Goal: Task Accomplishment & Management: Use online tool/utility

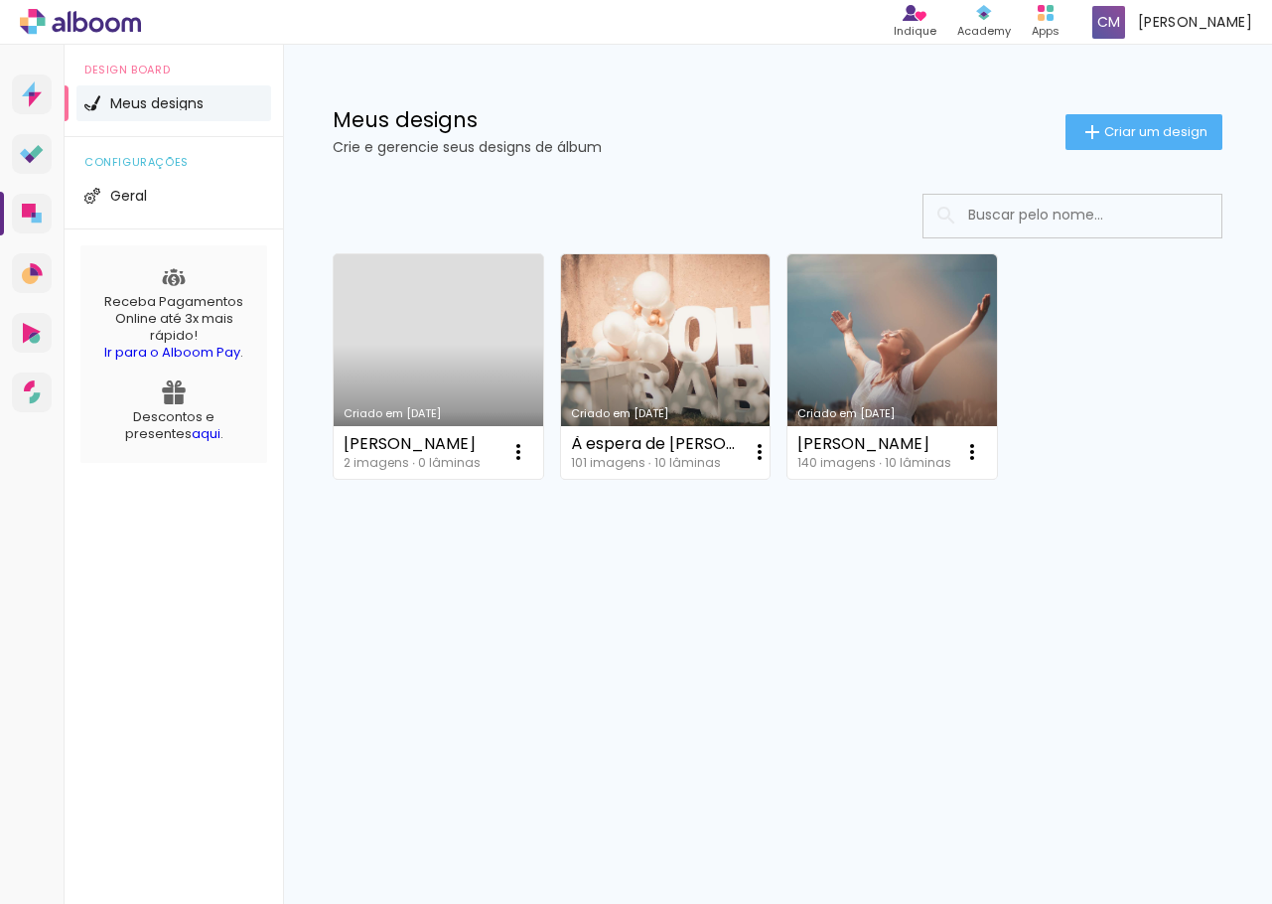
click at [433, 347] on link "Criado em [DATE]" at bounding box center [439, 366] width 210 height 224
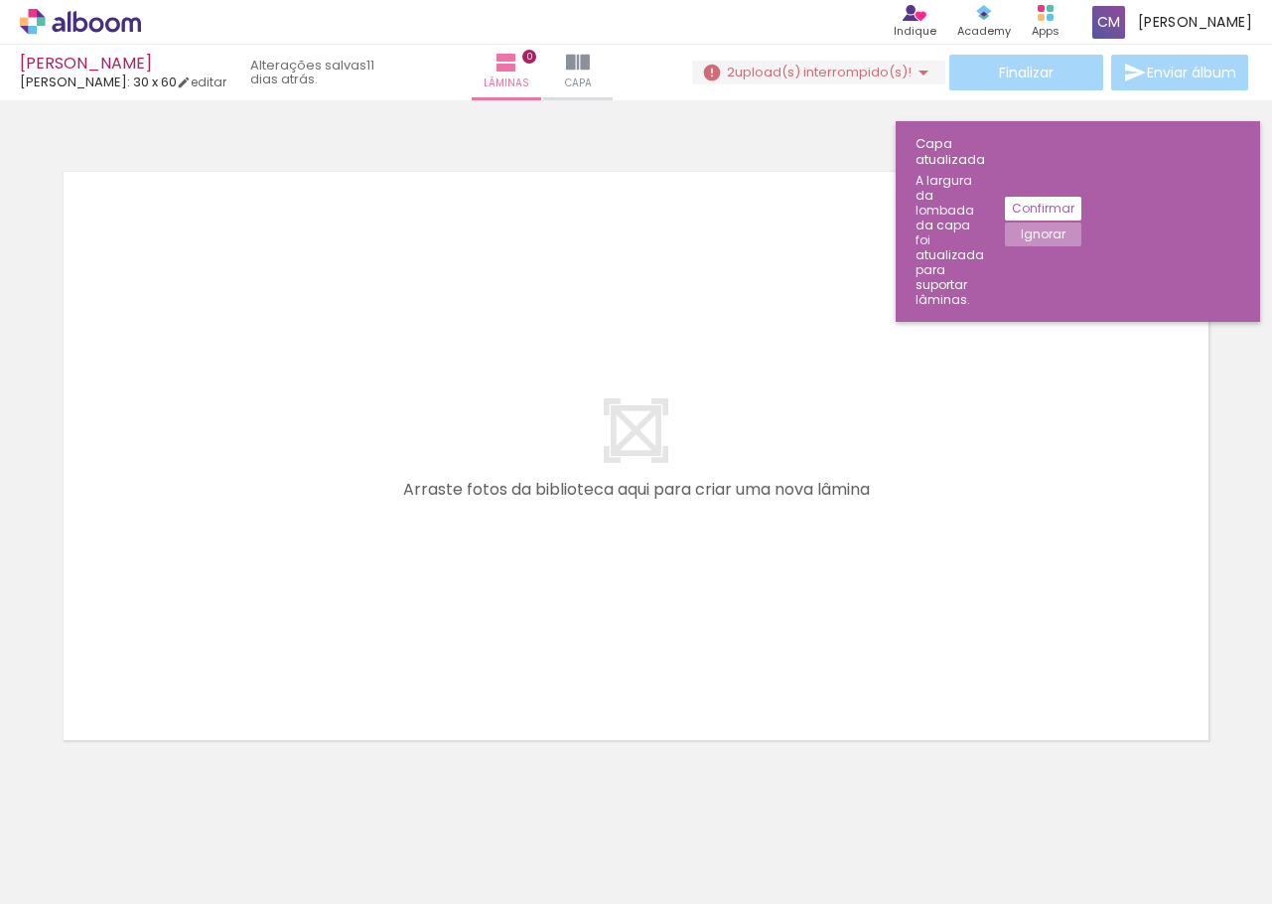
click at [882, 71] on span "upload(s) interrompido(s)!" at bounding box center [823, 72] width 177 height 19
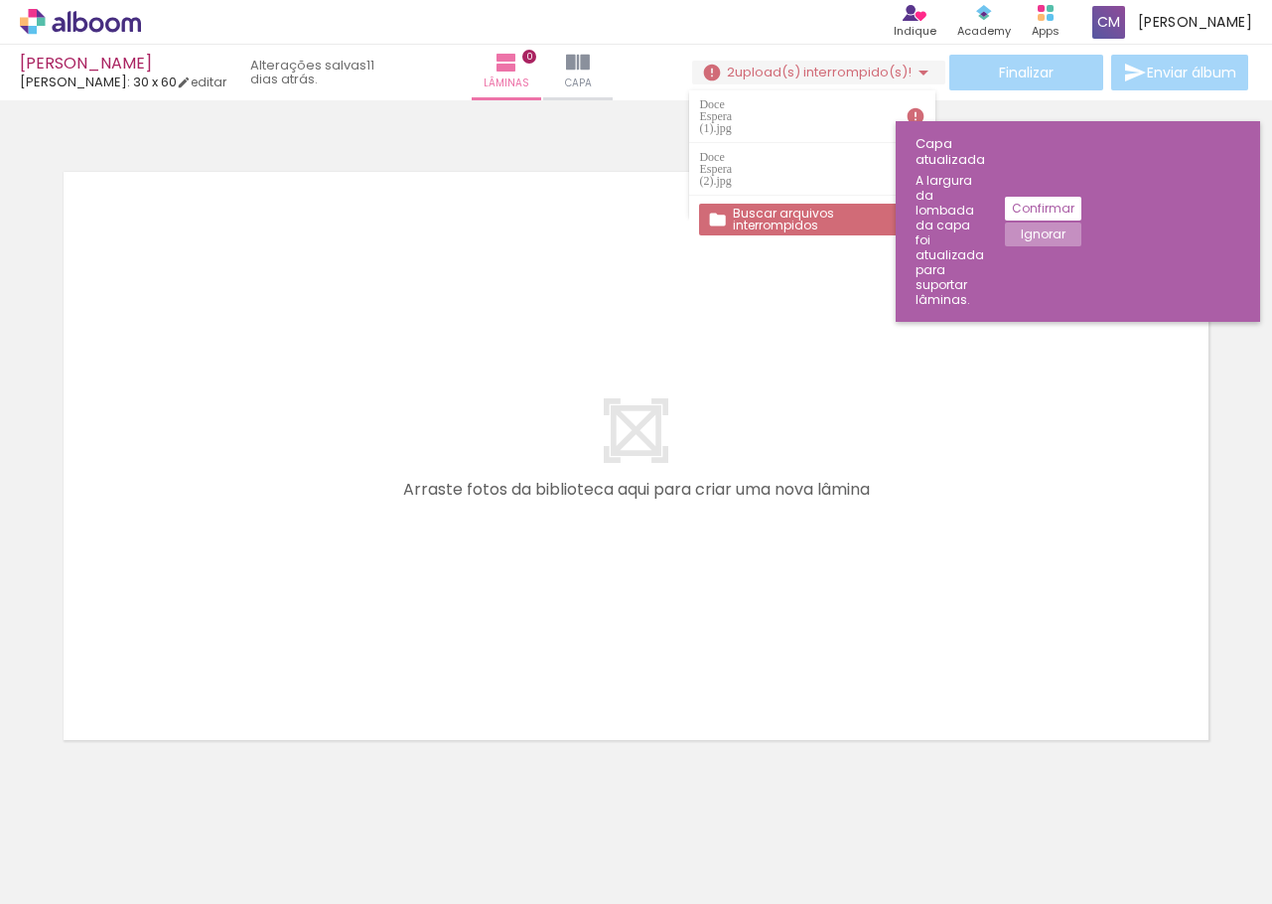
click at [912, 106] on iron-icon at bounding box center [916, 116] width 20 height 20
click at [0, 0] on slot "Confirmar" at bounding box center [0, 0] width 0 height 0
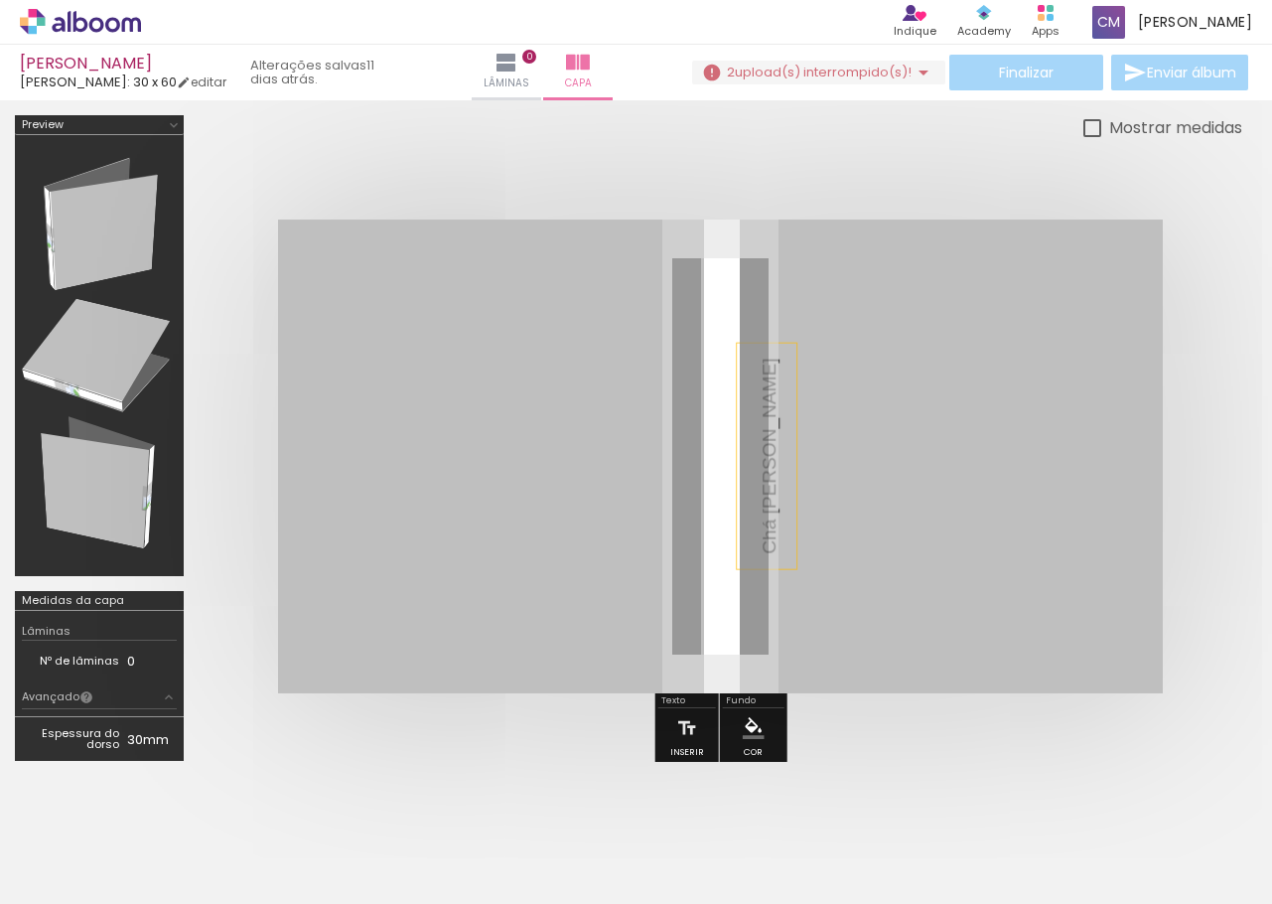
click at [759, 457] on span "Chá [PERSON_NAME]" at bounding box center [769, 456] width 21 height 196
click at [727, 439] on quentale-selection at bounding box center [718, 456] width 60 height 128
type input "Sans Serif"
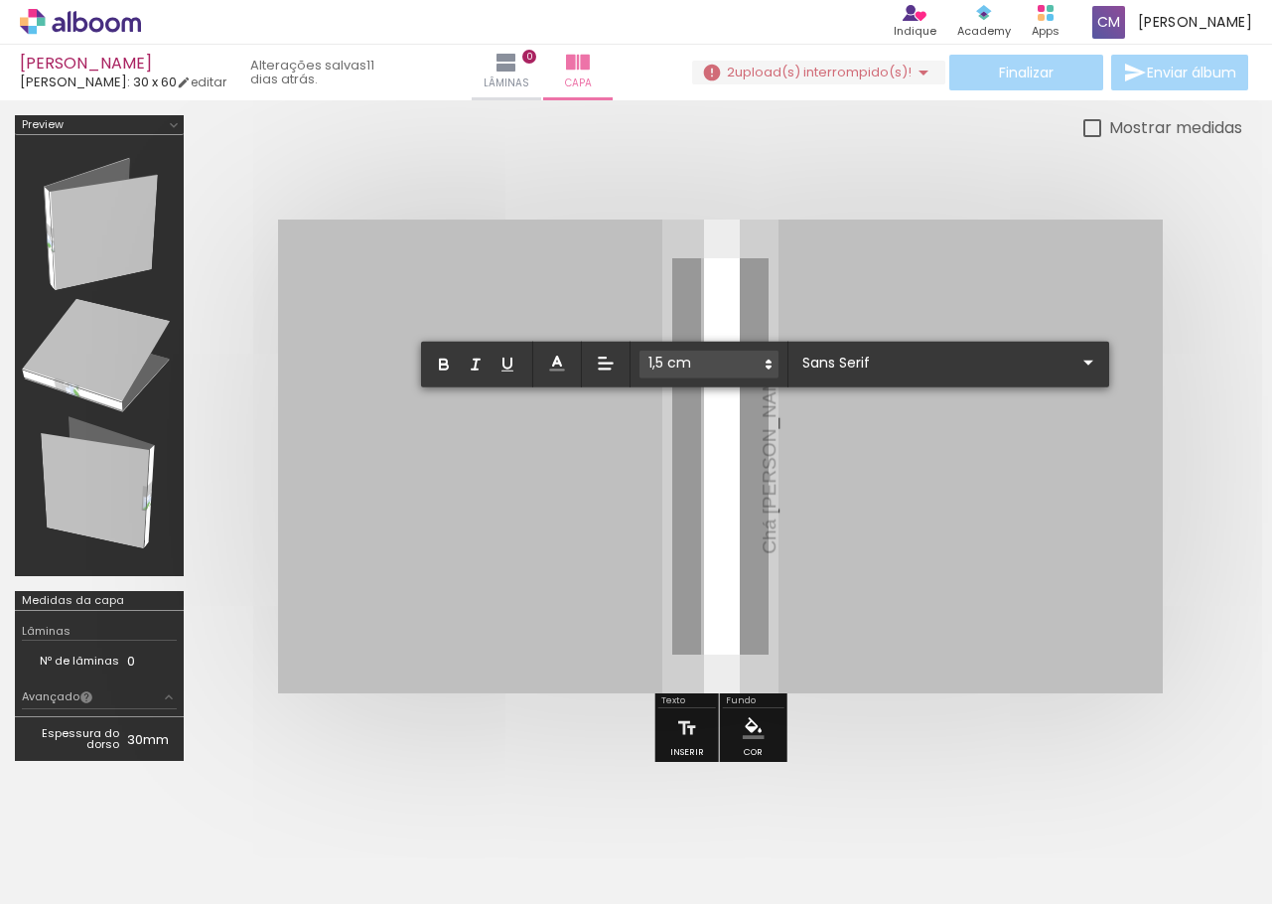
click at [759, 439] on span "Chá [PERSON_NAME]" at bounding box center [769, 456] width 21 height 196
click at [767, 451] on span "[DEMOGRAPHIC_DATA]" at bounding box center [777, 456] width 21 height 212
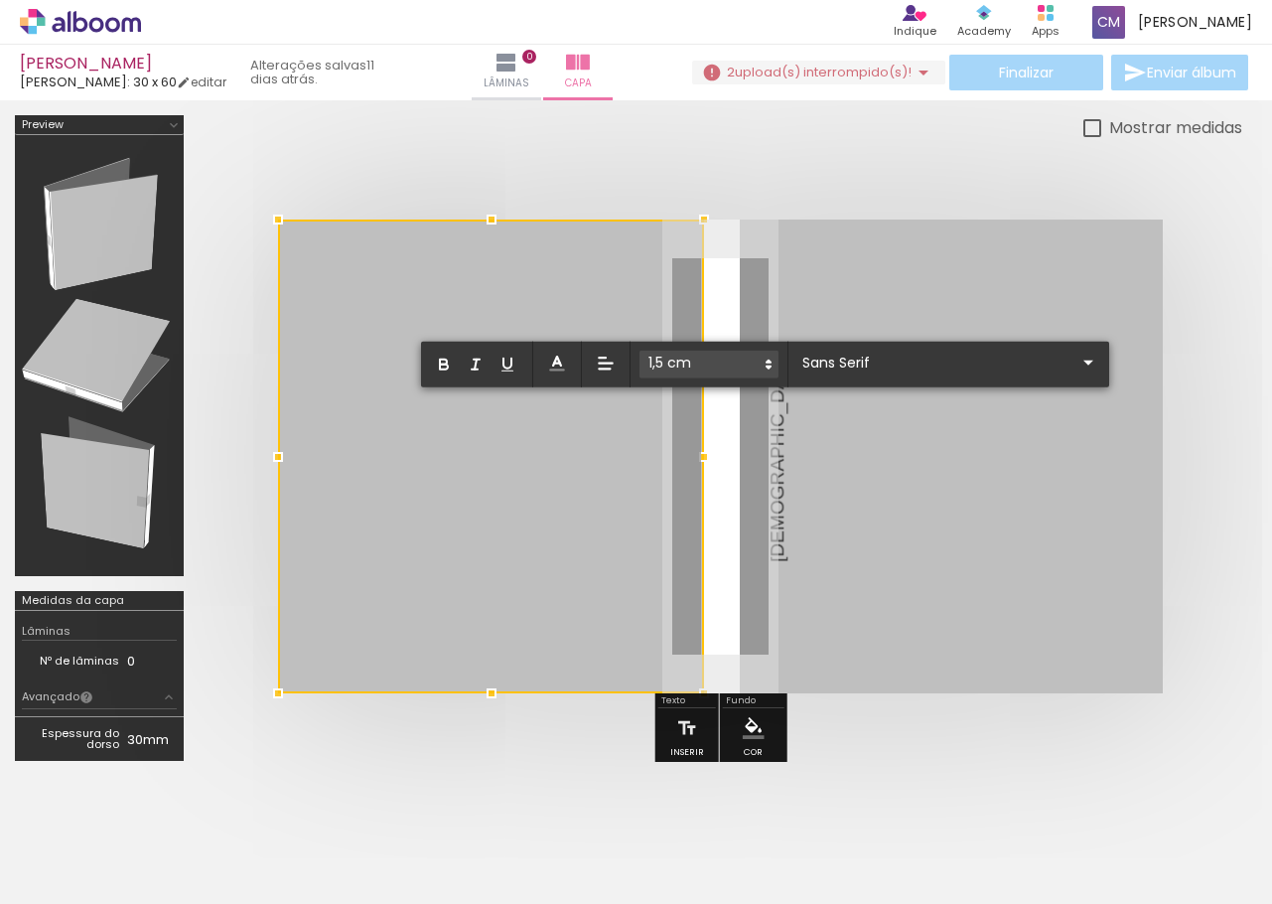
click at [695, 451] on div at bounding box center [704, 457] width 40 height 40
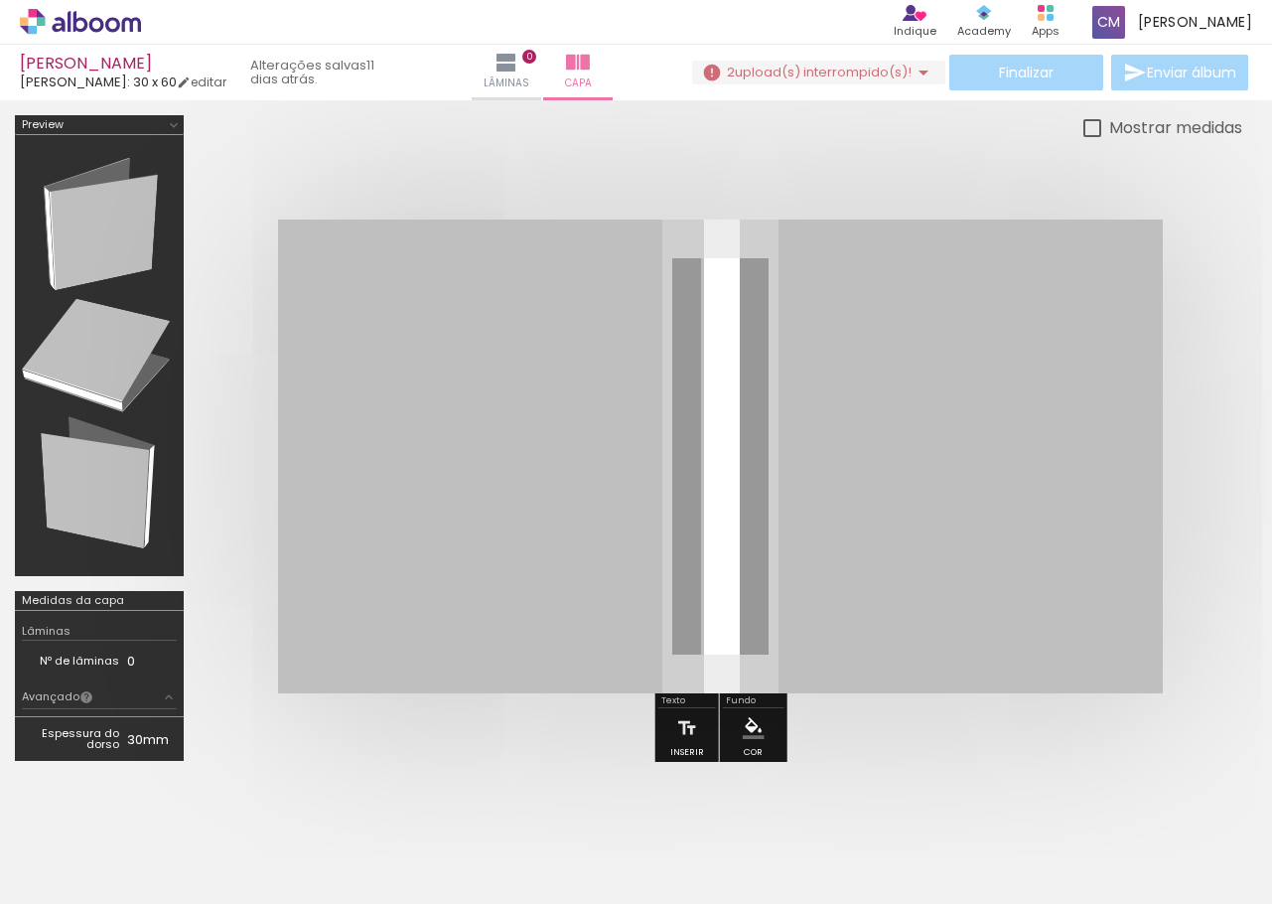
click at [761, 125] on div "Mostrar medidas" at bounding box center [721, 127] width 1044 height 25
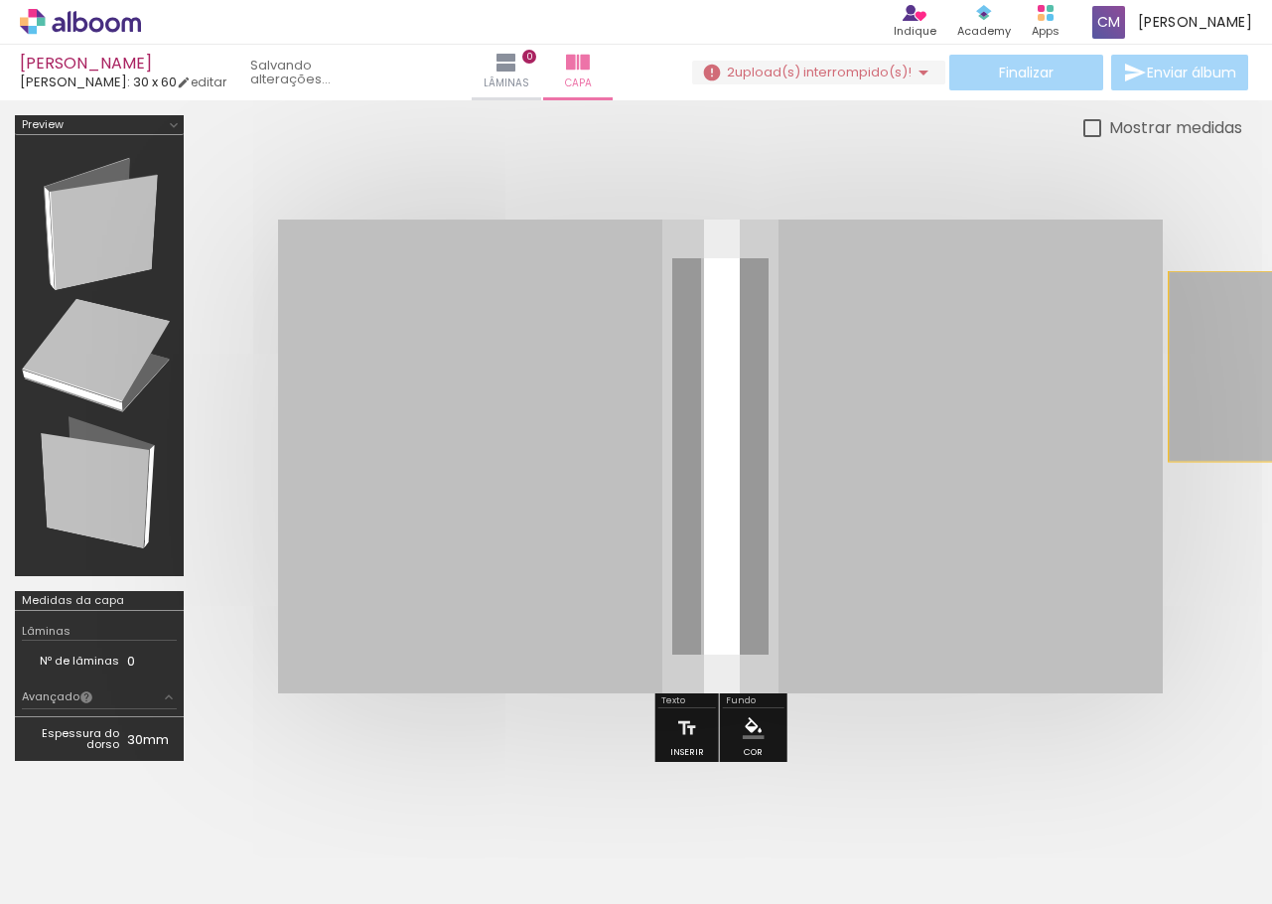
drag, startPoint x: 780, startPoint y: 224, endPoint x: 1253, endPoint y: 367, distance: 494.6
click at [1253, 367] on div at bounding box center [636, 445] width 1272 height 690
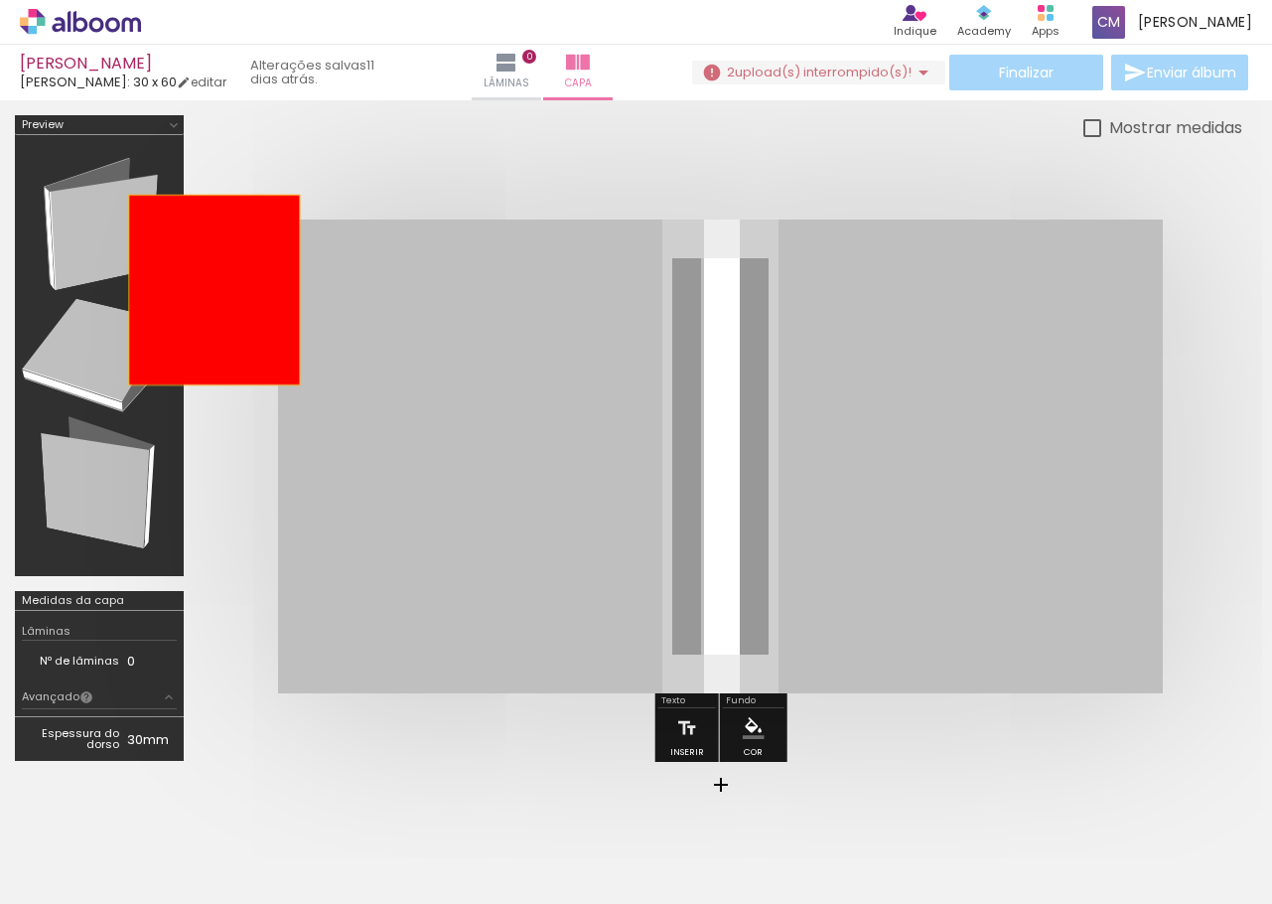
drag, startPoint x: 580, startPoint y: 322, endPoint x: 210, endPoint y: 290, distance: 371.8
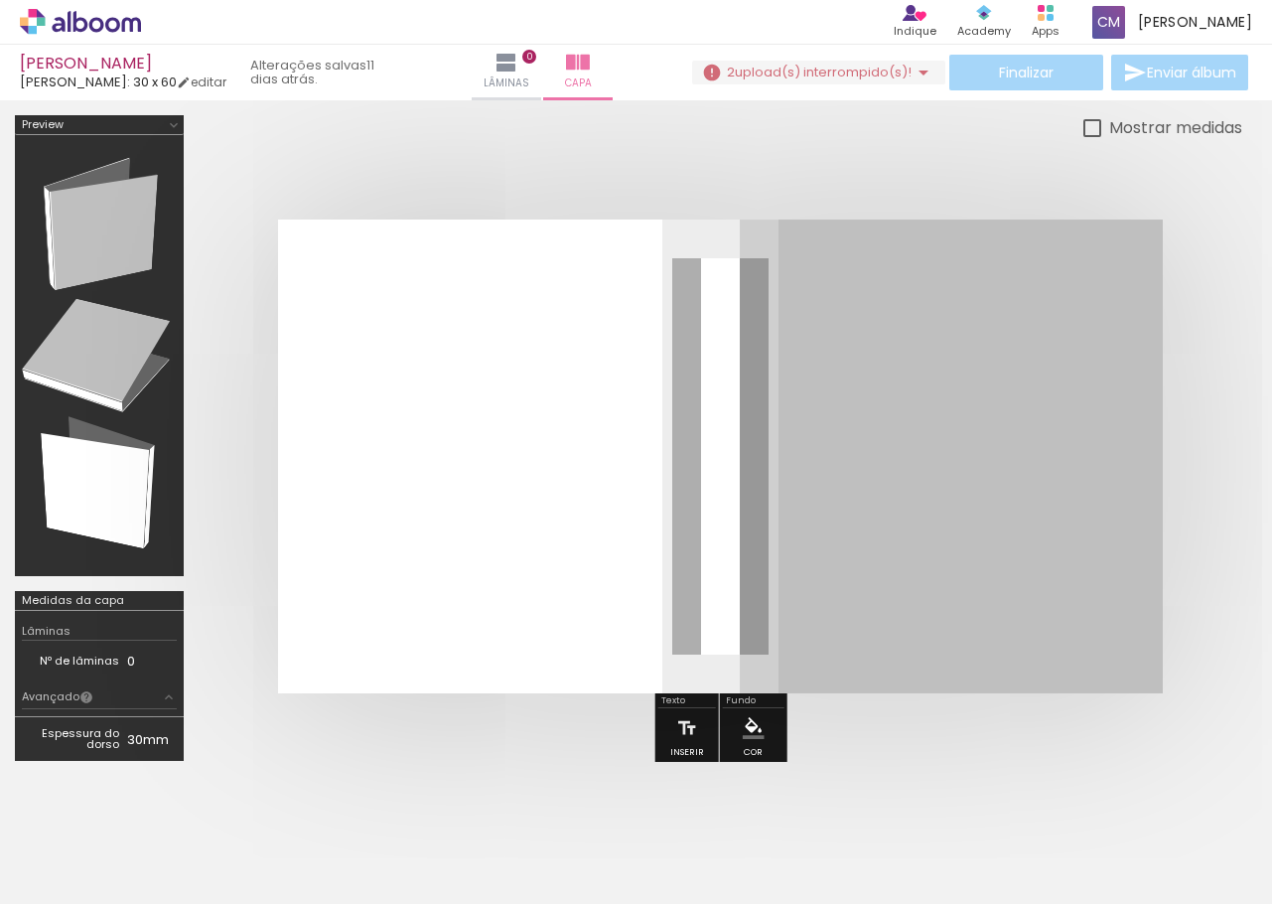
click at [874, 68] on span "upload(s) interrompido(s)!" at bounding box center [823, 72] width 177 height 19
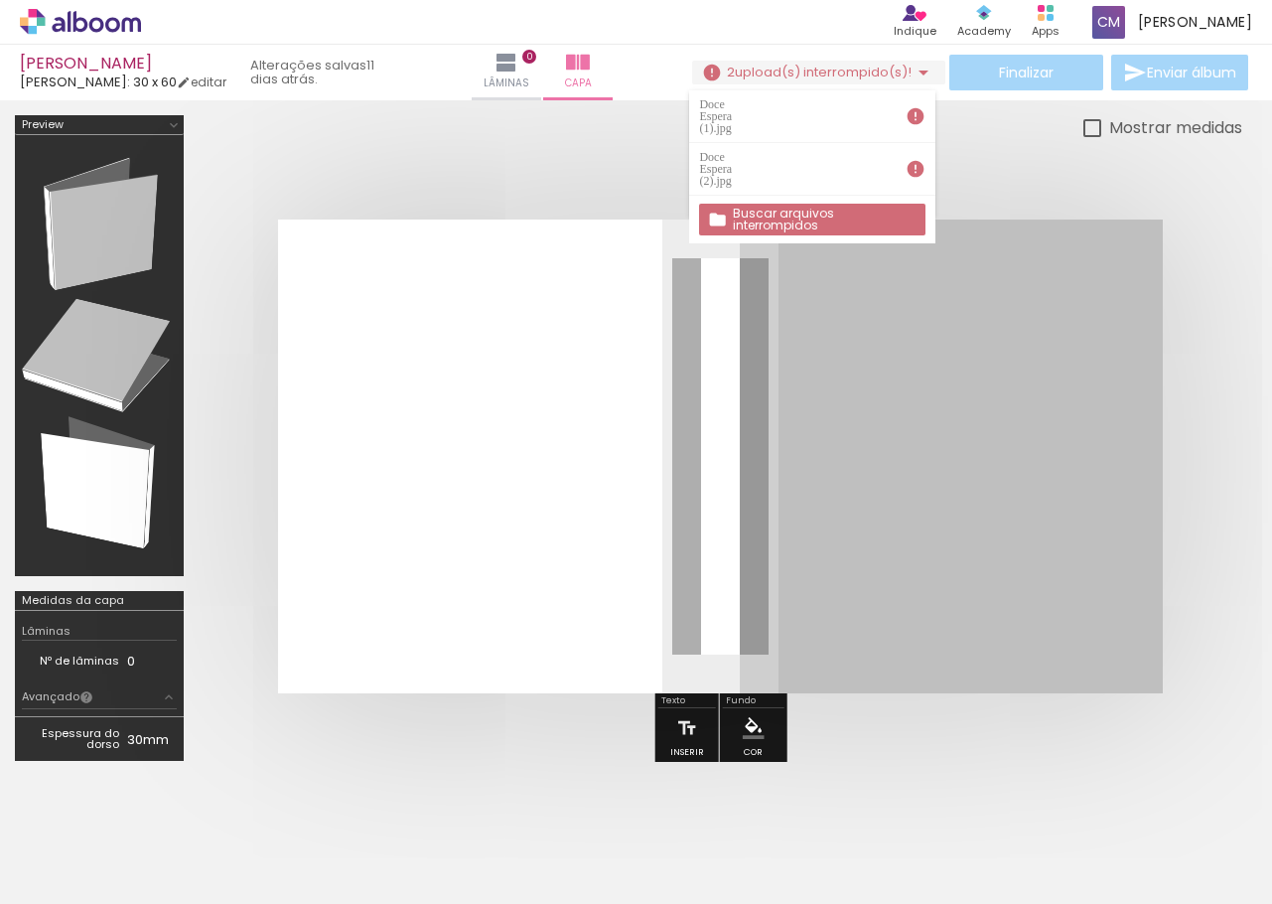
click at [0, 0] on slot "Buscar arquivos interrompidos" at bounding box center [0, 0] width 0 height 0
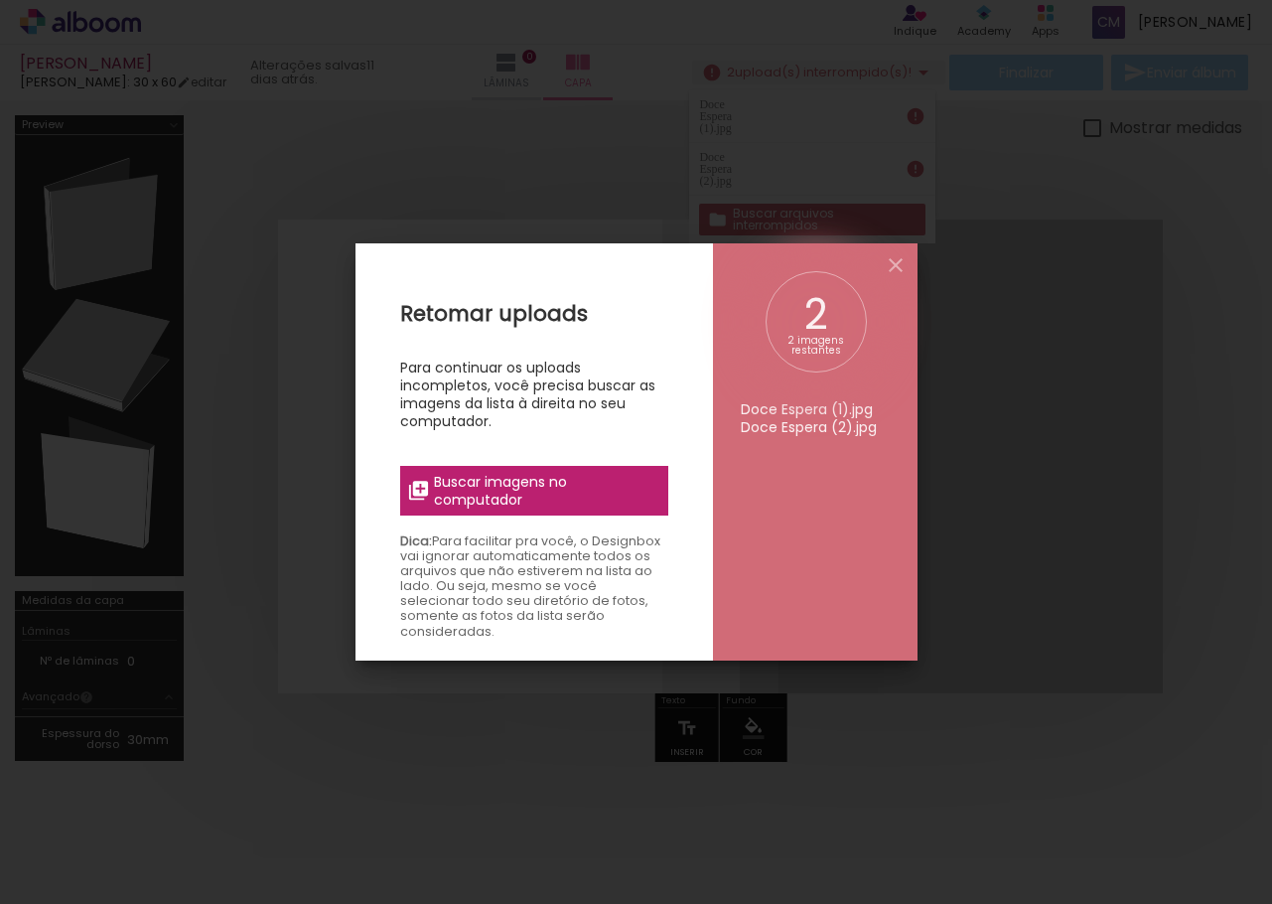
click at [520, 488] on span "Buscar imagens no computador" at bounding box center [544, 491] width 221 height 36
click at [0, 0] on input "file" at bounding box center [0, 0] width 0 height 0
click at [903, 266] on iron-icon at bounding box center [896, 265] width 24 height 24
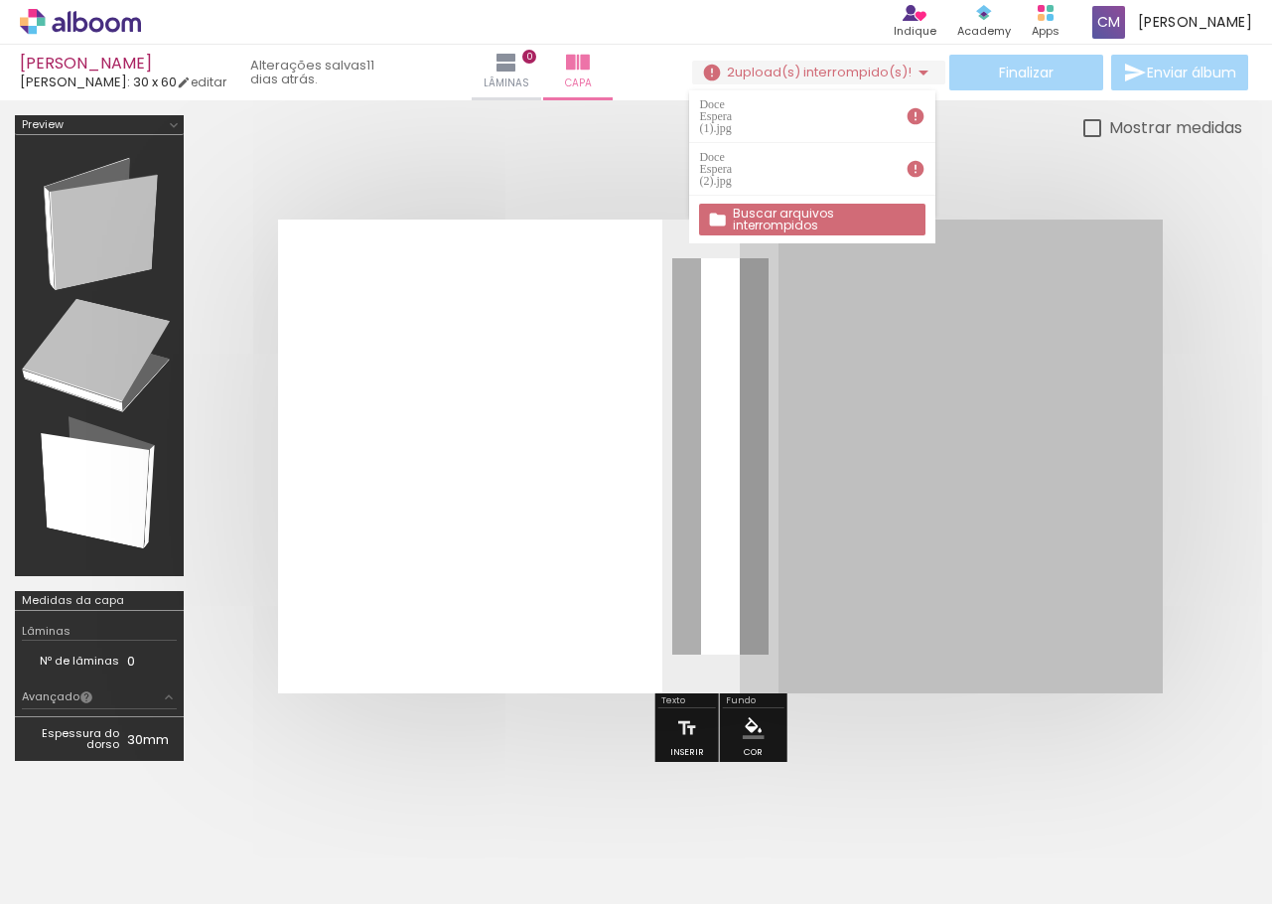
click at [54, 875] on span "Adicionar Fotos" at bounding box center [71, 877] width 60 height 22
click at [0, 0] on input "file" at bounding box center [0, 0] width 0 height 0
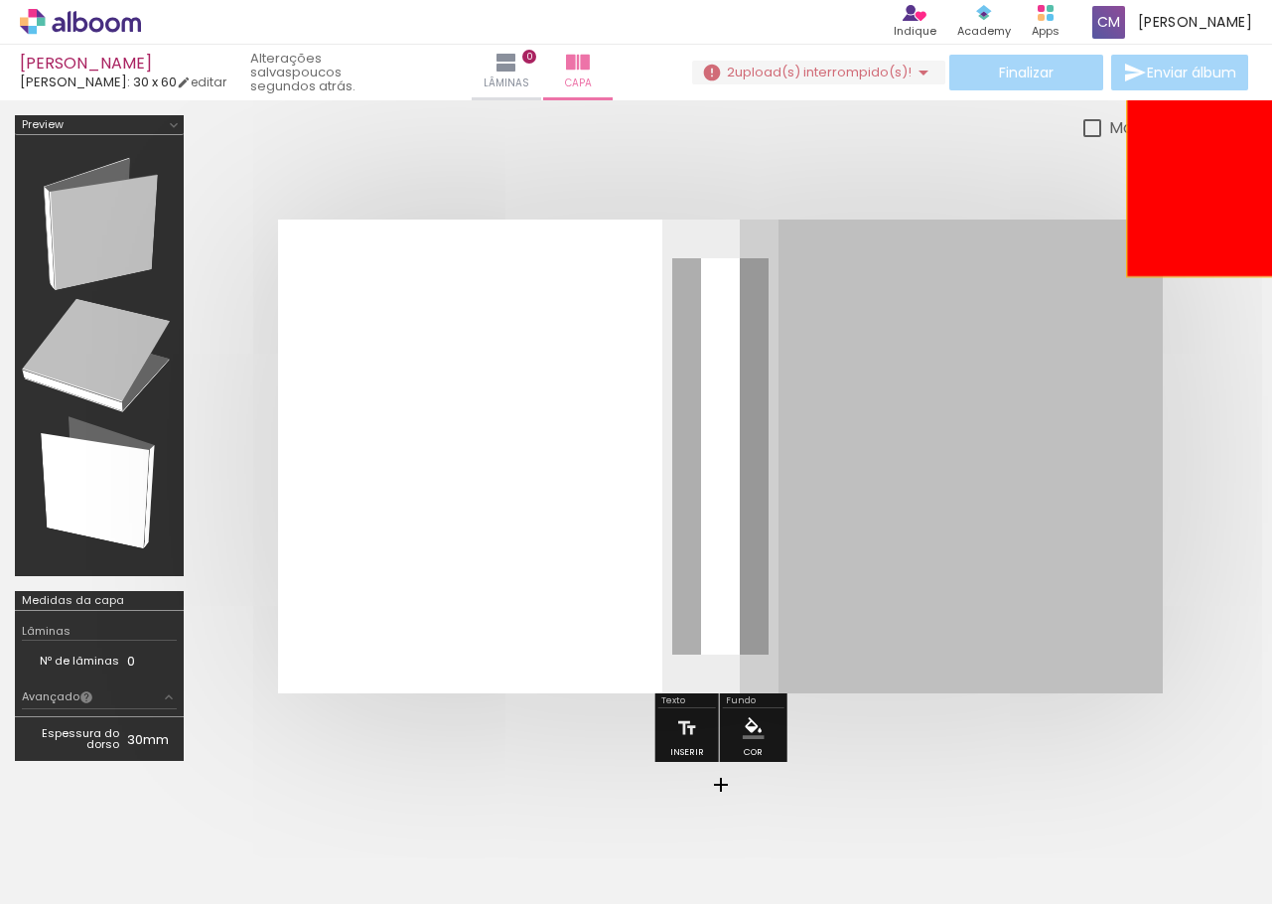
drag, startPoint x: 953, startPoint y: 391, endPoint x: 1212, endPoint y: 182, distance: 333.4
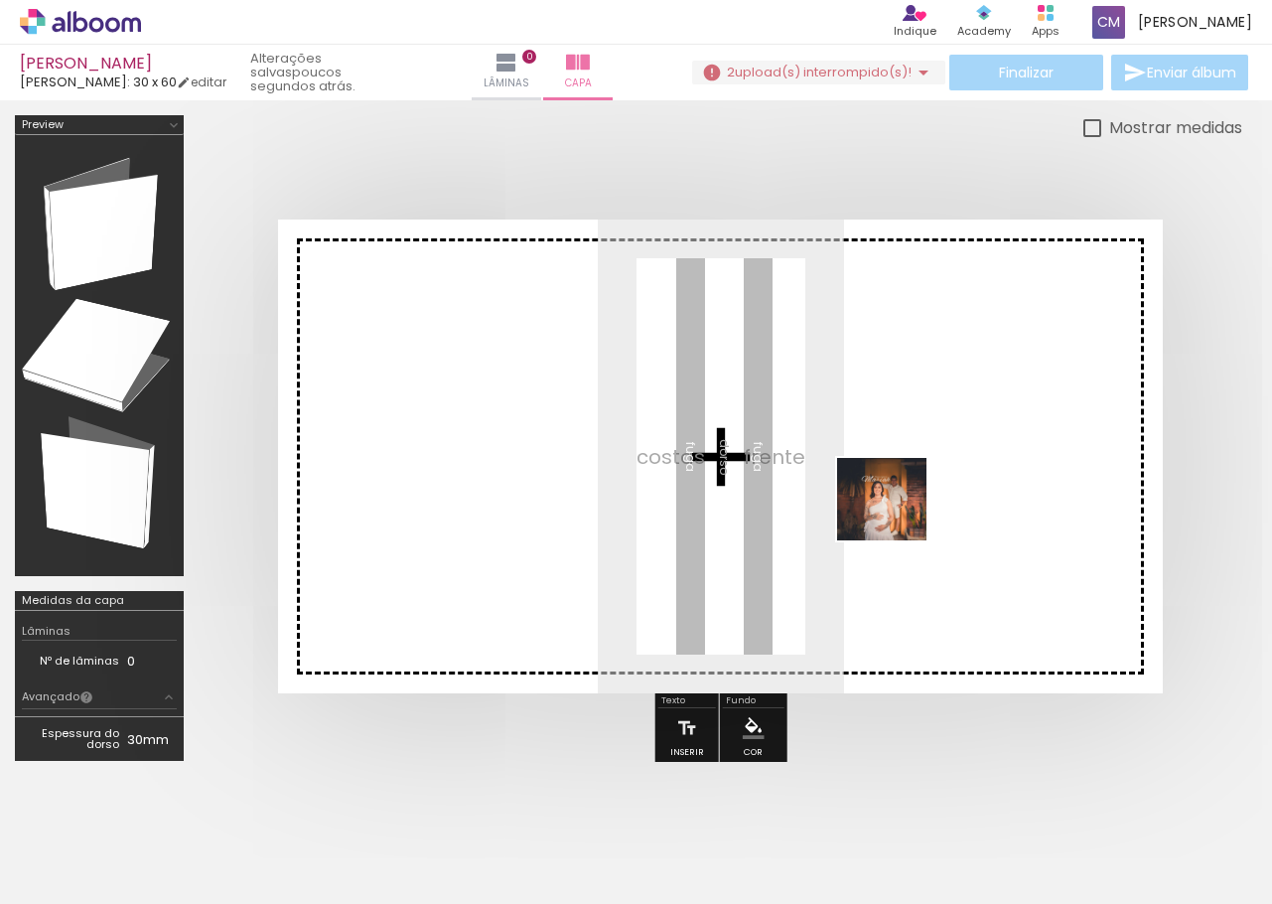
drag, startPoint x: 426, startPoint y: 851, endPoint x: 897, endPoint y: 517, distance: 577.1
click at [897, 517] on quentale-workspace at bounding box center [636, 452] width 1272 height 904
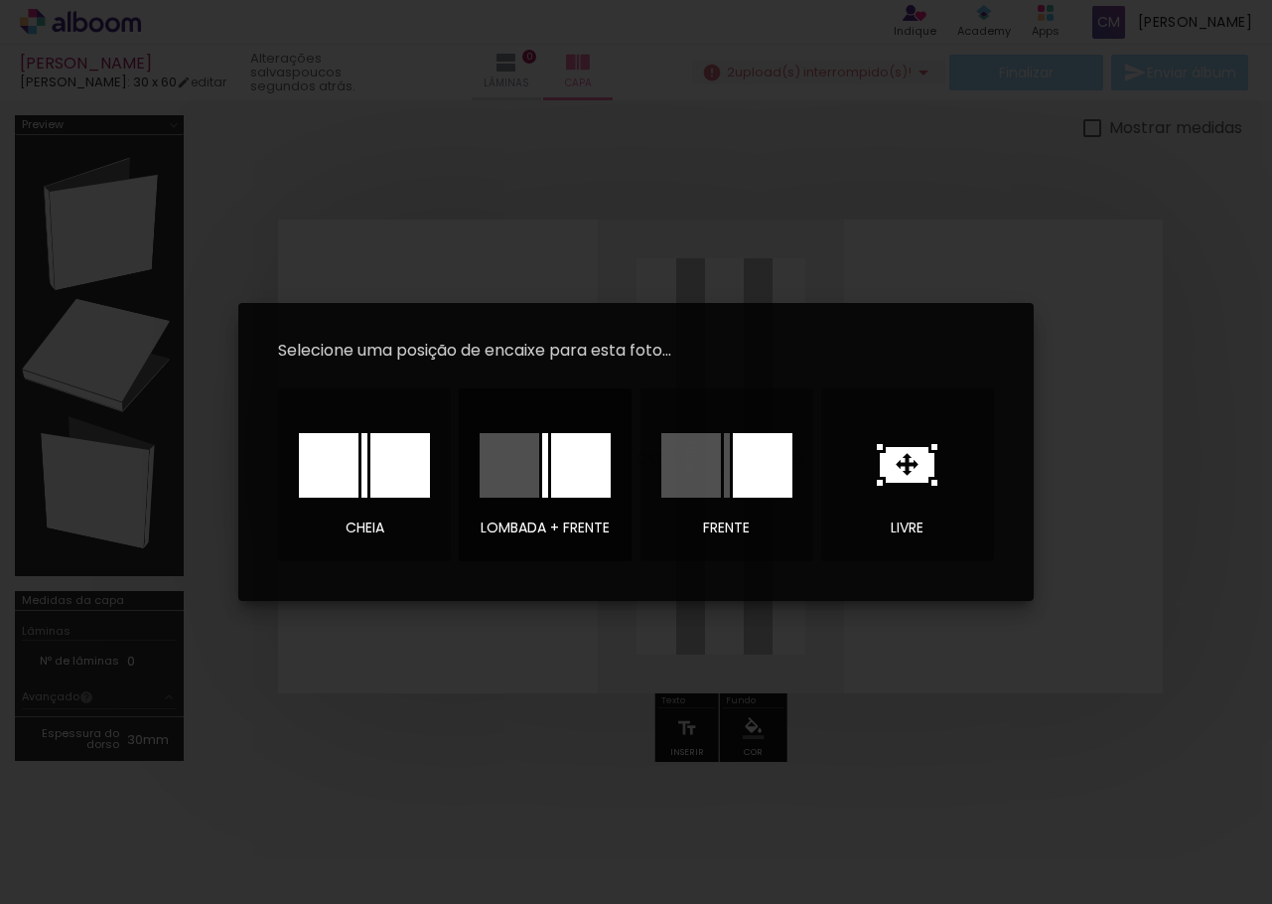
click at [565, 468] on div at bounding box center [581, 465] width 60 height 65
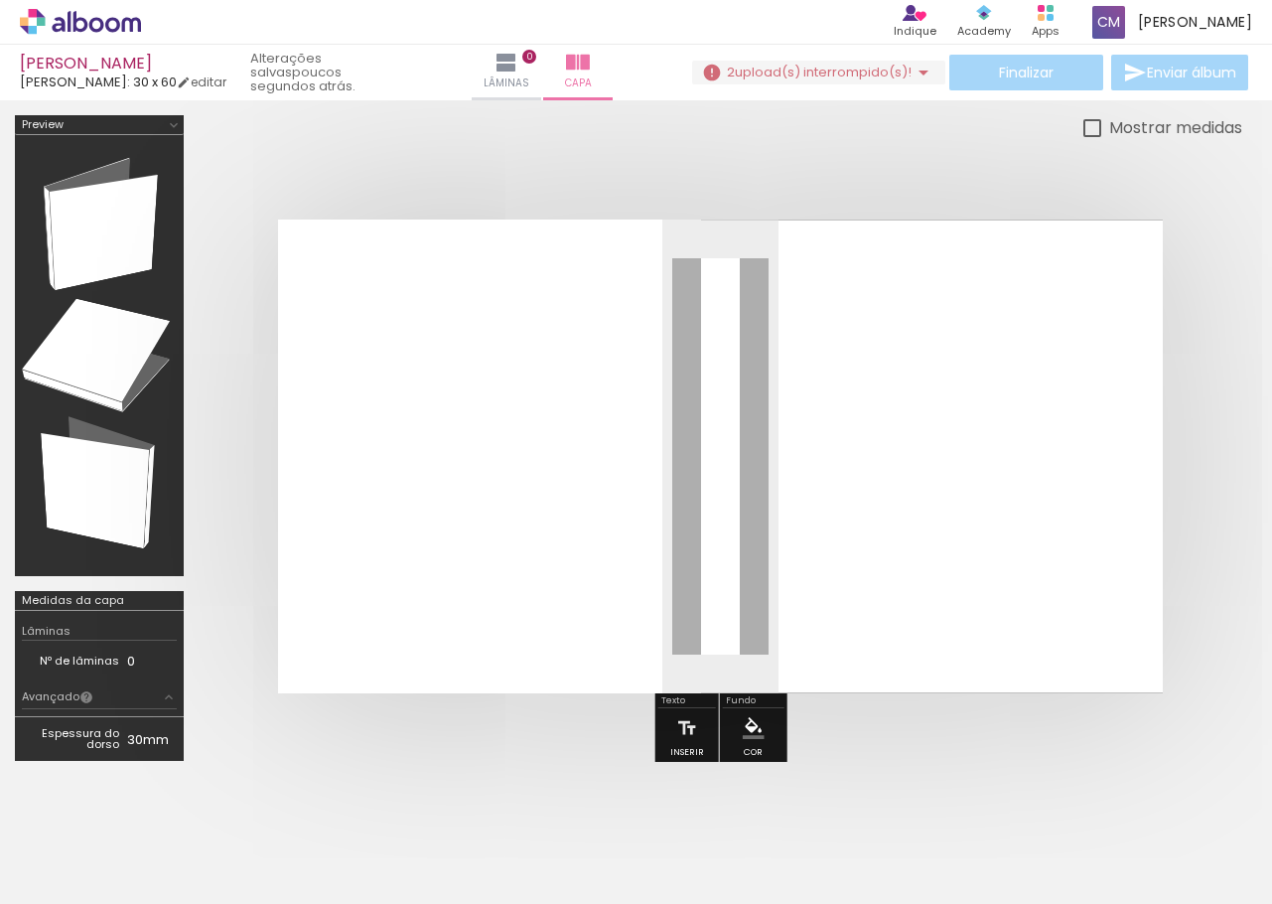
click at [1197, 370] on div at bounding box center [721, 456] width 1044 height 633
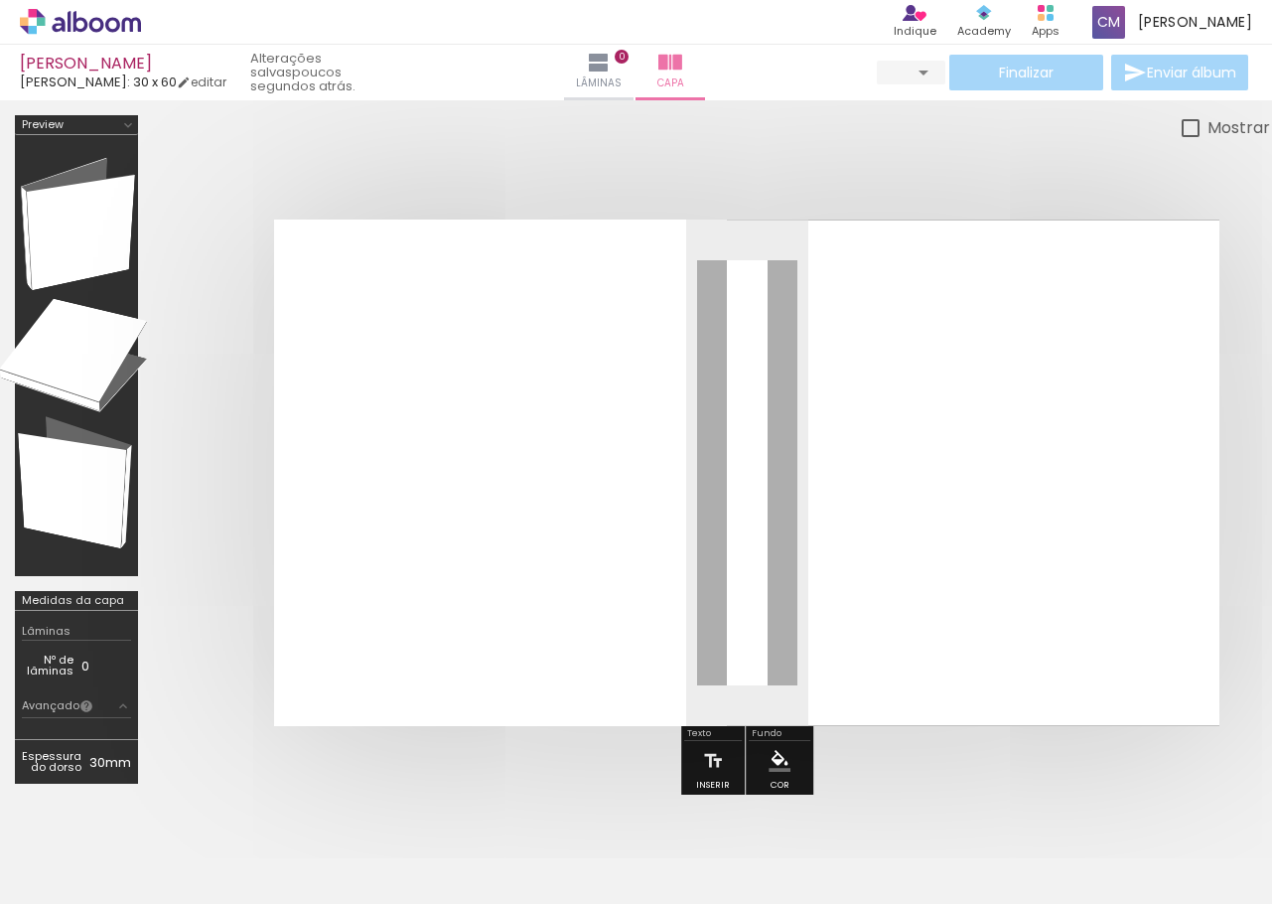
type input "0"
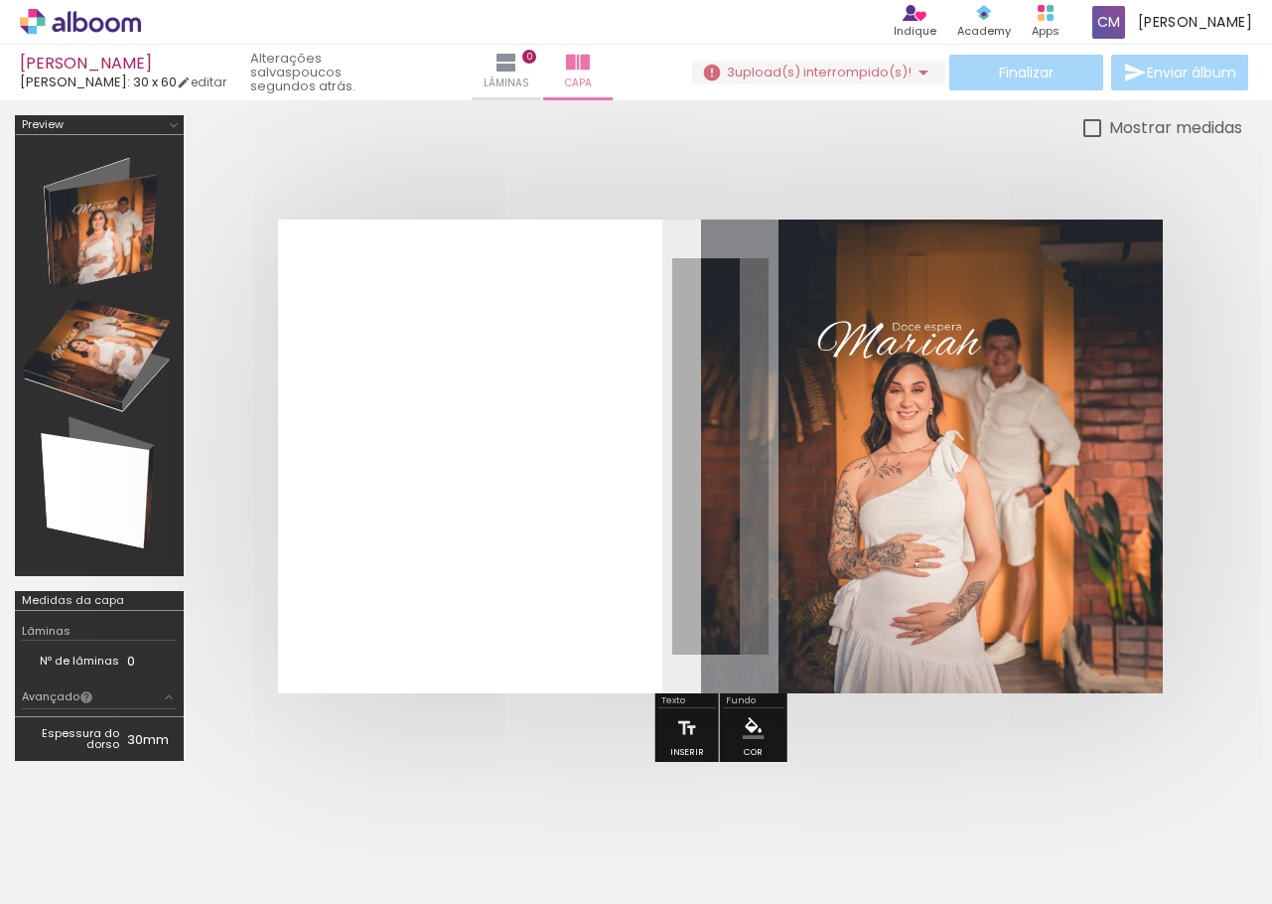
click at [693, 125] on div "Mostrar medidas" at bounding box center [721, 127] width 1044 height 25
click at [857, 77] on span "upload(s) interrompido(s)!" at bounding box center [823, 72] width 177 height 19
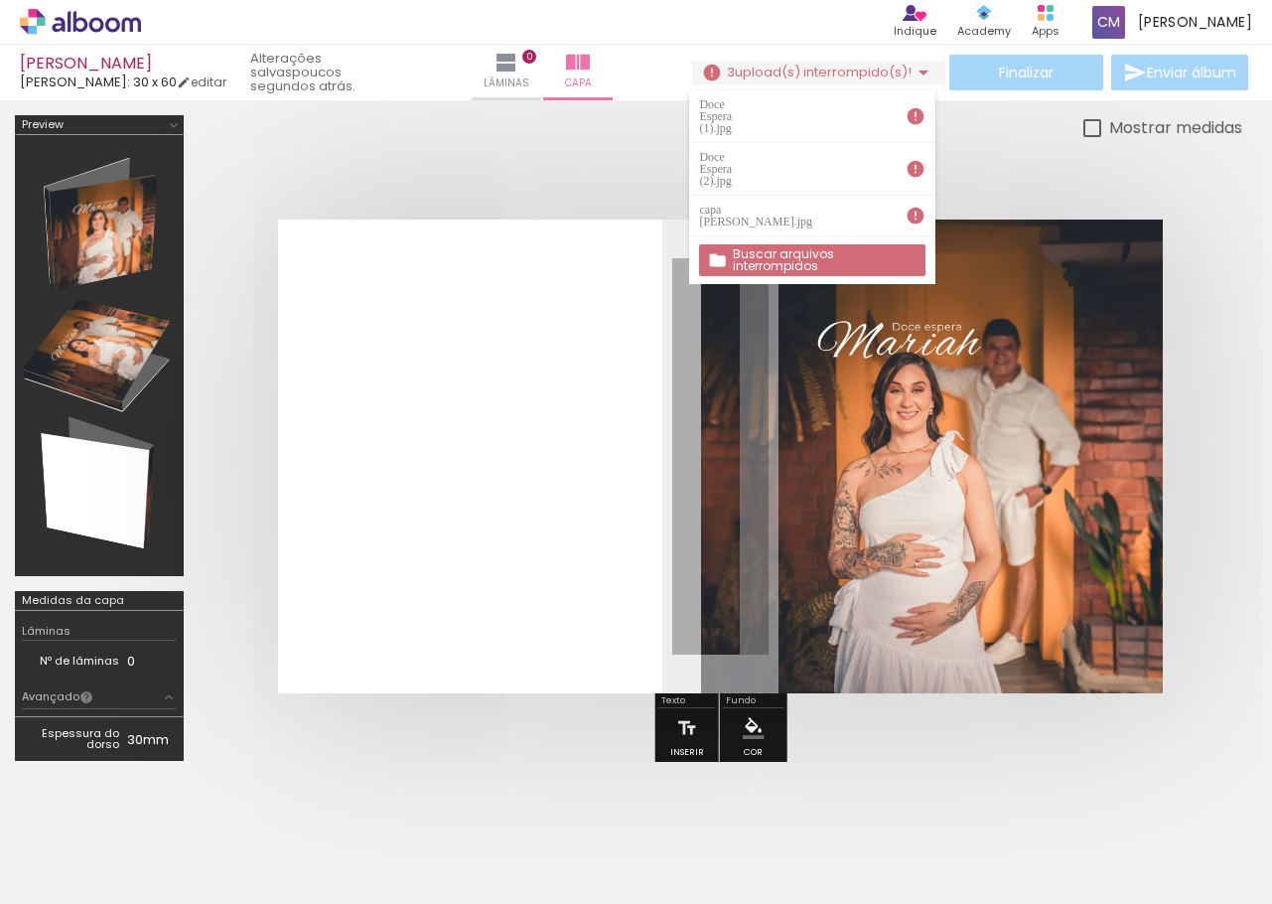
click at [919, 206] on iron-icon at bounding box center [916, 216] width 20 height 20
click at [914, 206] on iron-icon at bounding box center [916, 216] width 20 height 20
click at [0, 0] on slot "Buscar arquivos interrompidos" at bounding box center [0, 0] width 0 height 0
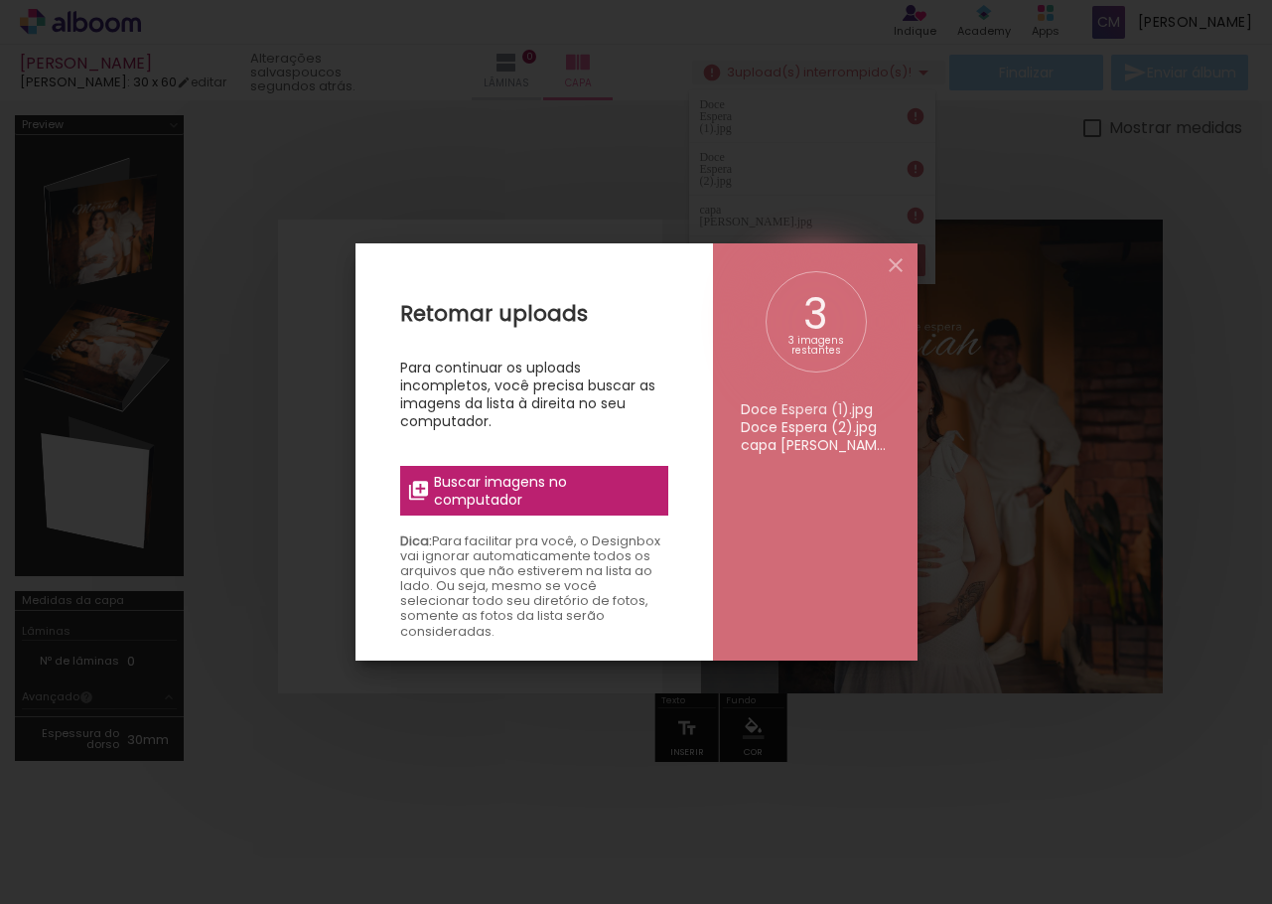
click at [540, 498] on span "Buscar imagens no computador" at bounding box center [544, 491] width 221 height 36
click at [0, 0] on input "file" at bounding box center [0, 0] width 0 height 0
click at [539, 489] on span "Buscar imagens no computador" at bounding box center [544, 491] width 221 height 36
click at [0, 0] on input "file" at bounding box center [0, 0] width 0 height 0
click at [499, 495] on span "Buscar imagens no computador" at bounding box center [544, 491] width 221 height 36
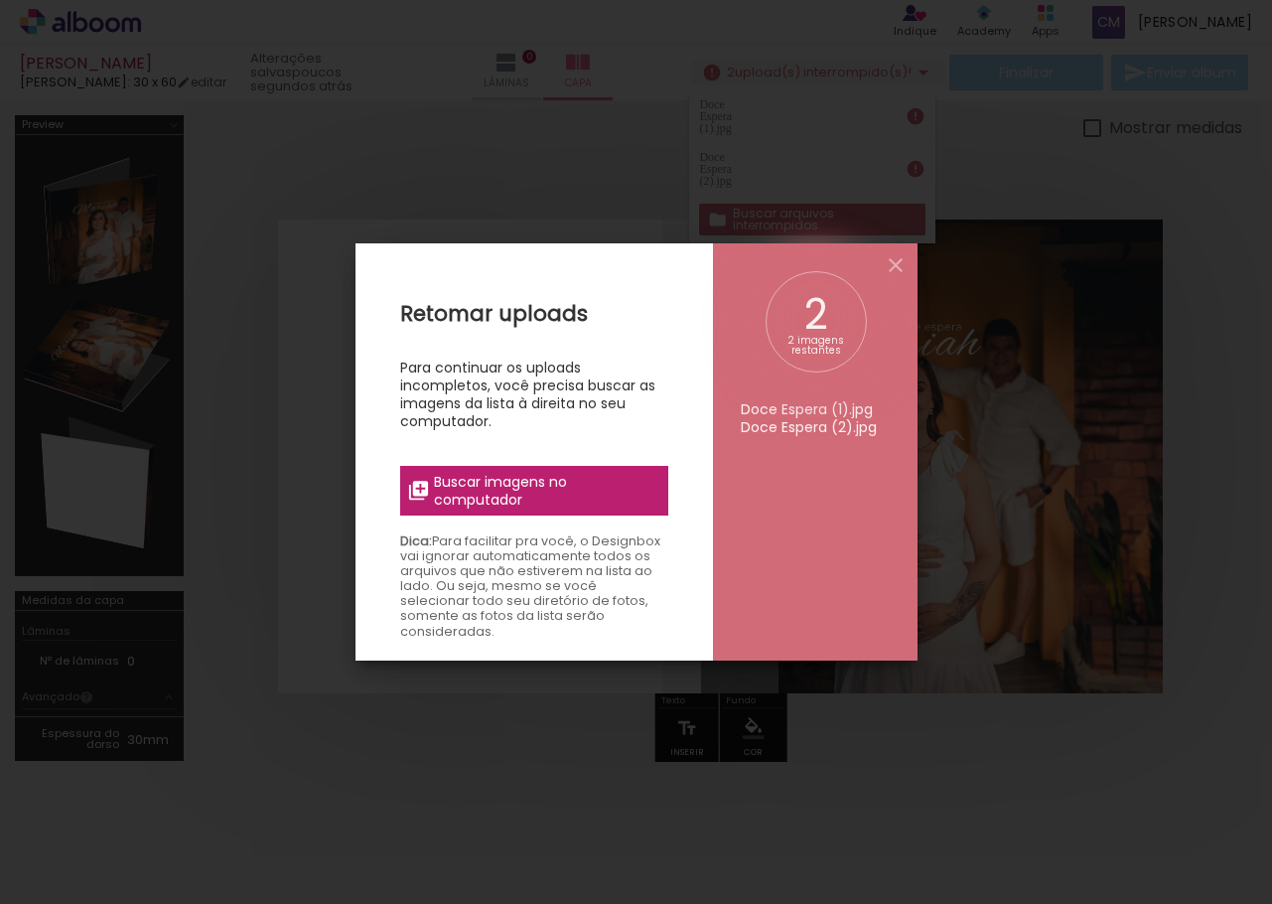
click at [0, 0] on input "file" at bounding box center [0, 0] width 0 height 0
drag, startPoint x: 907, startPoint y: 262, endPoint x: 887, endPoint y: 266, distance: 20.3
click at [907, 261] on iron-icon at bounding box center [896, 265] width 24 height 24
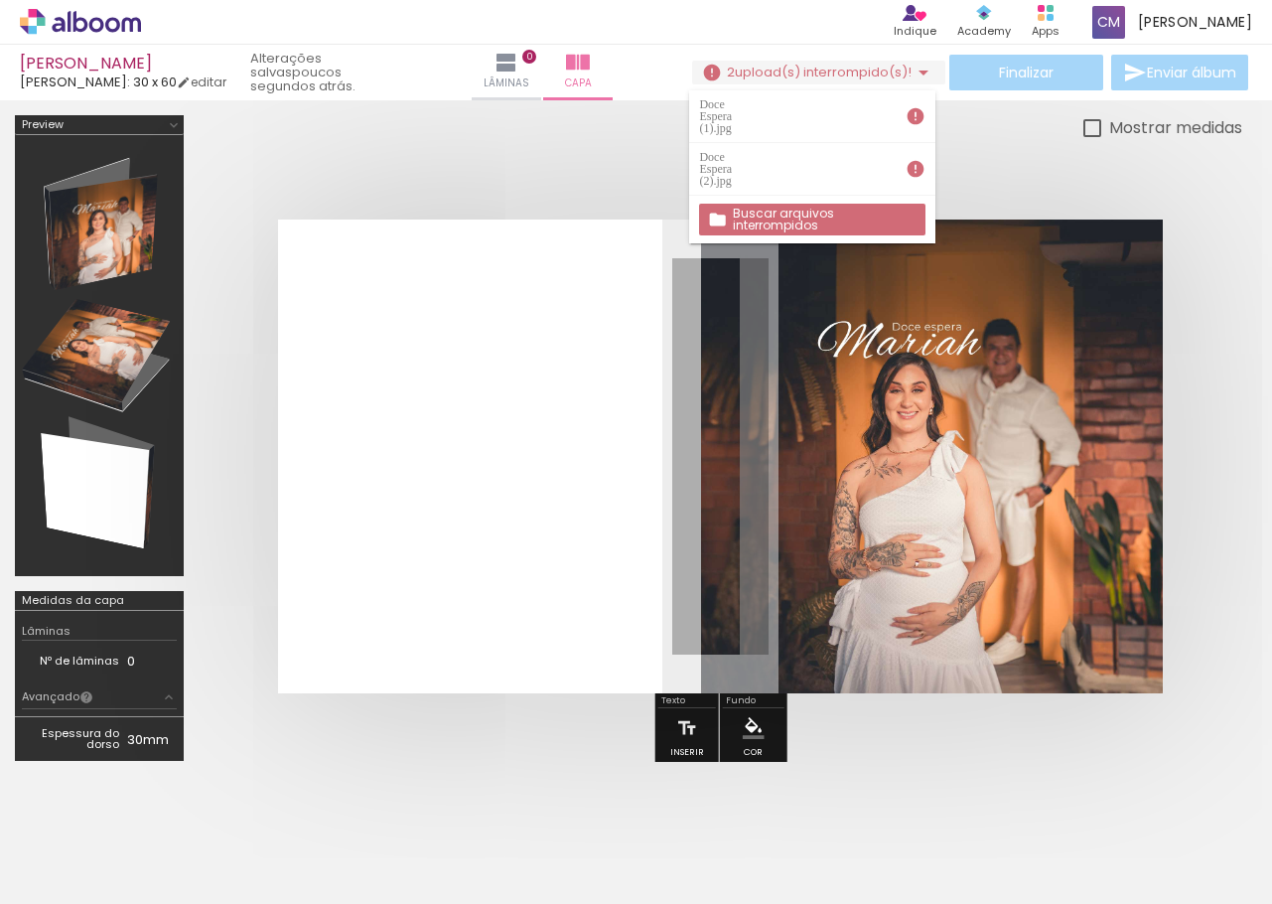
click at [1065, 191] on div at bounding box center [721, 456] width 1044 height 633
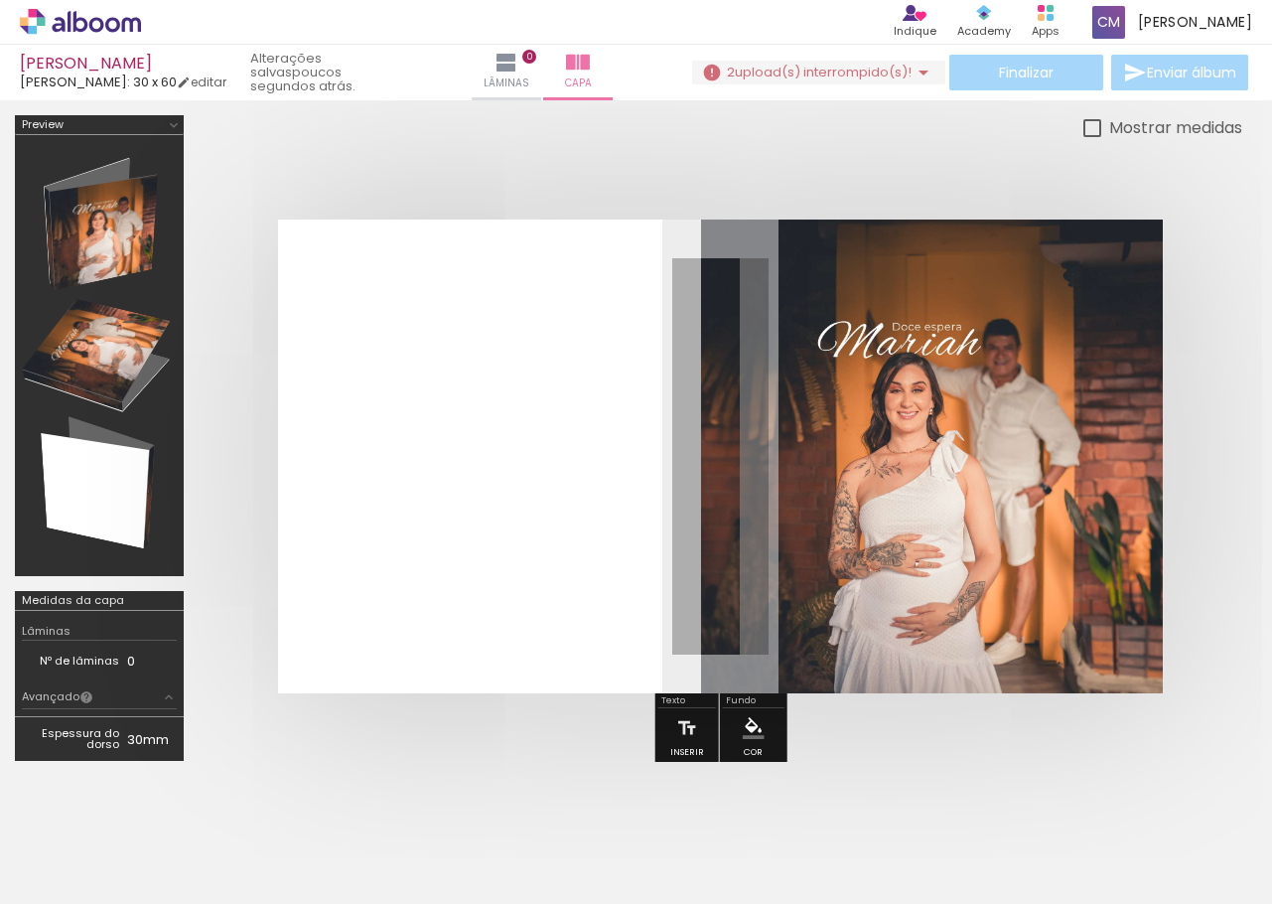
click at [68, 871] on span "Adicionar Fotos" at bounding box center [71, 877] width 60 height 22
click at [0, 0] on input "file" at bounding box center [0, 0] width 0 height 0
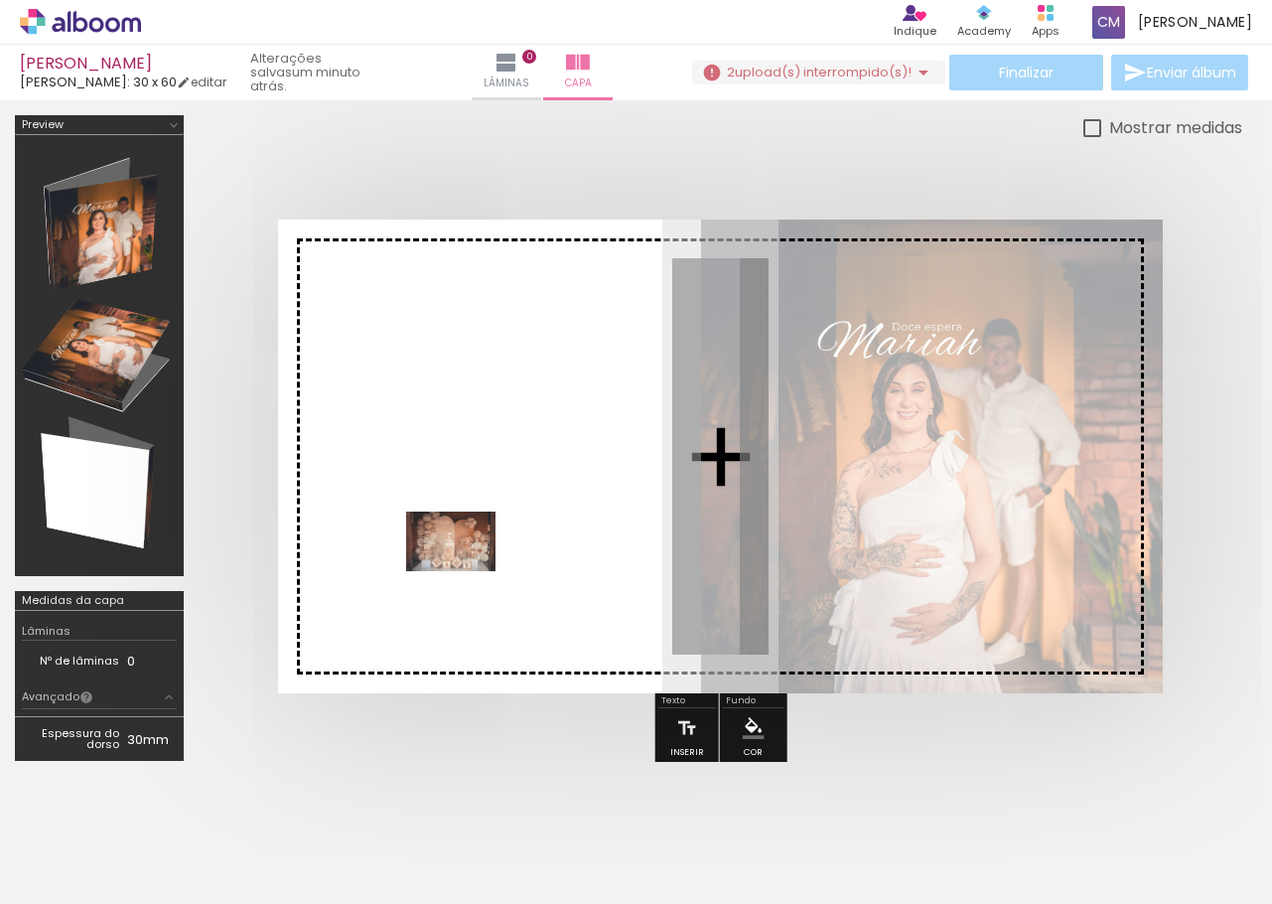
drag, startPoint x: 555, startPoint y: 826, endPoint x: 465, endPoint y: 570, distance: 271.7
click at [465, 570] on quentale-workspace at bounding box center [636, 452] width 1272 height 904
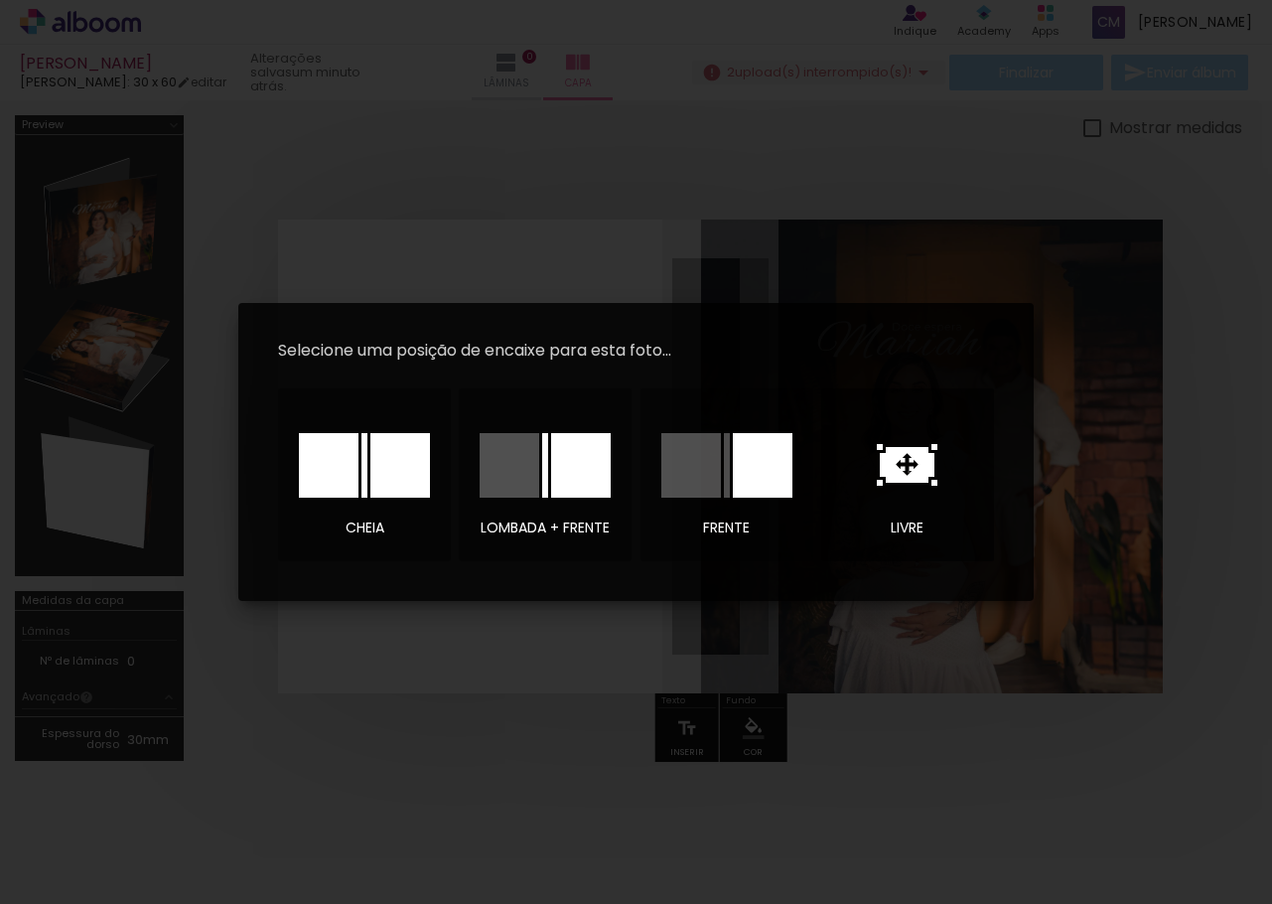
click at [909, 472] on icon at bounding box center [907, 465] width 61 height 42
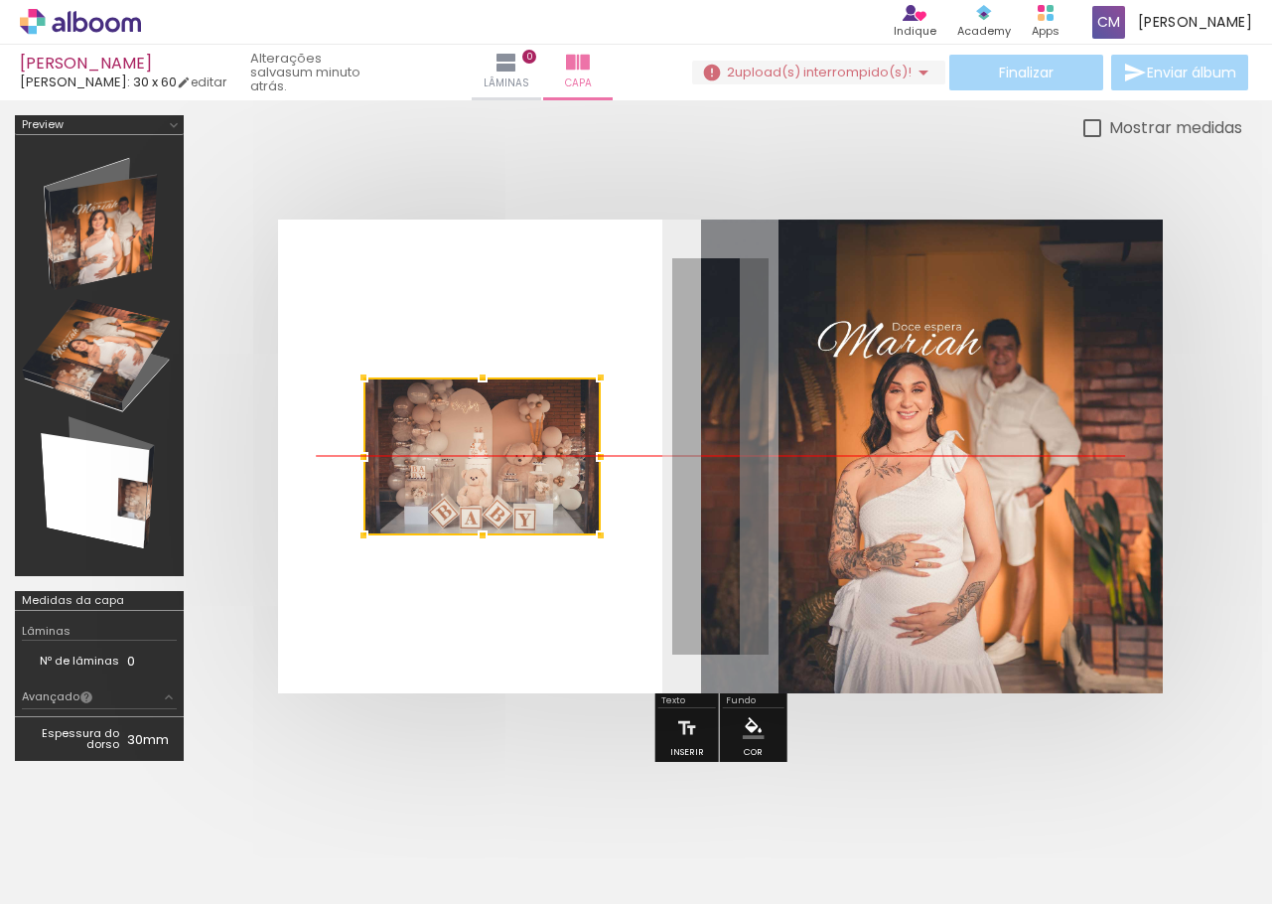
drag, startPoint x: 649, startPoint y: 468, endPoint x: 410, endPoint y: 473, distance: 238.4
click at [410, 473] on div at bounding box center [482, 456] width 237 height 158
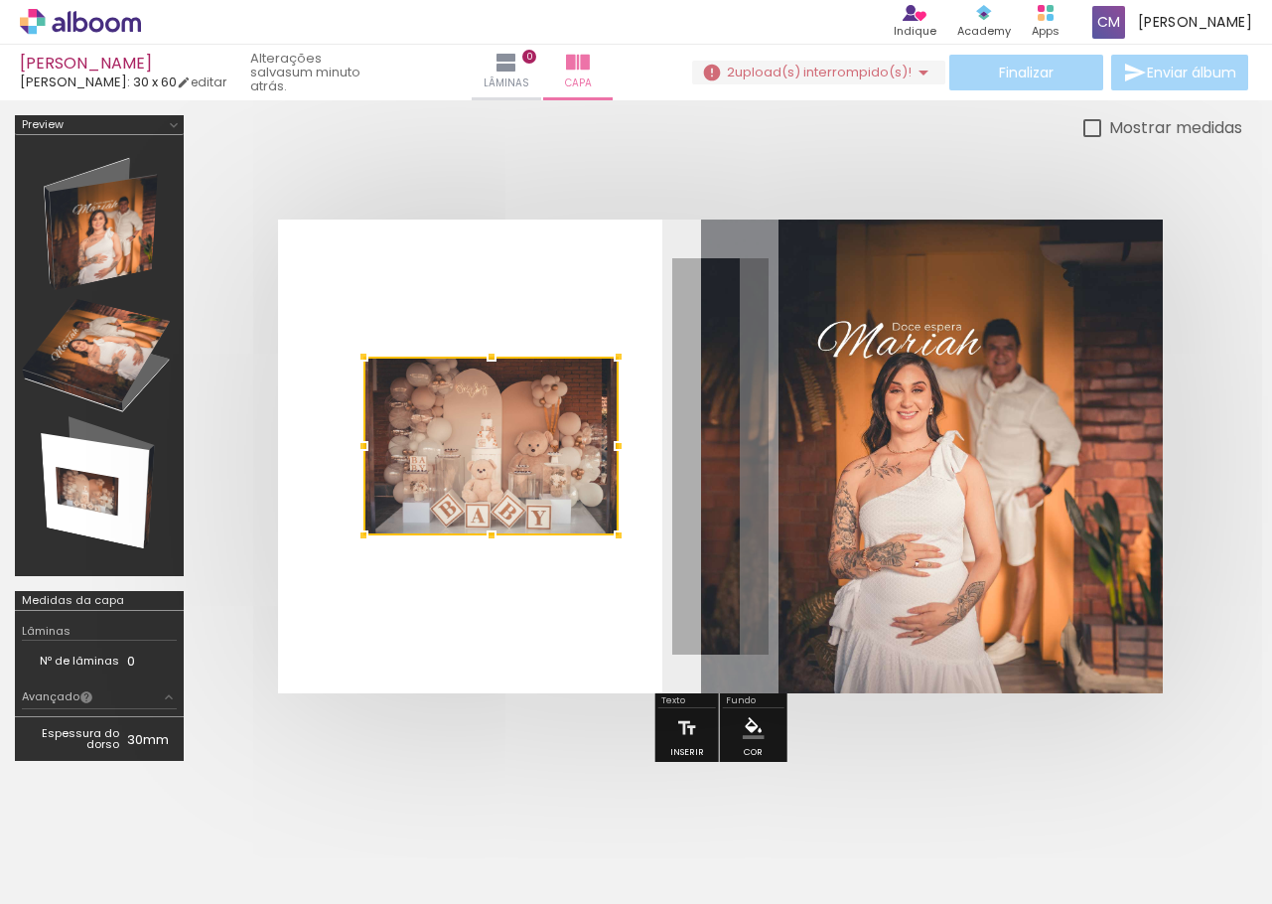
drag, startPoint x: 603, startPoint y: 366, endPoint x: 657, endPoint y: 301, distance: 83.9
click at [639, 337] on div at bounding box center [619, 357] width 40 height 40
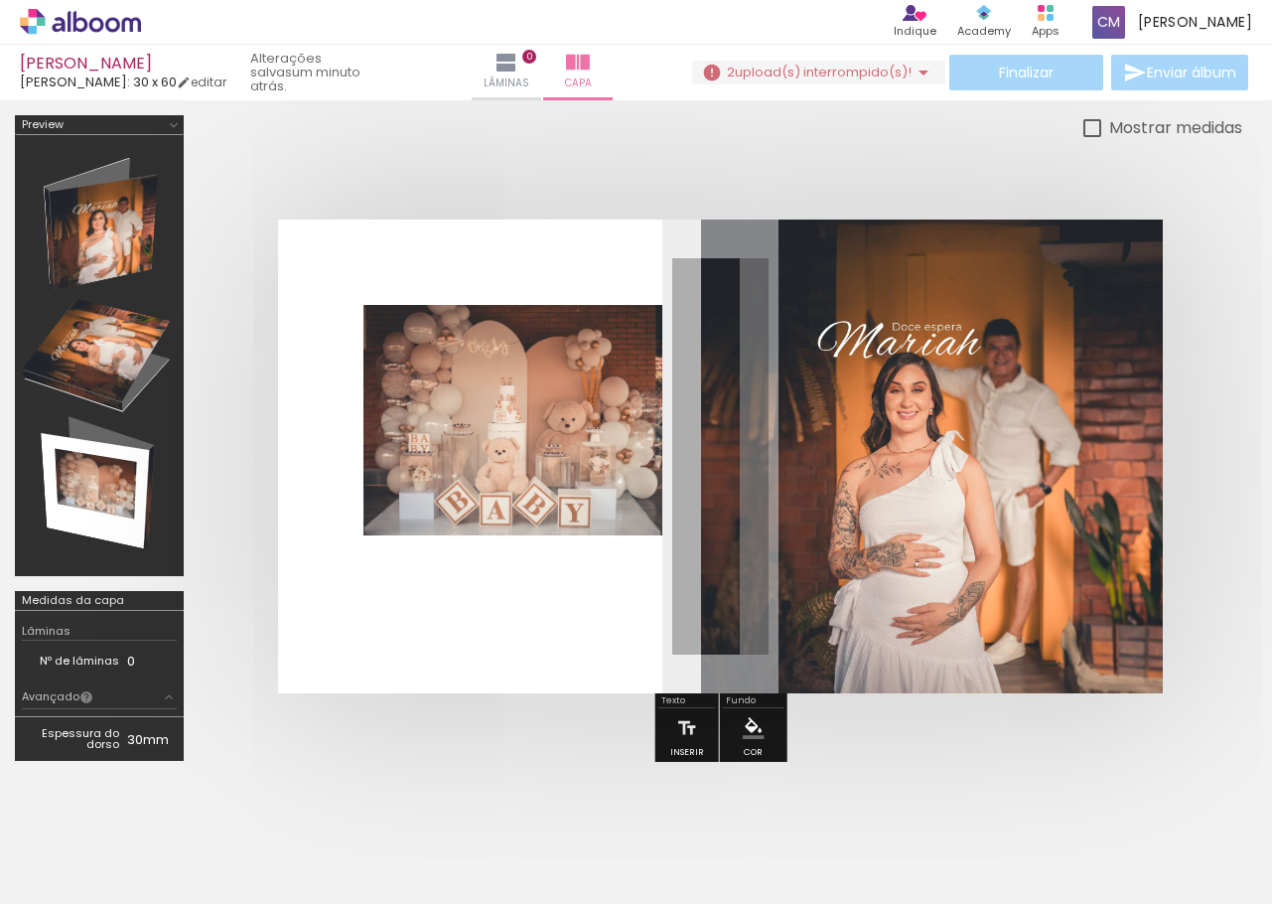
click at [411, 418] on quentale-photo at bounding box center [513, 420] width 299 height 230
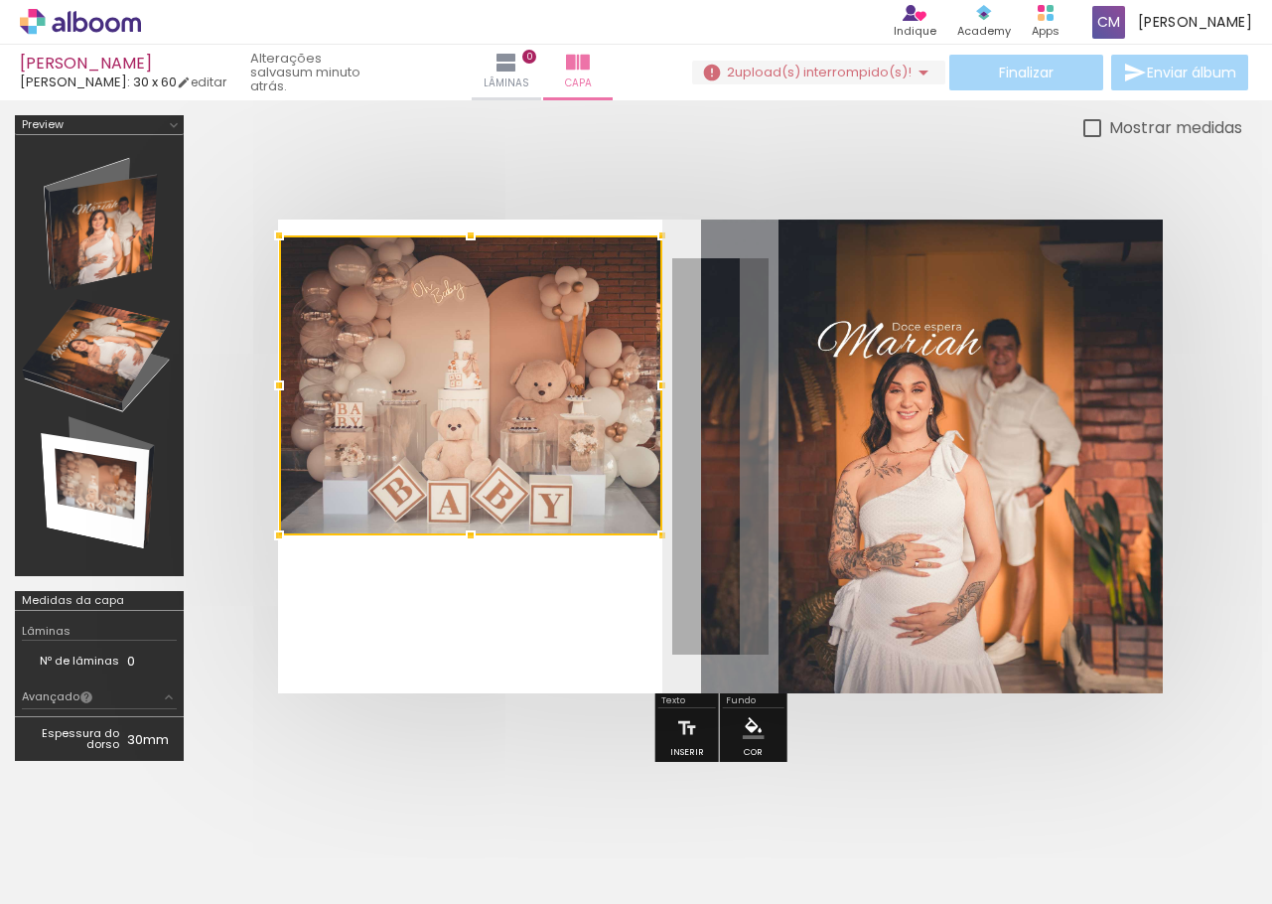
drag, startPoint x: 358, startPoint y: 301, endPoint x: 275, endPoint y: 234, distance: 105.9
click at [275, 234] on div at bounding box center [279, 236] width 40 height 40
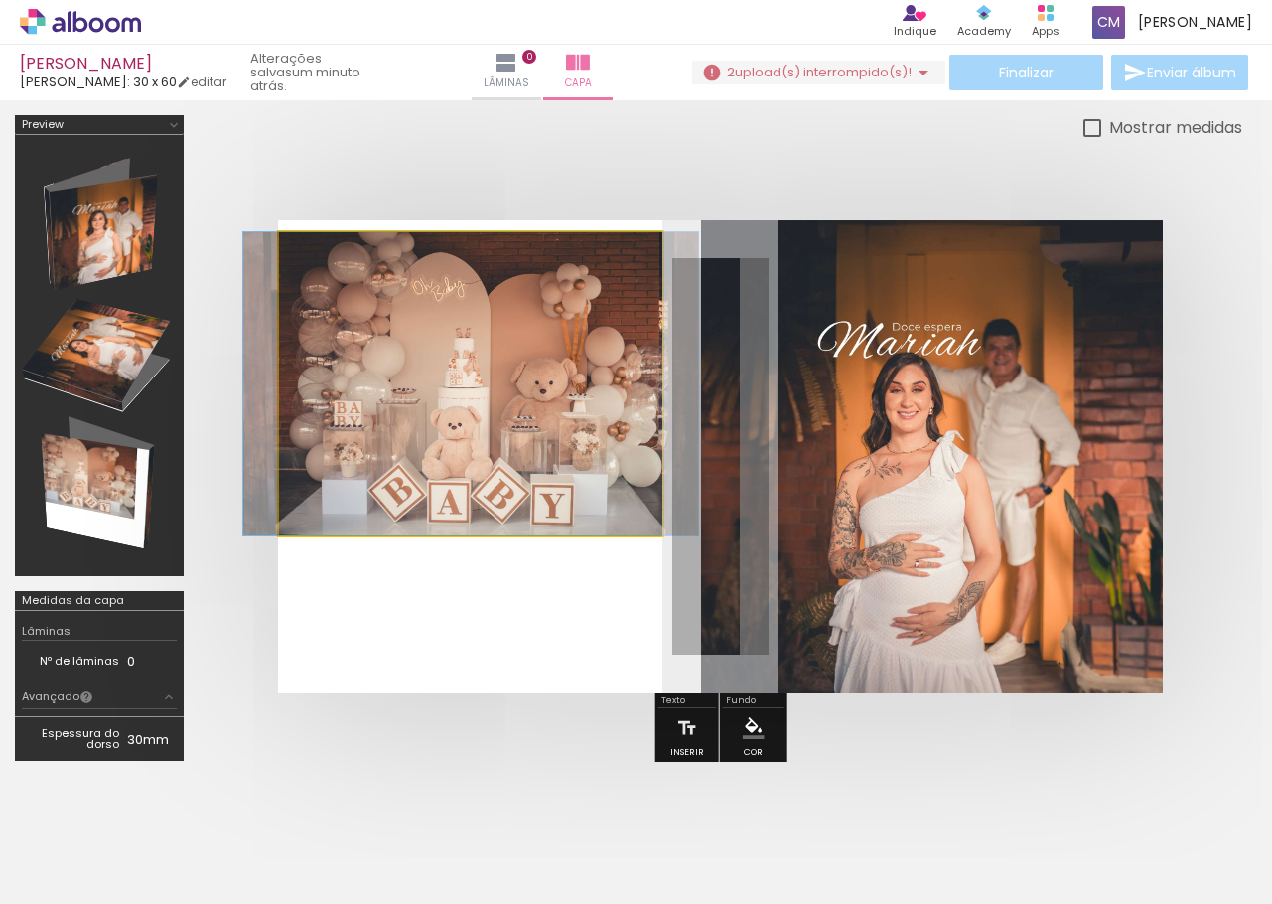
click at [443, 507] on quentale-photo at bounding box center [470, 383] width 383 height 303
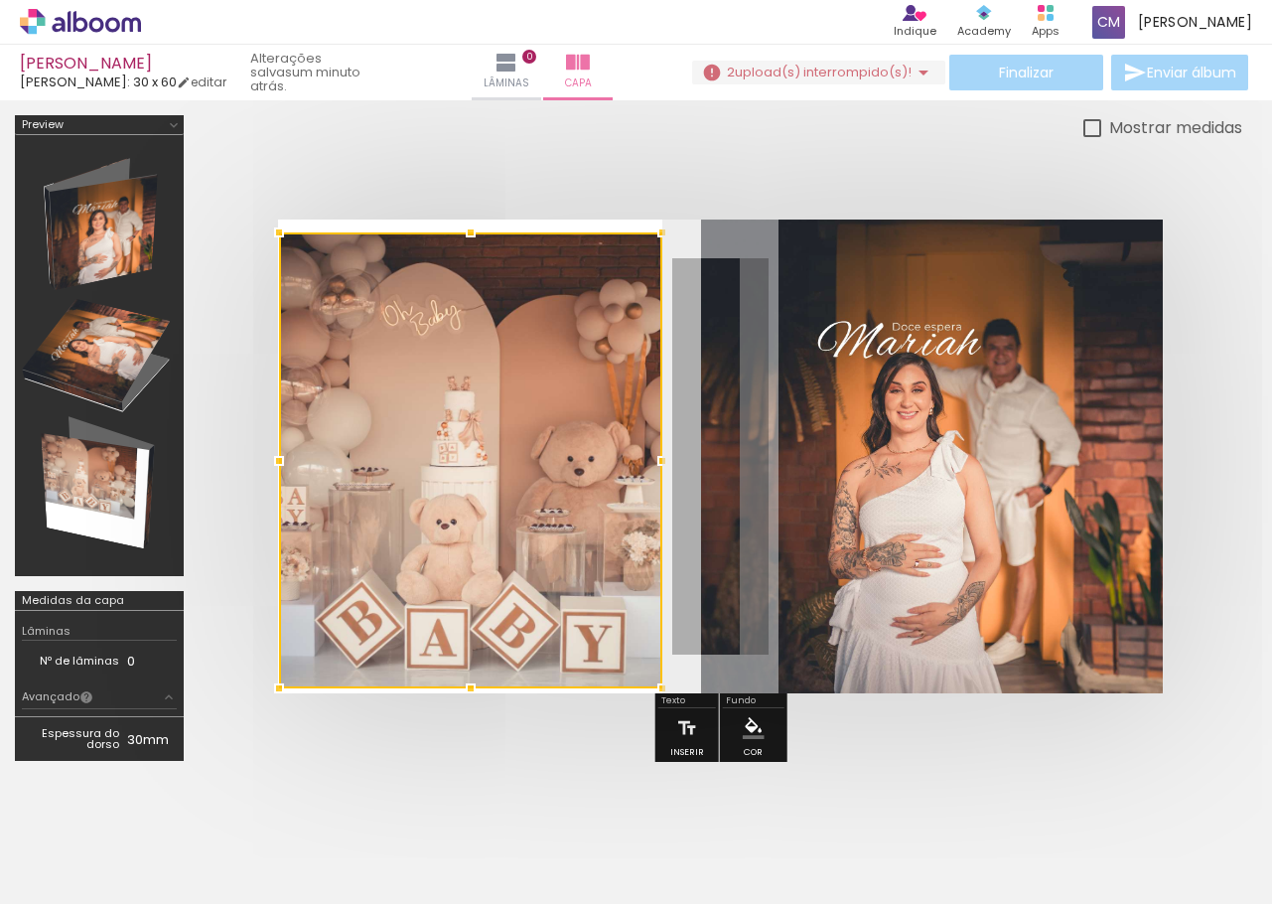
drag, startPoint x: 468, startPoint y: 553, endPoint x: 489, endPoint y: 682, distance: 130.8
click at [489, 682] on div at bounding box center [471, 688] width 40 height 40
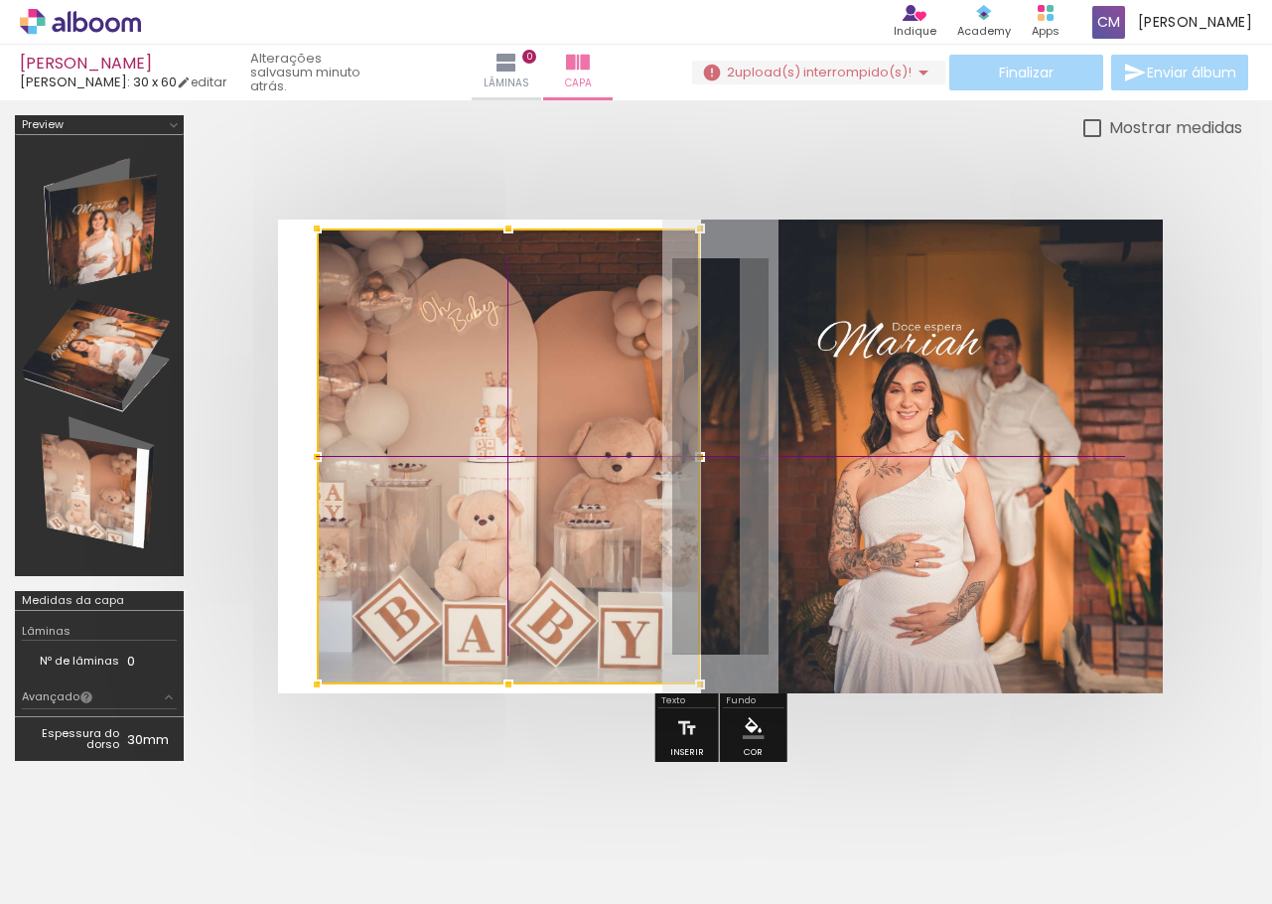
drag, startPoint x: 564, startPoint y: 532, endPoint x: 583, endPoint y: 535, distance: 19.1
click at [583, 535] on div at bounding box center [508, 456] width 383 height 456
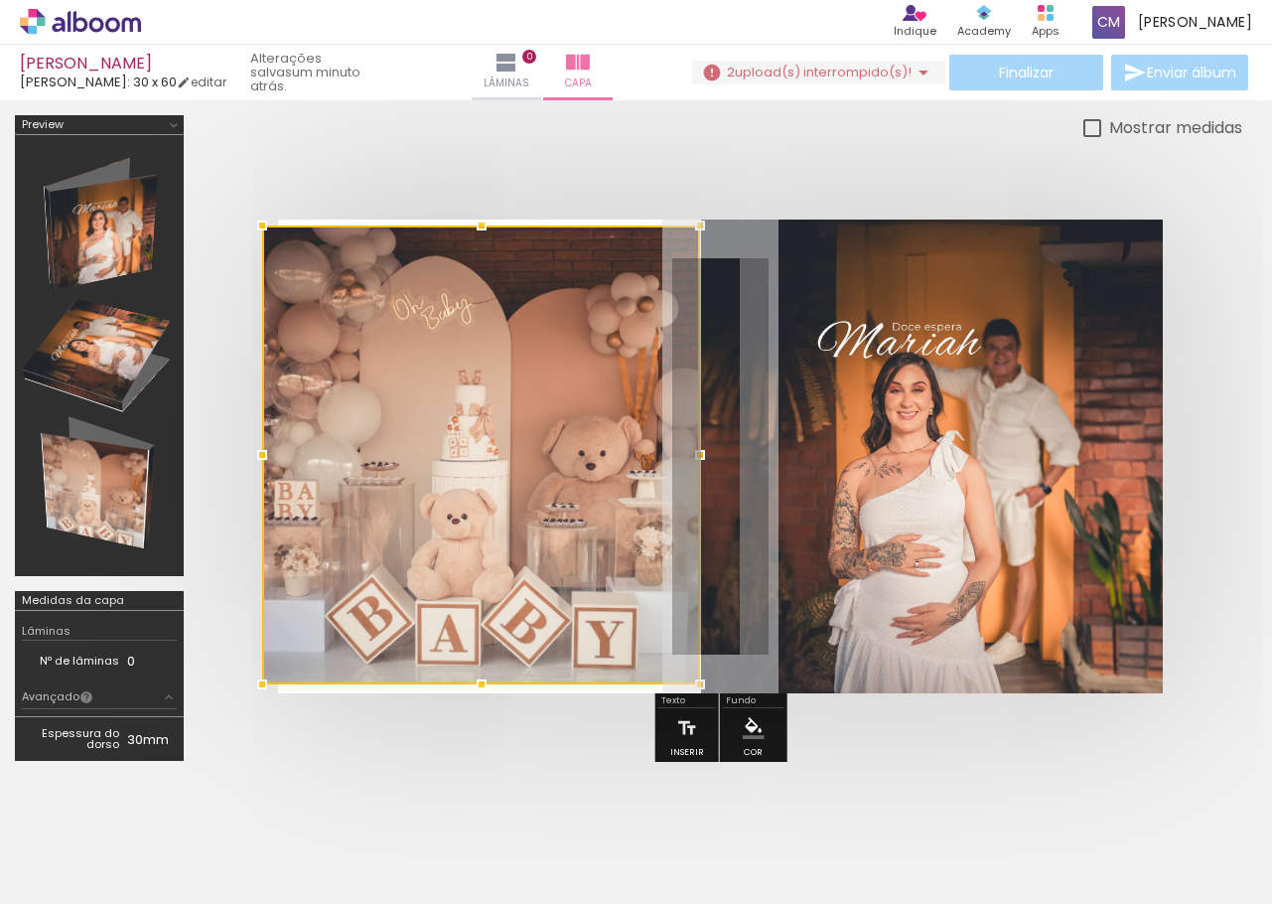
drag, startPoint x: 314, startPoint y: 229, endPoint x: 254, endPoint y: 201, distance: 66.2
click at [254, 201] on div at bounding box center [721, 456] width 1044 height 633
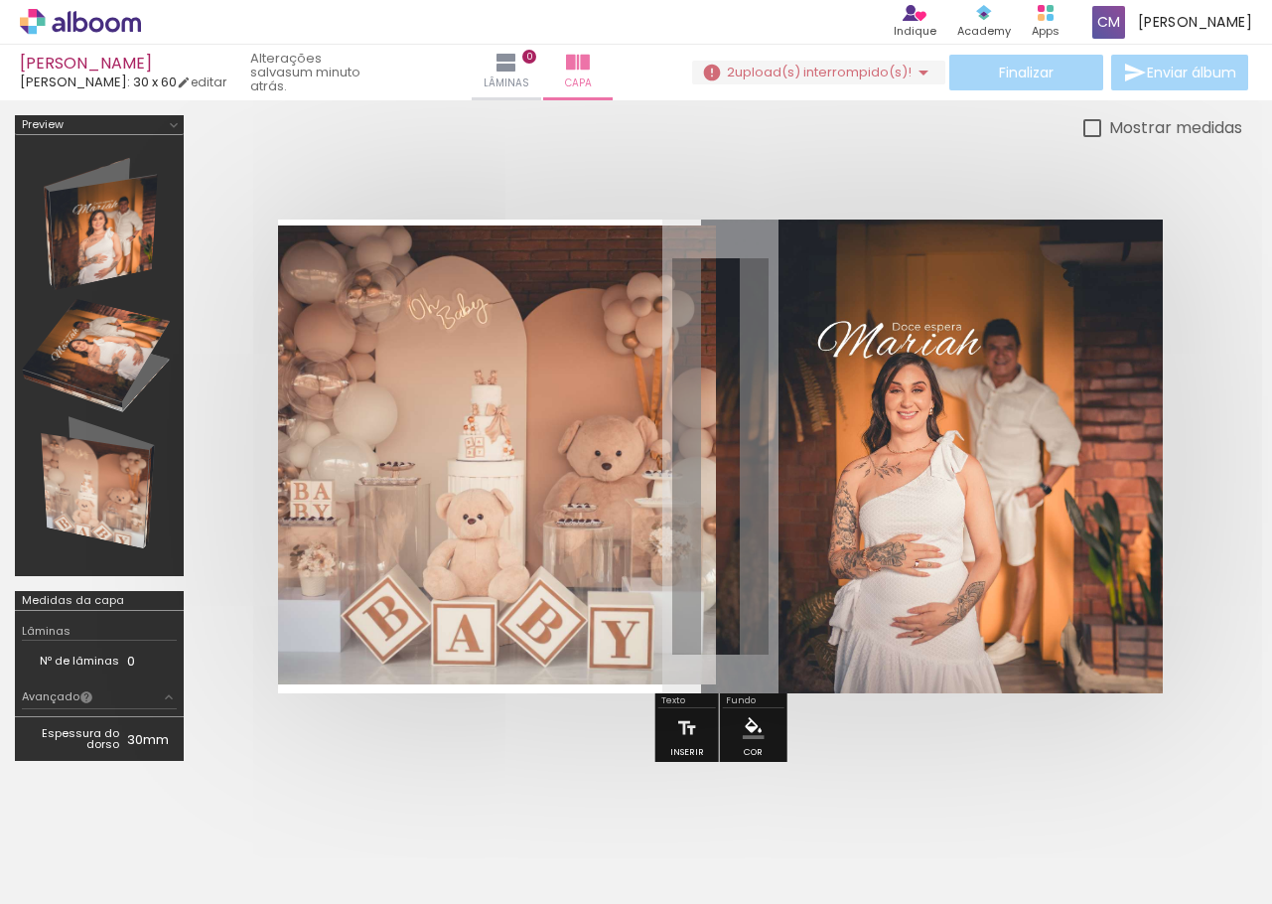
click at [506, 424] on quentale-photo at bounding box center [497, 454] width 438 height 459
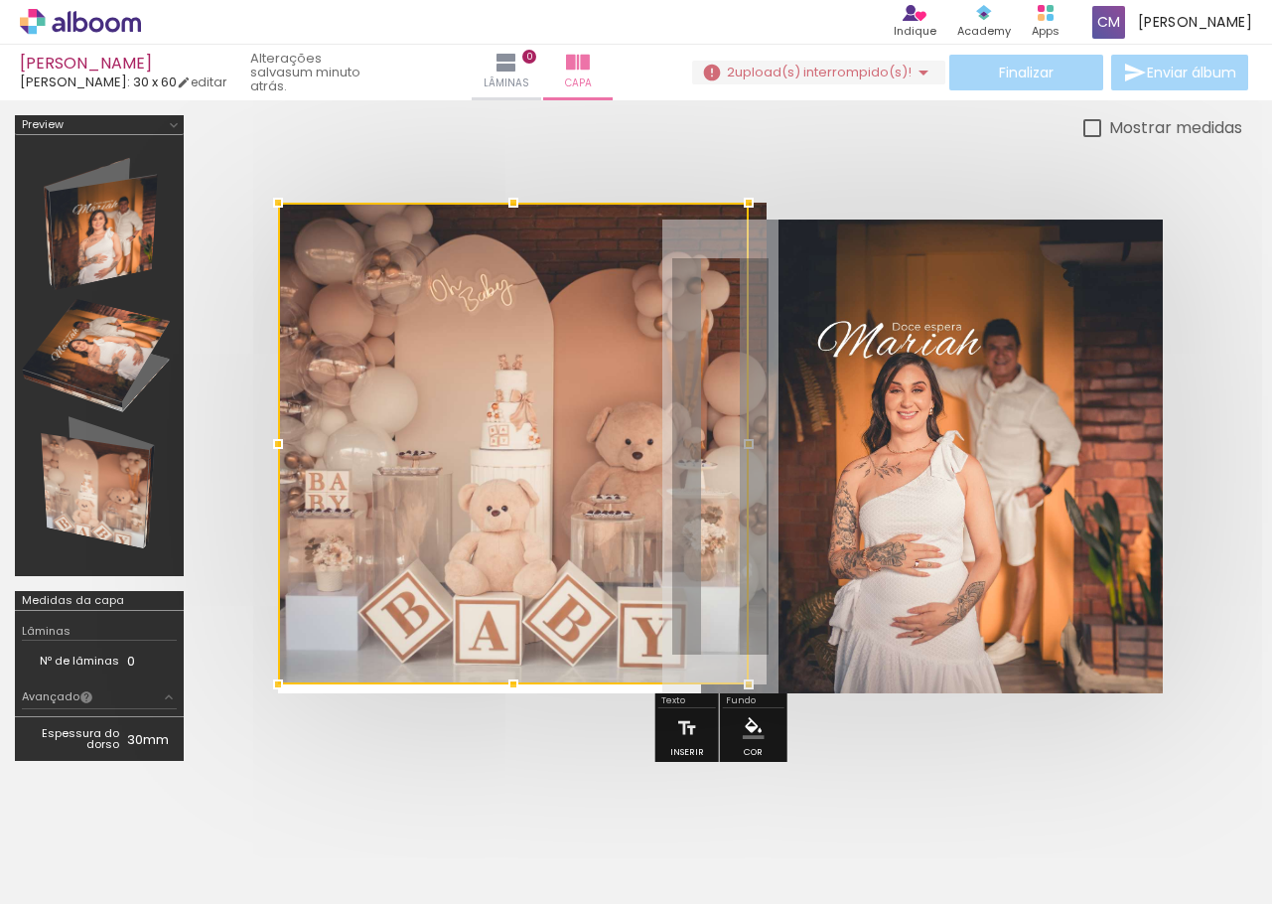
drag, startPoint x: 489, startPoint y: 223, endPoint x: 485, endPoint y: 205, distance: 19.3
click at [485, 205] on div at bounding box center [513, 444] width 471 height 482
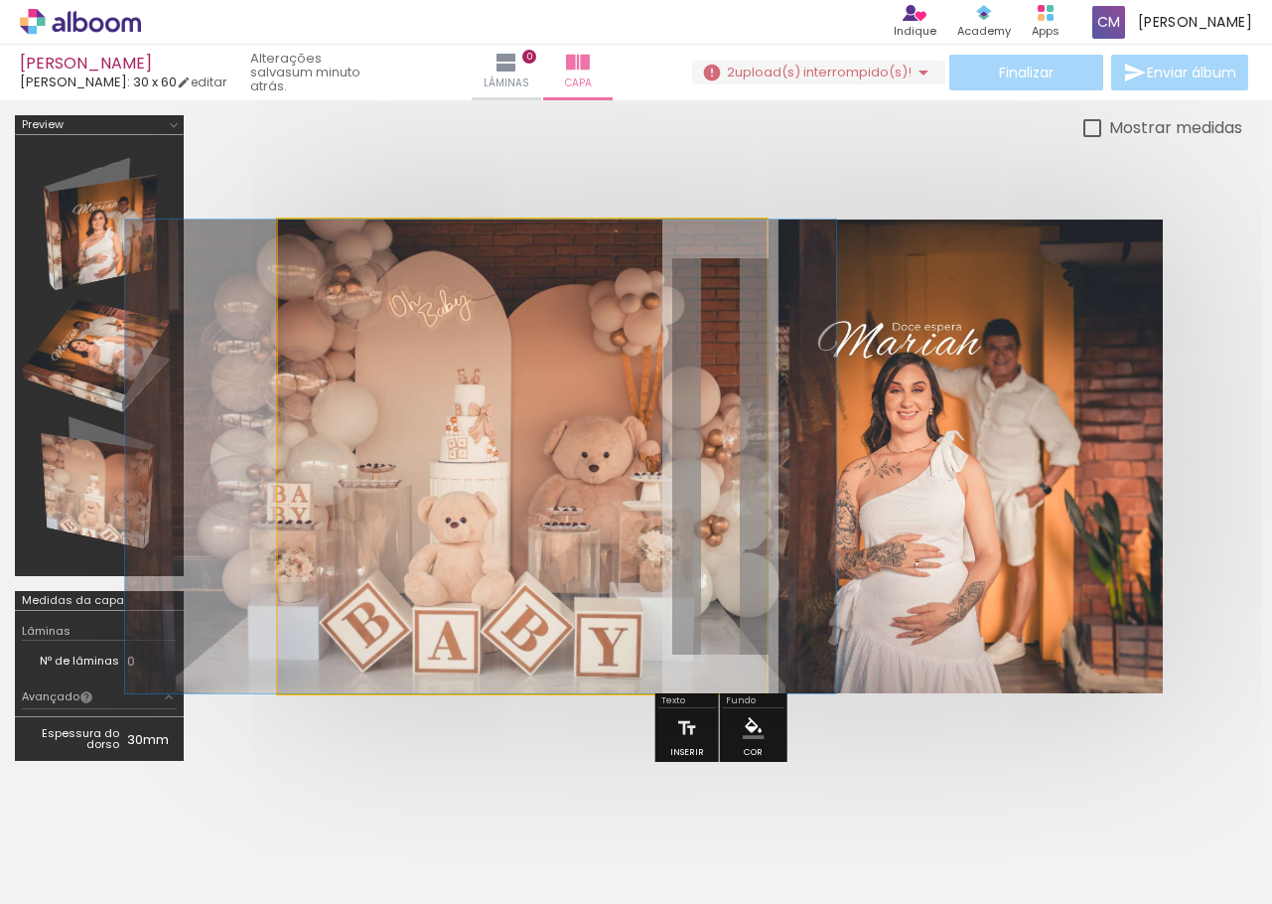
drag, startPoint x: 515, startPoint y: 389, endPoint x: 479, endPoint y: 357, distance: 49.2
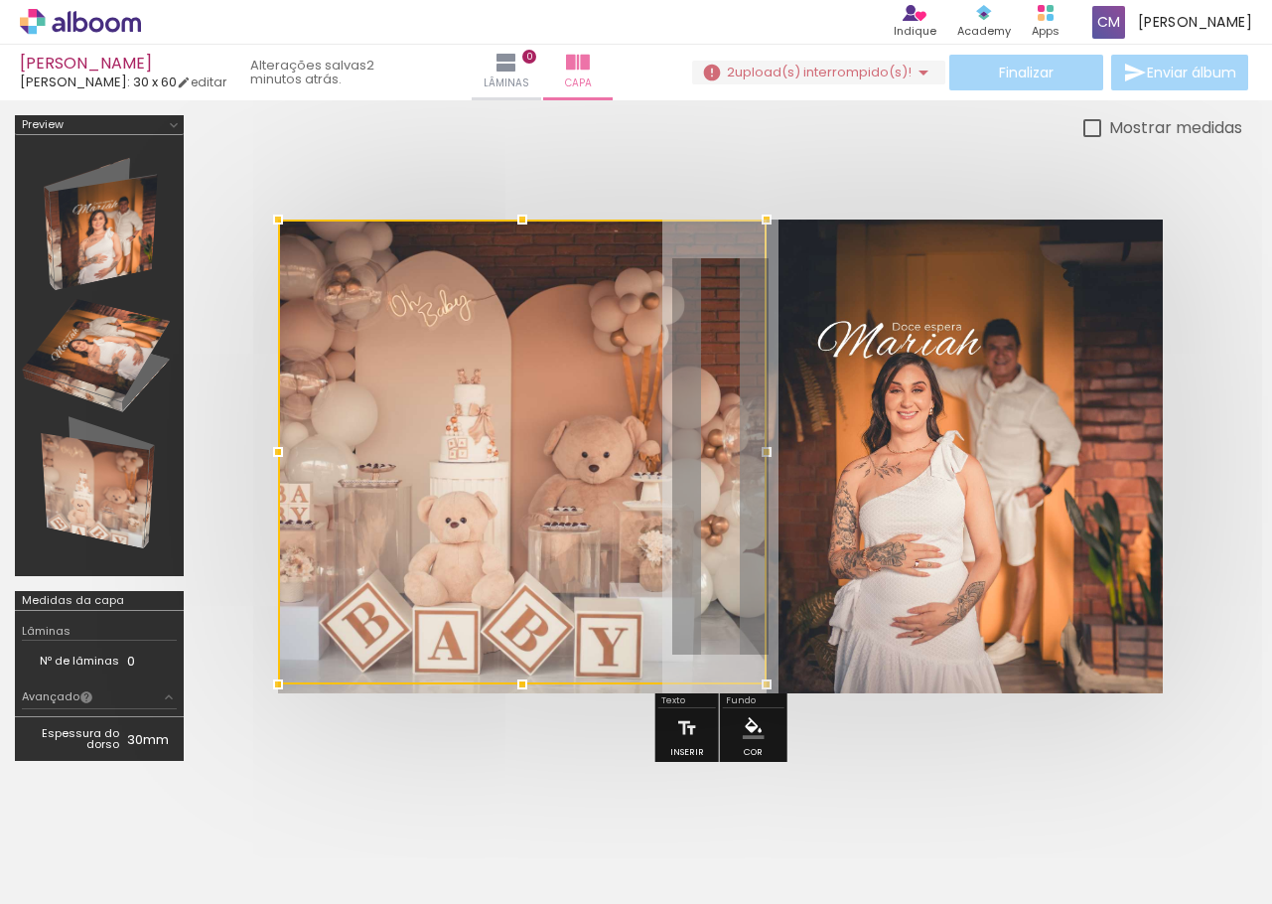
click at [534, 410] on div at bounding box center [522, 452] width 489 height 465
drag, startPoint x: 526, startPoint y: 473, endPoint x: 523, endPoint y: 423, distance: 49.8
click at [523, 424] on div at bounding box center [522, 452] width 489 height 465
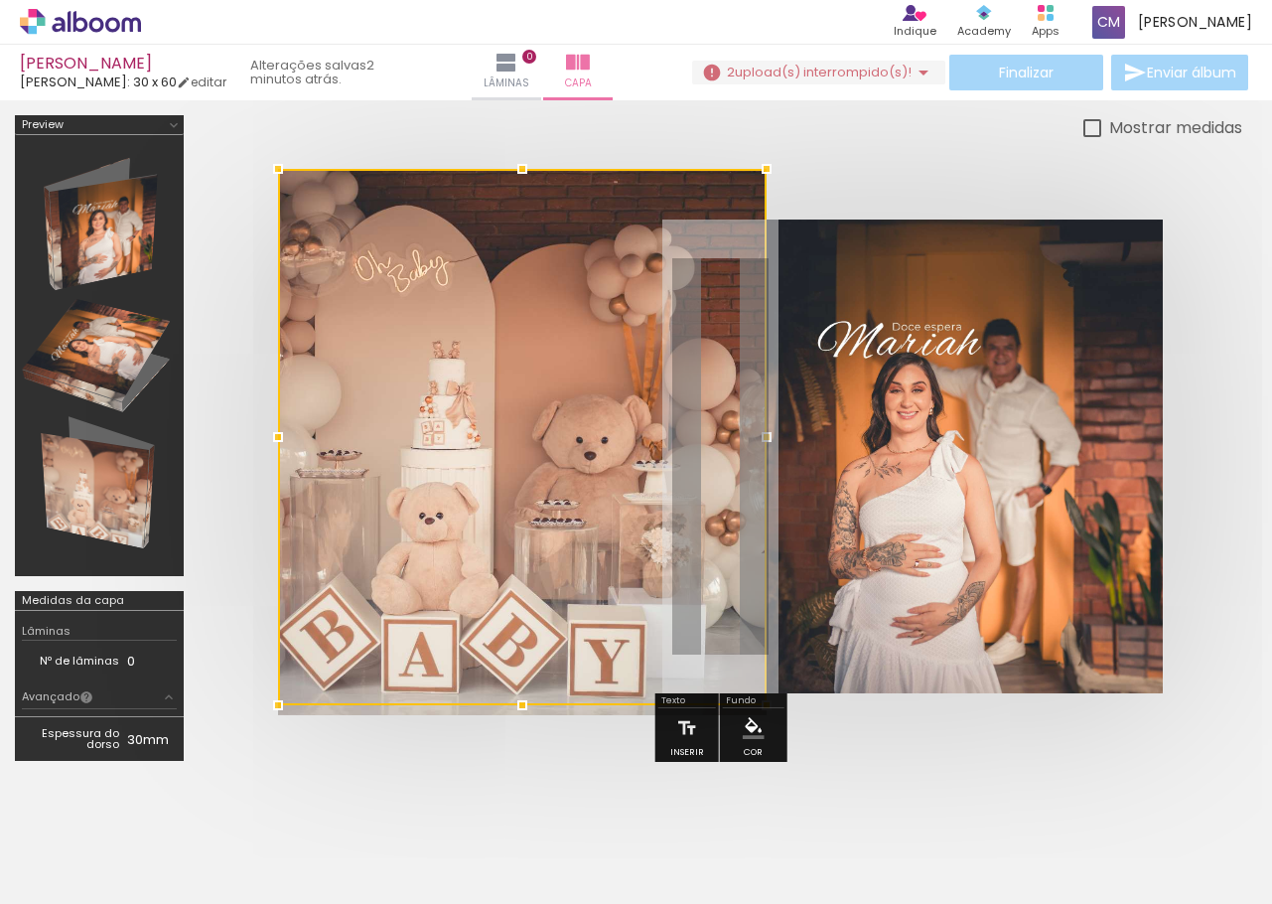
drag, startPoint x: 522, startPoint y: 221, endPoint x: 525, endPoint y: 198, distance: 24.0
click at [525, 198] on div at bounding box center [522, 437] width 489 height 536
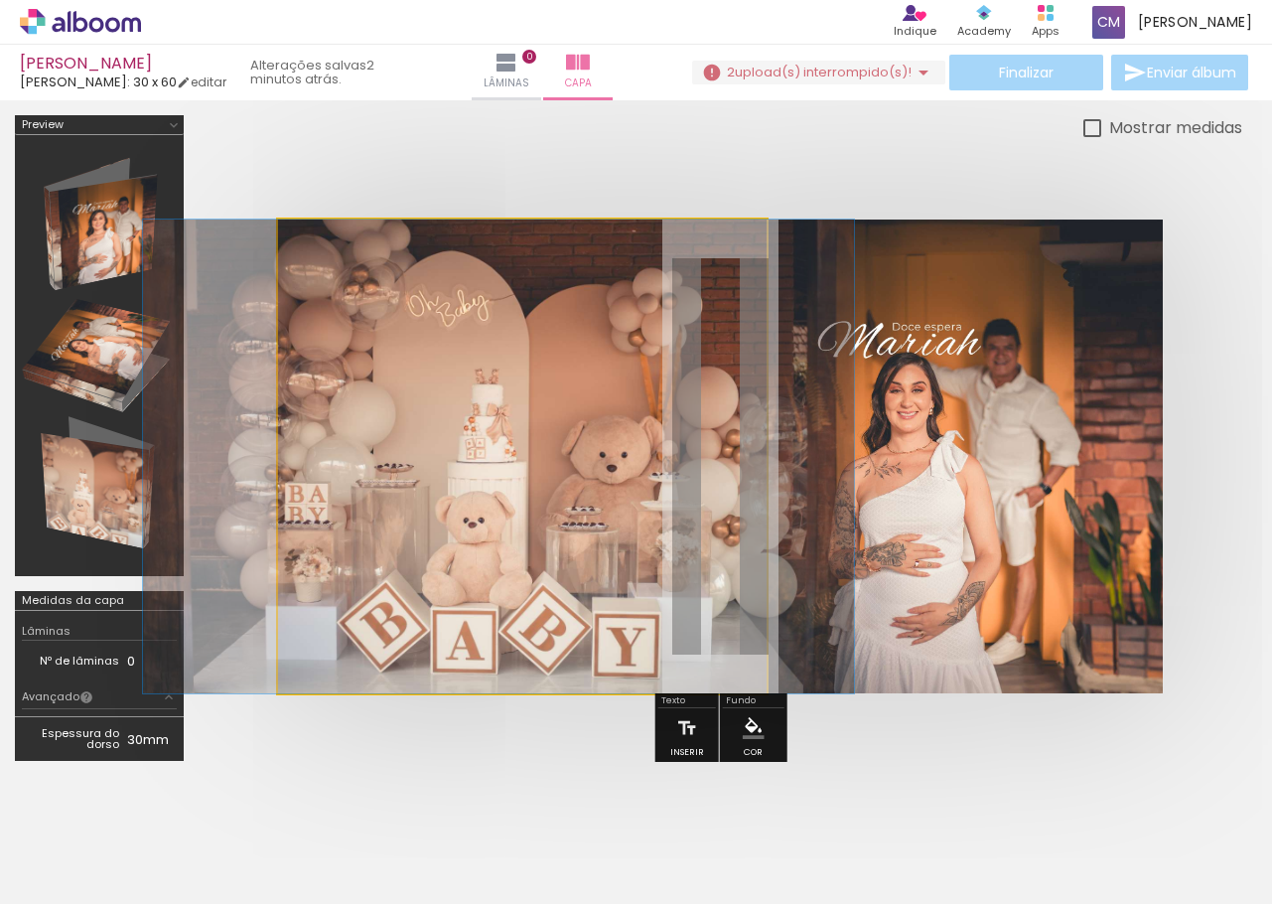
drag, startPoint x: 493, startPoint y: 387, endPoint x: 511, endPoint y: 325, distance: 65.1
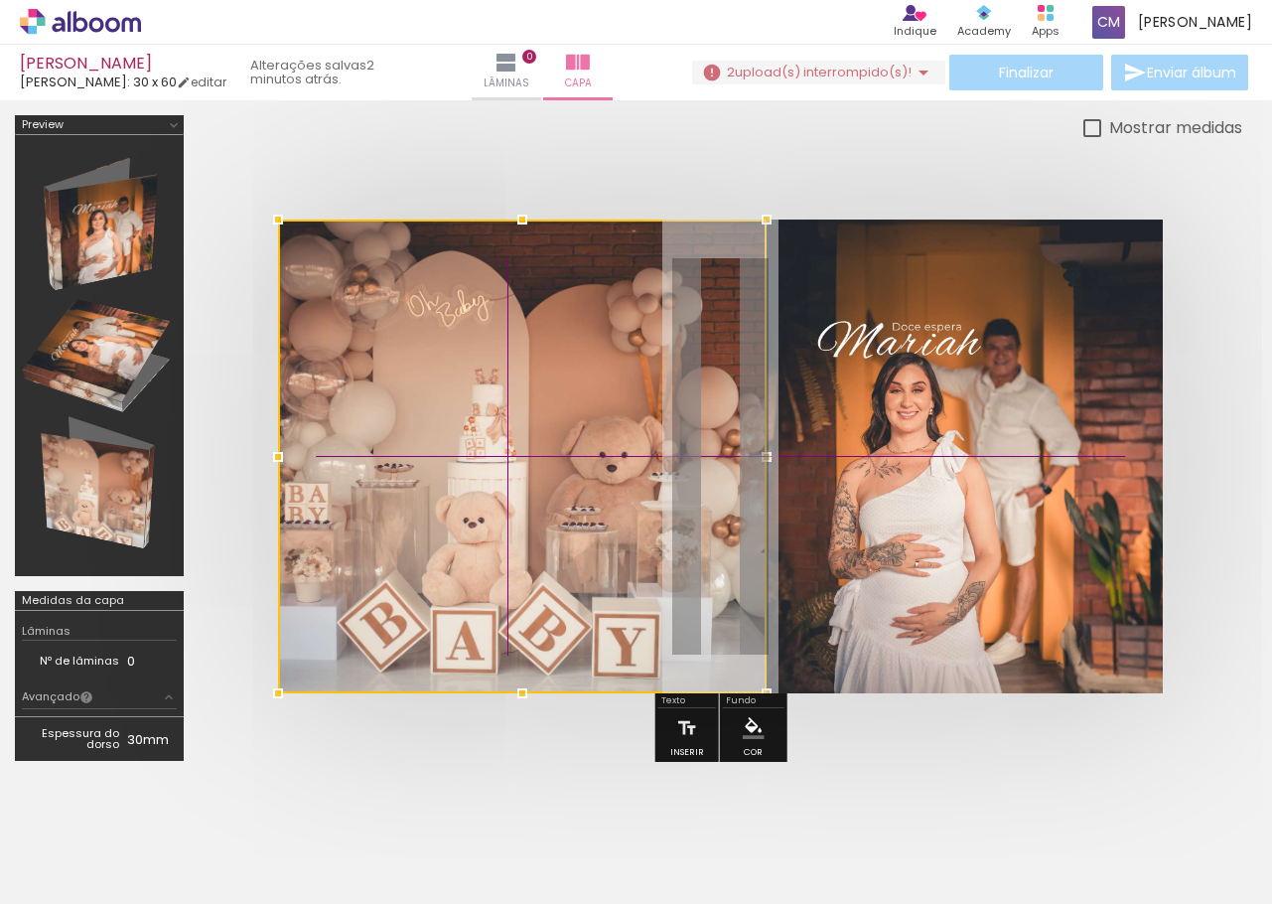
click at [525, 389] on div at bounding box center [522, 457] width 489 height 474
click at [552, 200] on div at bounding box center [721, 456] width 1044 height 633
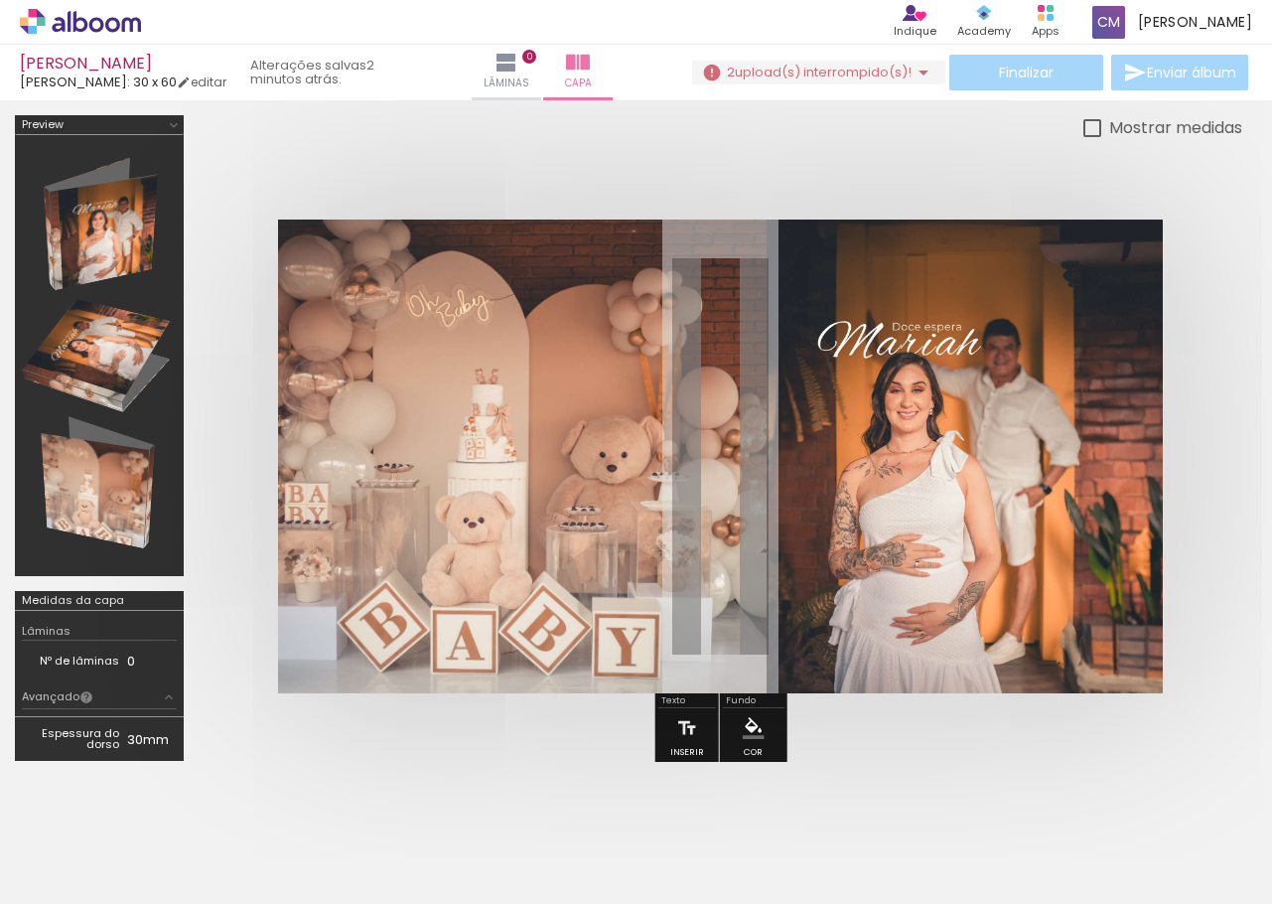
click at [560, 182] on div at bounding box center [721, 456] width 1044 height 633
click at [563, 182] on div at bounding box center [721, 456] width 1044 height 633
click at [747, 154] on div at bounding box center [721, 456] width 1044 height 633
click at [750, 502] on quentale-photo at bounding box center [522, 457] width 489 height 474
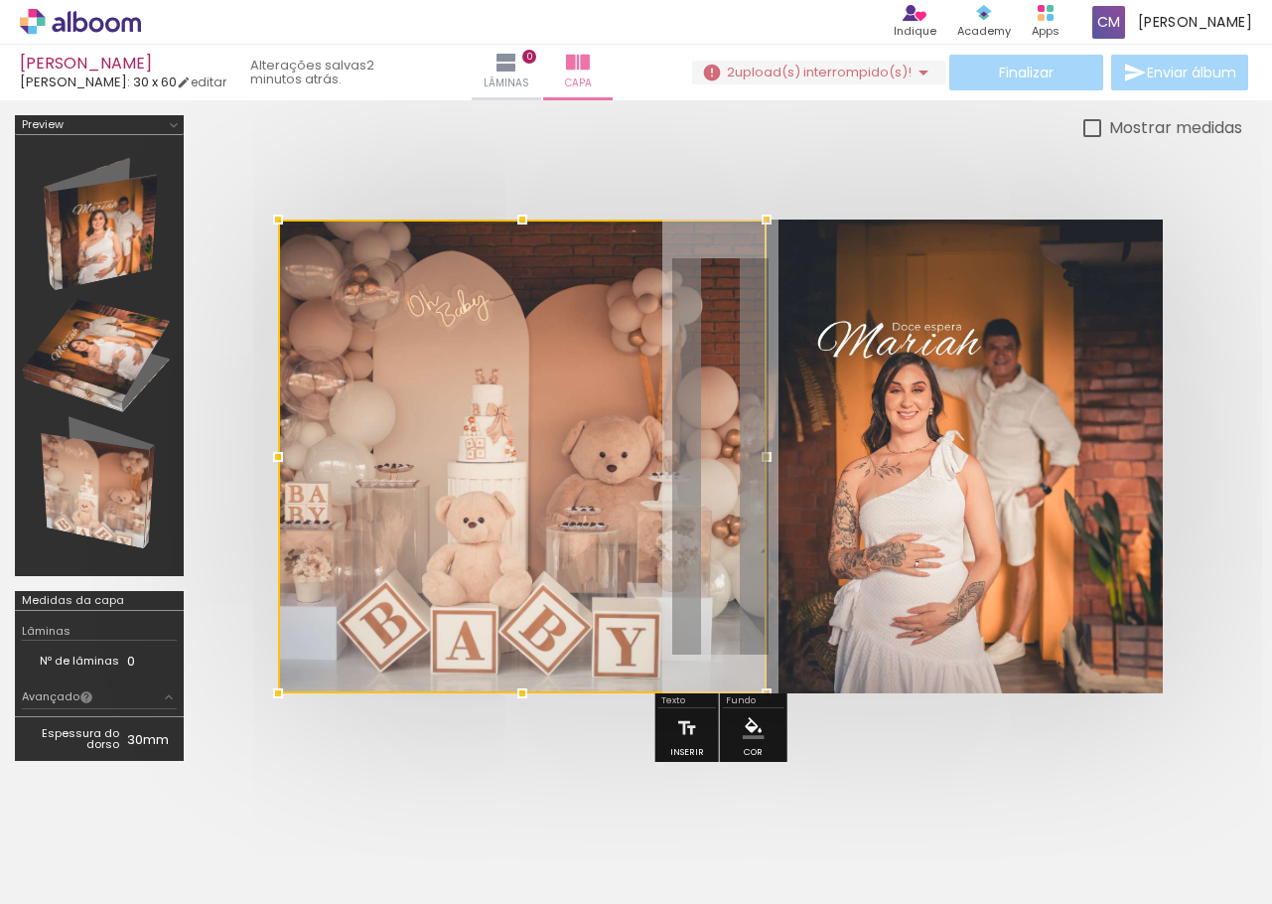
click at [750, 501] on div at bounding box center [522, 457] width 489 height 474
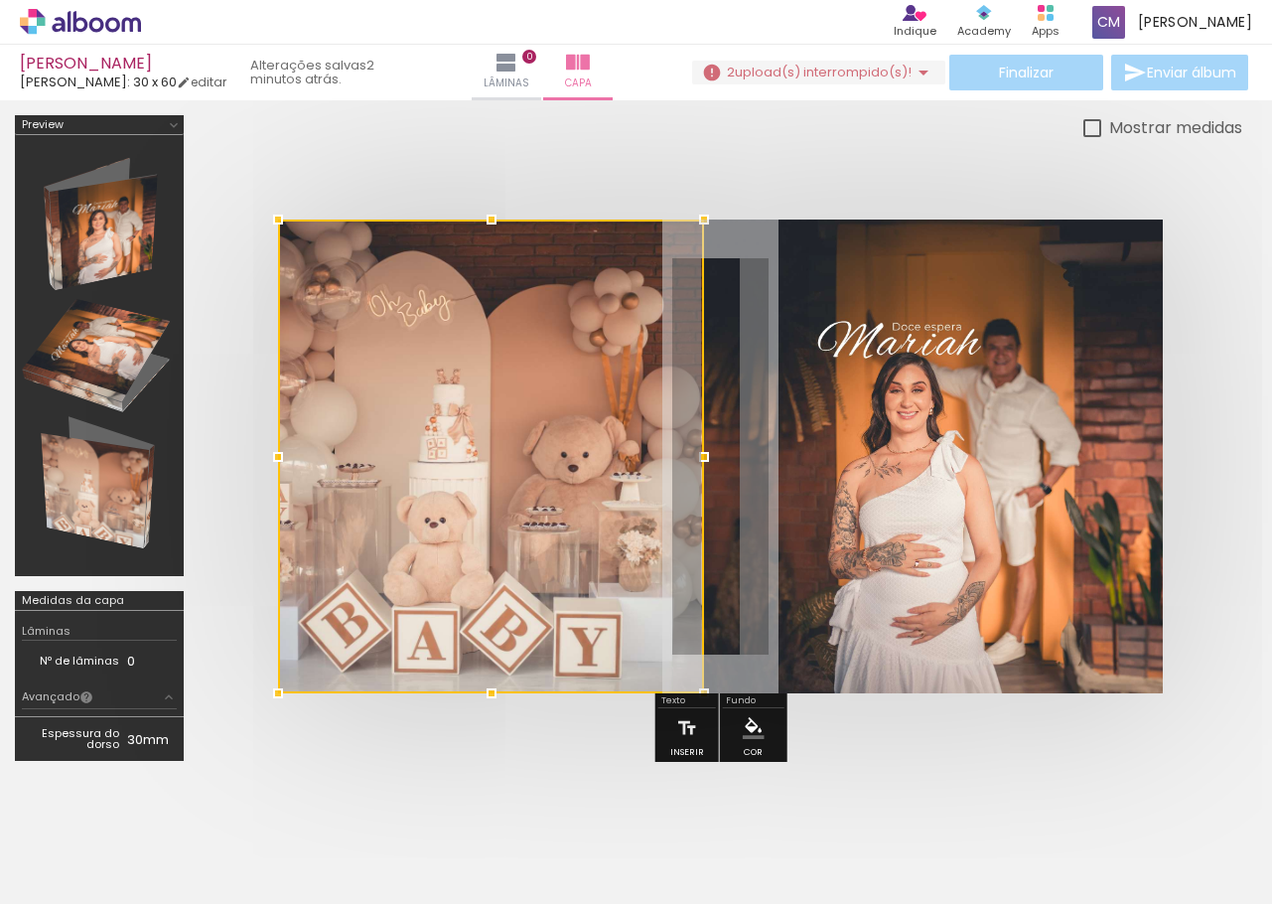
drag, startPoint x: 760, startPoint y: 460, endPoint x: 697, endPoint y: 459, distance: 62.6
click at [697, 459] on div at bounding box center [704, 457] width 40 height 40
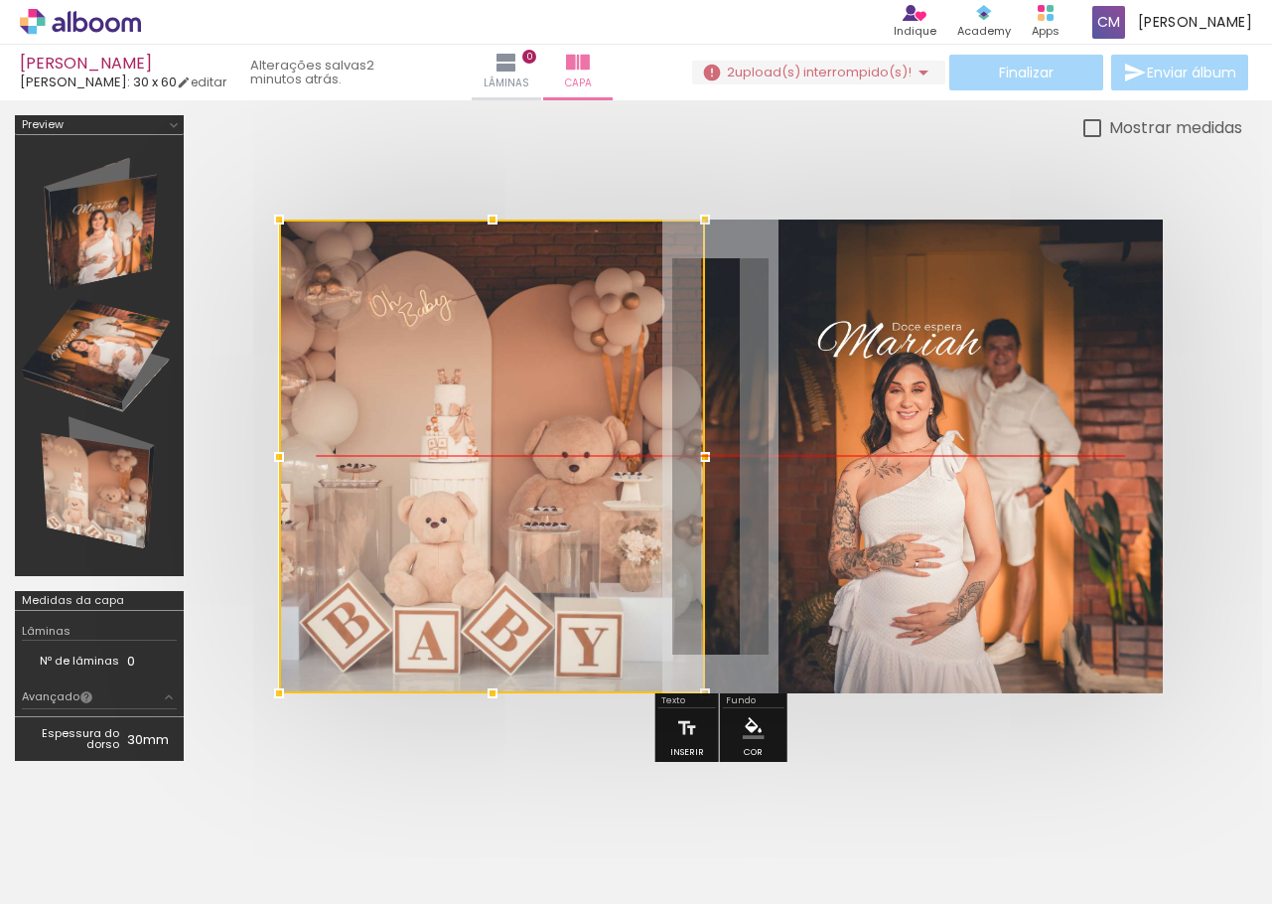
click at [509, 411] on div at bounding box center [492, 457] width 426 height 474
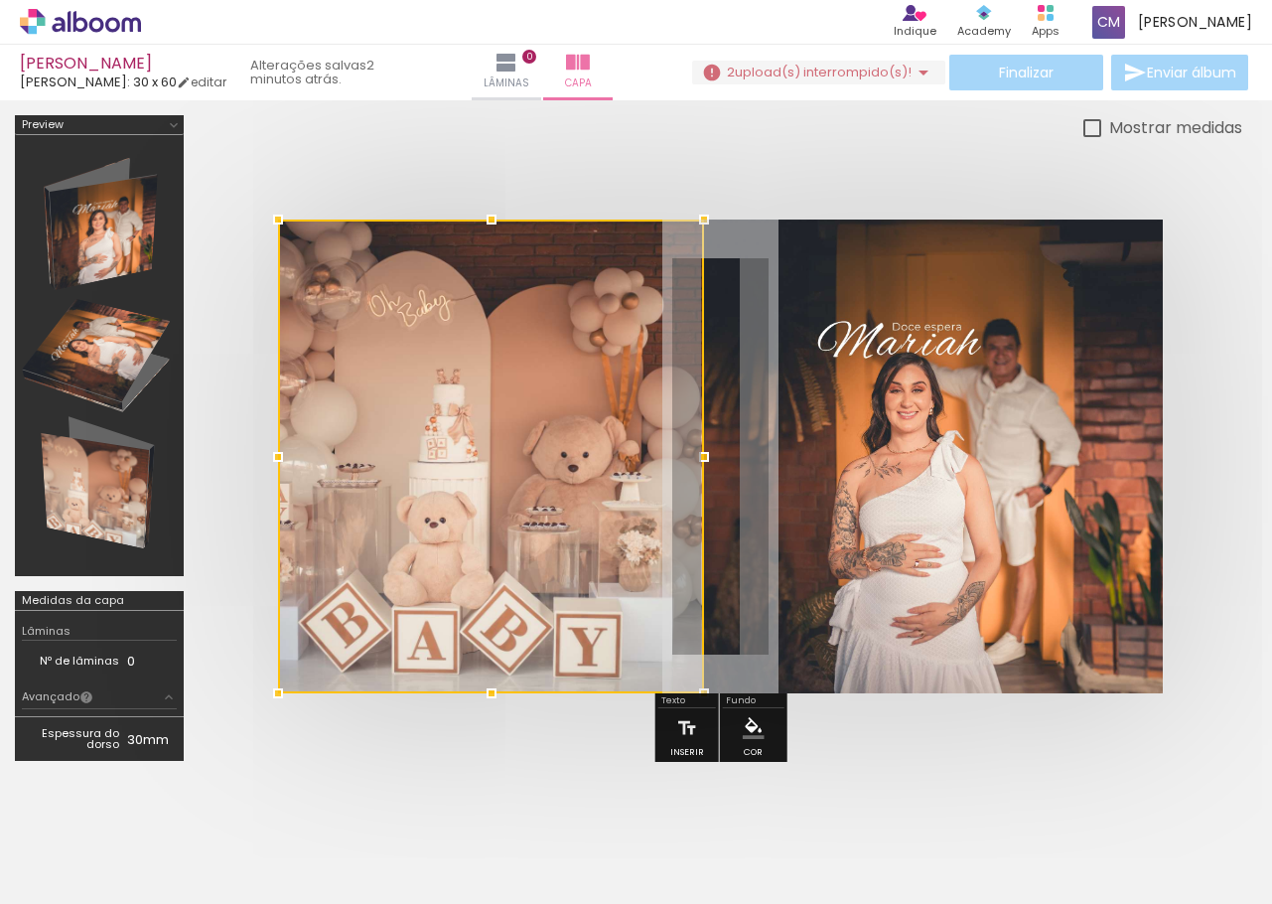
click at [492, 461] on div at bounding box center [491, 457] width 426 height 474
click at [491, 427] on div at bounding box center [491, 457] width 426 height 474
click at [525, 169] on div at bounding box center [721, 456] width 1044 height 633
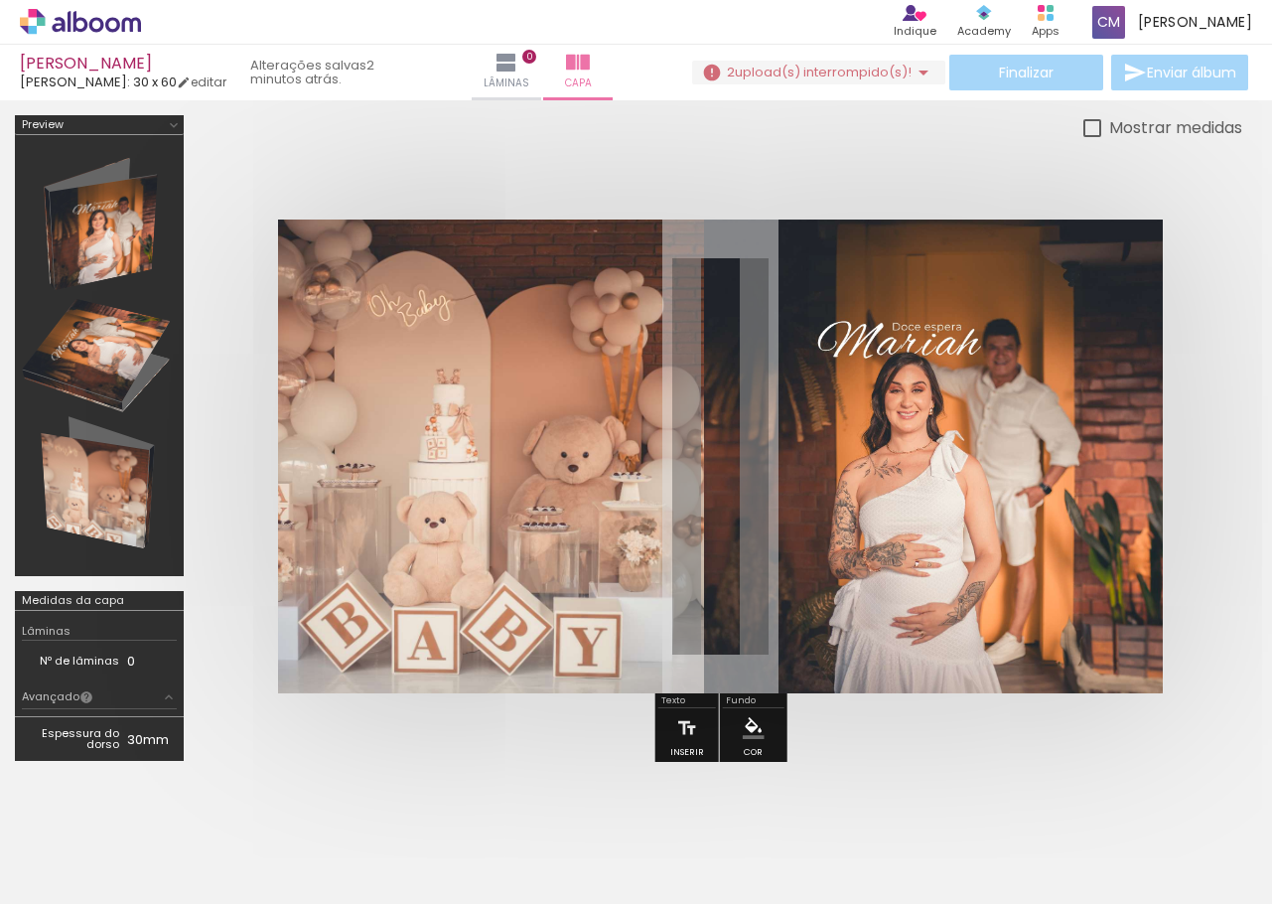
click at [477, 377] on quentale-photo at bounding box center [491, 457] width 426 height 474
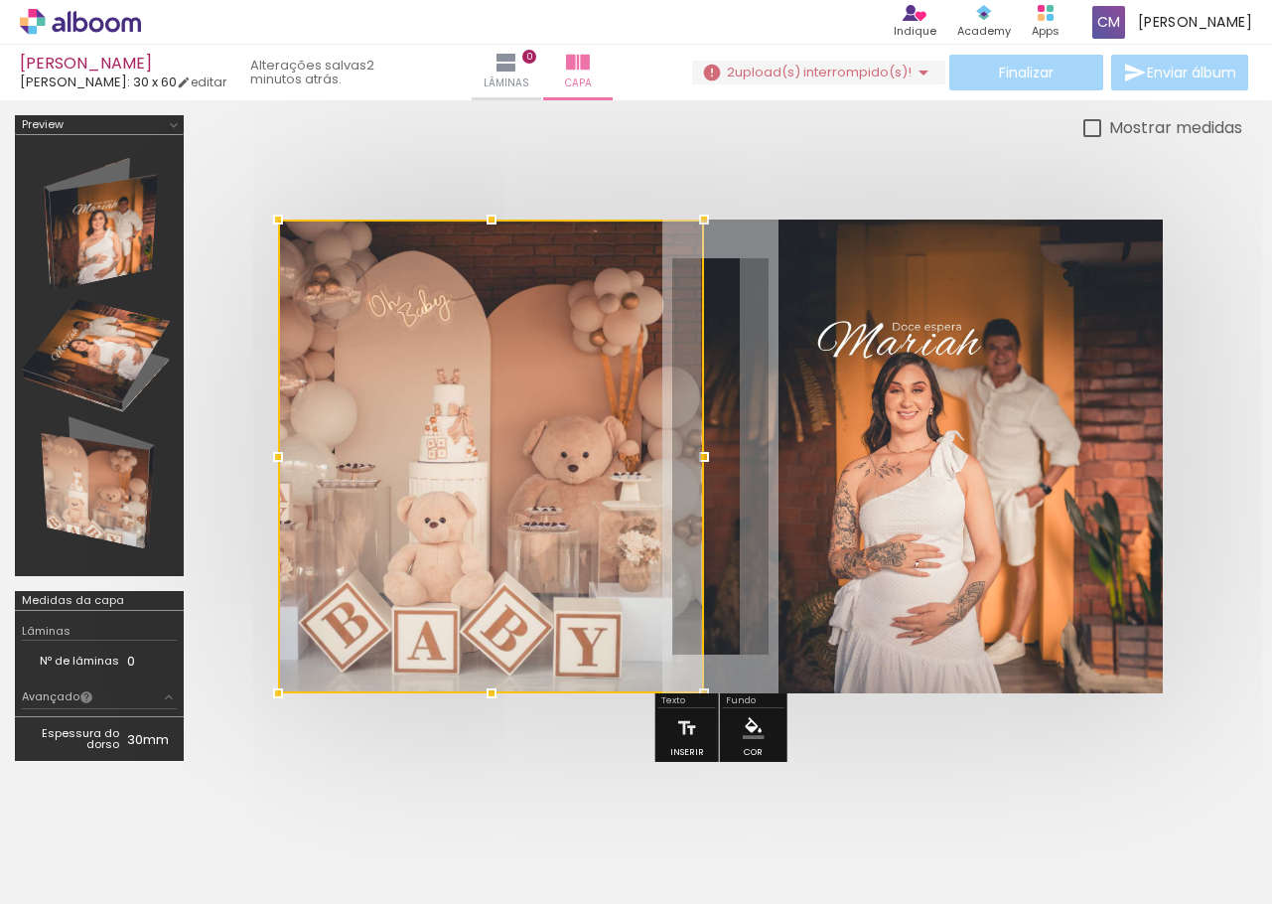
click at [498, 118] on div "Mostrar medidas" at bounding box center [721, 127] width 1044 height 25
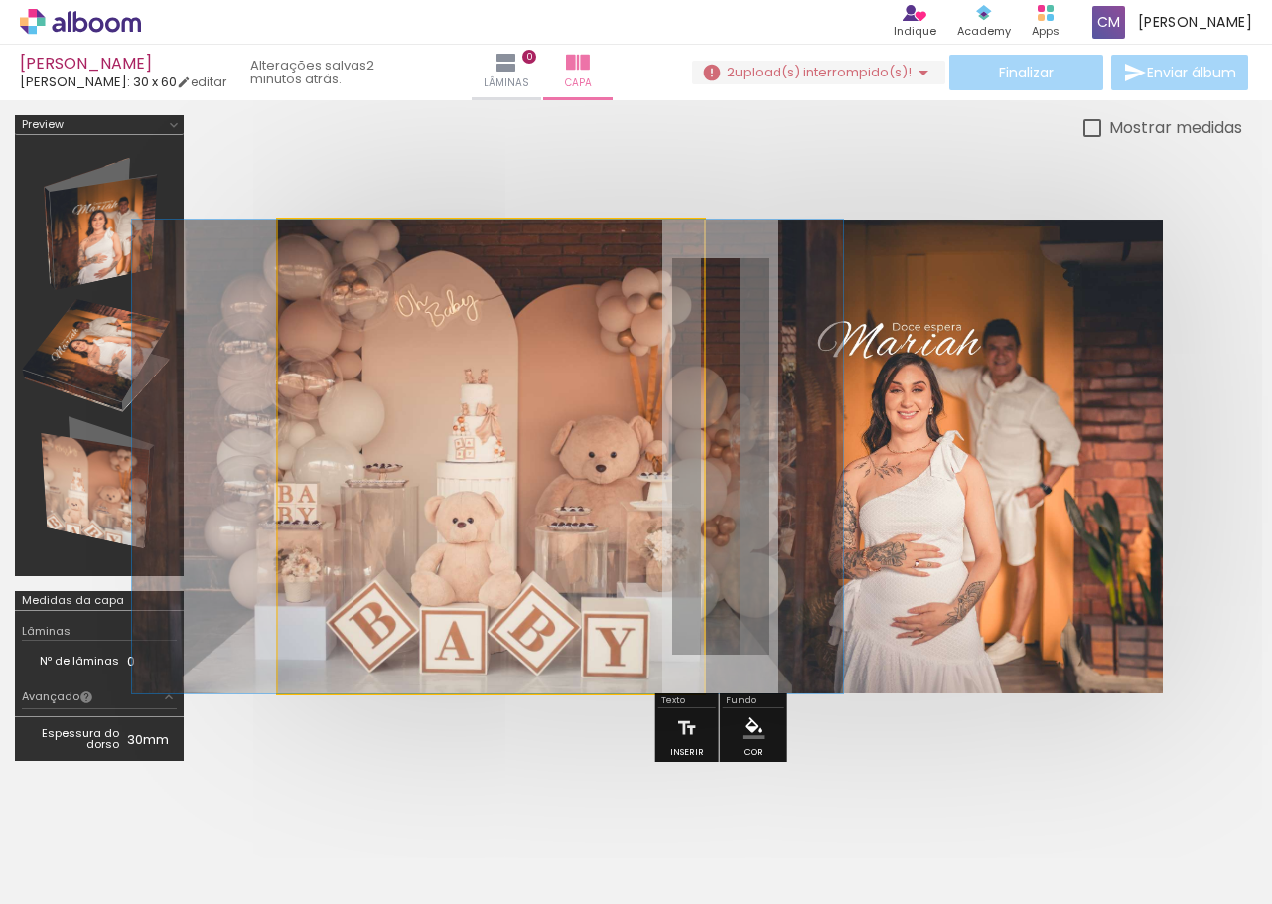
drag, startPoint x: 425, startPoint y: 409, endPoint x: 453, endPoint y: 412, distance: 28.0
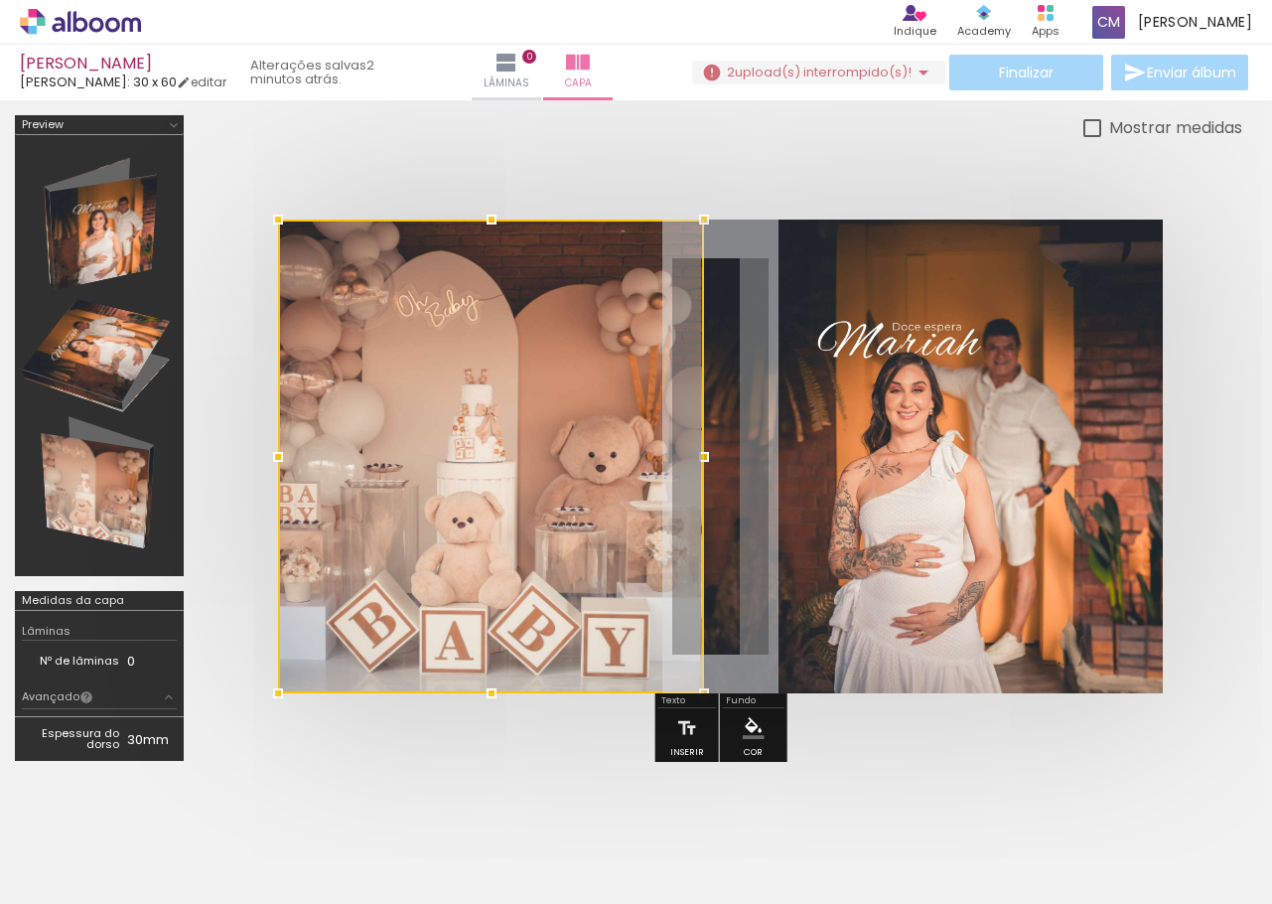
click at [471, 99] on div "Lâminas 0 Capa" at bounding box center [542, 73] width 143 height 56
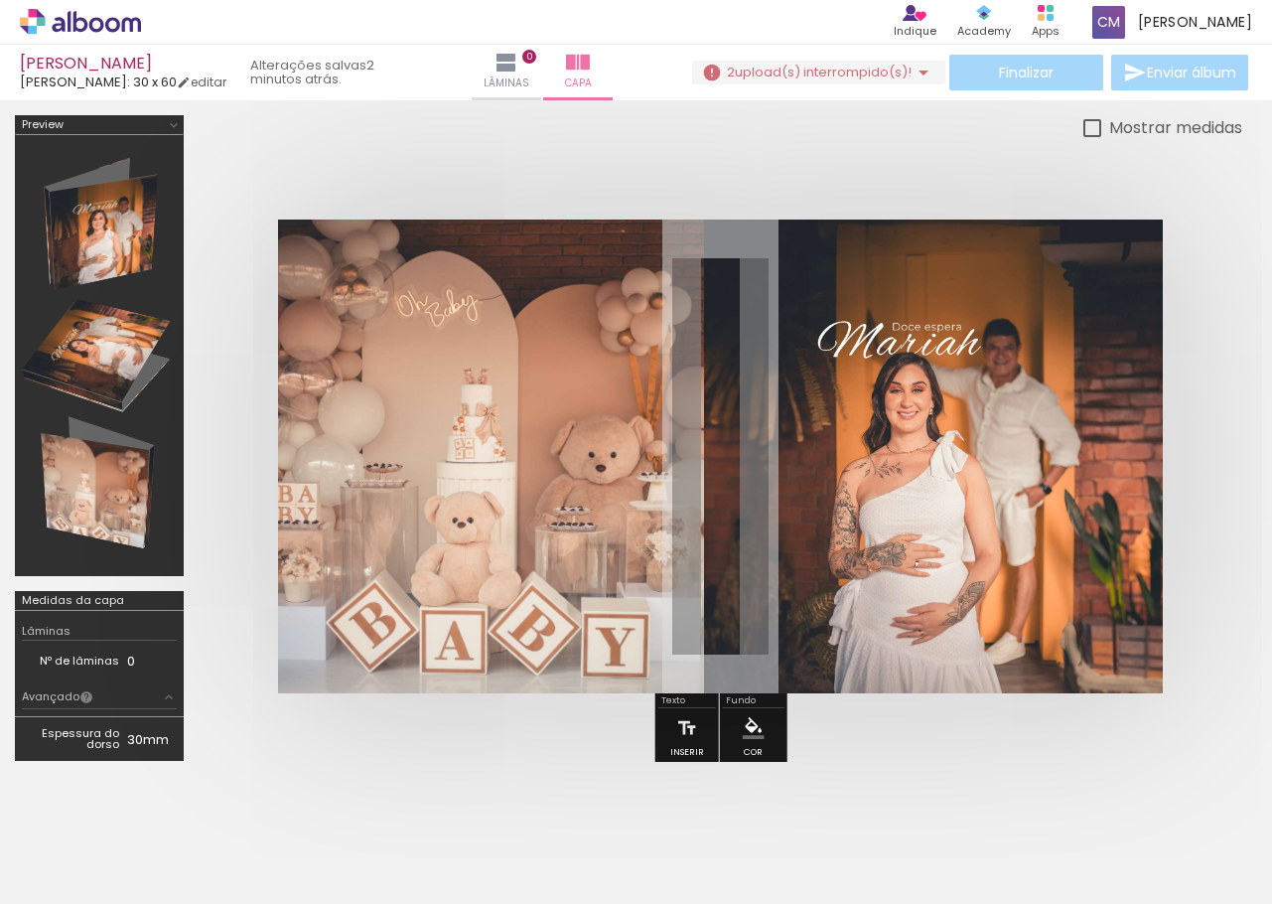
click at [695, 409] on quentale-photo at bounding box center [491, 457] width 426 height 474
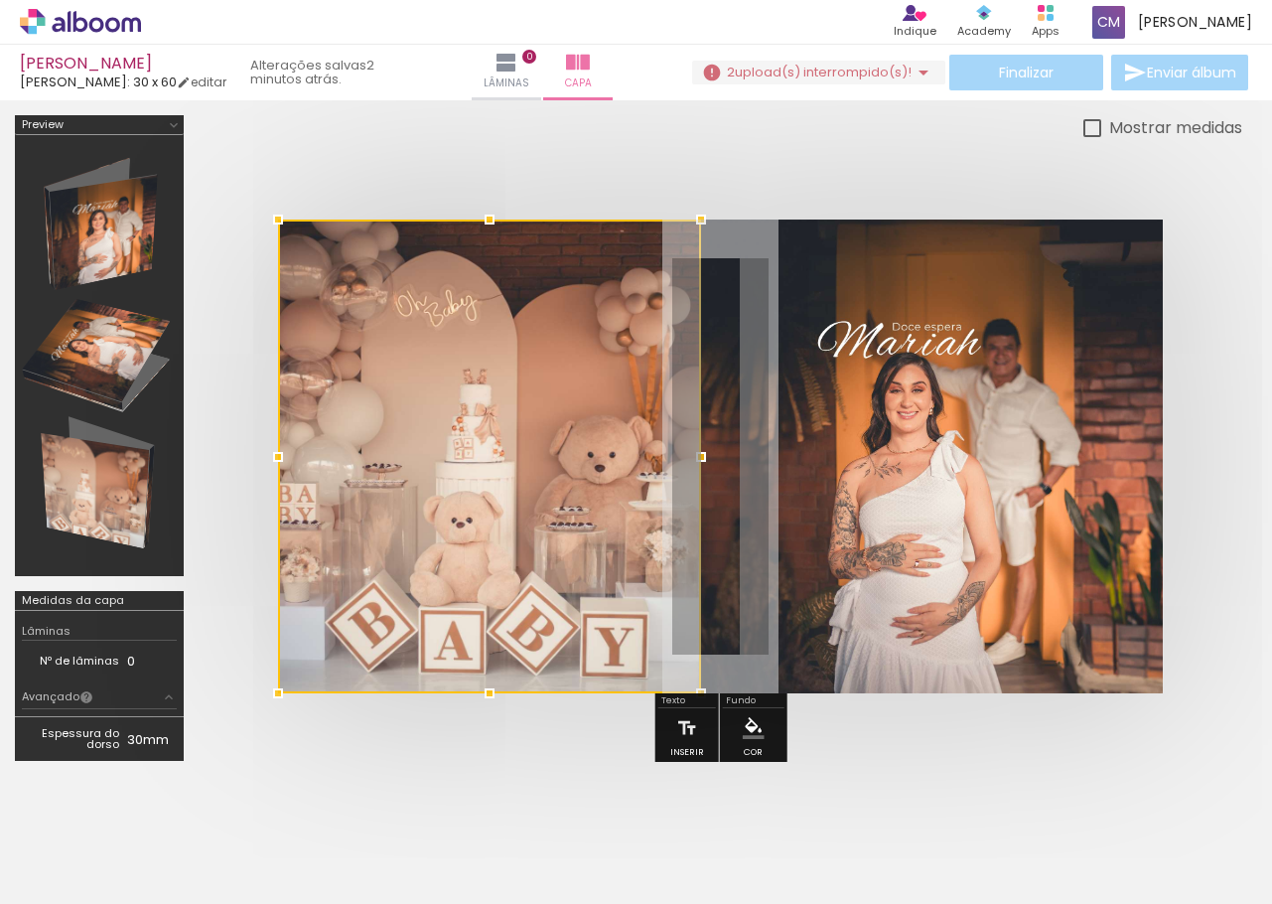
click at [698, 456] on div at bounding box center [701, 457] width 40 height 40
click at [595, 161] on div at bounding box center [721, 456] width 1044 height 633
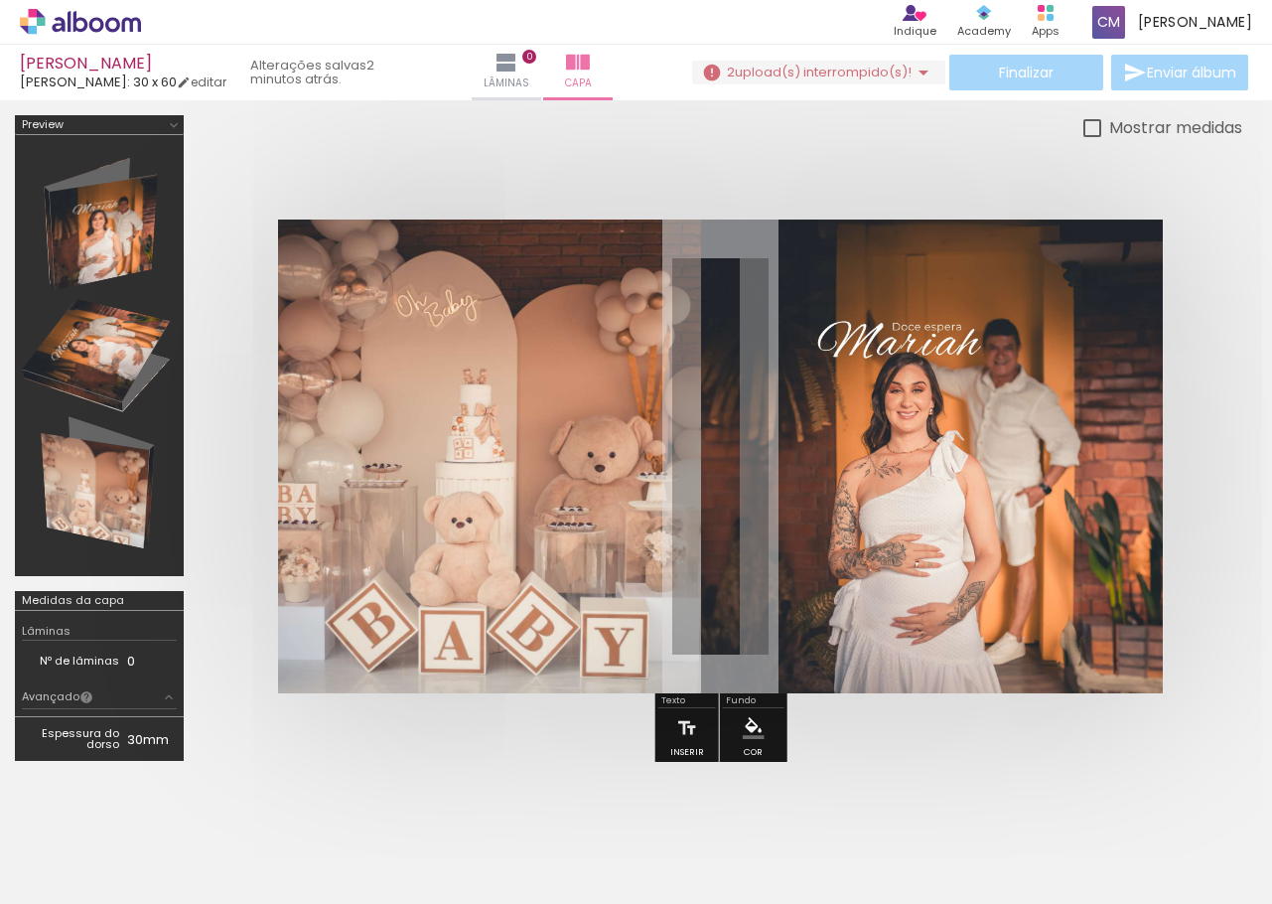
click at [514, 401] on quentale-photo at bounding box center [489, 457] width 423 height 474
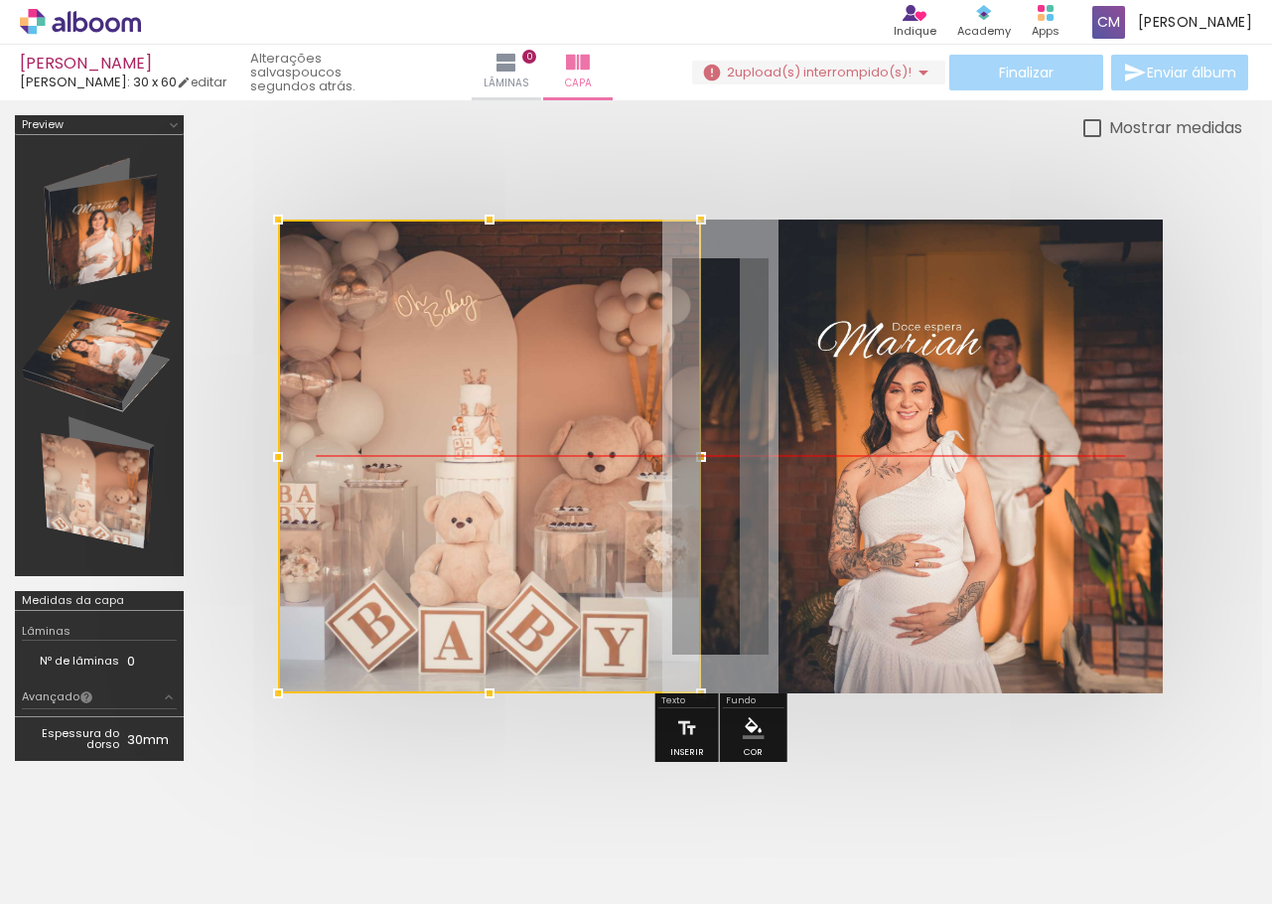
drag, startPoint x: 504, startPoint y: 383, endPoint x: 126, endPoint y: 376, distance: 377.5
click at [126, 376] on div at bounding box center [636, 445] width 1272 height 690
drag, startPoint x: 484, startPoint y: 380, endPoint x: 163, endPoint y: 427, distance: 324.2
click at [163, 427] on div at bounding box center [636, 445] width 1272 height 690
drag, startPoint x: 483, startPoint y: 344, endPoint x: 403, endPoint y: 508, distance: 182.1
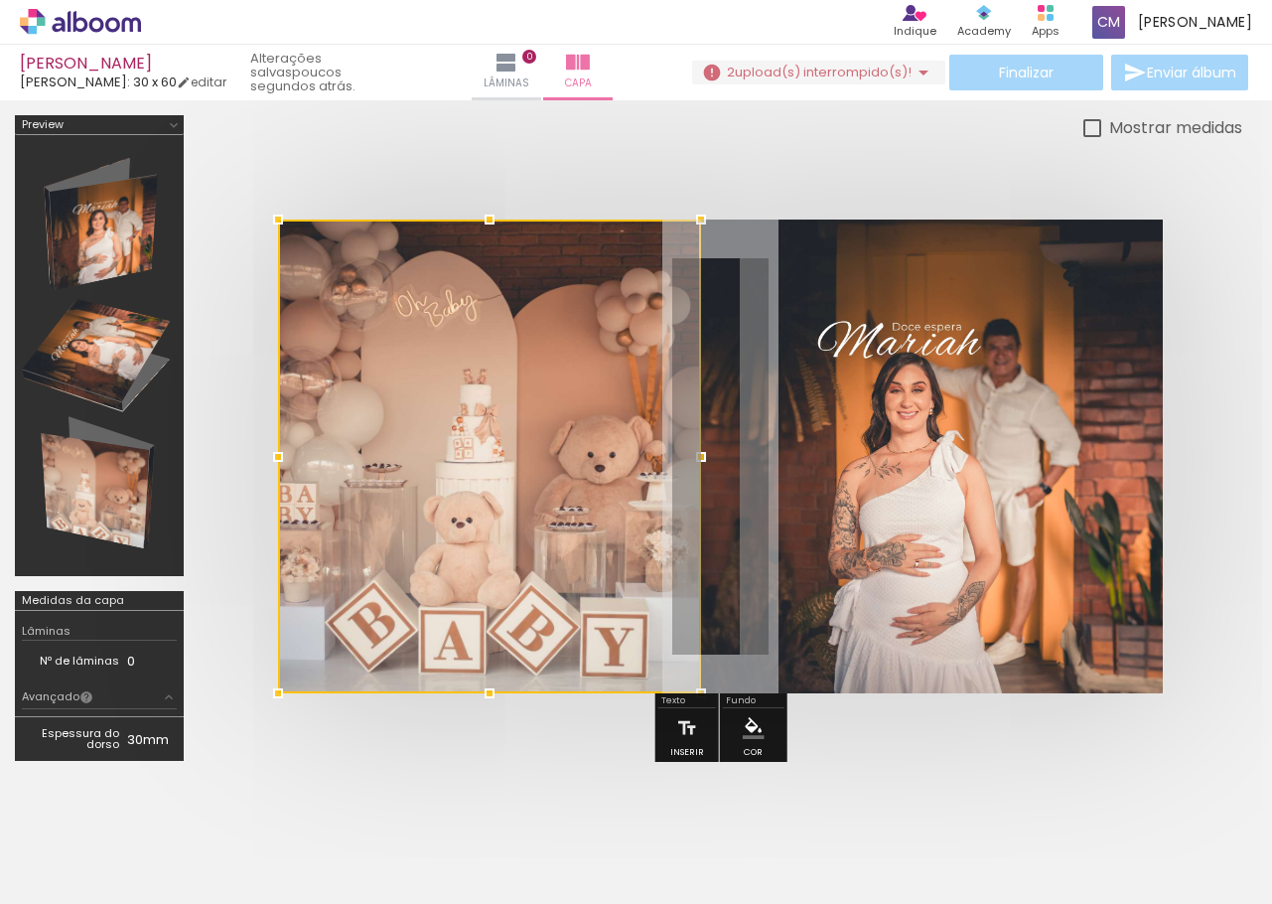
click at [403, 508] on div at bounding box center [489, 457] width 423 height 474
click at [557, 397] on div at bounding box center [489, 457] width 423 height 474
drag, startPoint x: 495, startPoint y: 385, endPoint x: 340, endPoint y: 555, distance: 229.9
click at [322, 615] on div at bounding box center [489, 457] width 423 height 474
click at [250, 290] on div at bounding box center [721, 456] width 1044 height 633
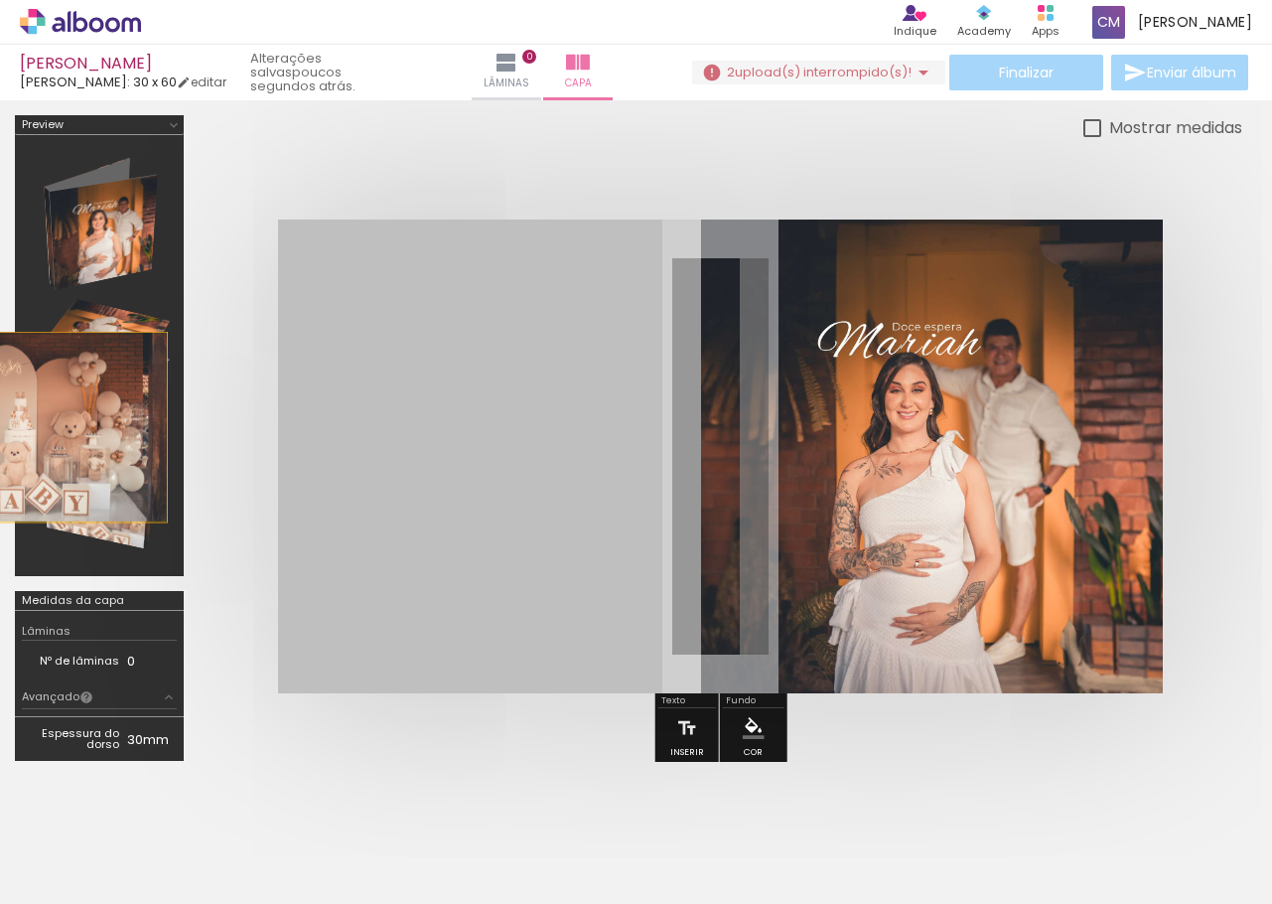
drag, startPoint x: 437, startPoint y: 382, endPoint x: 61, endPoint y: 427, distance: 379.1
click at [61, 427] on div at bounding box center [636, 445] width 1272 height 690
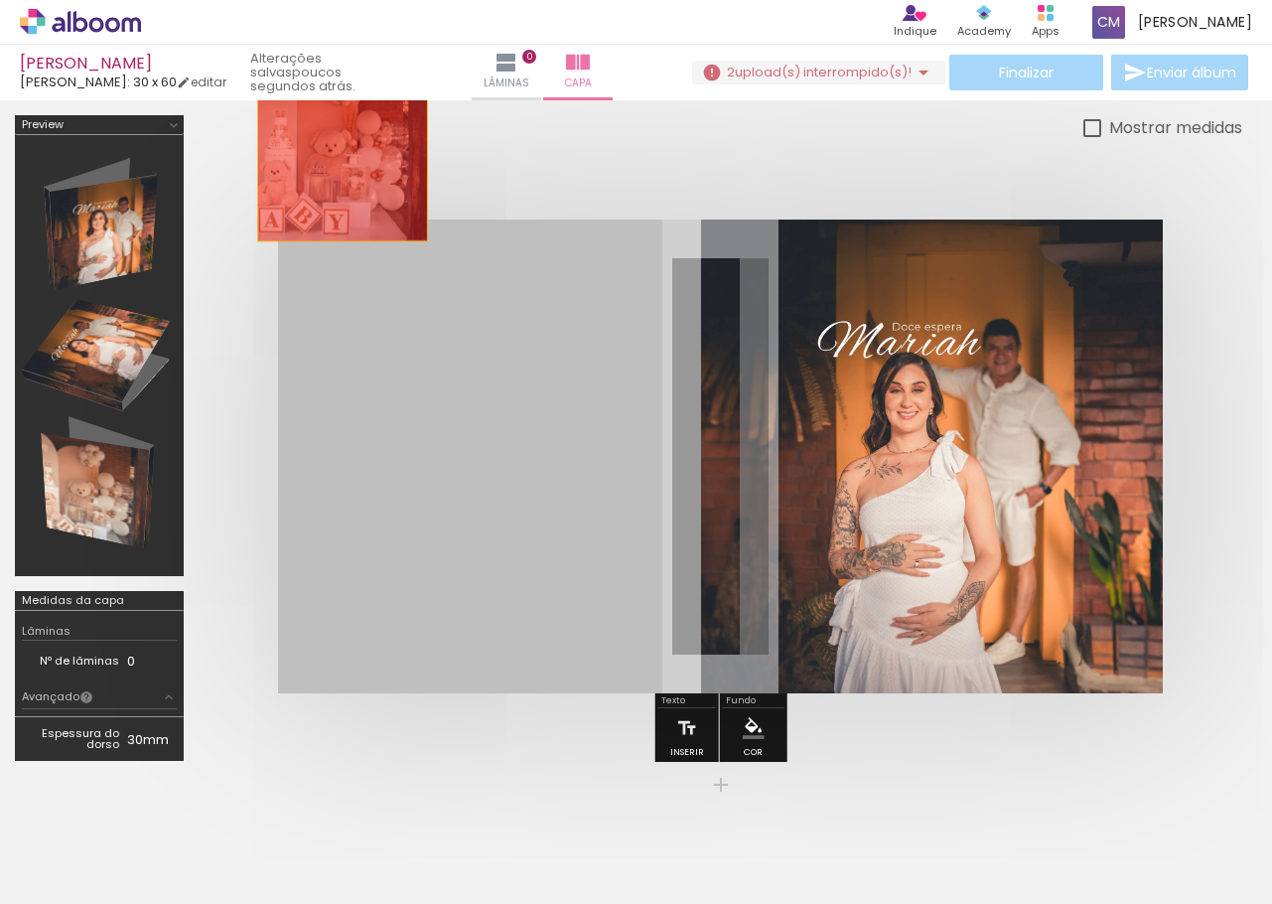
drag, startPoint x: 404, startPoint y: 371, endPoint x: 342, endPoint y: 143, distance: 236.9
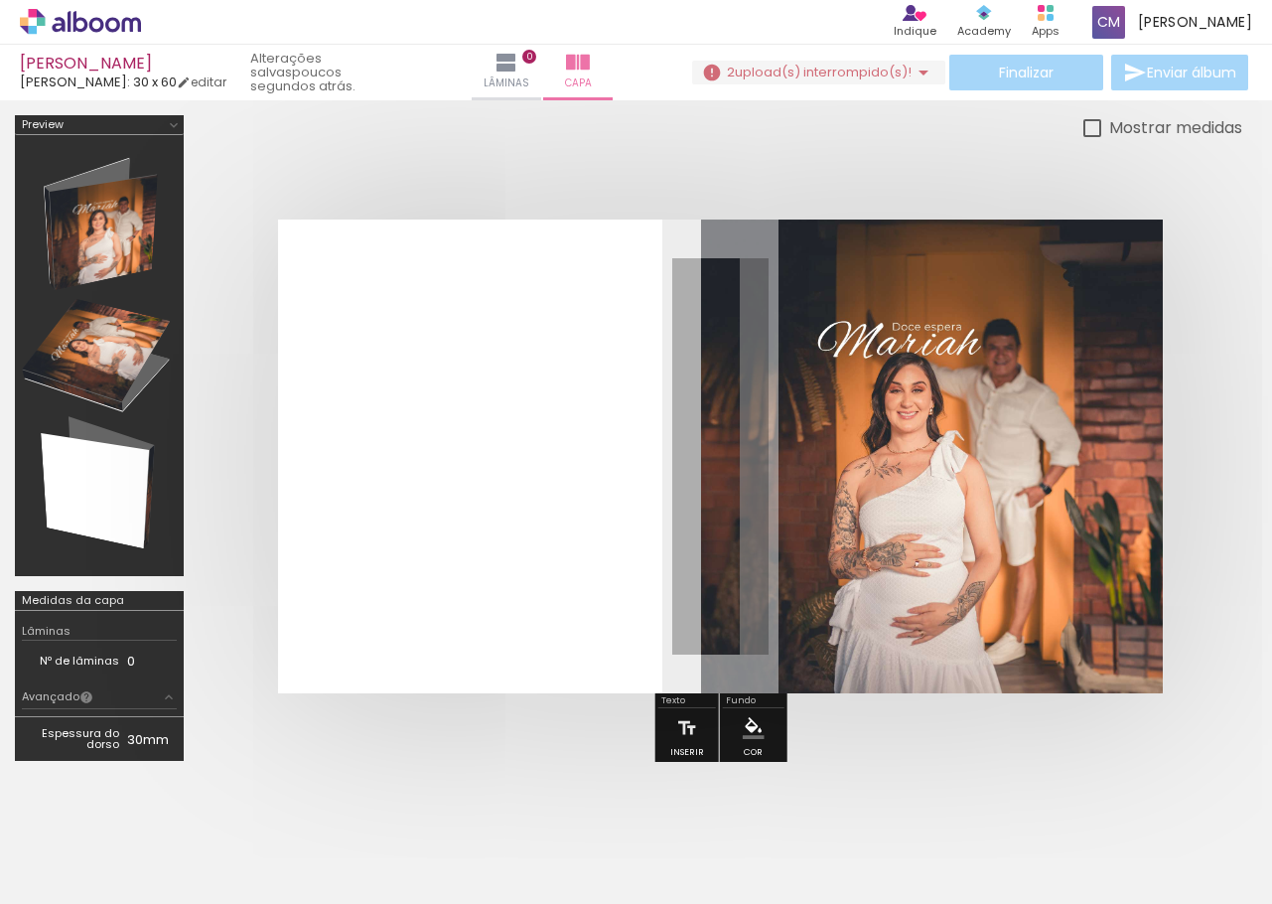
click at [87, 872] on span "Adicionar Fotos" at bounding box center [71, 877] width 60 height 22
click at [0, 0] on input "file" at bounding box center [0, 0] width 0 height 0
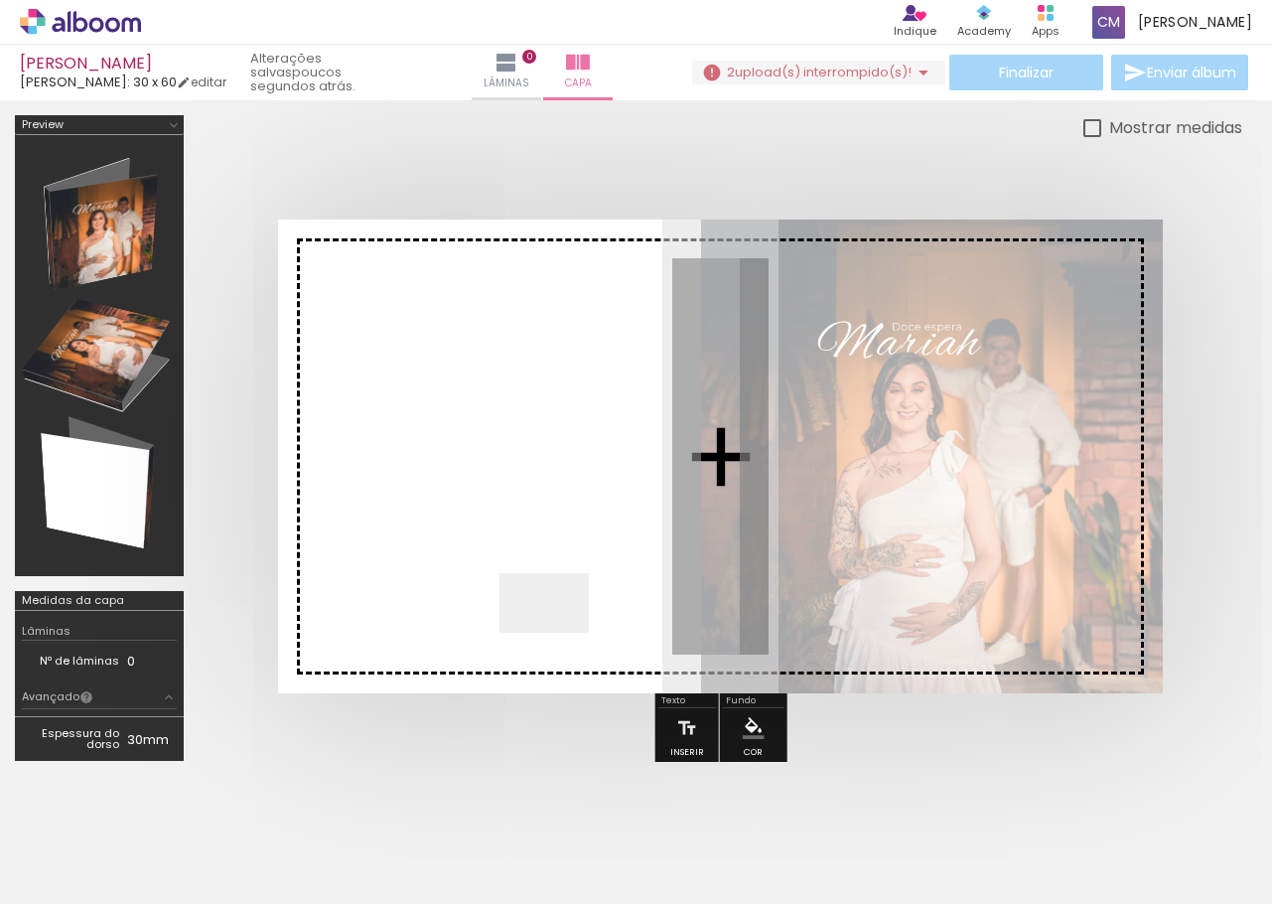
drag, startPoint x: 659, startPoint y: 830, endPoint x: 535, endPoint y: 597, distance: 263.9
click at [535, 597] on quentale-workspace at bounding box center [636, 452] width 1272 height 904
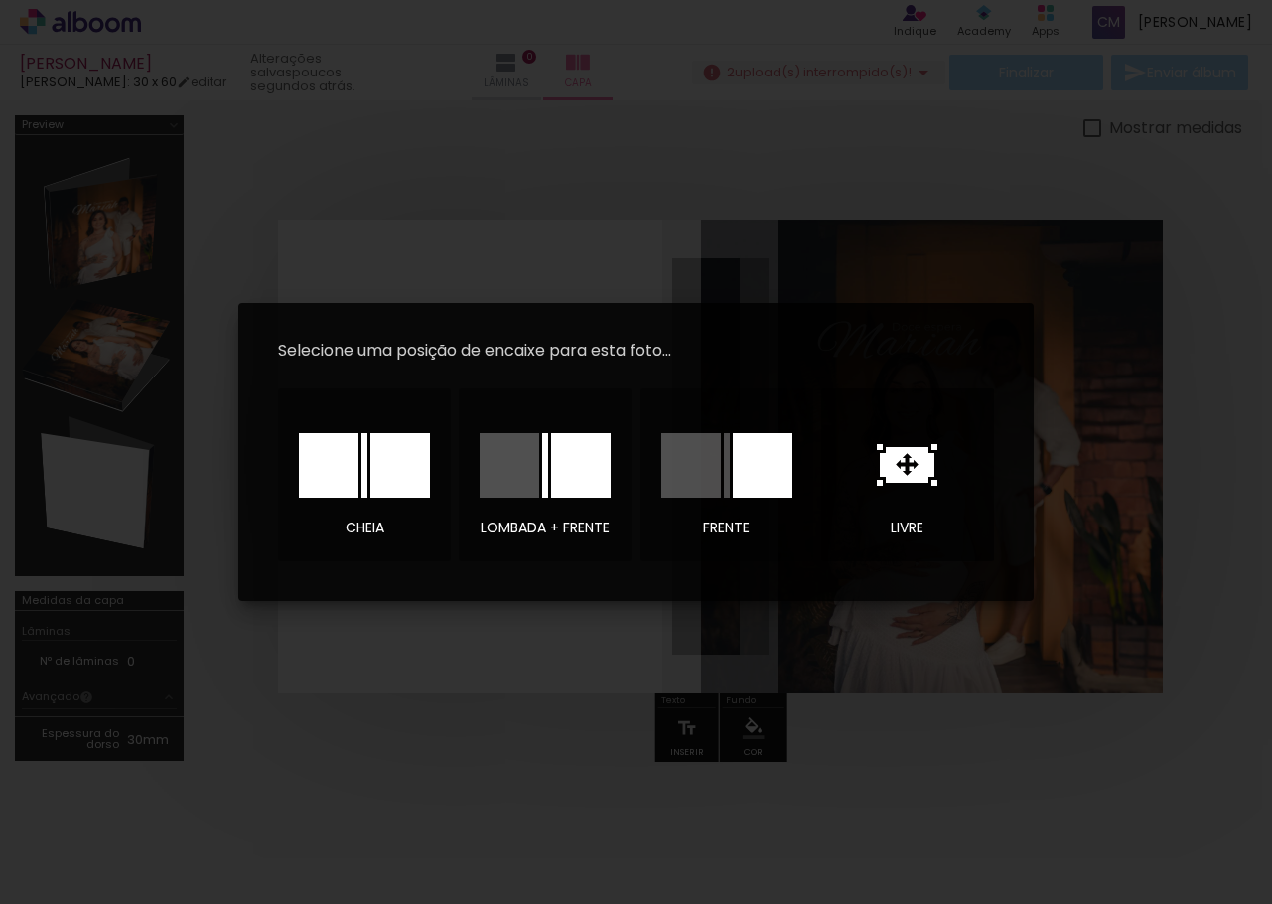
click at [904, 473] on icon at bounding box center [907, 465] width 55 height 36
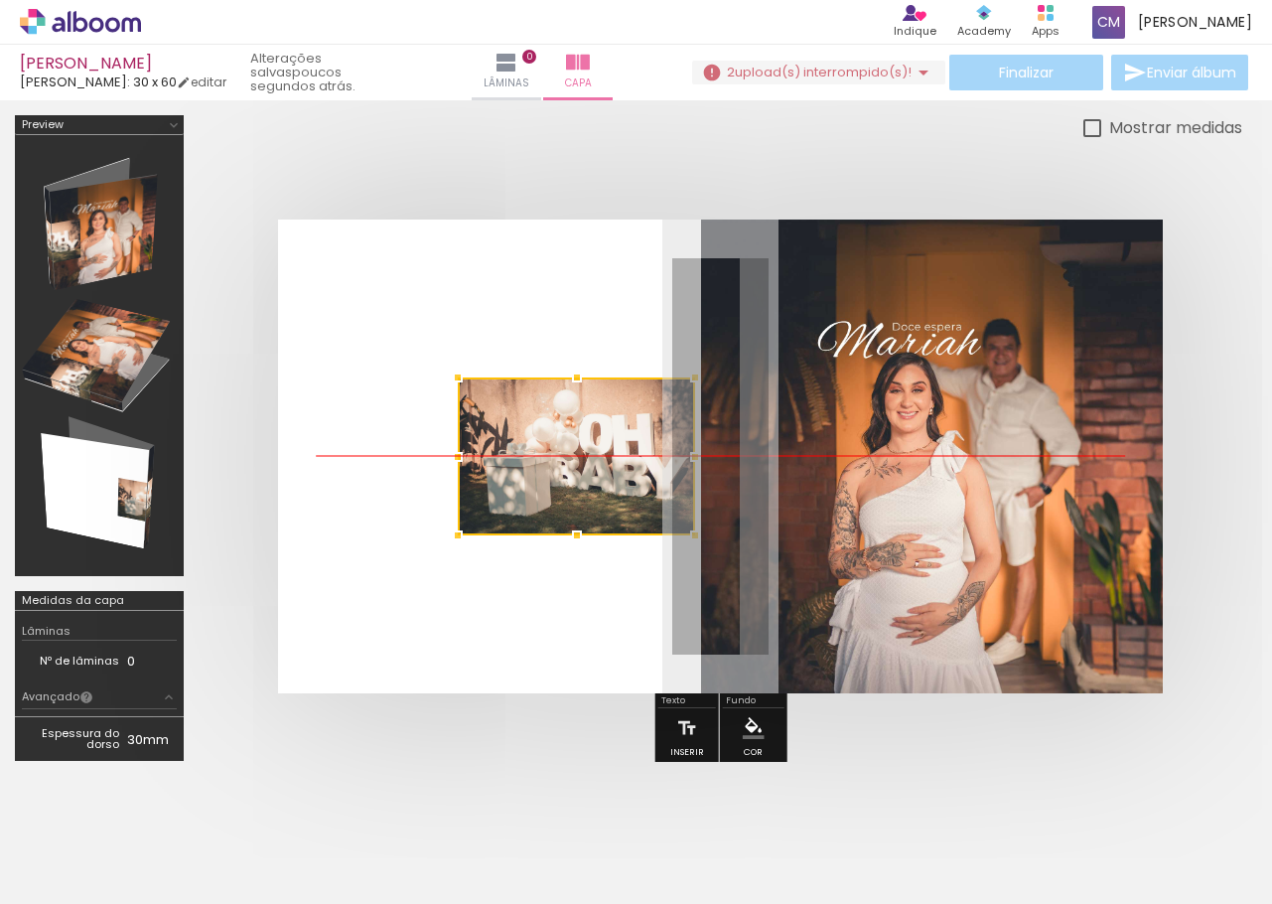
drag, startPoint x: 643, startPoint y: 489, endPoint x: 447, endPoint y: 488, distance: 195.7
click at [458, 488] on div at bounding box center [576, 456] width 237 height 158
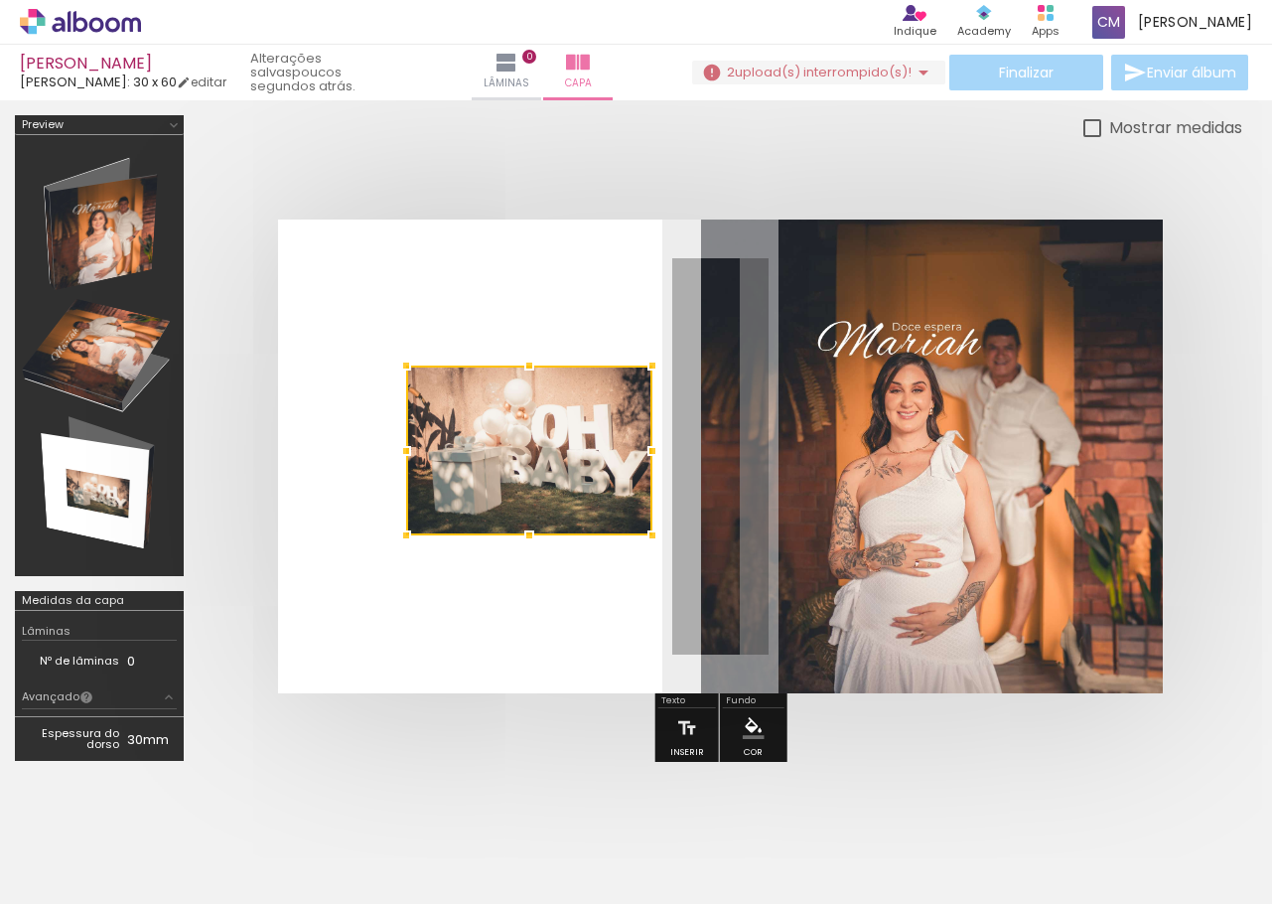
drag, startPoint x: 638, startPoint y: 377, endPoint x: 686, endPoint y: 326, distance: 71.0
click at [672, 346] on div at bounding box center [653, 366] width 40 height 40
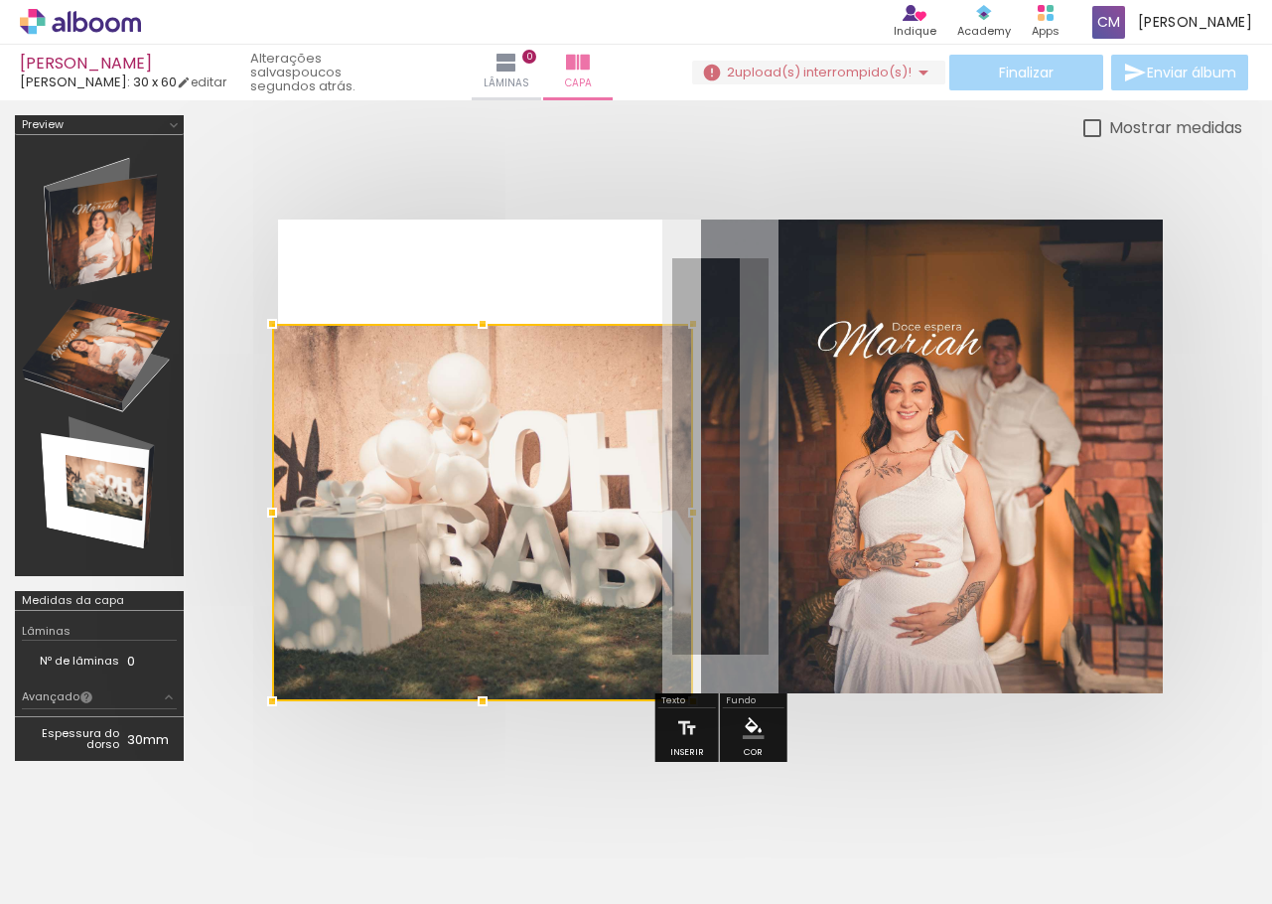
drag, startPoint x: 368, startPoint y: 560, endPoint x: 195, endPoint y: 693, distance: 218.9
click at [195, 693] on div at bounding box center [636, 445] width 1272 height 690
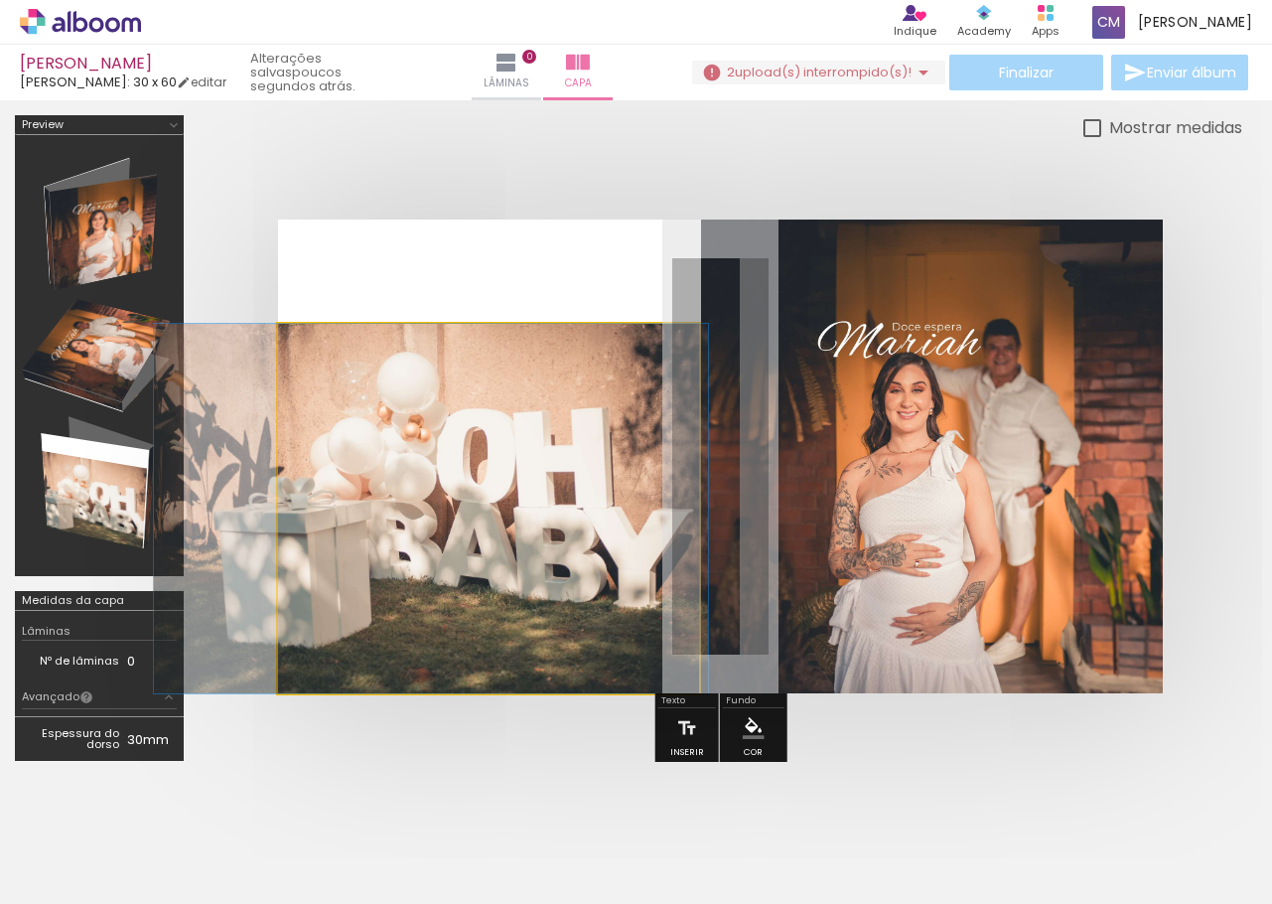
drag, startPoint x: 548, startPoint y: 408, endPoint x: 489, endPoint y: 412, distance: 59.7
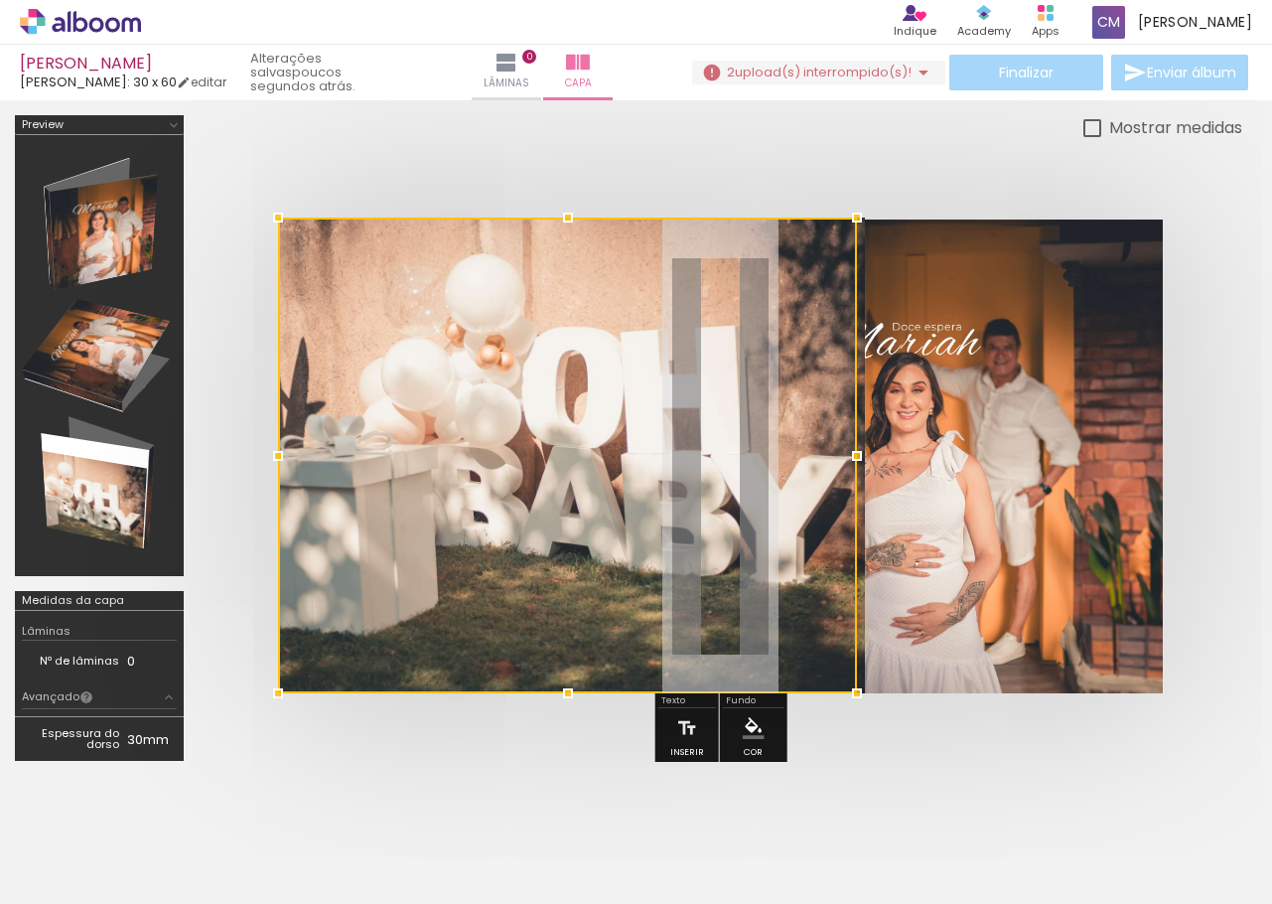
drag, startPoint x: 496, startPoint y: 326, endPoint x: 473, endPoint y: 230, distance: 98.0
click at [474, 227] on div at bounding box center [567, 456] width 579 height 476
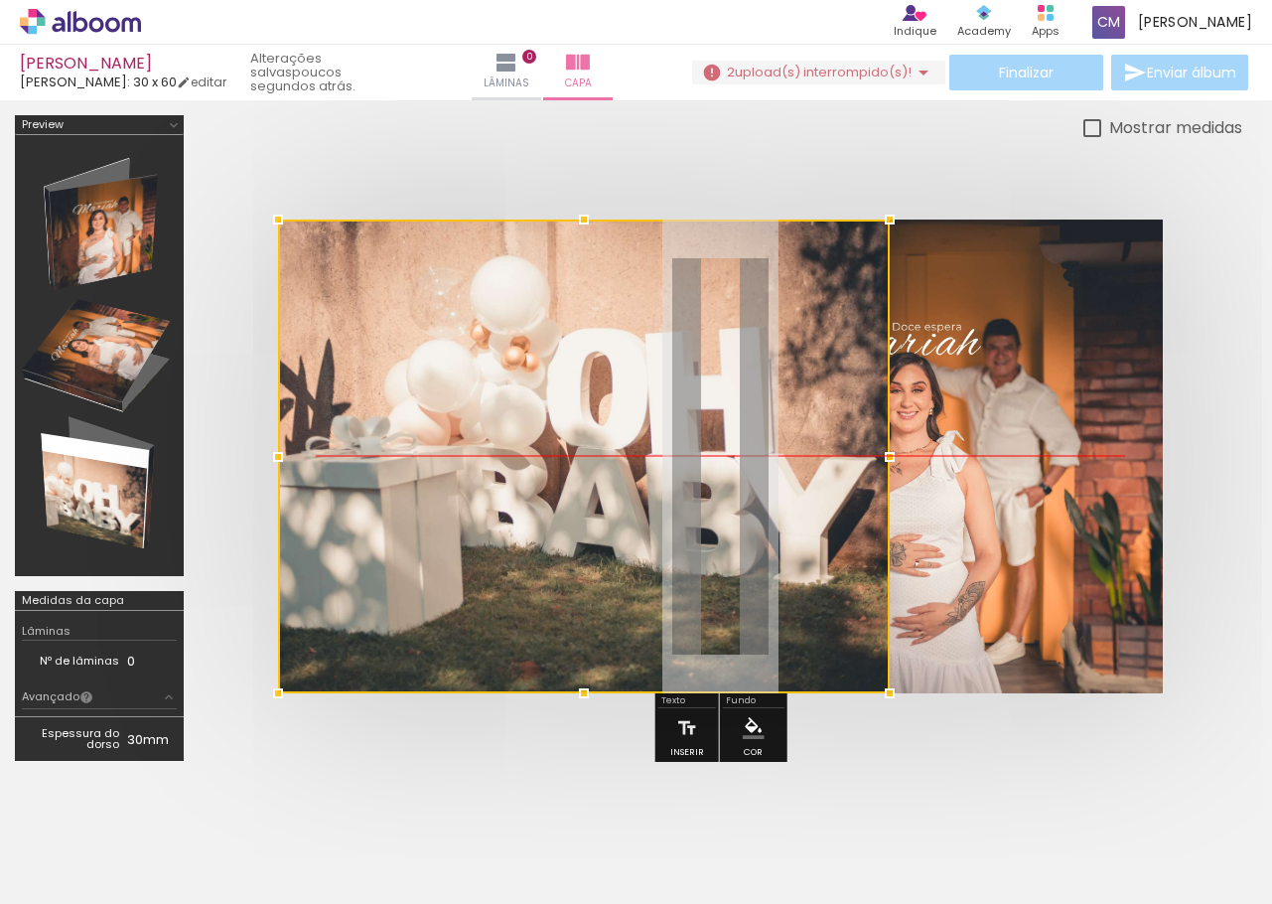
drag, startPoint x: 427, startPoint y: 456, endPoint x: 319, endPoint y: 453, distance: 108.3
click at [319, 453] on div at bounding box center [584, 457] width 612 height 474
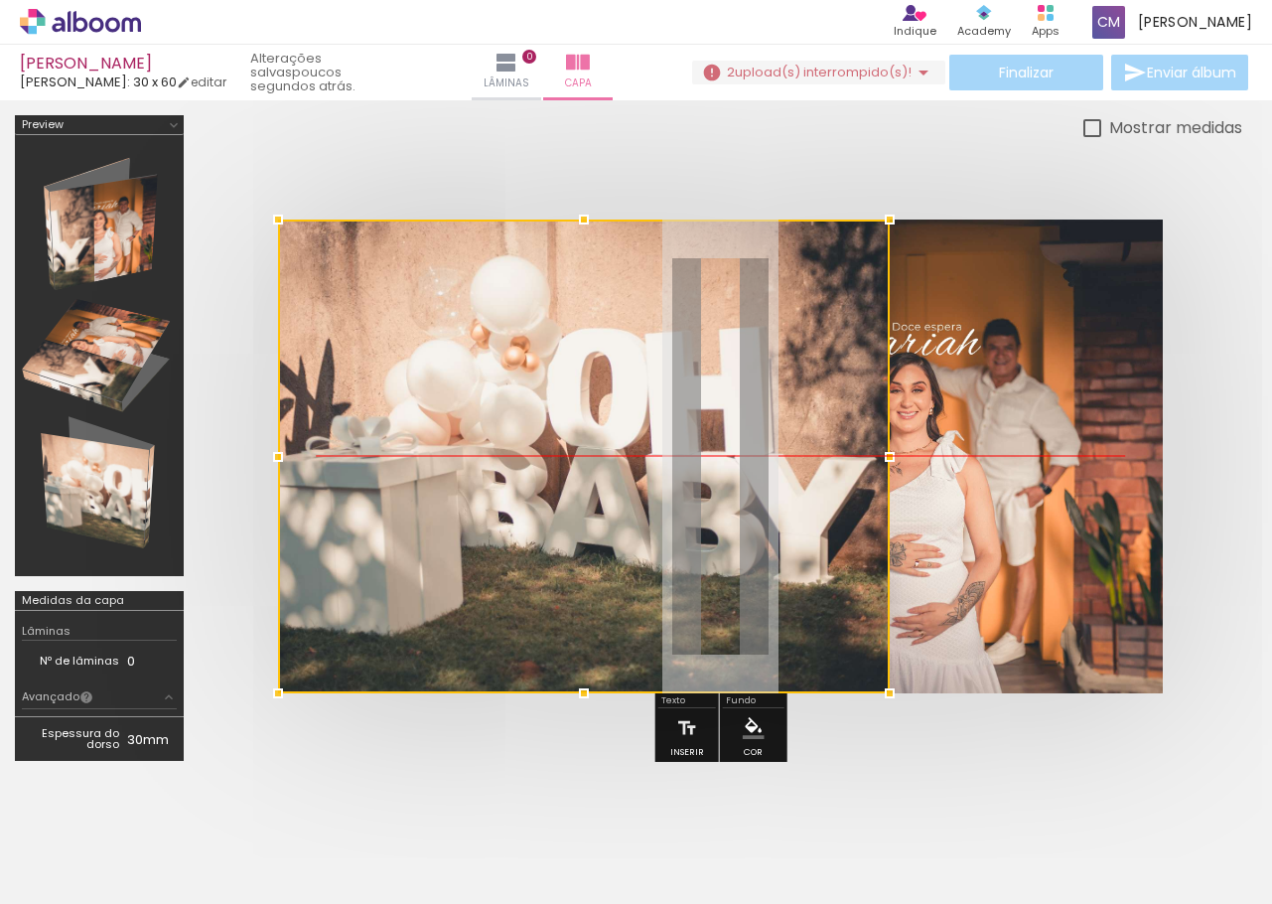
drag, startPoint x: 487, startPoint y: 439, endPoint x: 425, endPoint y: 435, distance: 61.7
click at [421, 457] on div at bounding box center [584, 457] width 612 height 474
click at [471, 185] on div at bounding box center [721, 456] width 1044 height 633
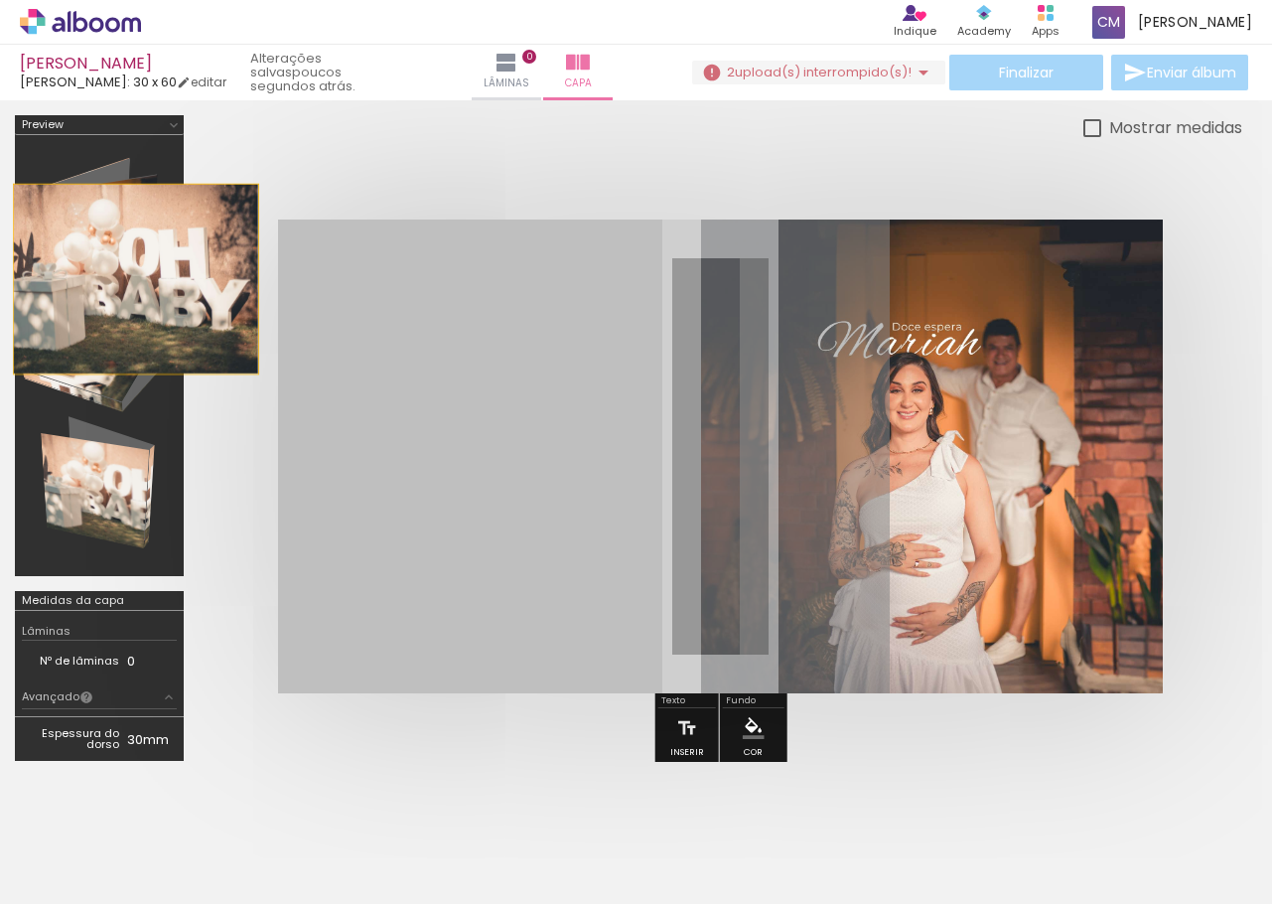
drag, startPoint x: 468, startPoint y: 387, endPoint x: -49, endPoint y: 268, distance: 530.1
click at [0, 268] on html "link( href="../../bower_components/polymer/polymer.html" rel="import" ) picture…" at bounding box center [636, 452] width 1272 height 904
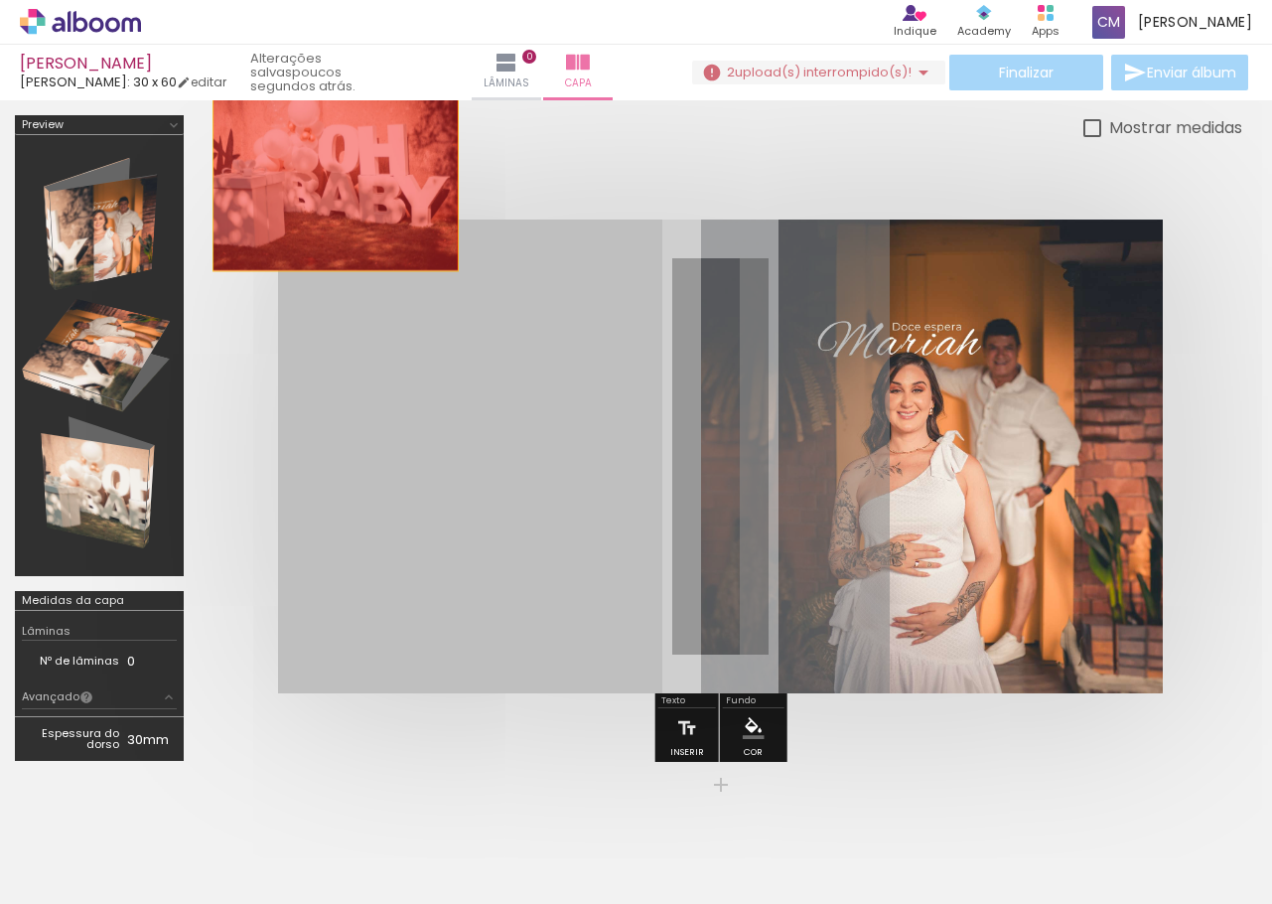
drag, startPoint x: 388, startPoint y: 382, endPoint x: 333, endPoint y: 145, distance: 243.8
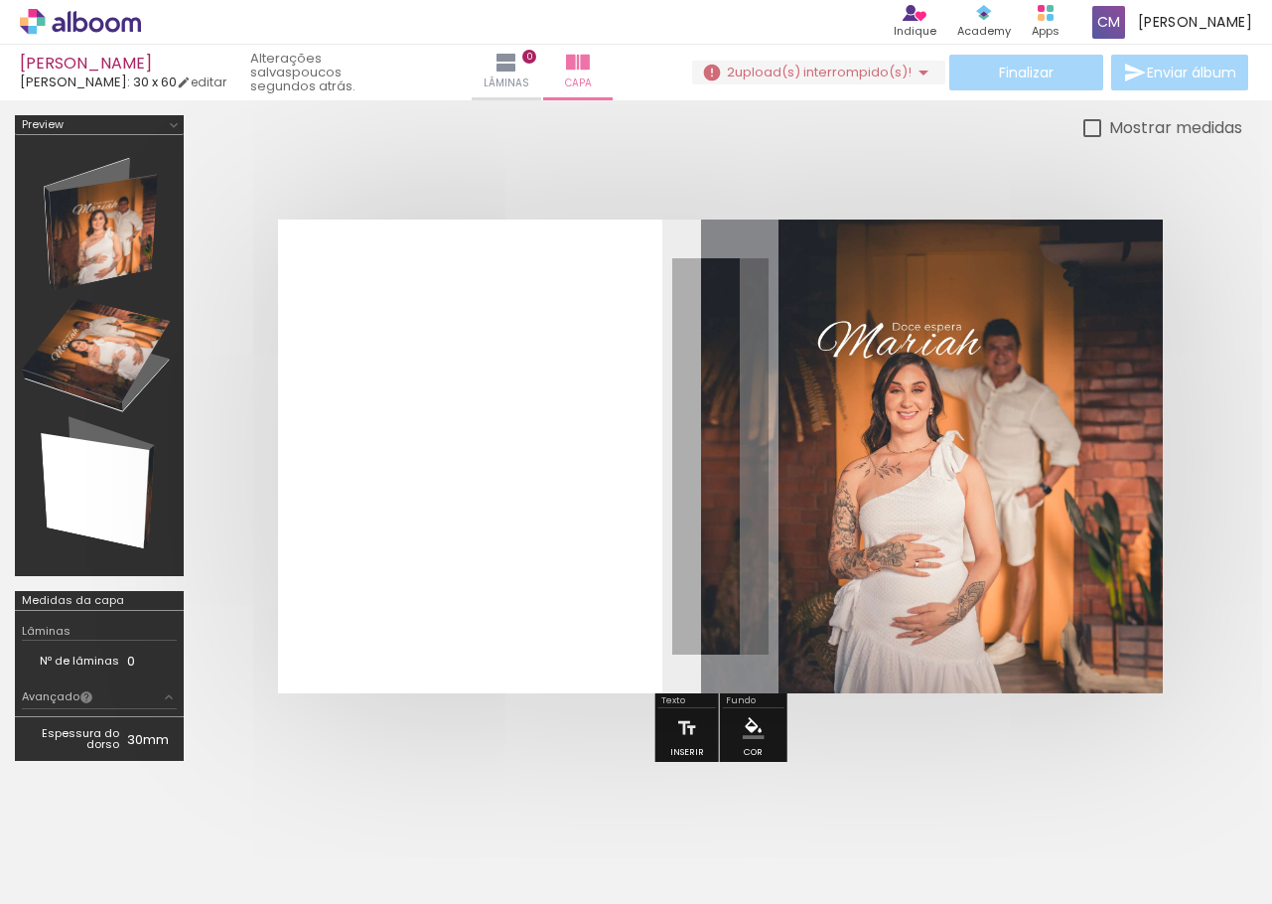
click at [94, 872] on span "Adicionar Fotos" at bounding box center [71, 877] width 60 height 22
click at [0, 0] on input "file" at bounding box center [0, 0] width 0 height 0
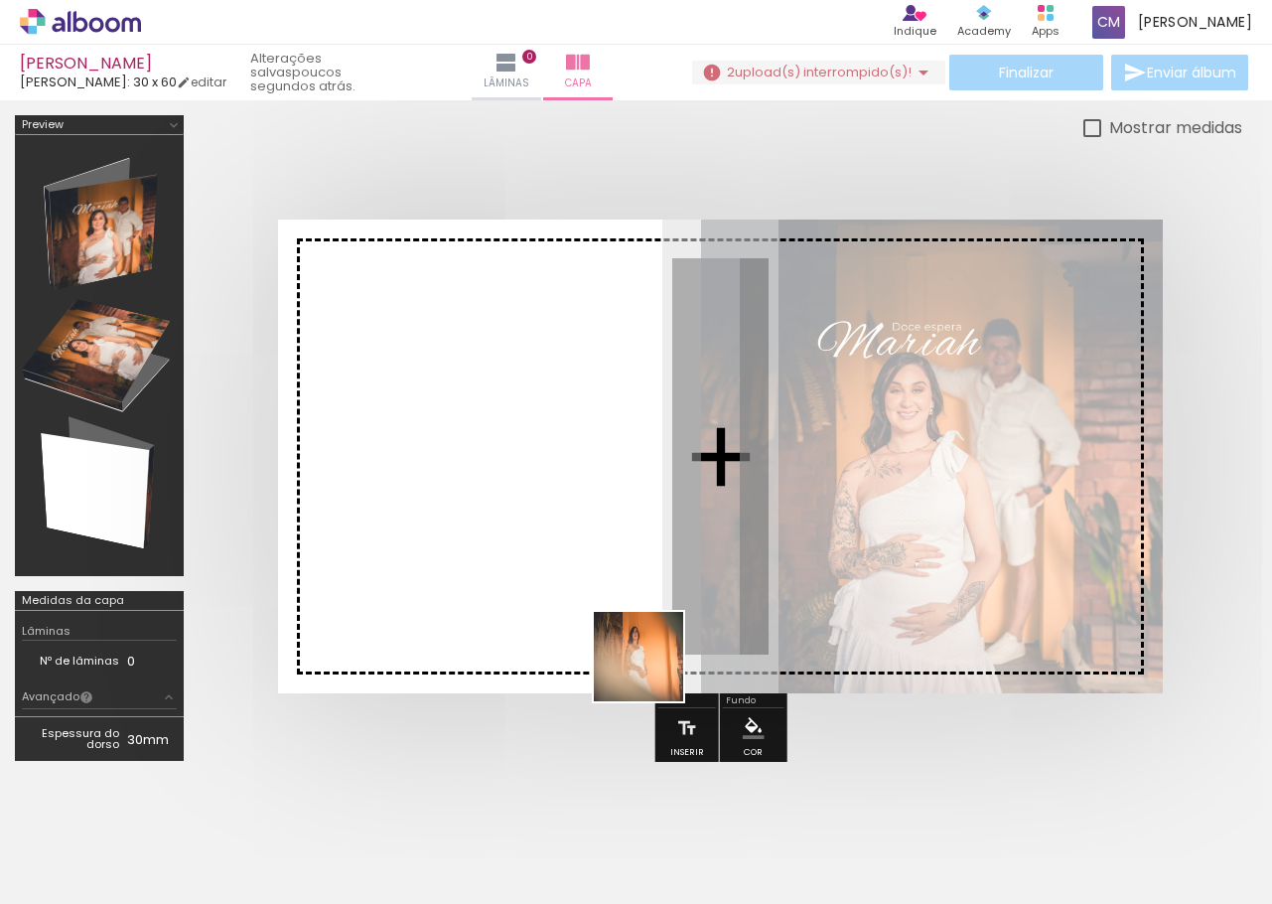
drag, startPoint x: 773, startPoint y: 825, endPoint x: 559, endPoint y: 589, distance: 318.6
click at [559, 589] on quentale-workspace at bounding box center [636, 452] width 1272 height 904
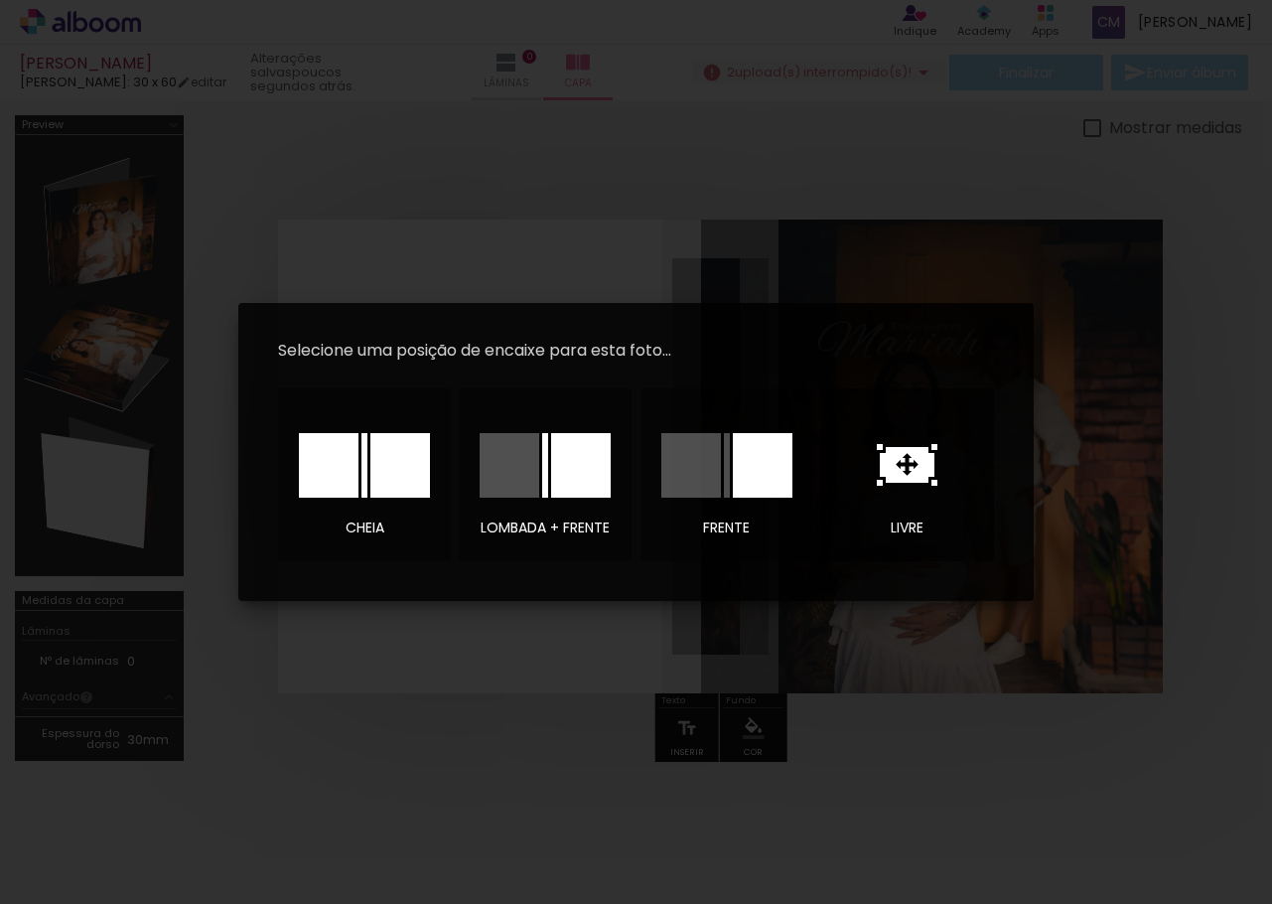
click at [912, 481] on icon at bounding box center [907, 465] width 55 height 36
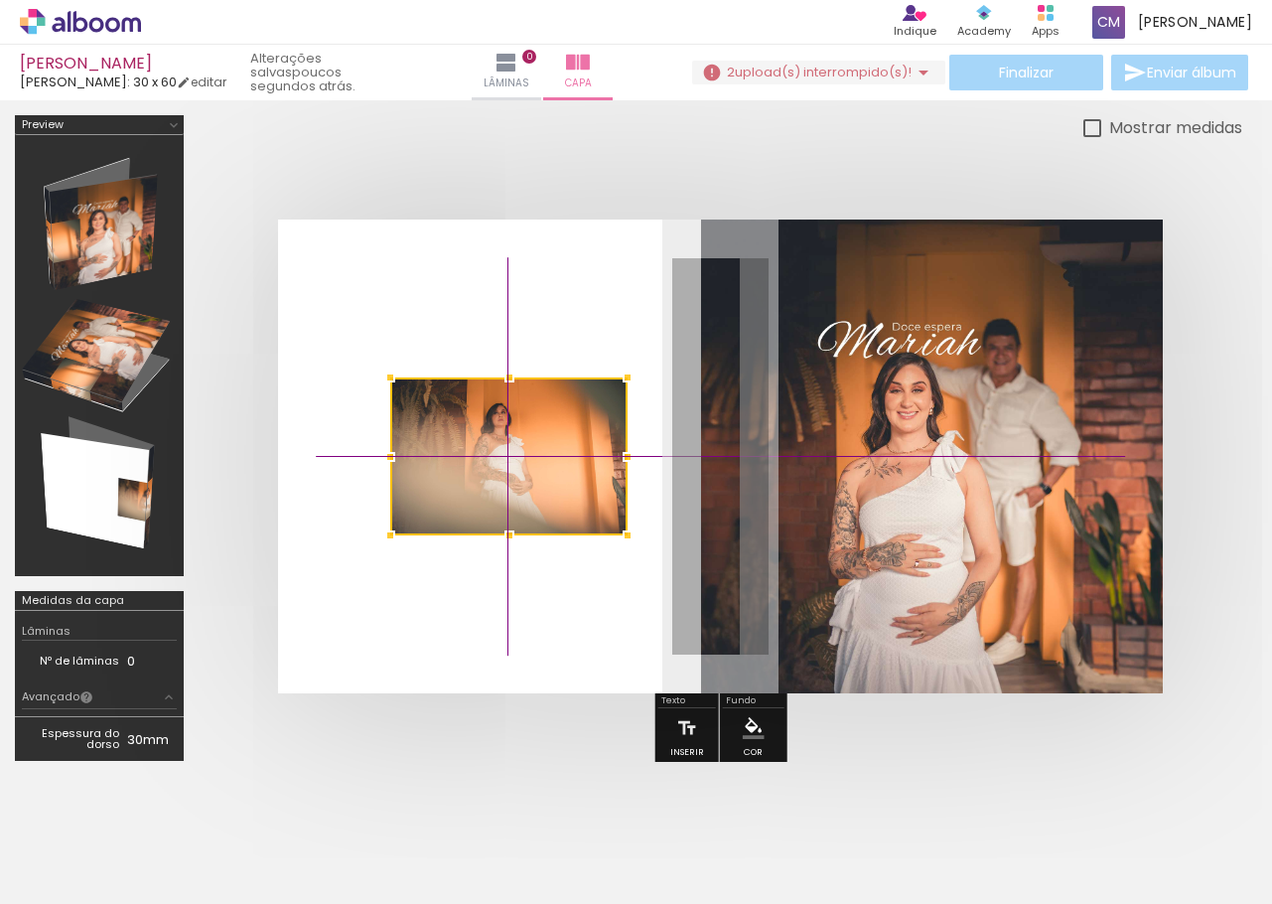
drag, startPoint x: 685, startPoint y: 469, endPoint x: 558, endPoint y: 456, distance: 127.8
click at [558, 456] on div at bounding box center [508, 456] width 237 height 158
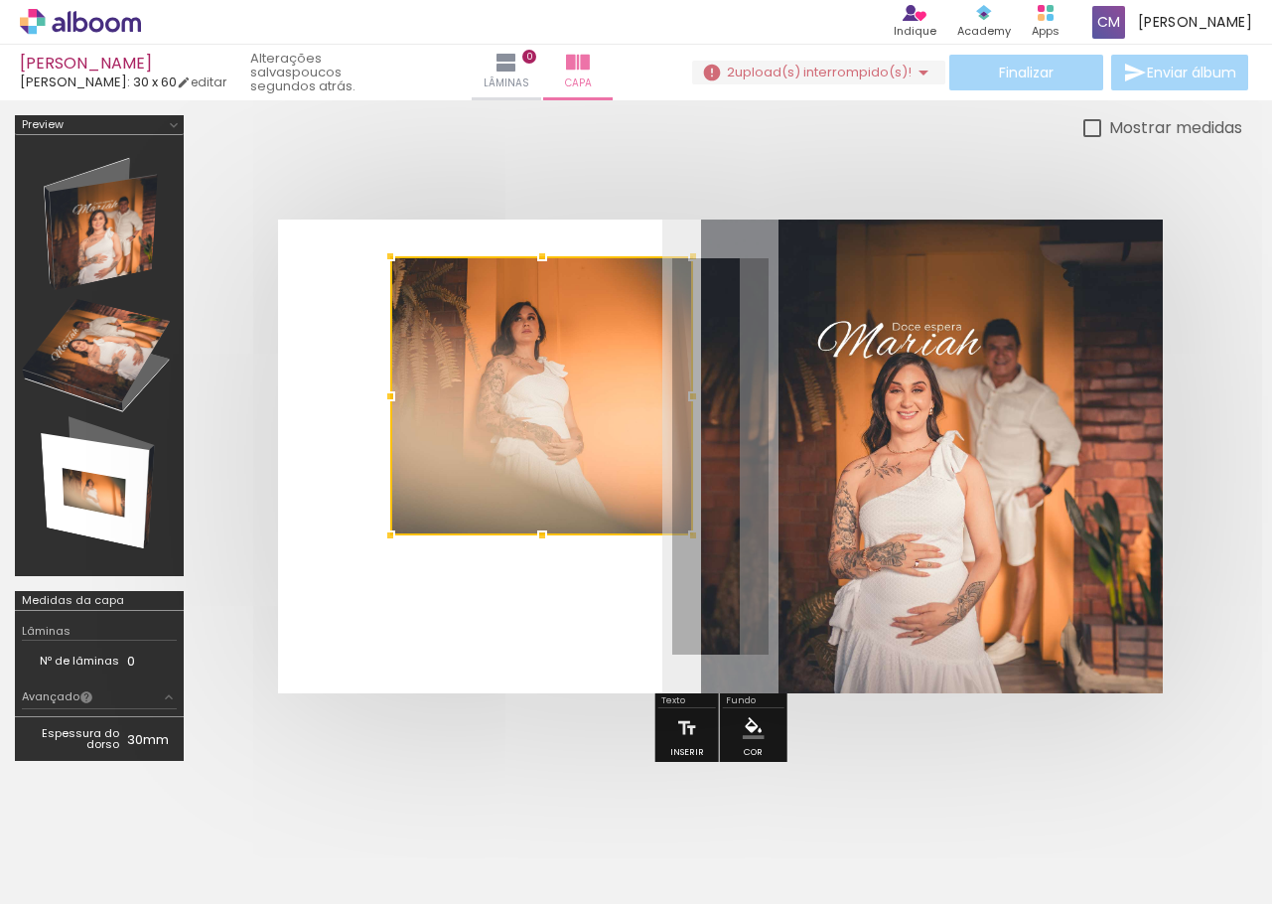
drag, startPoint x: 631, startPoint y: 380, endPoint x: 699, endPoint y: 267, distance: 132.4
click at [701, 269] on div at bounding box center [693, 256] width 40 height 40
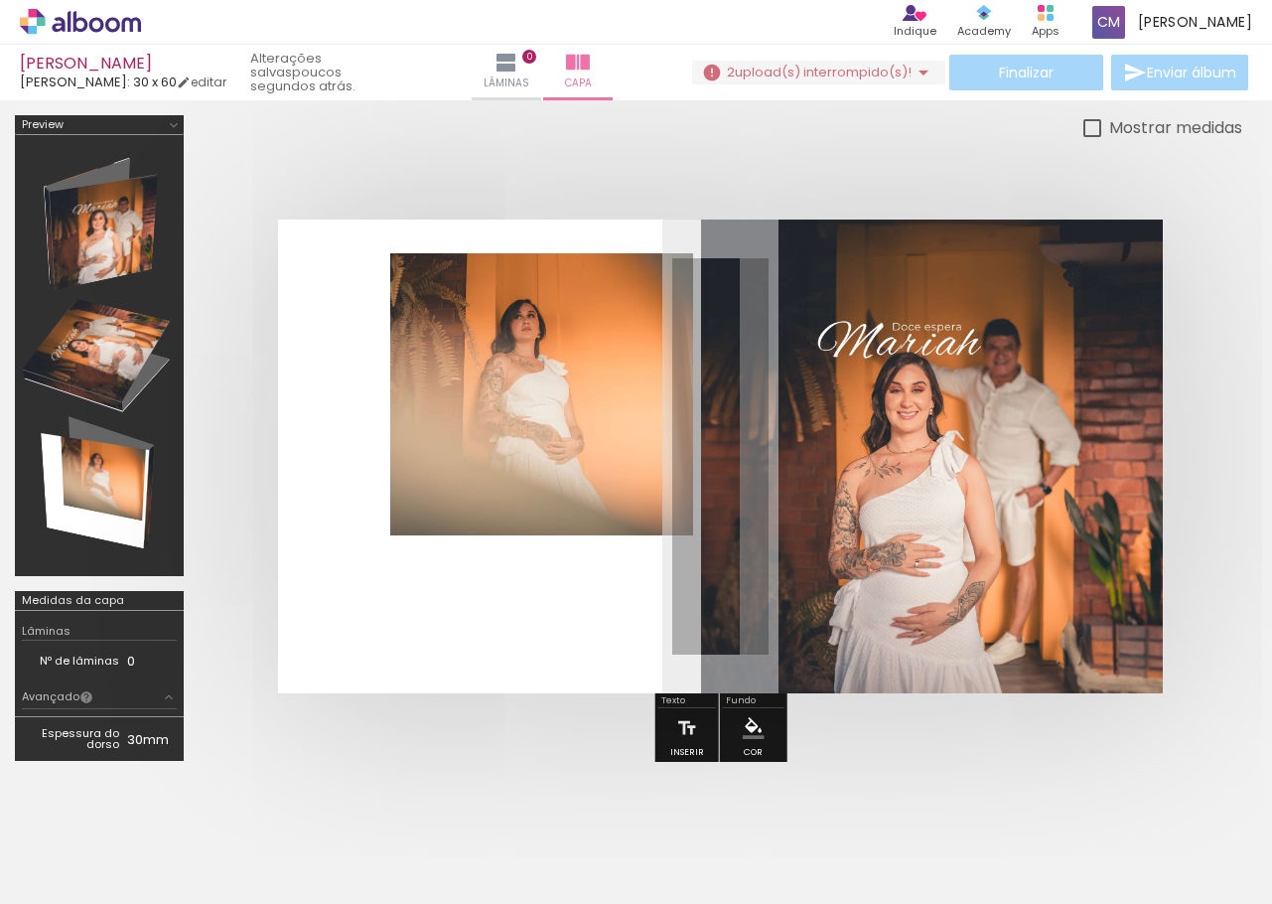
click at [422, 478] on quentale-photo at bounding box center [541, 394] width 303 height 282
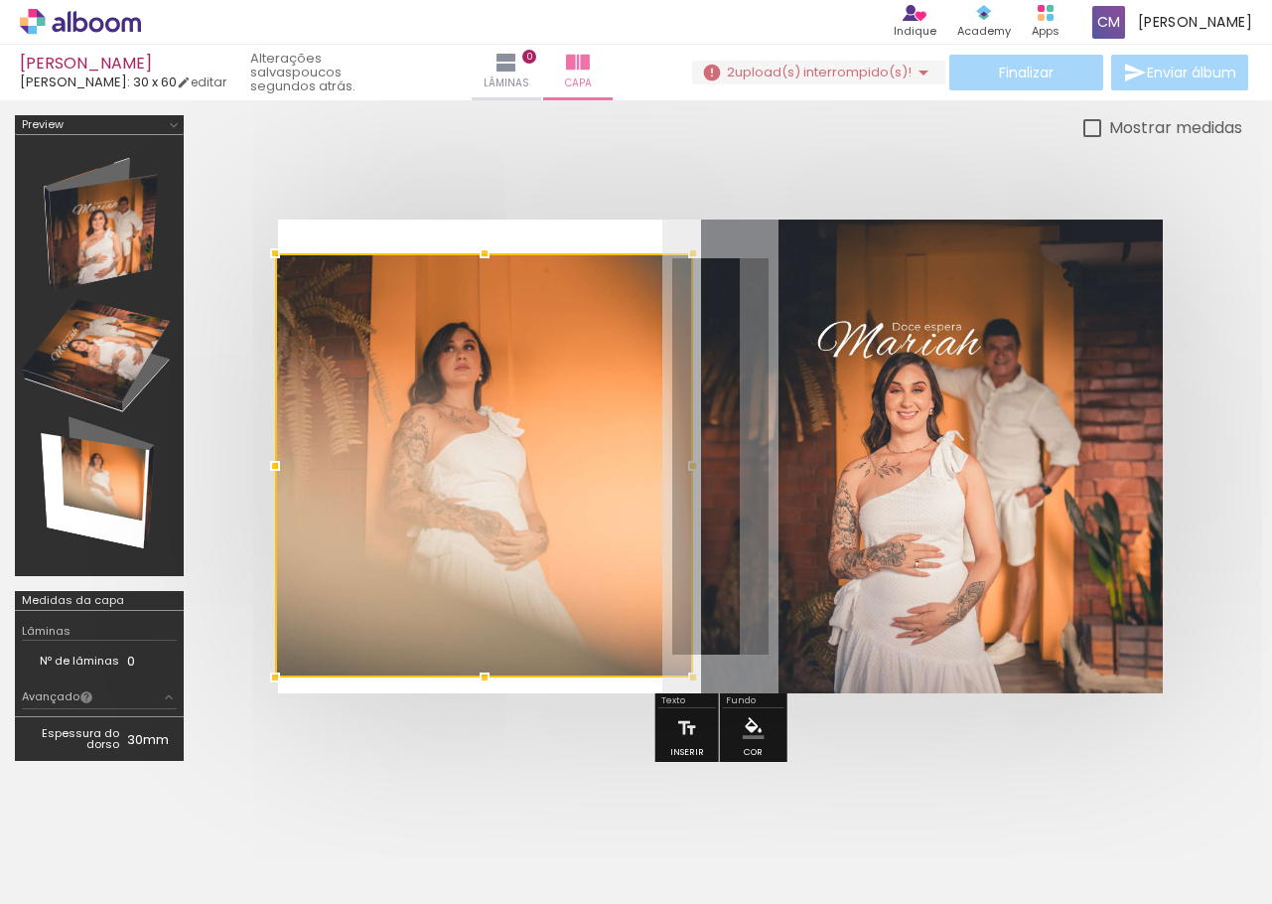
drag, startPoint x: 393, startPoint y: 534, endPoint x: 267, endPoint y: 675, distance: 189.2
click at [267, 675] on div at bounding box center [275, 678] width 40 height 40
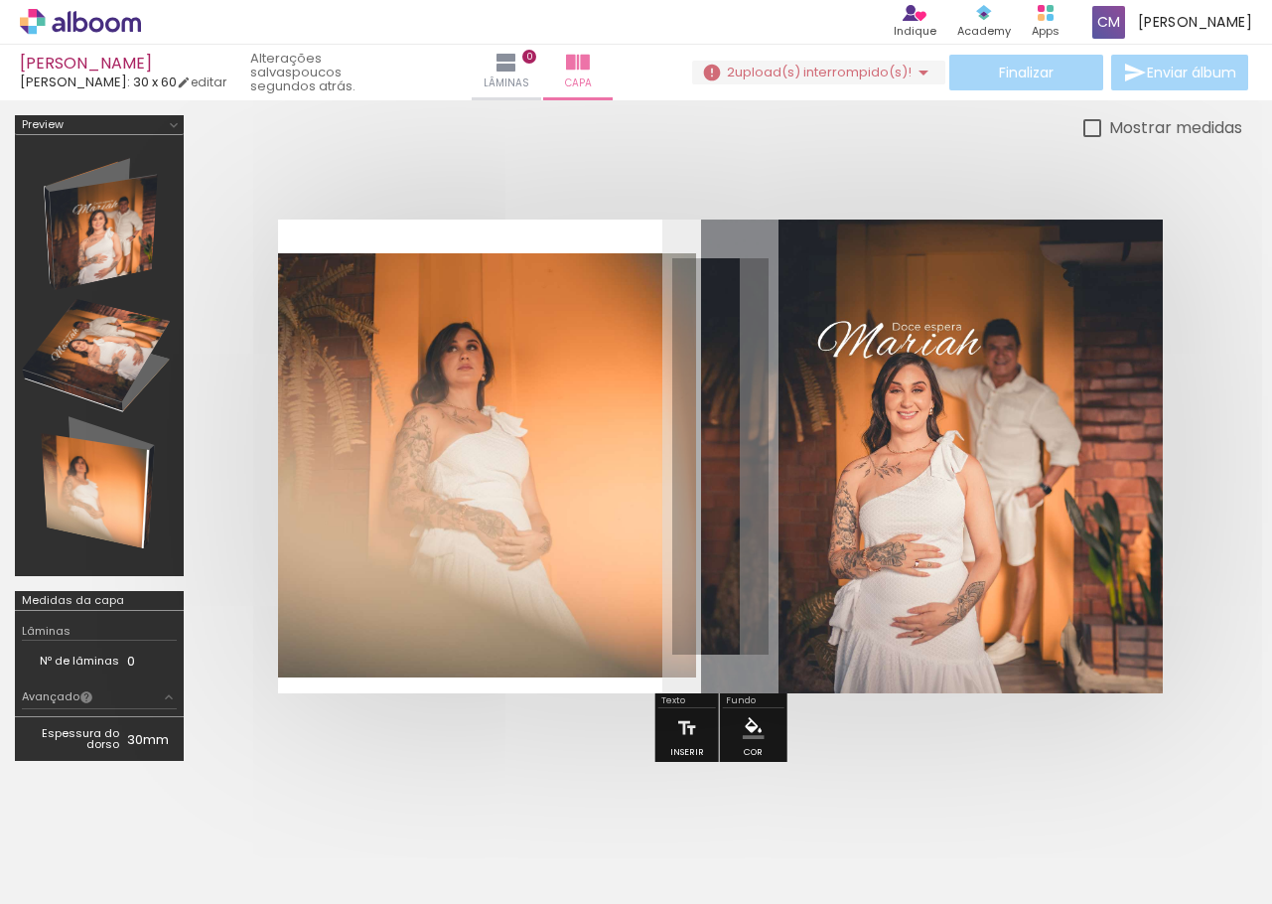
click at [534, 353] on quentale-photo at bounding box center [487, 465] width 418 height 424
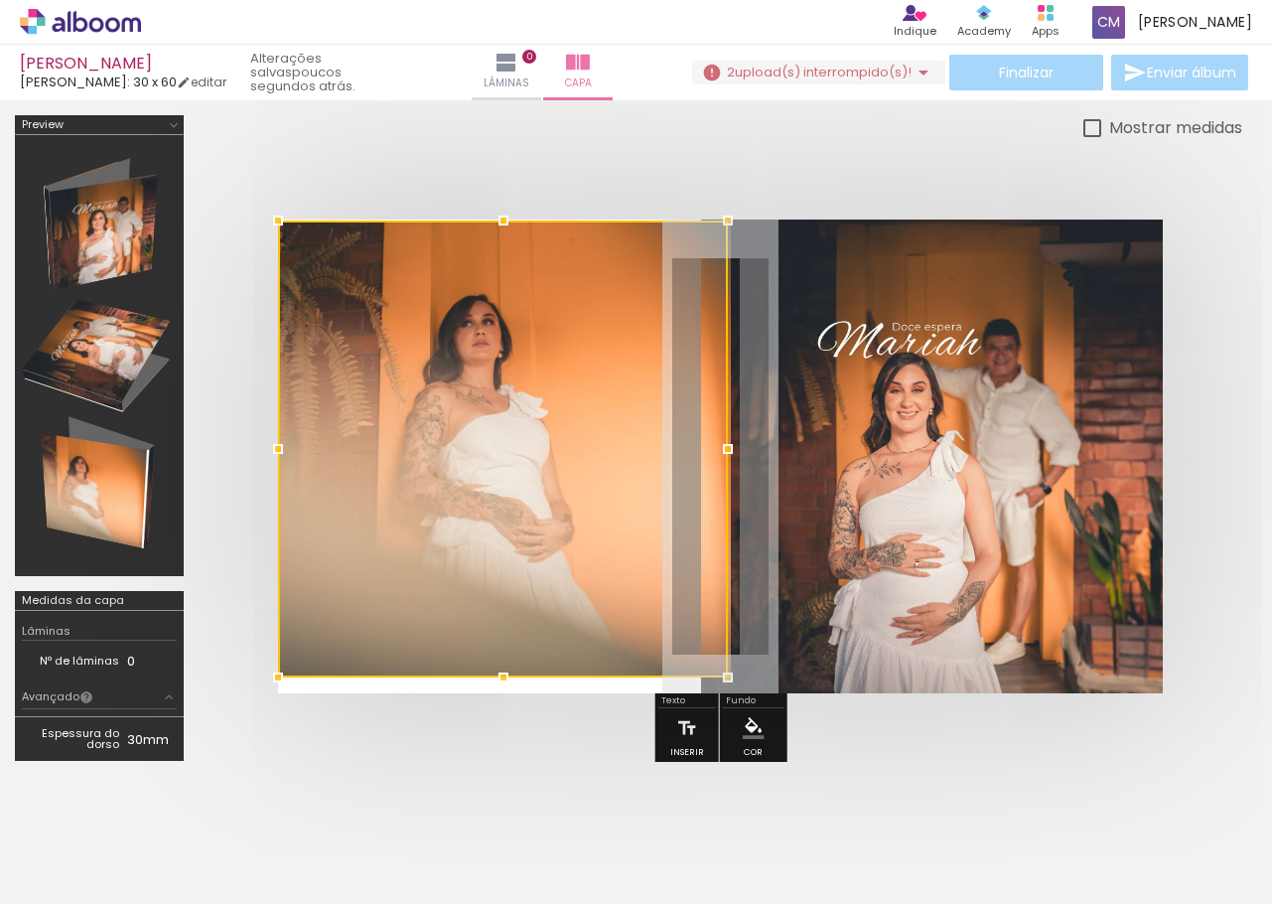
drag, startPoint x: 691, startPoint y: 252, endPoint x: 693, endPoint y: 235, distance: 17.0
click at [693, 235] on div at bounding box center [503, 448] width 450 height 457
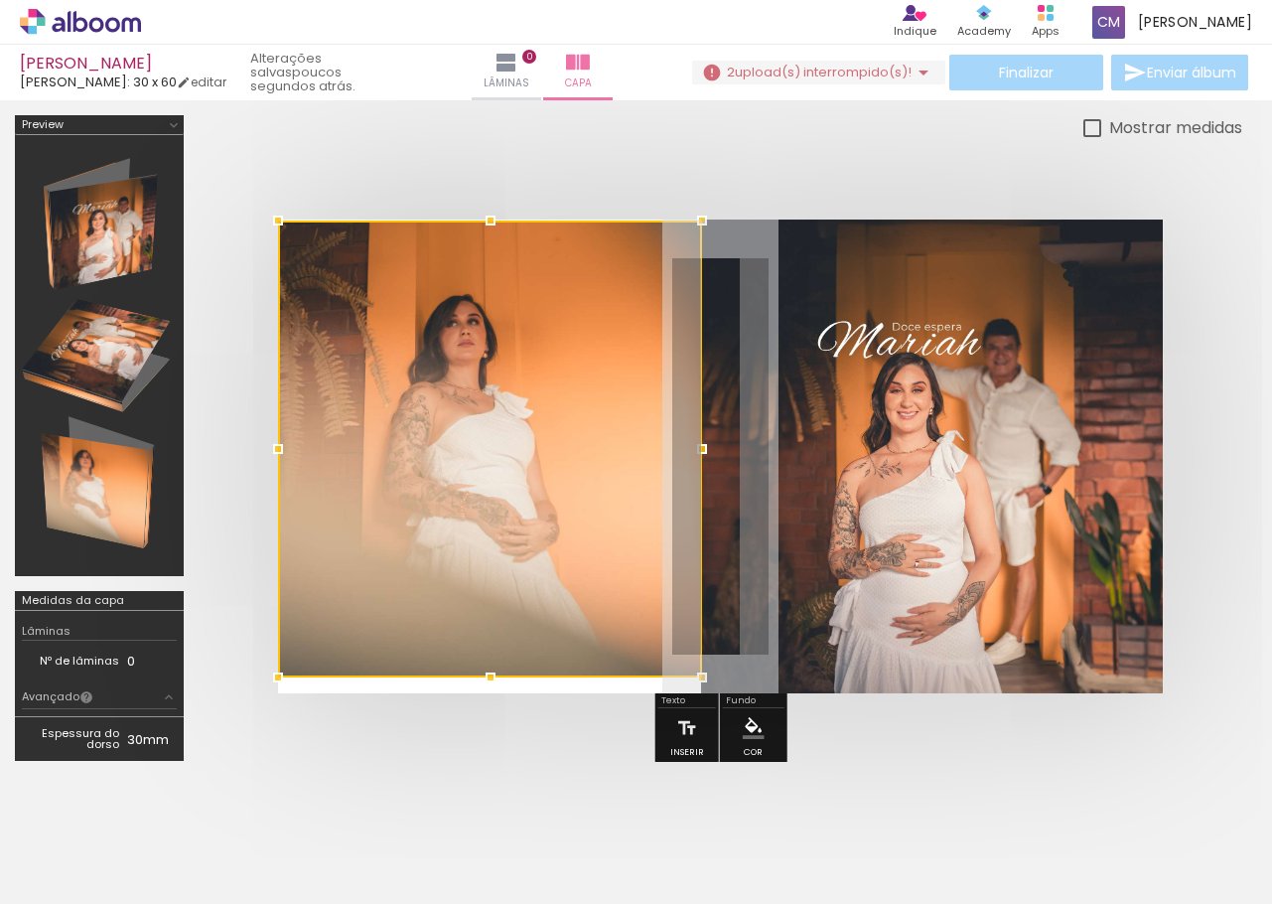
drag, startPoint x: 730, startPoint y: 451, endPoint x: 701, endPoint y: 449, distance: 28.9
click at [701, 449] on div at bounding box center [702, 449] width 40 height 40
click at [476, 440] on div at bounding box center [490, 448] width 424 height 457
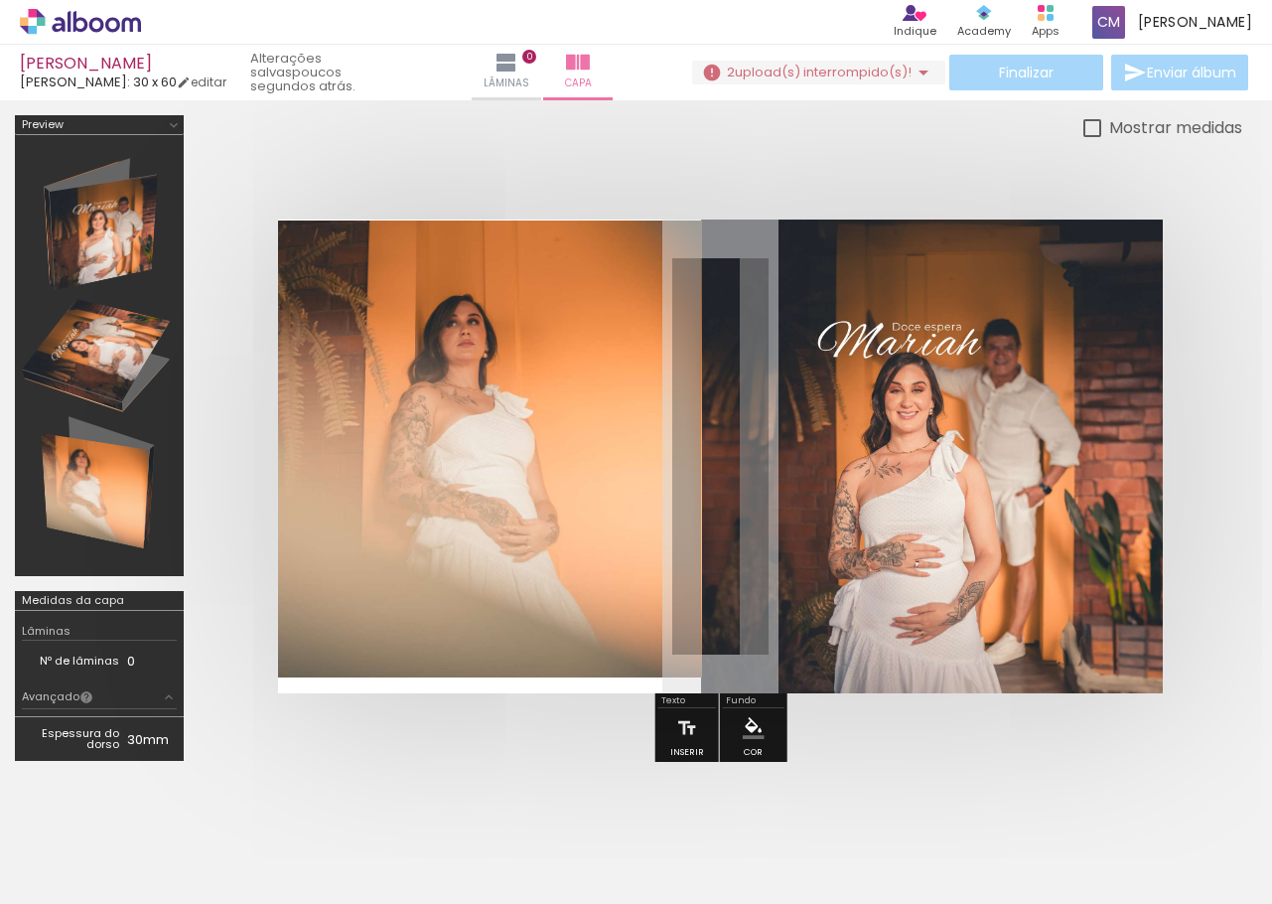
drag, startPoint x: 458, startPoint y: 168, endPoint x: 437, endPoint y: 285, distance: 119.0
click at [458, 167] on div at bounding box center [721, 456] width 1044 height 633
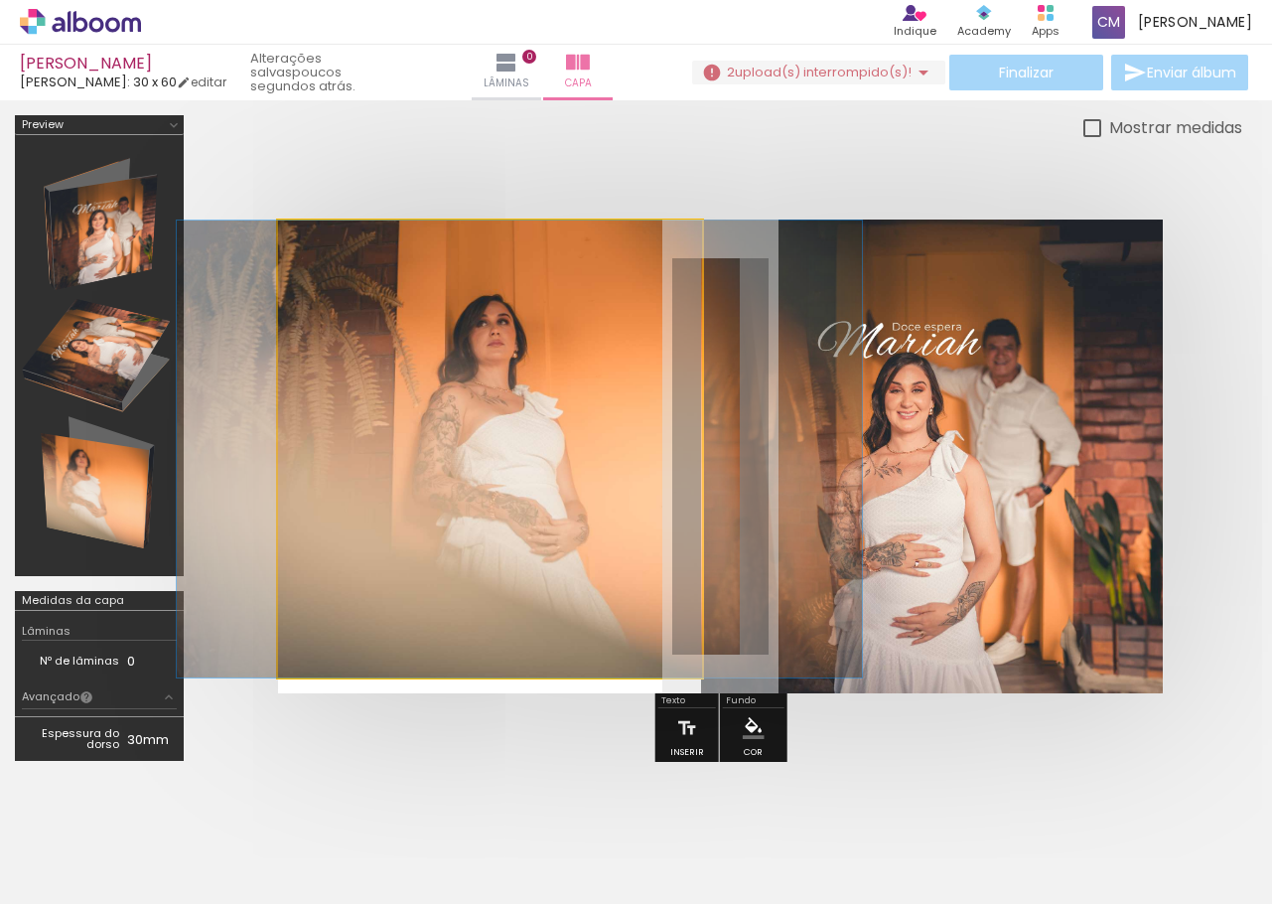
drag, startPoint x: 463, startPoint y: 422, endPoint x: 491, endPoint y: 417, distance: 28.3
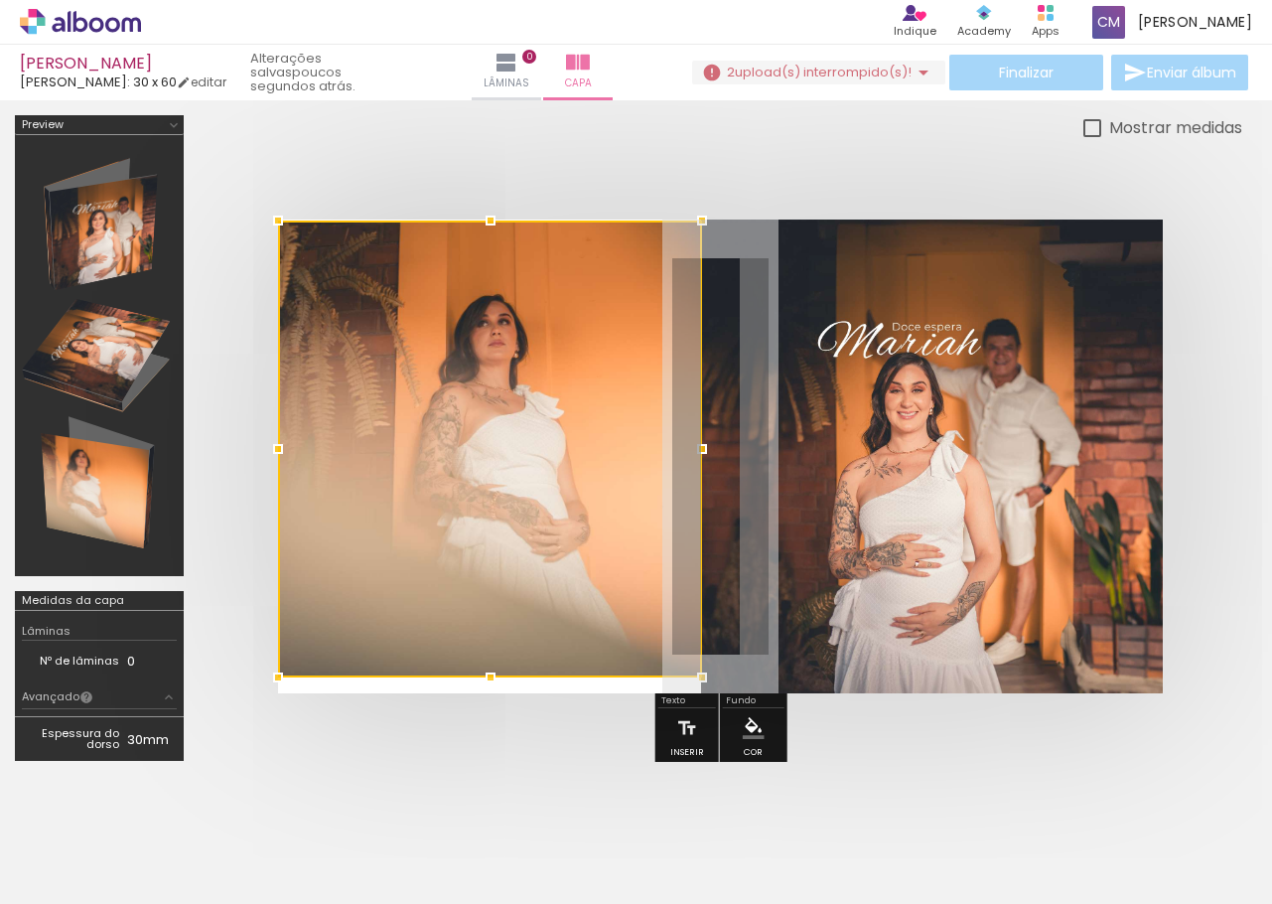
click at [486, 126] on div "Mostrar medidas" at bounding box center [721, 127] width 1044 height 25
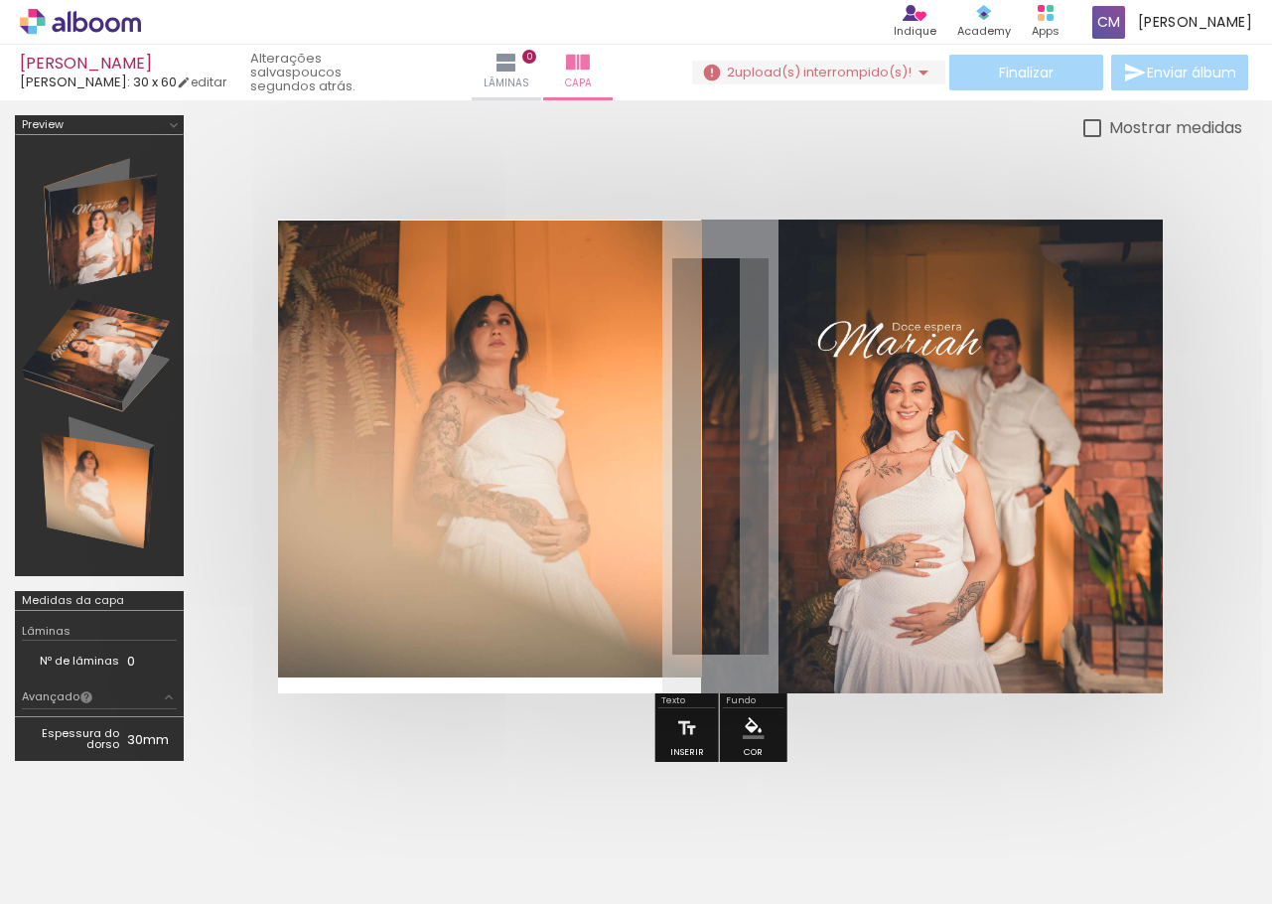
click at [496, 131] on div "Mostrar medidas" at bounding box center [721, 127] width 1044 height 25
click at [519, 359] on quentale-photo at bounding box center [490, 448] width 424 height 457
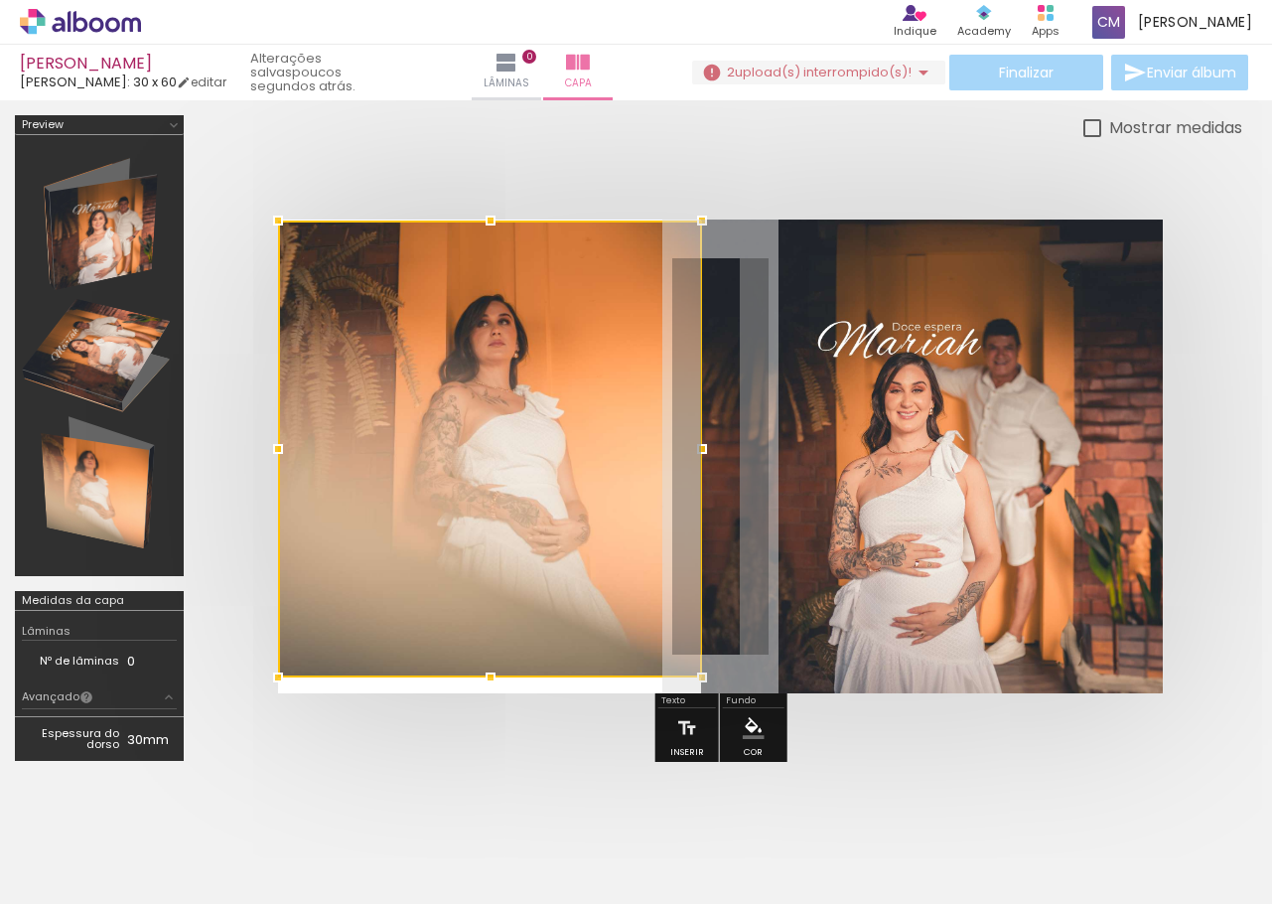
click at [473, 515] on div at bounding box center [490, 448] width 424 height 457
click at [454, 458] on div at bounding box center [490, 448] width 424 height 457
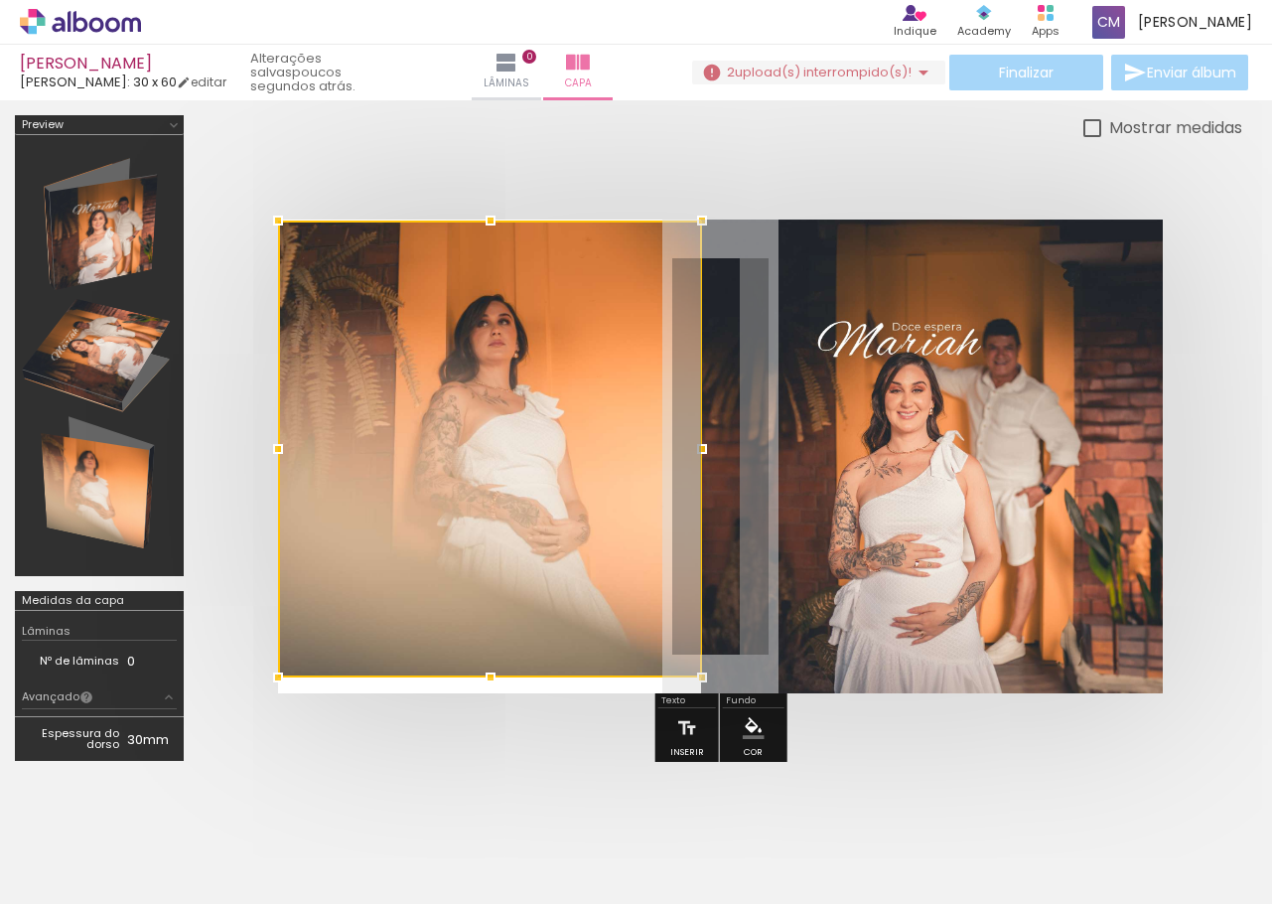
click at [454, 458] on div at bounding box center [490, 448] width 424 height 457
click at [573, 149] on div at bounding box center [721, 456] width 1044 height 633
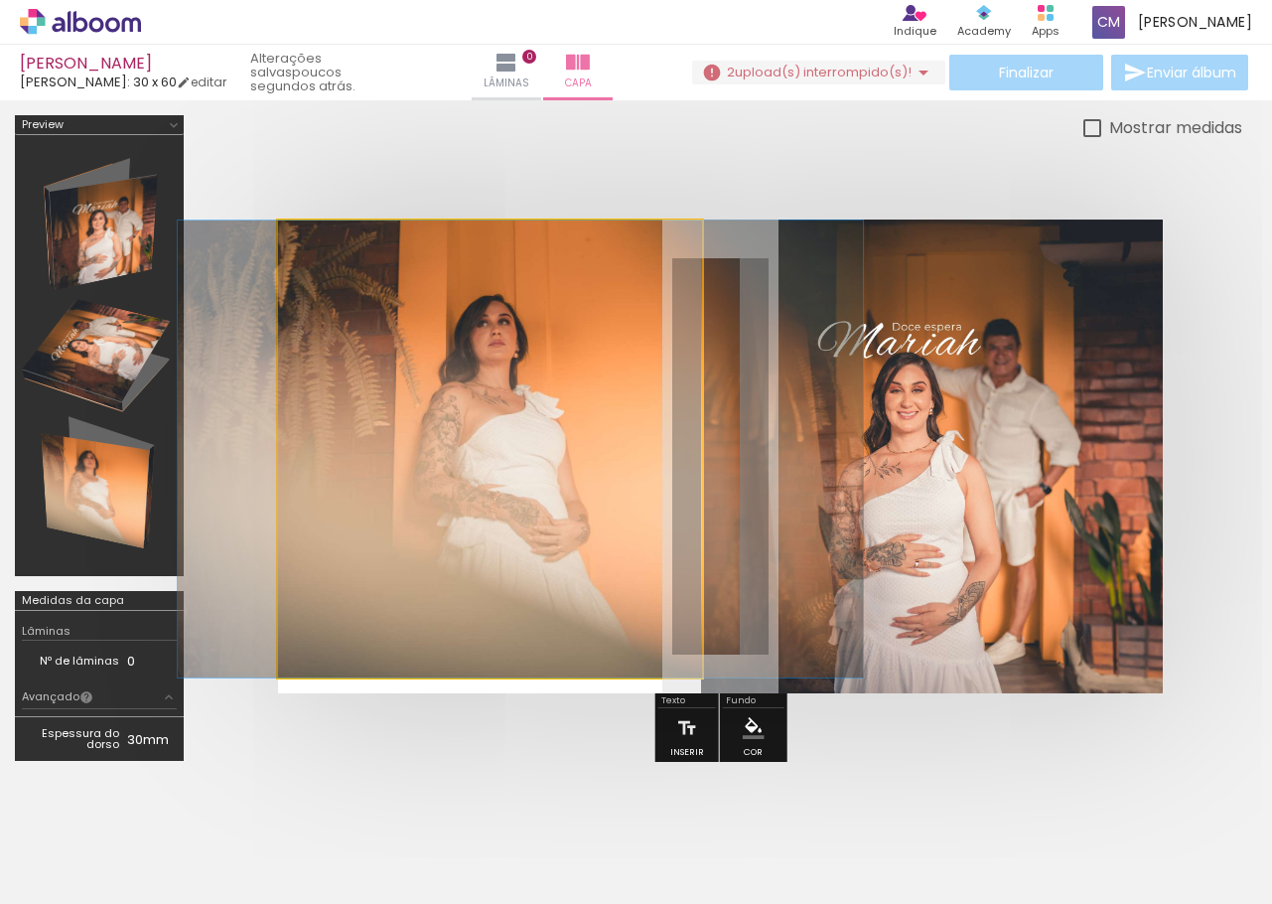
click at [530, 371] on quentale-photo at bounding box center [490, 448] width 424 height 457
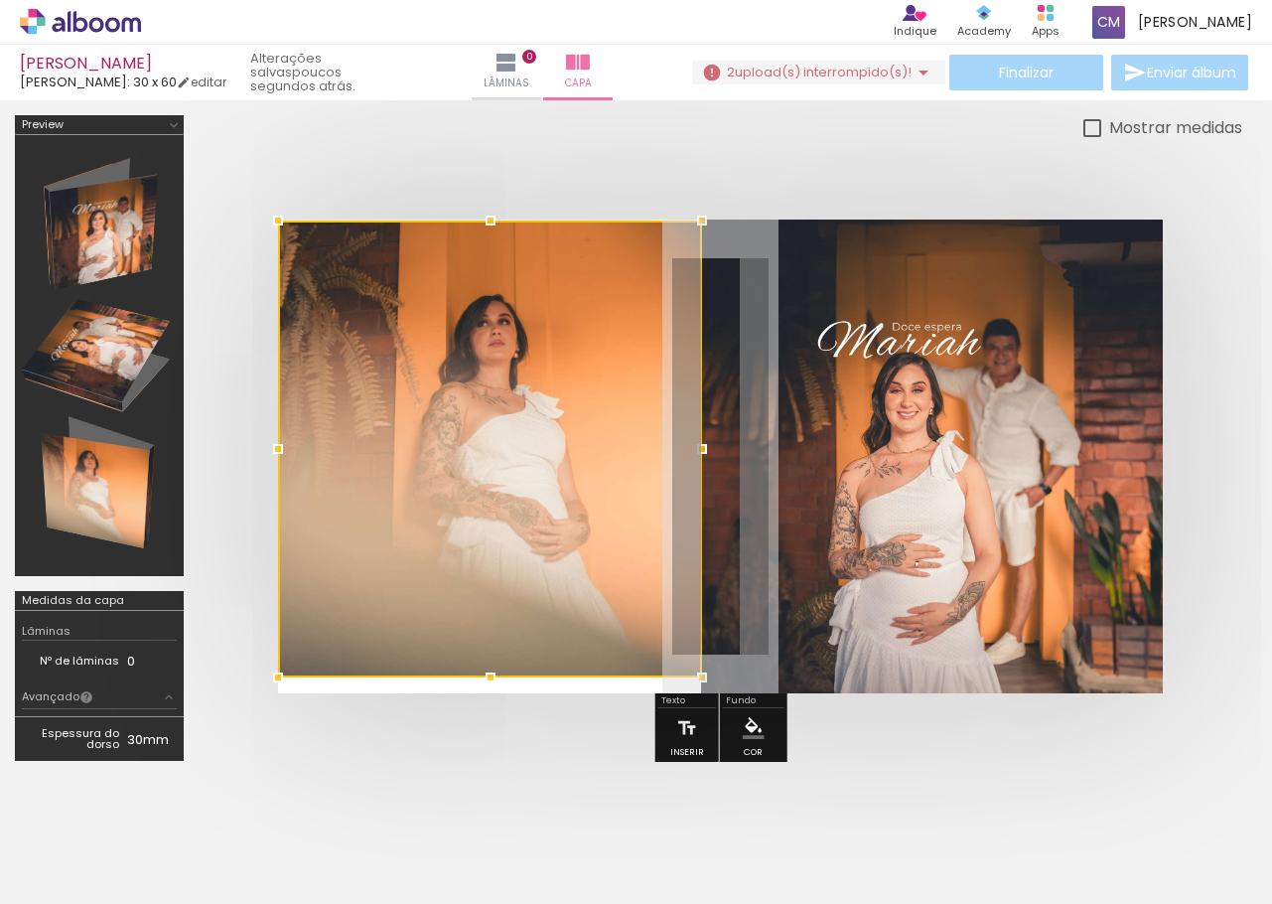
click at [514, 193] on div at bounding box center [721, 456] width 1044 height 633
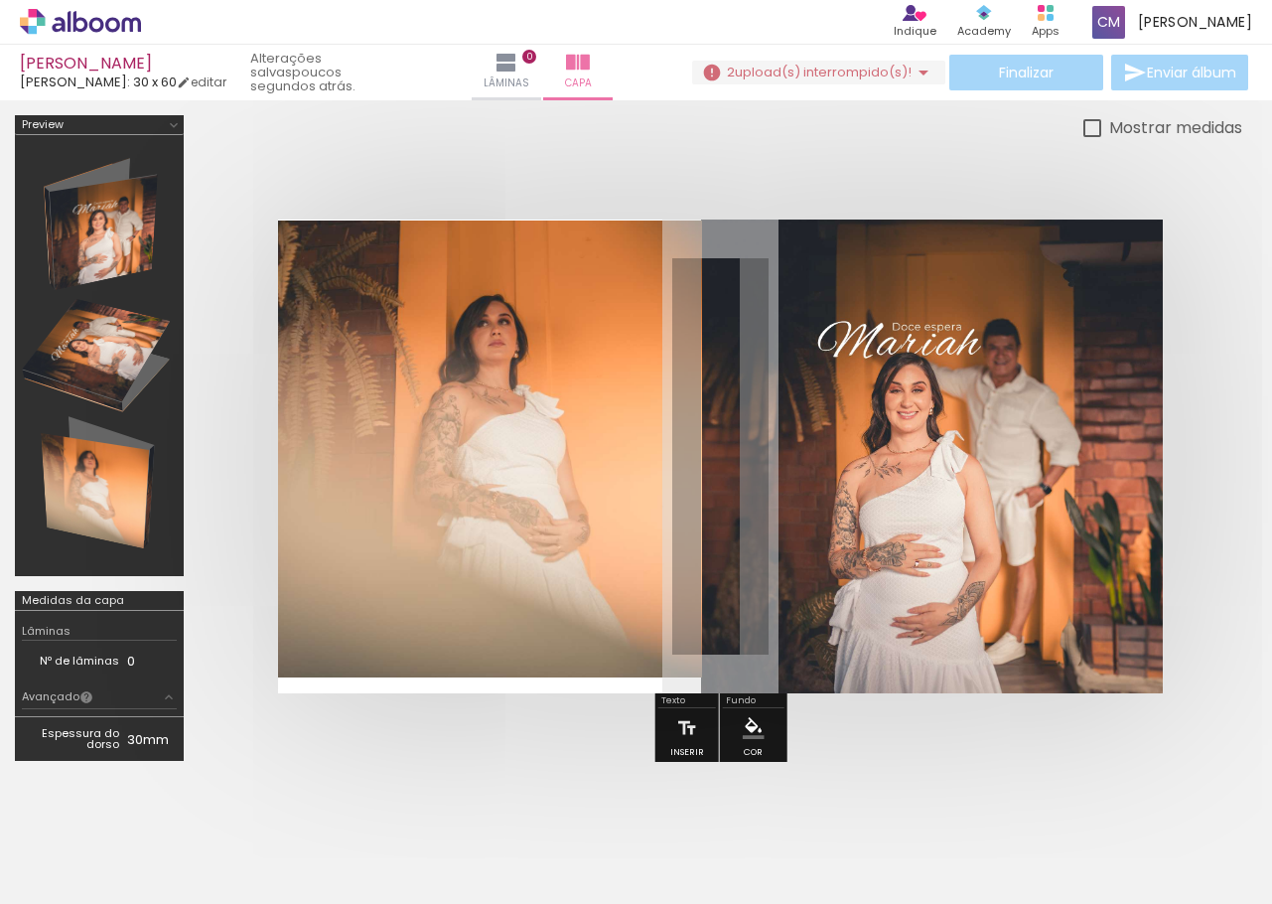
click at [0, 0] on slot "P&B" at bounding box center [0, 0] width 0 height 0
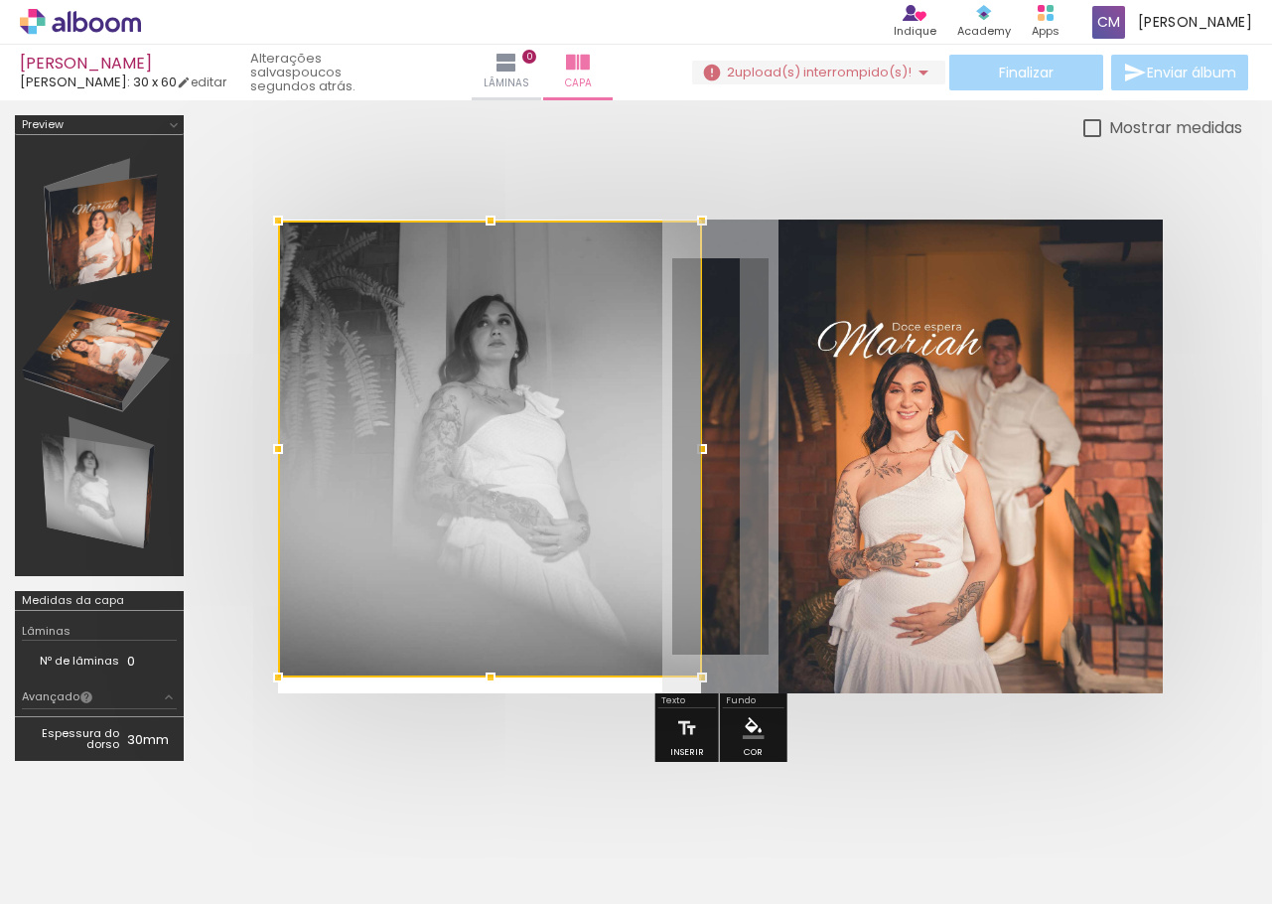
click at [619, 183] on div at bounding box center [721, 456] width 1044 height 633
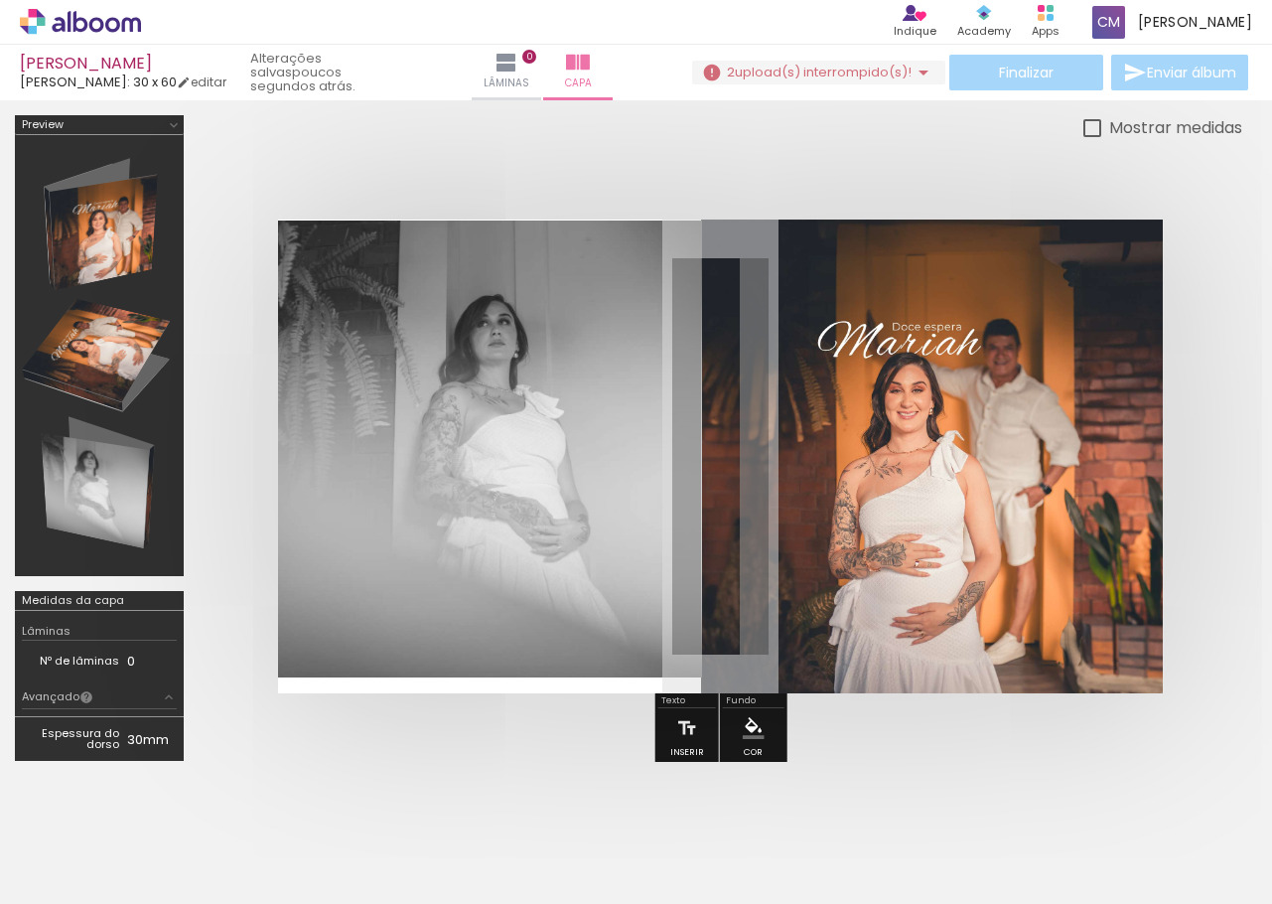
click at [557, 434] on quentale-photo at bounding box center [490, 448] width 424 height 457
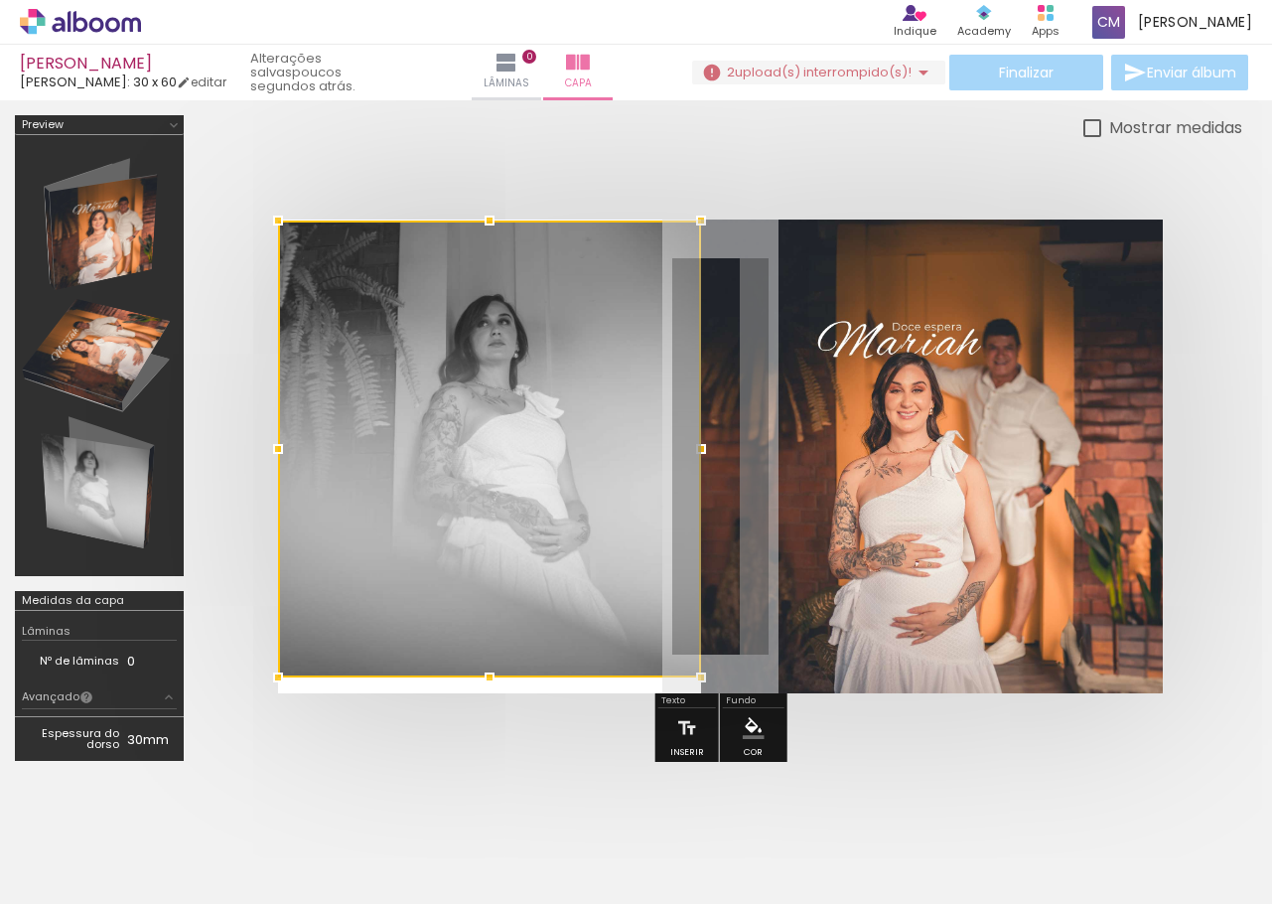
click at [698, 448] on div at bounding box center [701, 449] width 40 height 40
click at [606, 187] on div at bounding box center [721, 456] width 1044 height 633
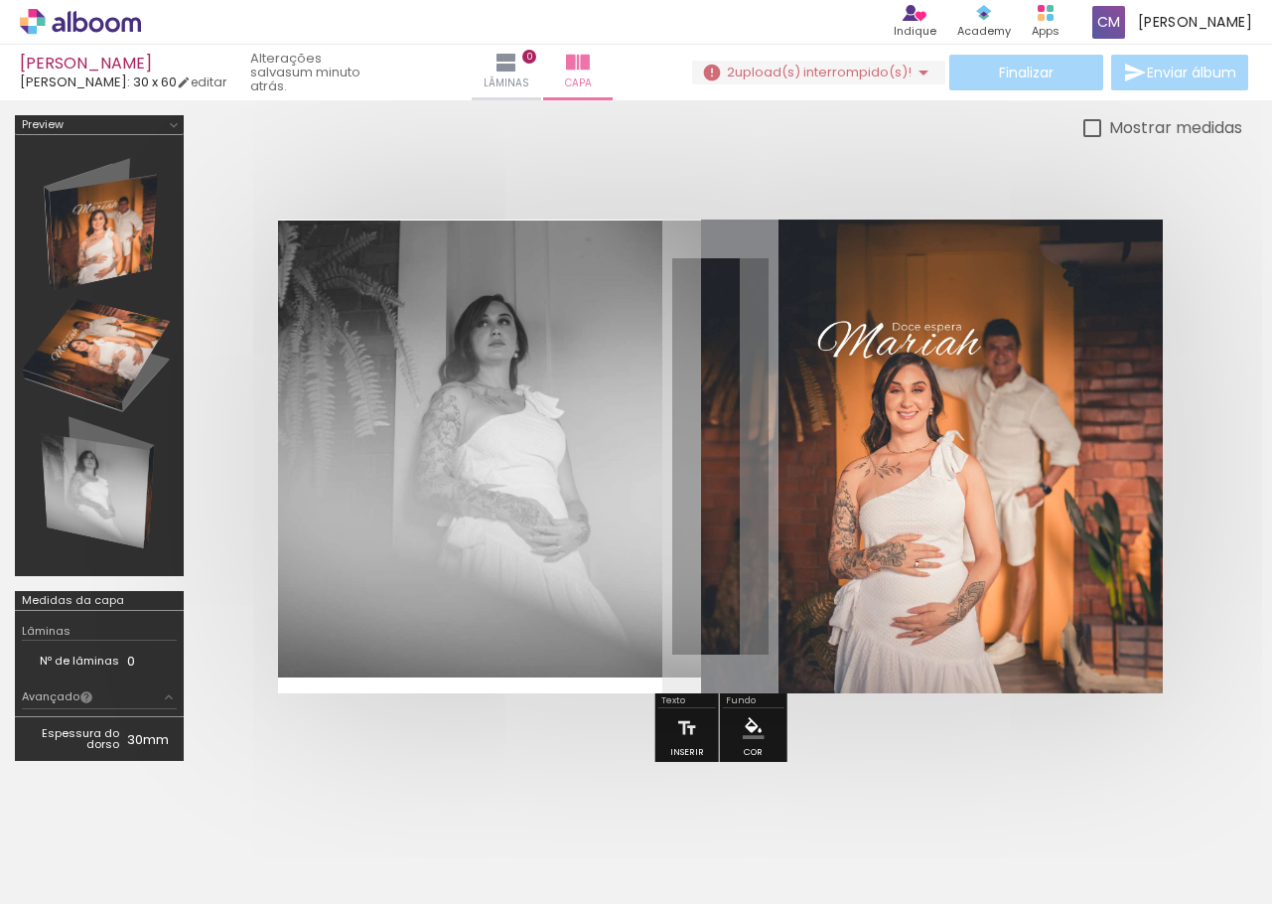
click at [995, 109] on div at bounding box center [636, 445] width 1272 height 690
click at [1010, 71] on div "Finalizar Enviar álbum" at bounding box center [972, 73] width 560 height 36
click at [840, 79] on span "upload(s) interrompido(s)!" at bounding box center [823, 72] width 177 height 19
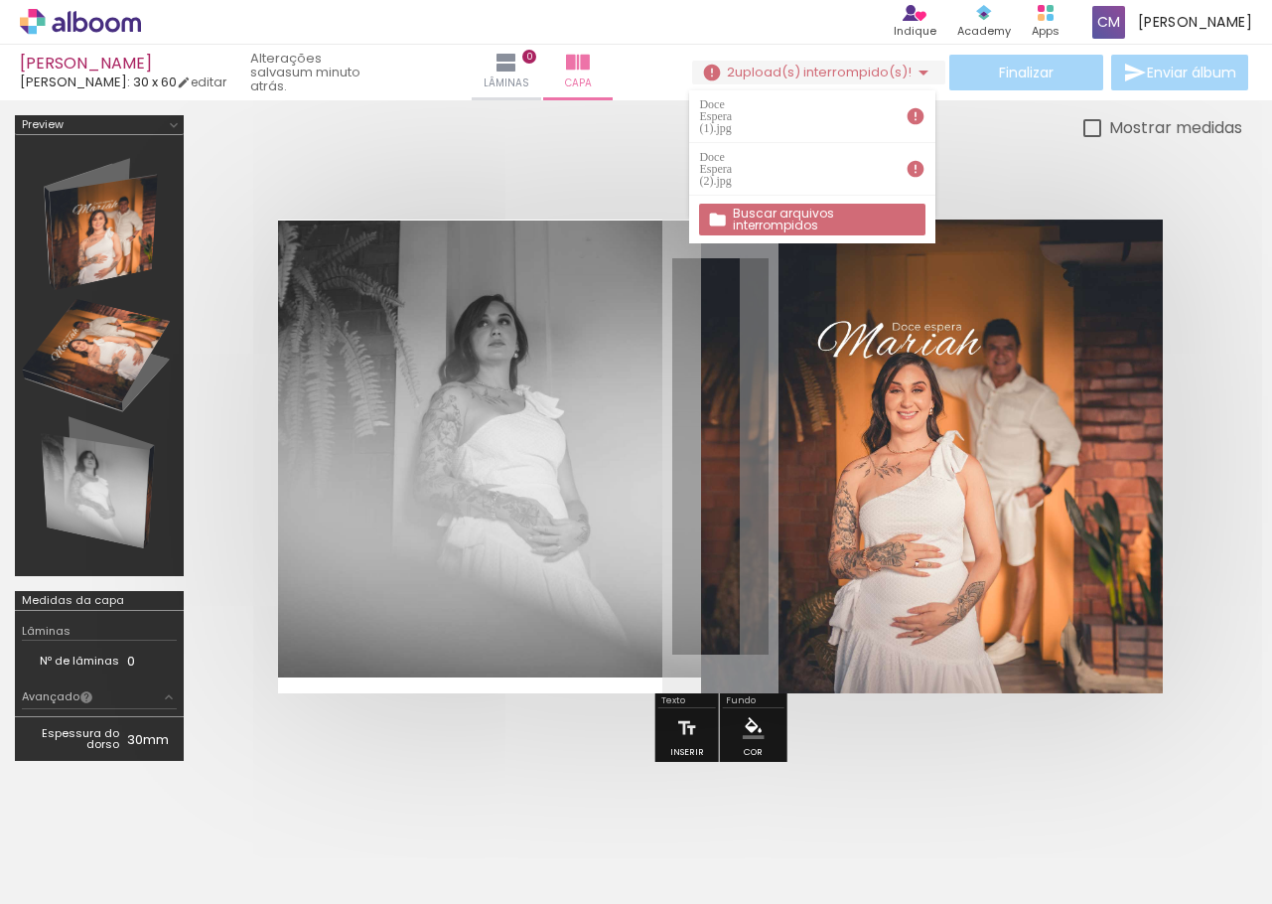
drag, startPoint x: 781, startPoint y: 154, endPoint x: 889, endPoint y: 136, distance: 109.7
click at [883, 143] on paper-item "Doce Espera (2).jpg" at bounding box center [811, 169] width 245 height 53
click at [909, 159] on iron-icon at bounding box center [916, 169] width 20 height 20
click at [916, 159] on iron-icon at bounding box center [916, 169] width 20 height 20
click at [737, 151] on div "Doce Espera (2).jpg" at bounding box center [718, 169] width 38 height 36
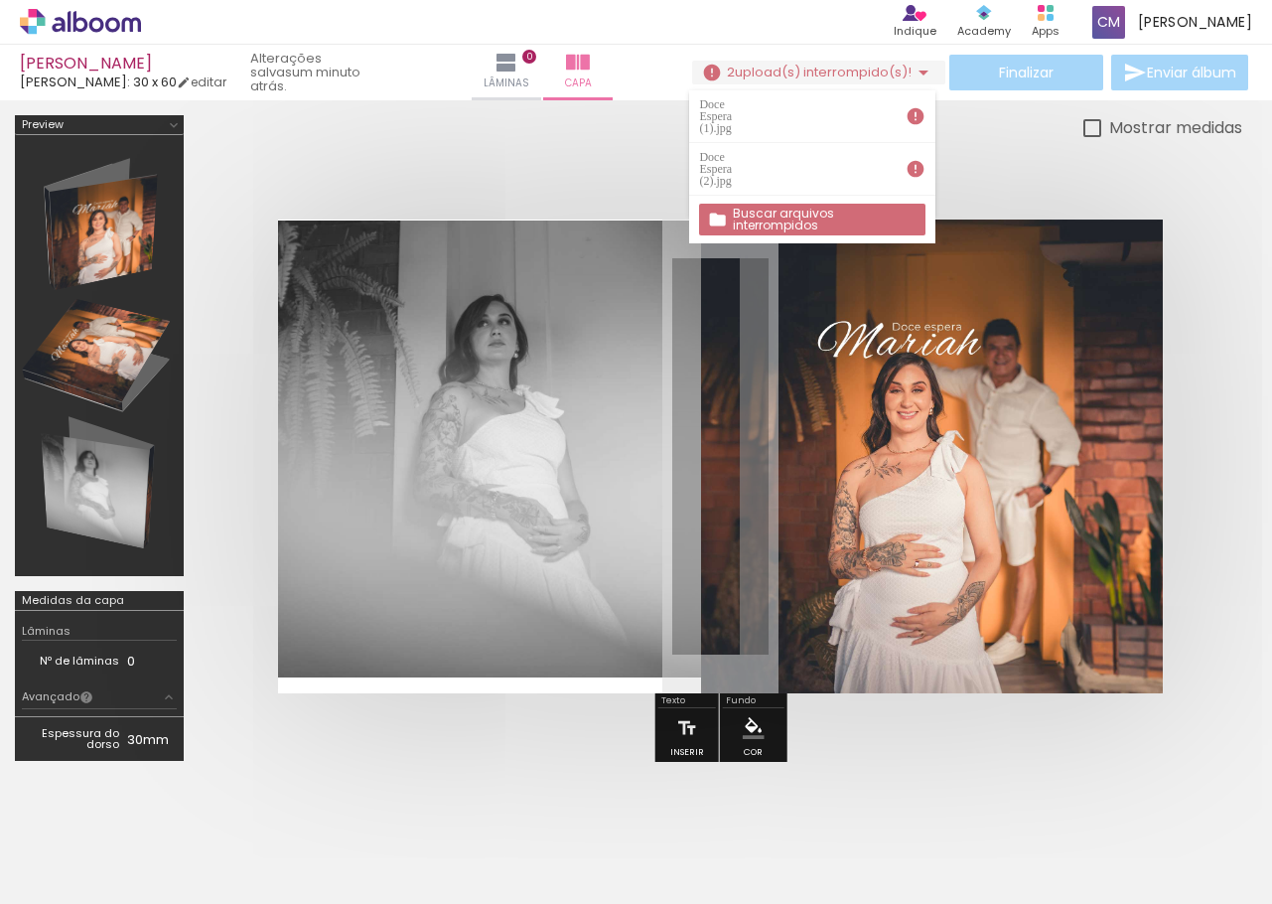
click at [163, 833] on iron-horizontal-list at bounding box center [143, 842] width 40 height 124
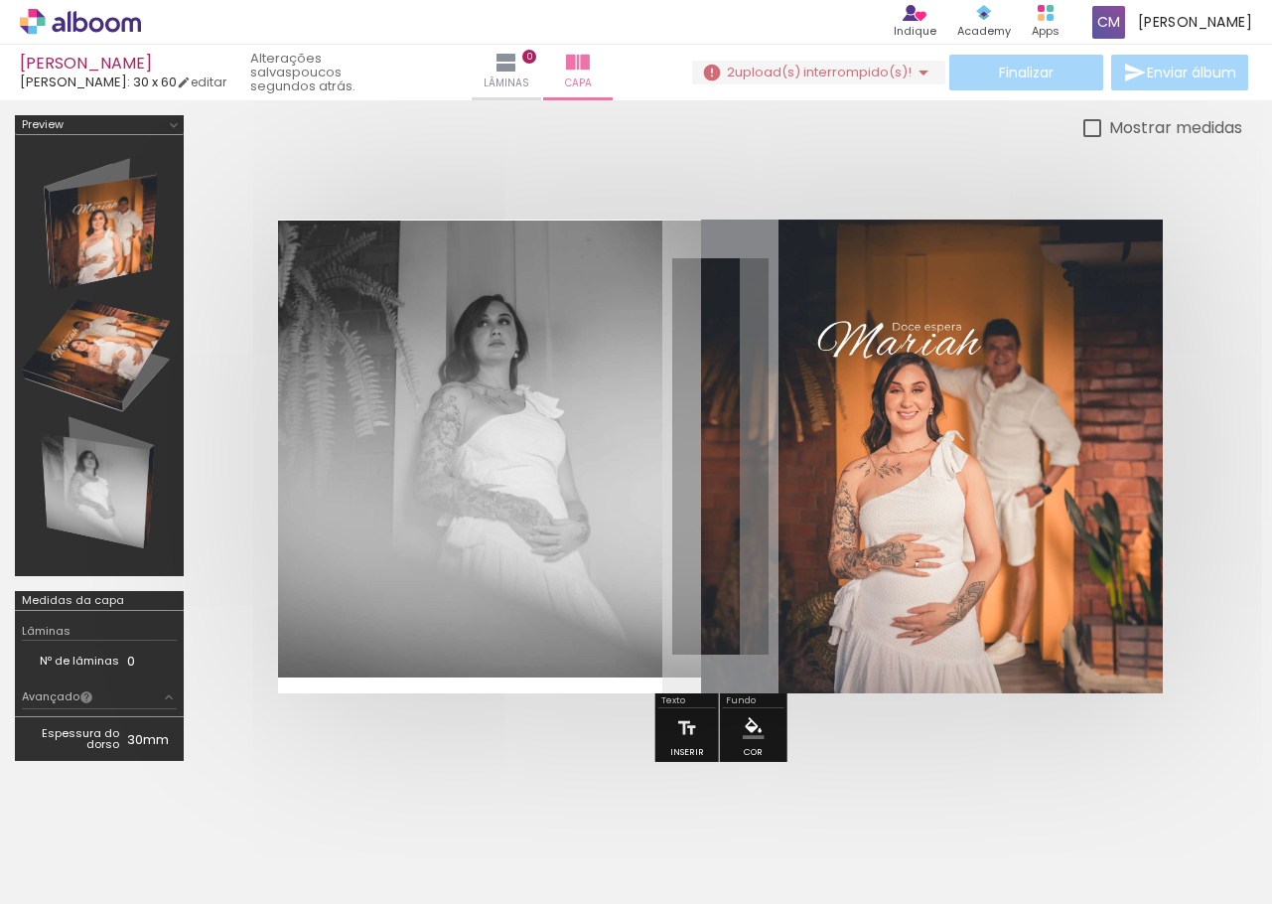
drag, startPoint x: 306, startPoint y: 839, endPoint x: 255, endPoint y: 702, distance: 146.1
click at [255, 698] on quentale-workspace at bounding box center [636, 452] width 1272 height 904
drag, startPoint x: 285, startPoint y: 805, endPoint x: 283, endPoint y: 867, distance: 62.6
click at [163, 868] on iron-horizontal-list at bounding box center [143, 842] width 40 height 124
drag, startPoint x: 307, startPoint y: 825, endPoint x: 303, endPoint y: 850, distance: 25.1
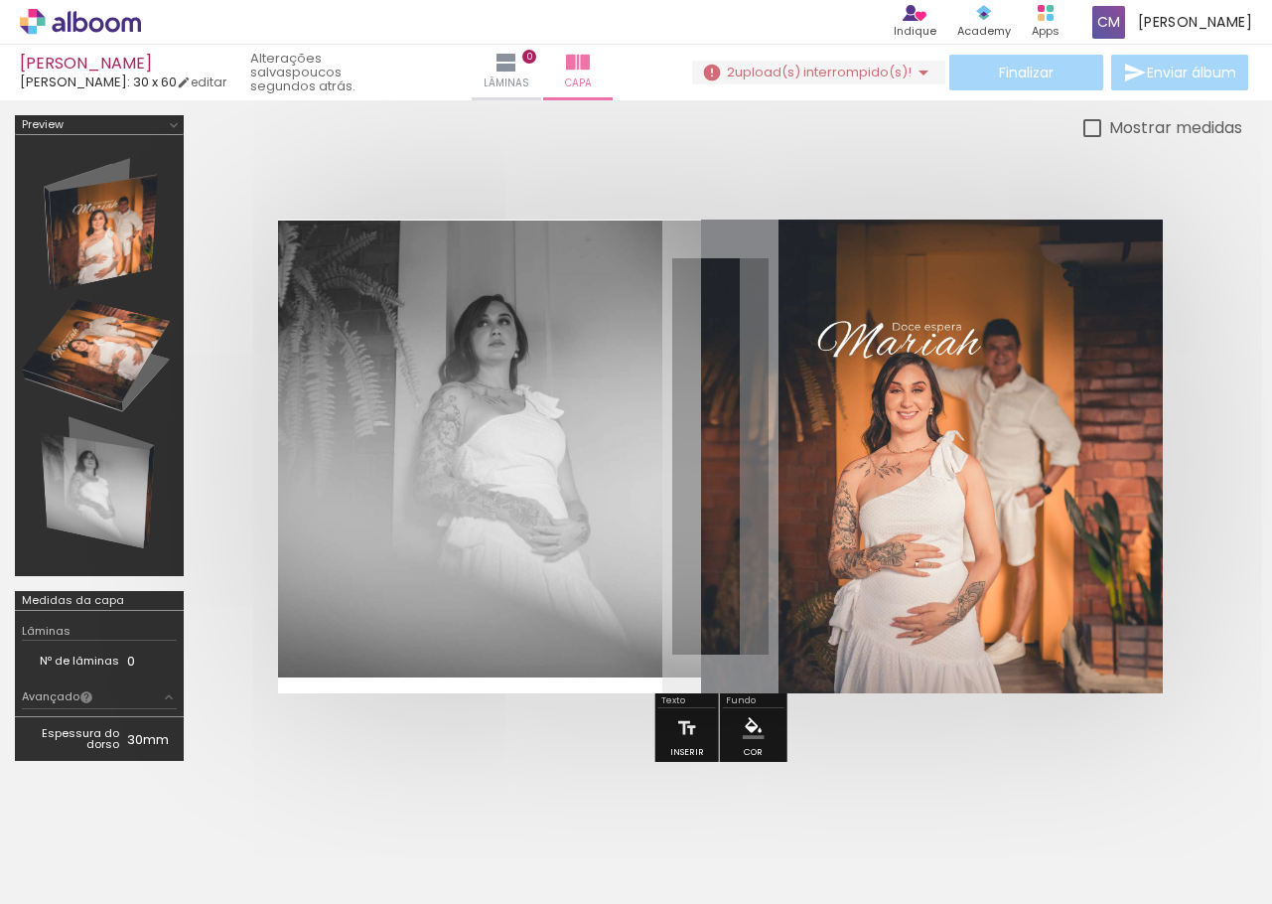
click at [163, 869] on iron-horizontal-list at bounding box center [143, 842] width 40 height 124
drag, startPoint x: 306, startPoint y: 847, endPoint x: 190, endPoint y: 838, distance: 116.6
click at [163, 851] on iron-horizontal-list at bounding box center [143, 842] width 40 height 124
click at [163, 837] on iron-horizontal-list at bounding box center [143, 842] width 40 height 124
drag, startPoint x: 195, startPoint y: 834, endPoint x: 195, endPoint y: 868, distance: 33.8
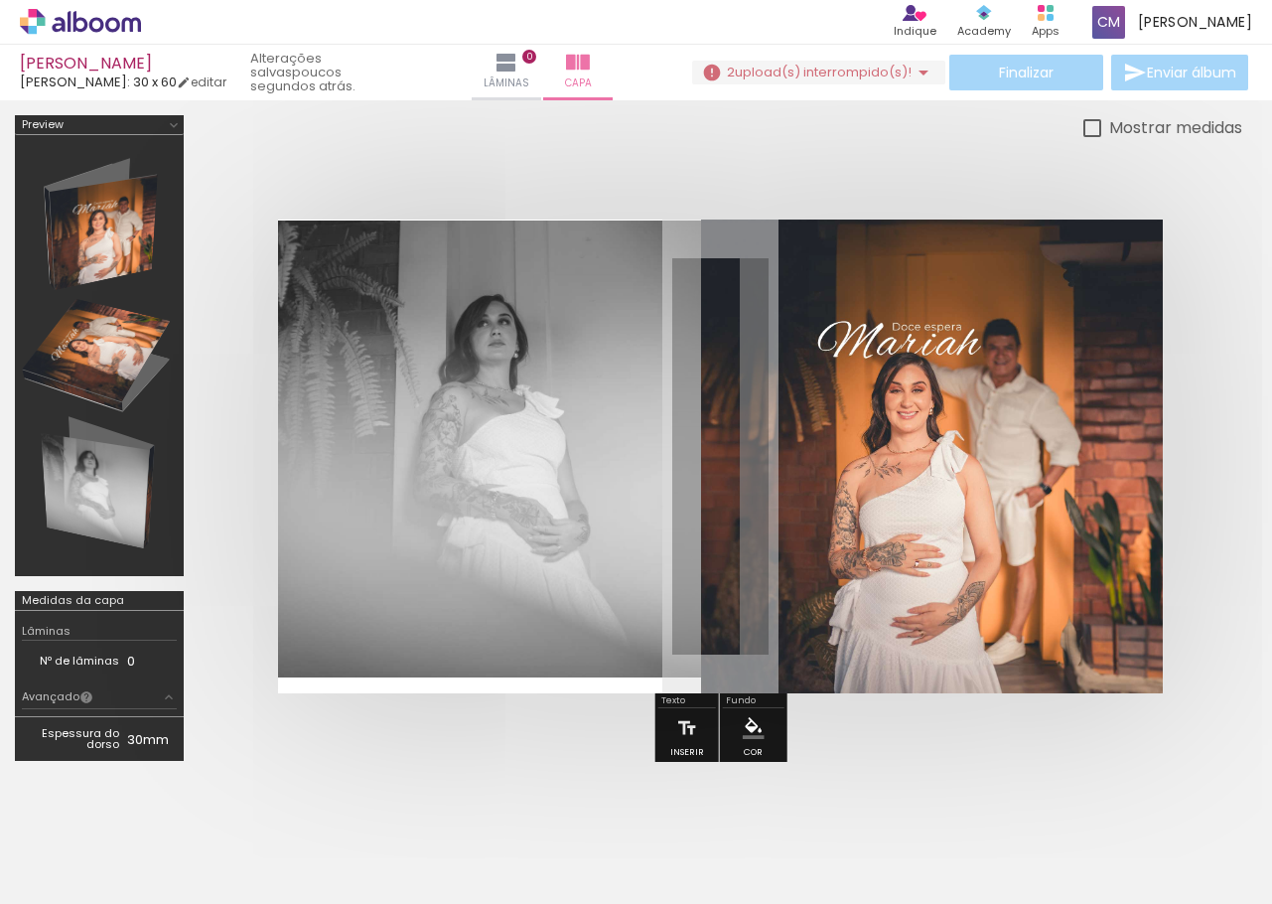
click at [163, 868] on iron-horizontal-list at bounding box center [143, 842] width 40 height 124
drag, startPoint x: 197, startPoint y: 848, endPoint x: 257, endPoint y: 751, distance: 114.7
click at [257, 751] on quentale-workspace at bounding box center [636, 452] width 1272 height 904
click at [163, 848] on iron-horizontal-list at bounding box center [143, 842] width 40 height 124
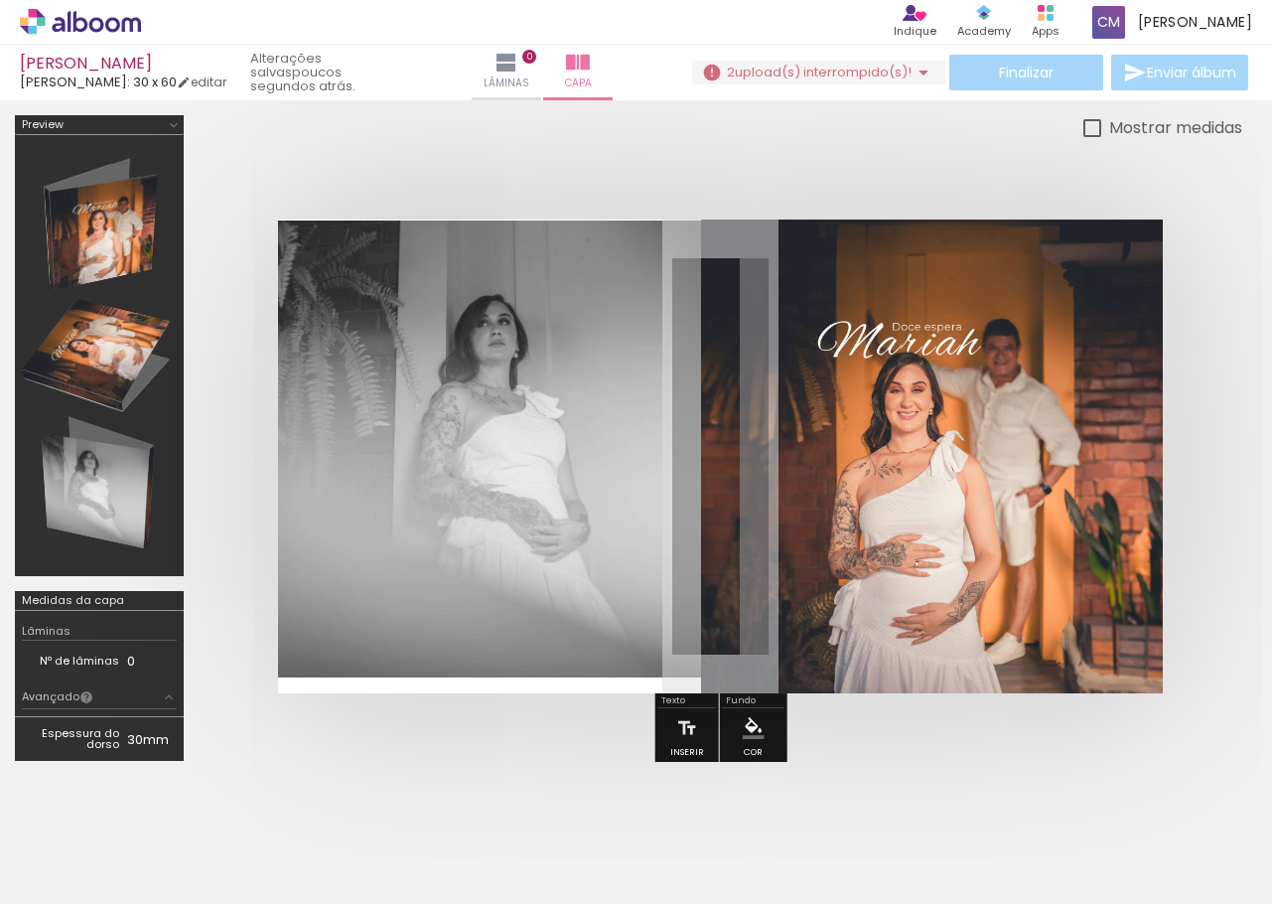
click at [163, 849] on iron-horizontal-list at bounding box center [143, 842] width 40 height 124
click at [163, 841] on iron-horizontal-list at bounding box center [143, 842] width 40 height 124
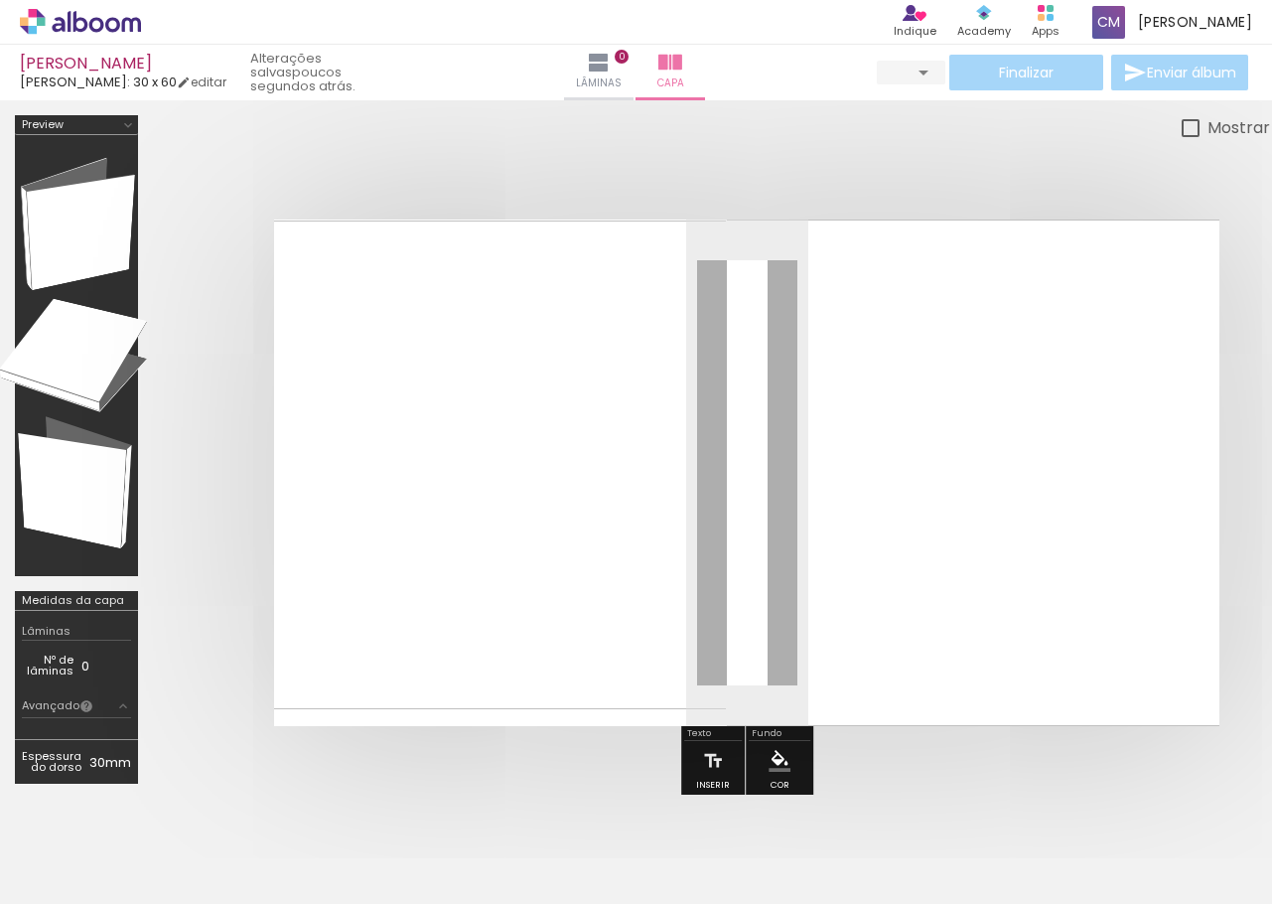
type input "0"
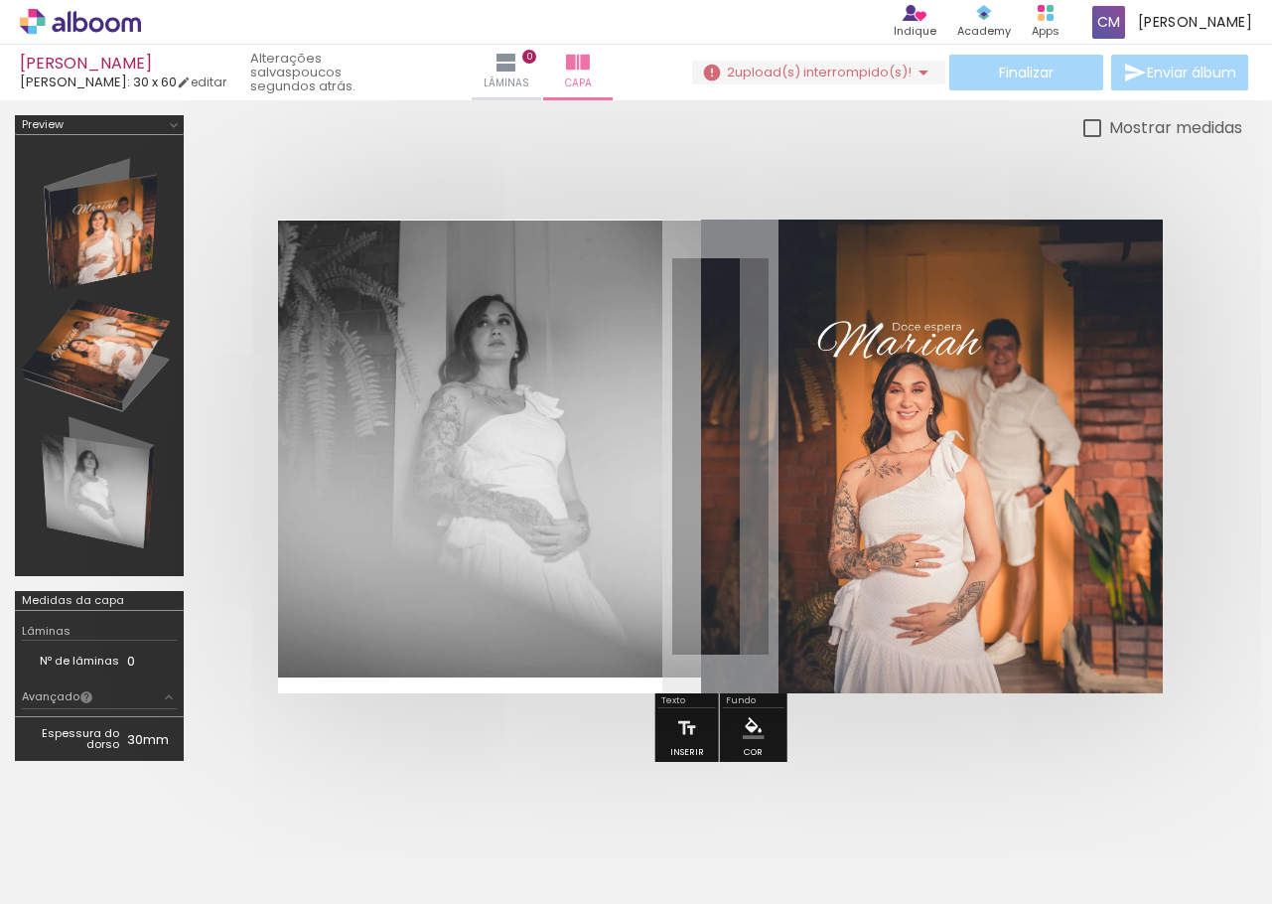
click at [918, 67] on iron-icon at bounding box center [924, 73] width 24 height 24
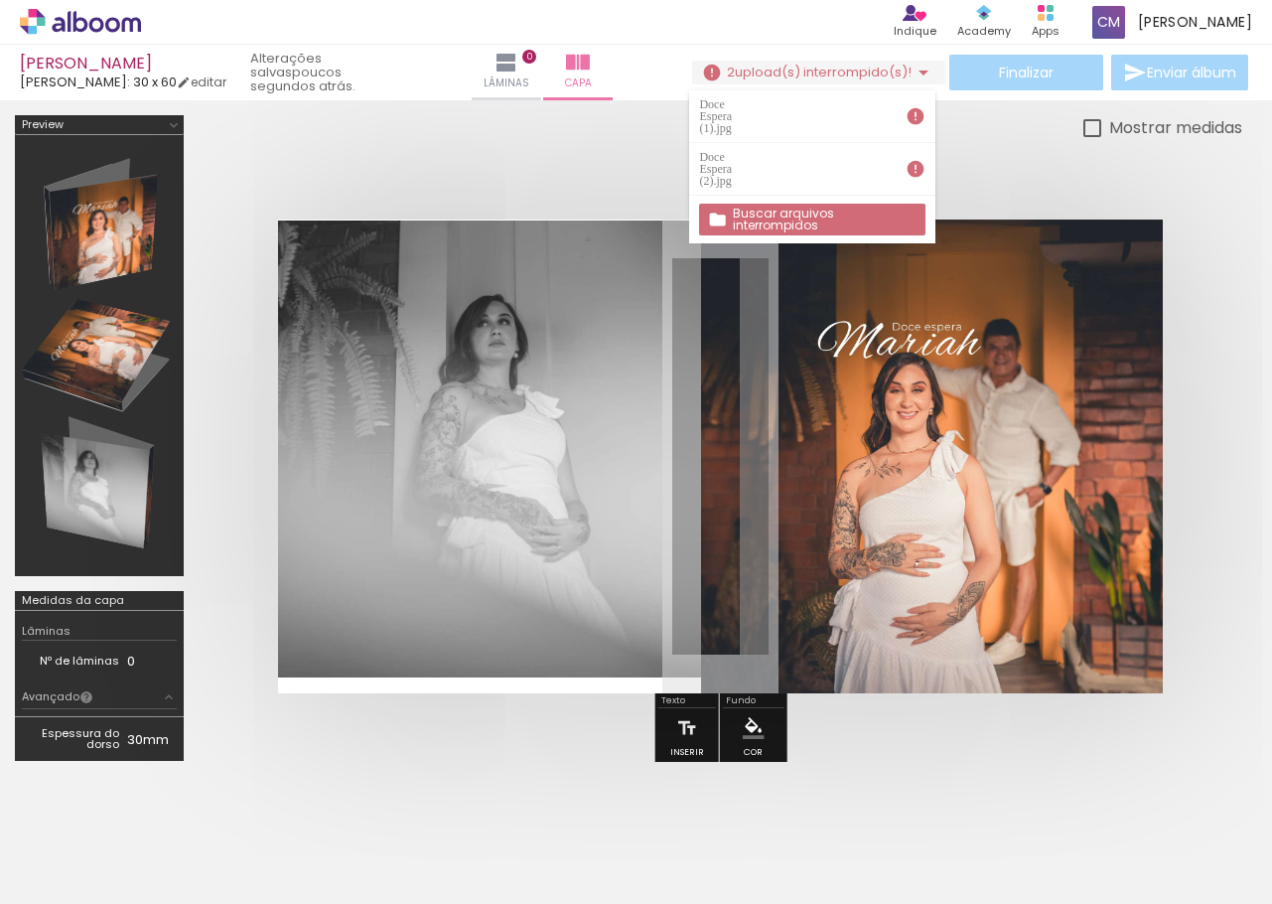
click at [0, 0] on slot "Buscar arquivos interrompidos" at bounding box center [0, 0] width 0 height 0
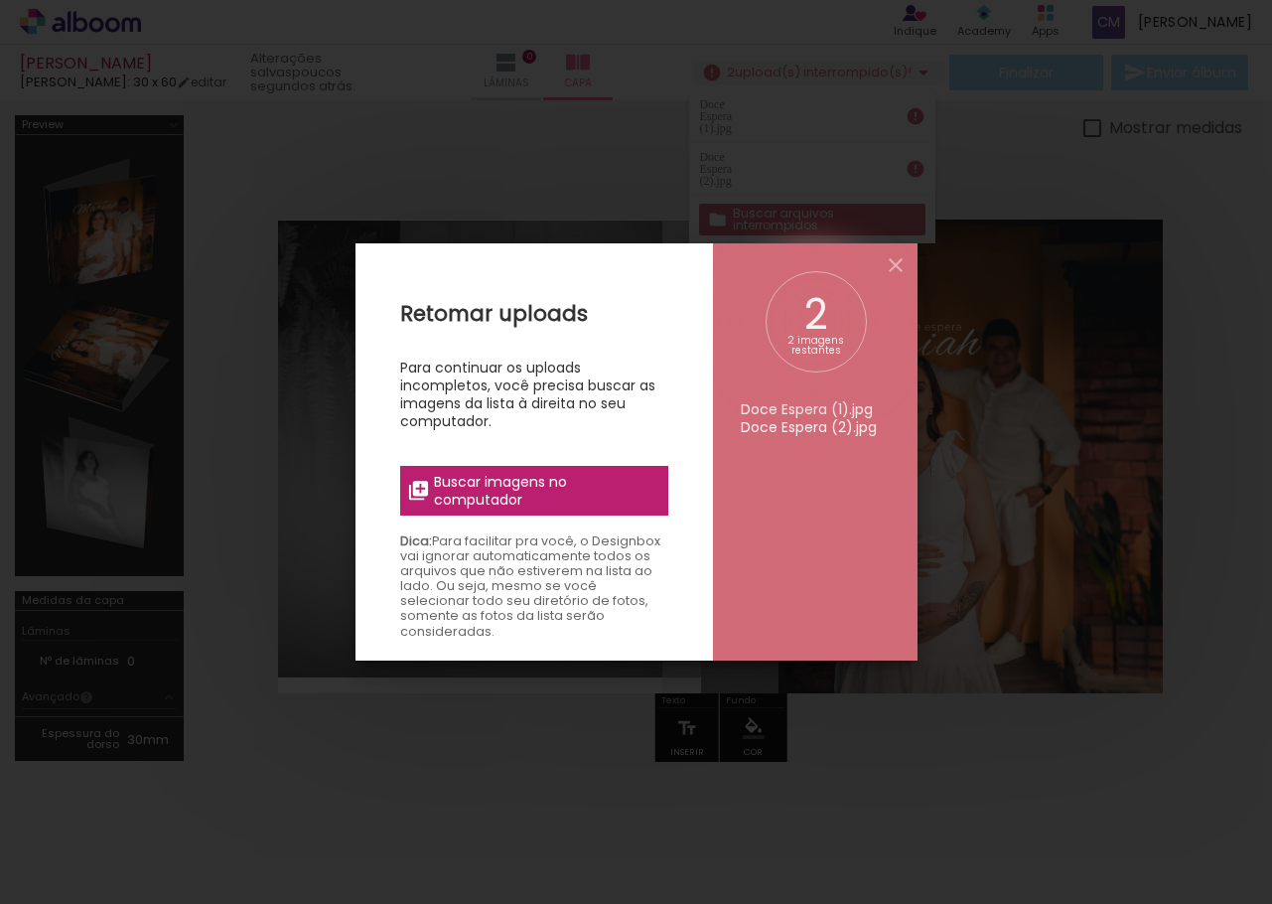
click at [531, 490] on span "Buscar imagens no computador" at bounding box center [544, 491] width 221 height 36
click at [0, 0] on input "file" at bounding box center [0, 0] width 0 height 0
click at [570, 485] on span "Buscar imagens no computador" at bounding box center [544, 491] width 221 height 36
click at [0, 0] on input "file" at bounding box center [0, 0] width 0 height 0
click at [902, 255] on iron-icon at bounding box center [896, 265] width 24 height 24
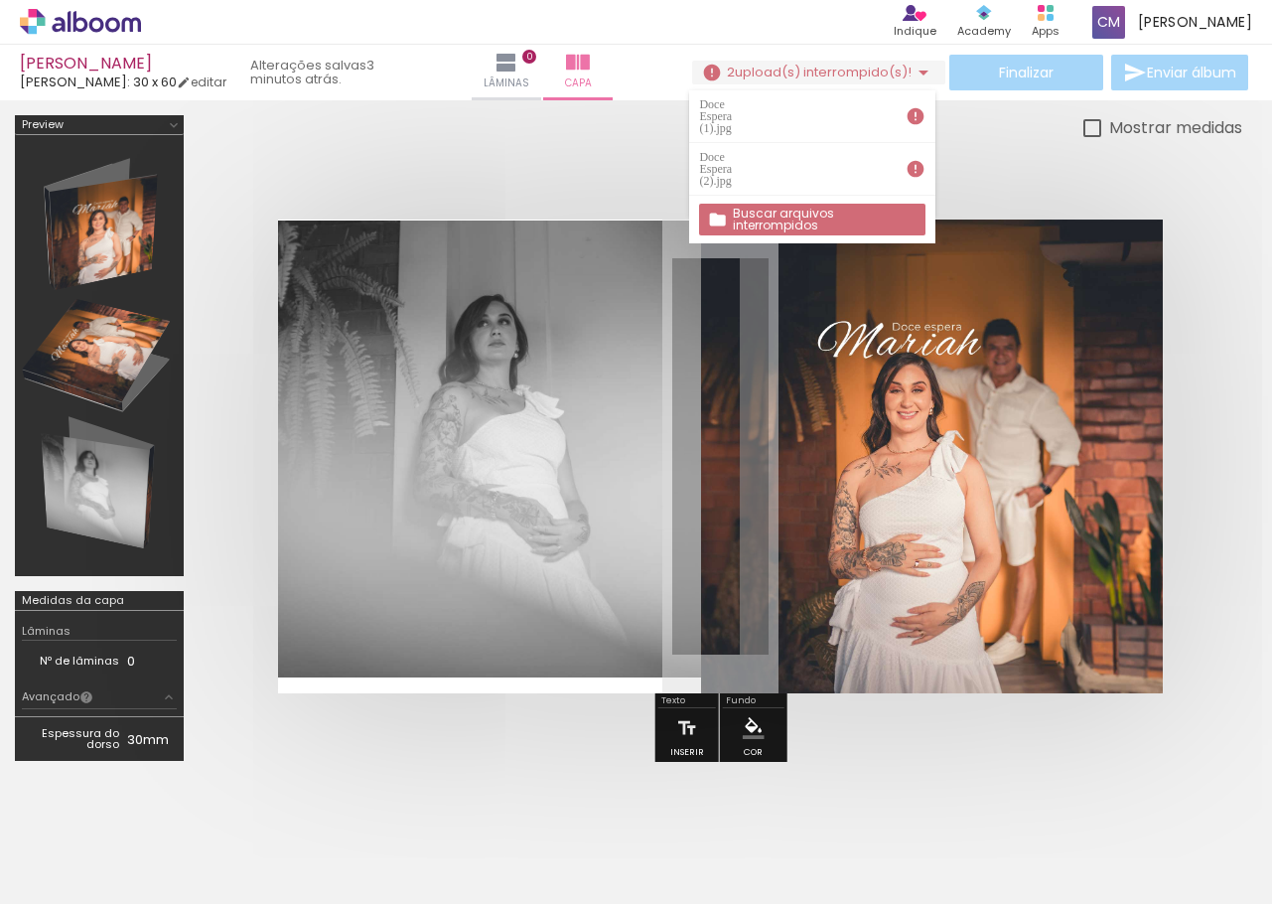
click at [465, 156] on div at bounding box center [721, 456] width 1044 height 633
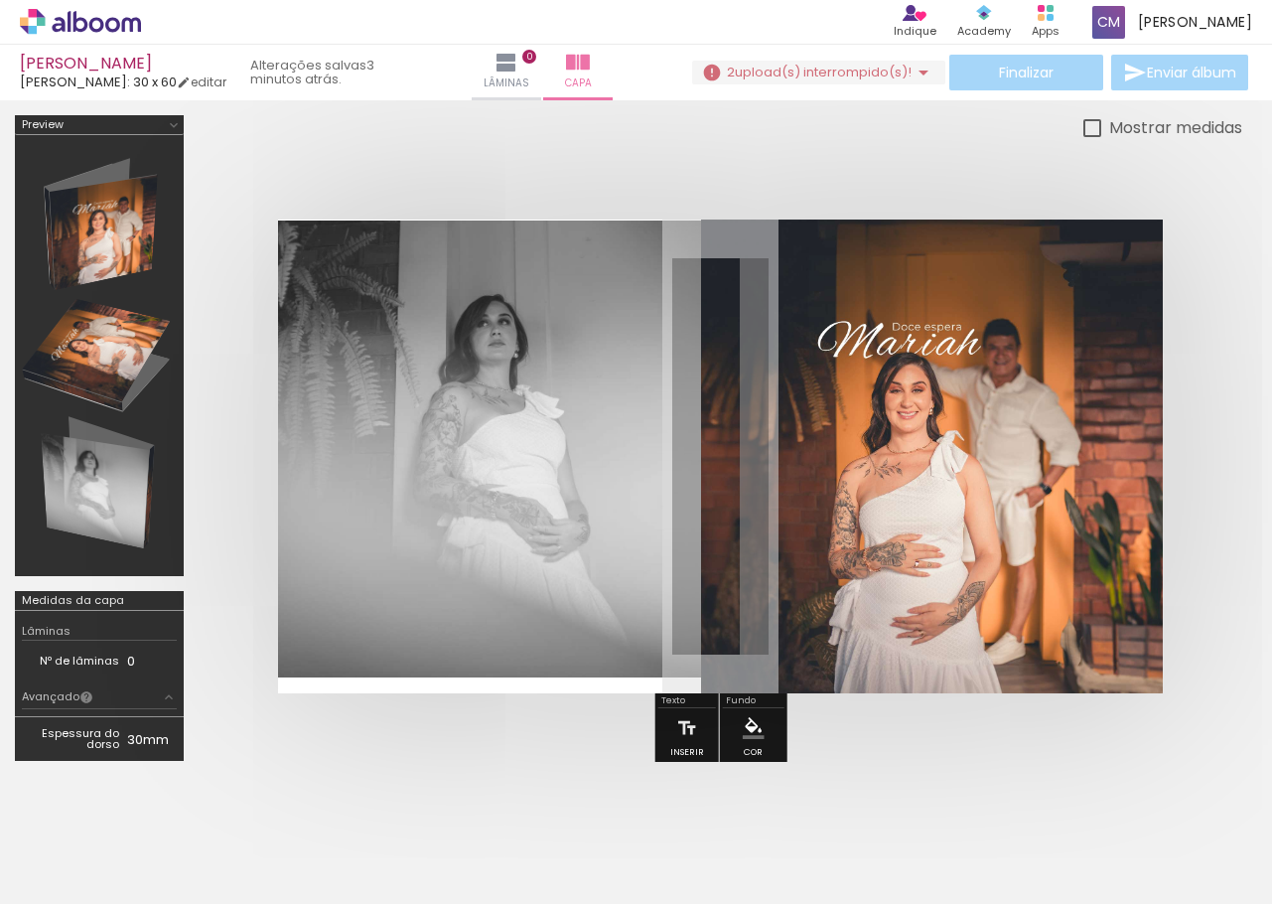
click at [87, 22] on icon at bounding box center [80, 22] width 121 height 26
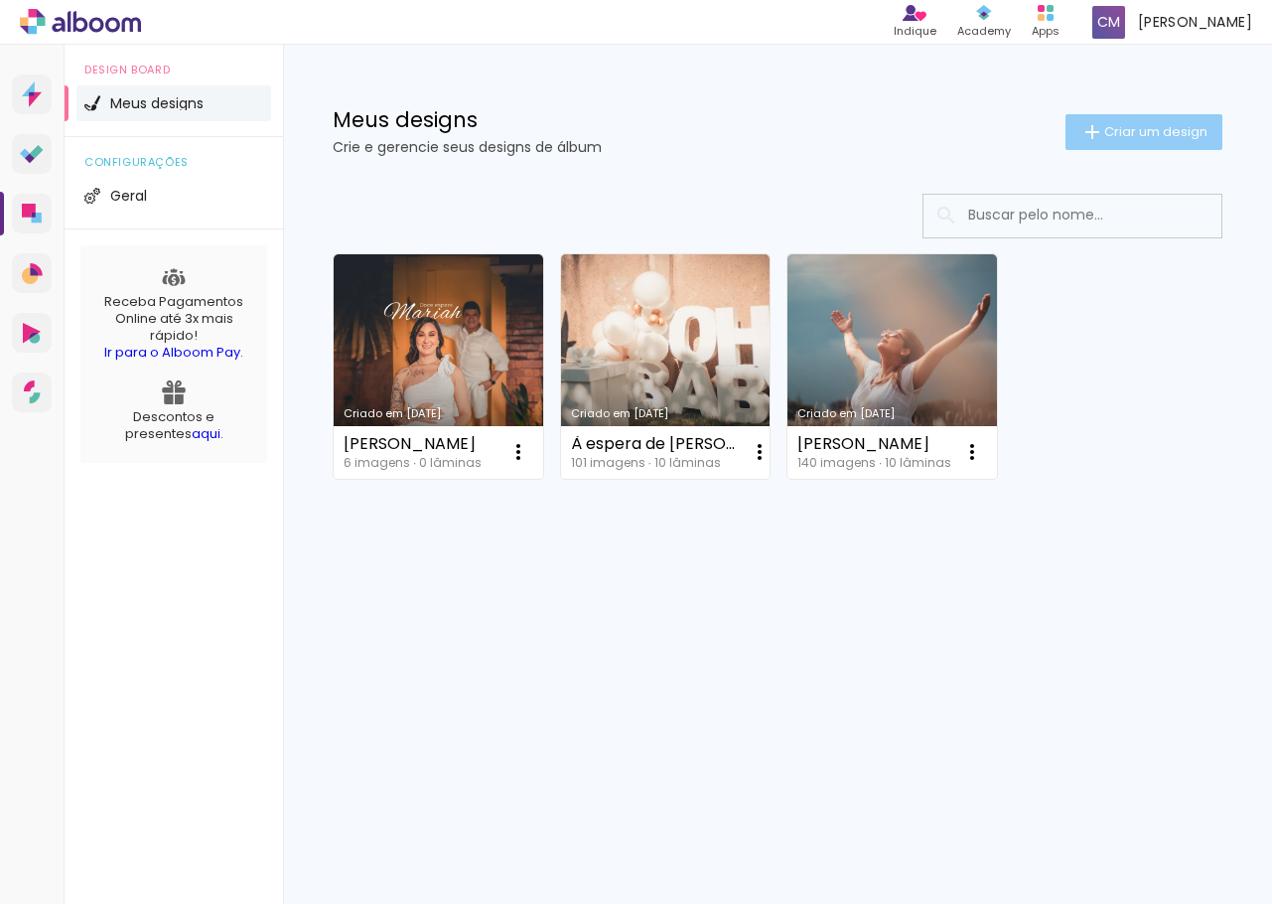
click at [1133, 135] on span "Criar um design" at bounding box center [1155, 131] width 103 height 13
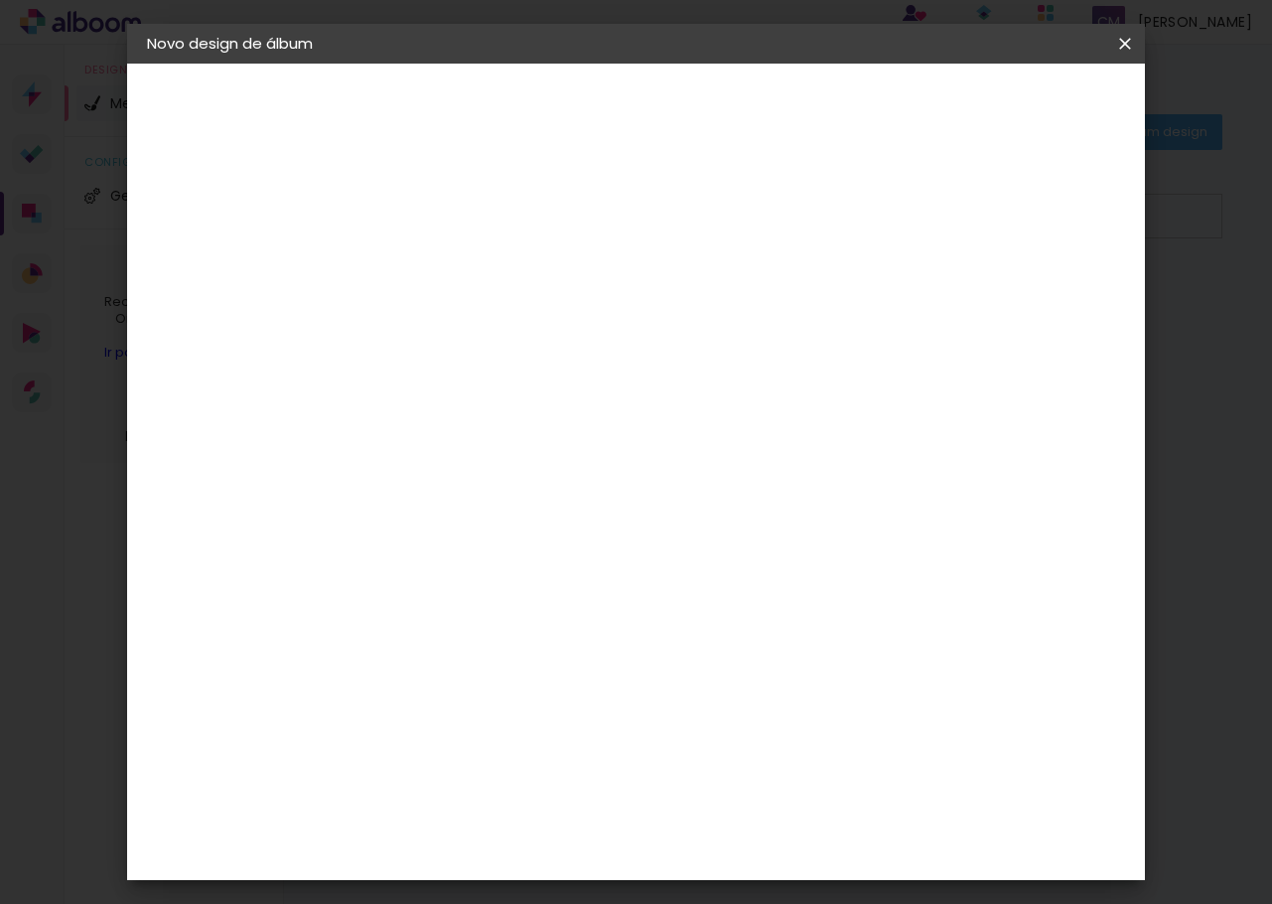
click at [472, 268] on input at bounding box center [472, 266] width 0 height 31
type input "mariah capa"
type paper-input "mariah capa"
click at [0, 0] on slot "Avançar" at bounding box center [0, 0] width 0 height 0
click at [541, 366] on input at bounding box center [522, 378] width 201 height 25
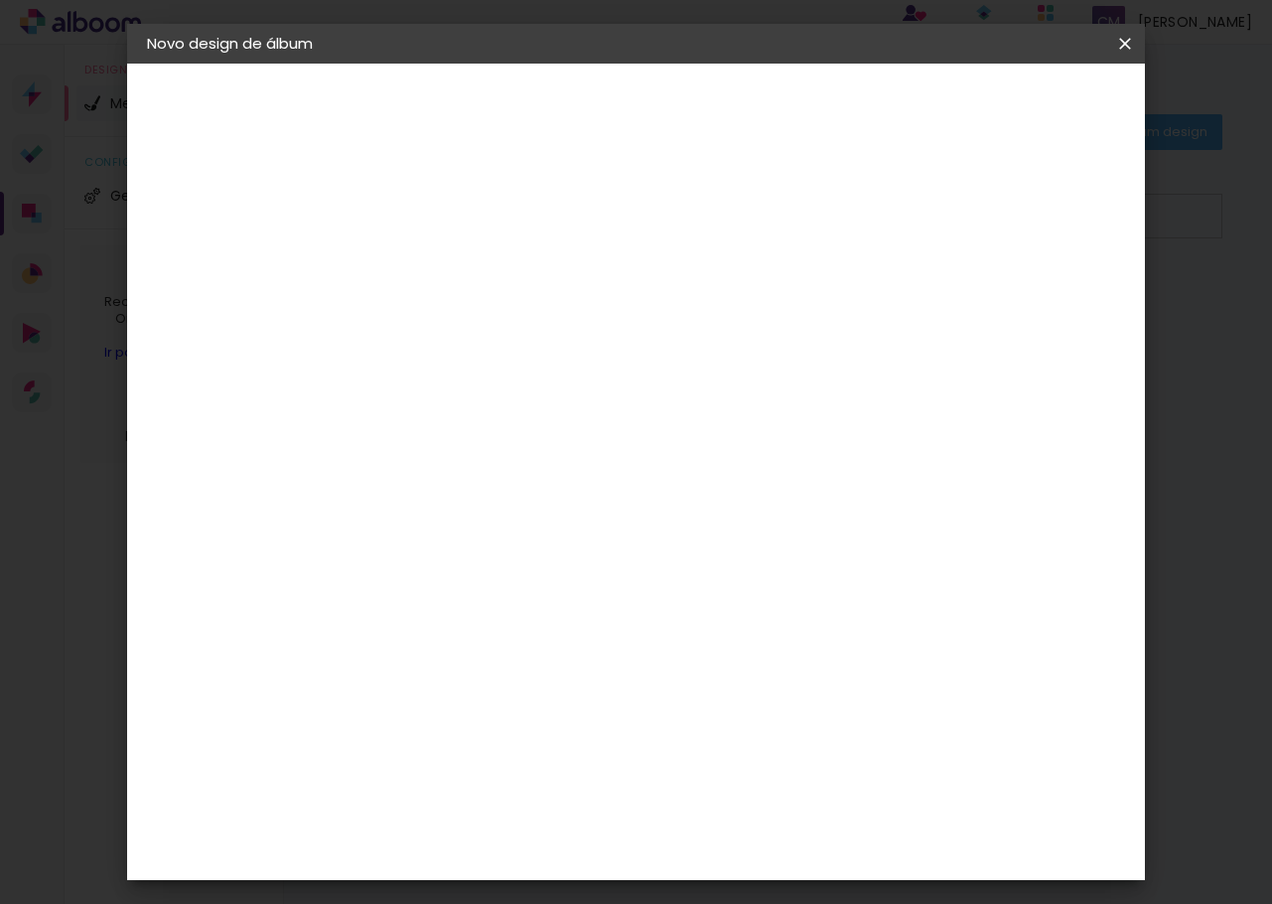
type input "lui"
type paper-input "lui"
click at [591, 449] on div "[PERSON_NAME]" at bounding box center [525, 449] width 132 height 16
click at [533, 450] on div "[PERSON_NAME]" at bounding box center [525, 449] width 132 height 16
click at [568, 445] on div "[PERSON_NAME]" at bounding box center [525, 449] width 132 height 16
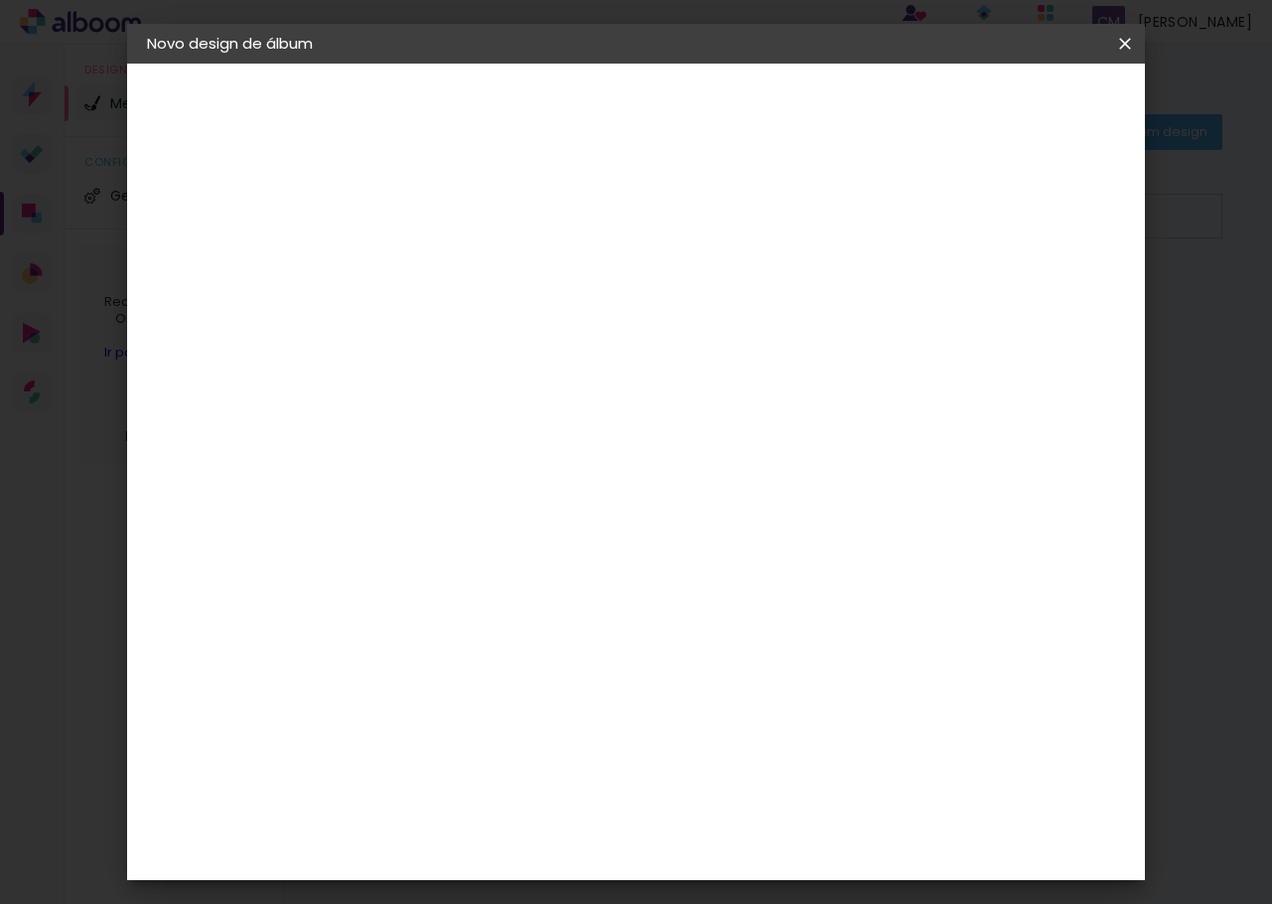
click at [568, 445] on div "[PERSON_NAME]" at bounding box center [525, 449] width 132 height 16
click at [0, 0] on slot "Tamanho Livre" at bounding box center [0, 0] width 0 height 0
click at [591, 455] on div "[PERSON_NAME]" at bounding box center [525, 449] width 132 height 16
click at [775, 232] on div "Fornecedor Escolha um fornecedor ou avance com o tamanho livre. Voltar Avançar" at bounding box center [607, 148] width 445 height 169
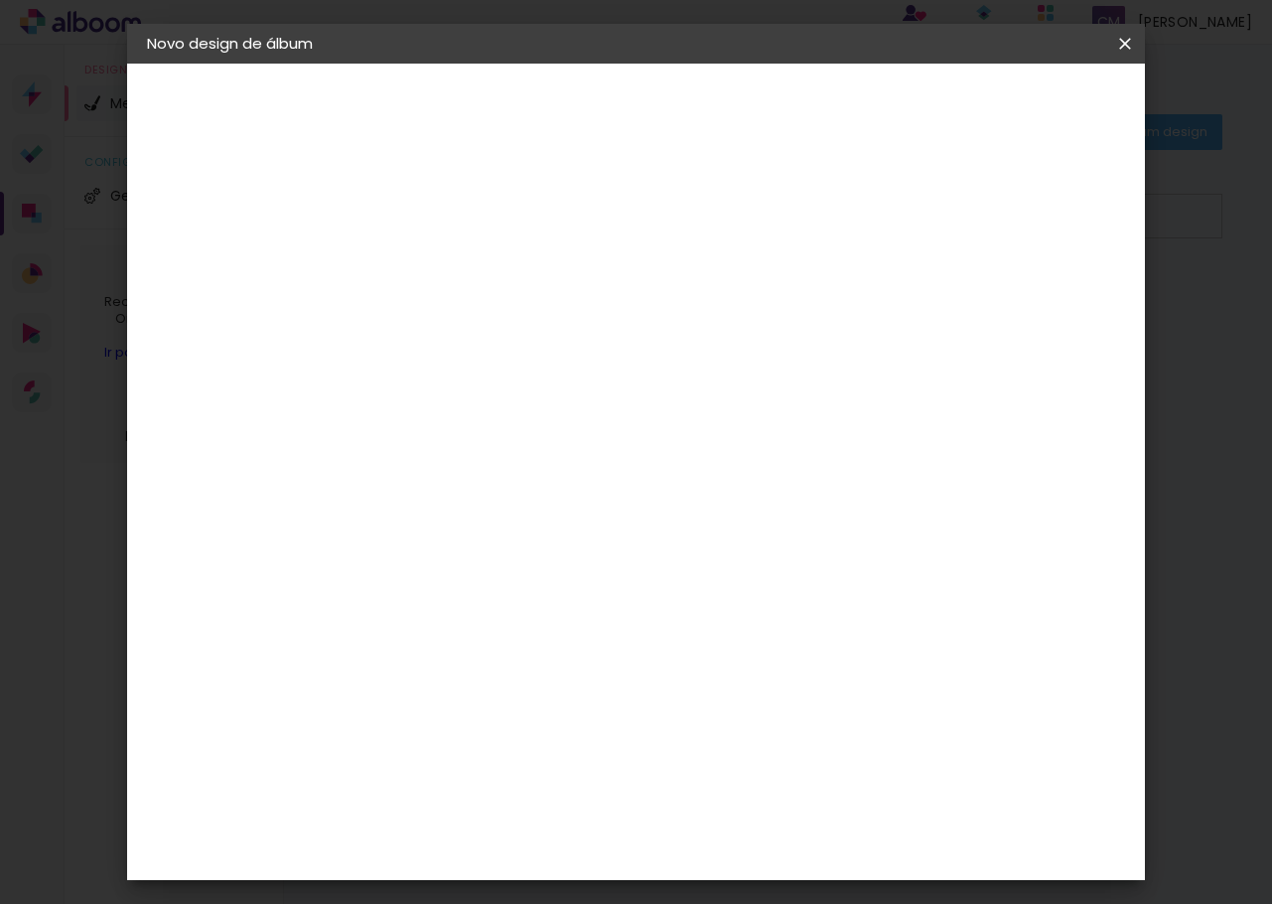
click at [0, 0] on slot "Avançar" at bounding box center [0, 0] width 0 height 0
click at [549, 331] on input "text" at bounding box center [510, 346] width 77 height 31
click at [0, 0] on slot "Slim Book" at bounding box center [0, 0] width 0 height 0
type input "Slim Book"
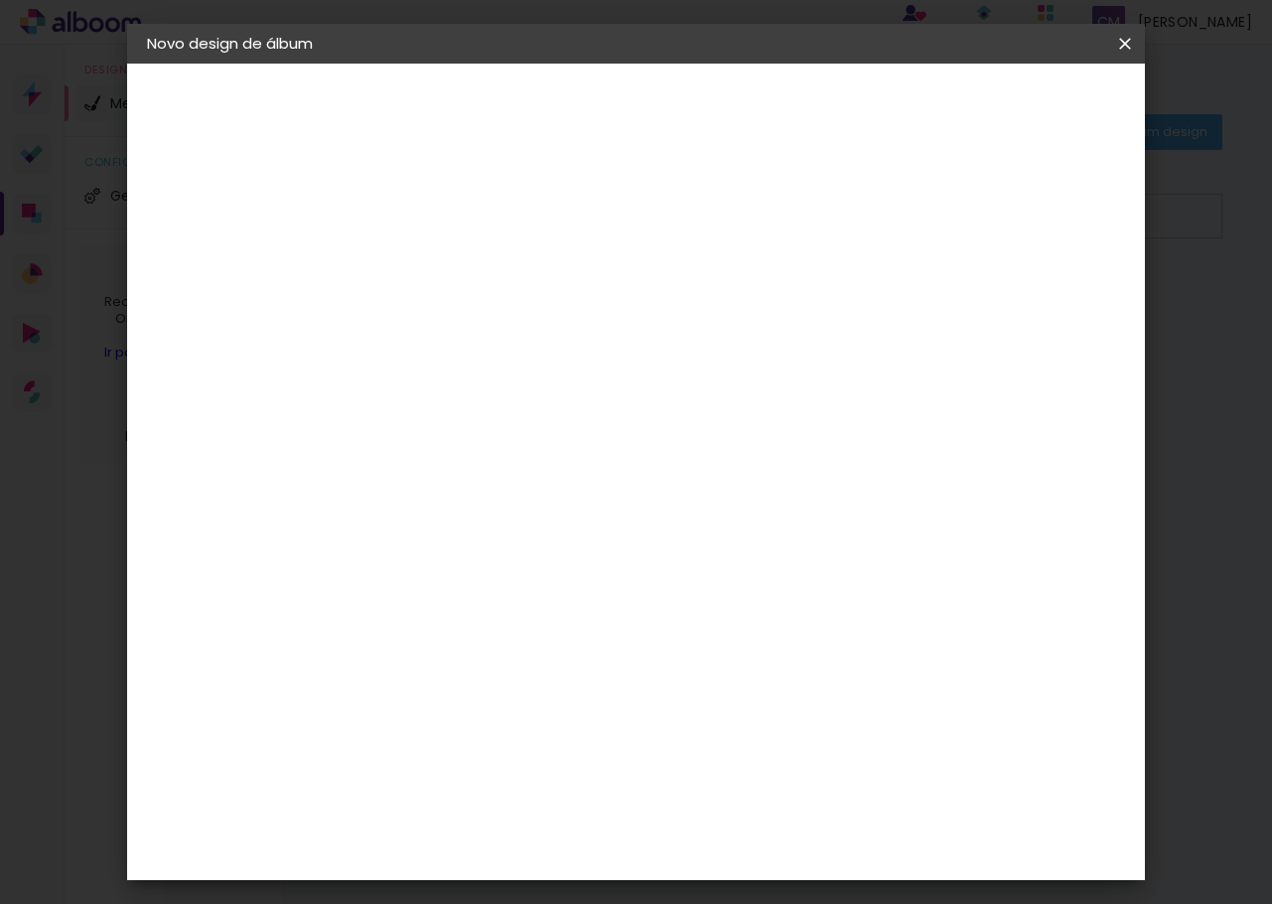
click at [606, 542] on span "30 x 60" at bounding box center [560, 562] width 92 height 41
click at [0, 0] on slot "Avançar" at bounding box center [0, 0] width 0 height 0
click at [888, 213] on div at bounding box center [879, 215] width 18 height 18
type paper-checkbox "on"
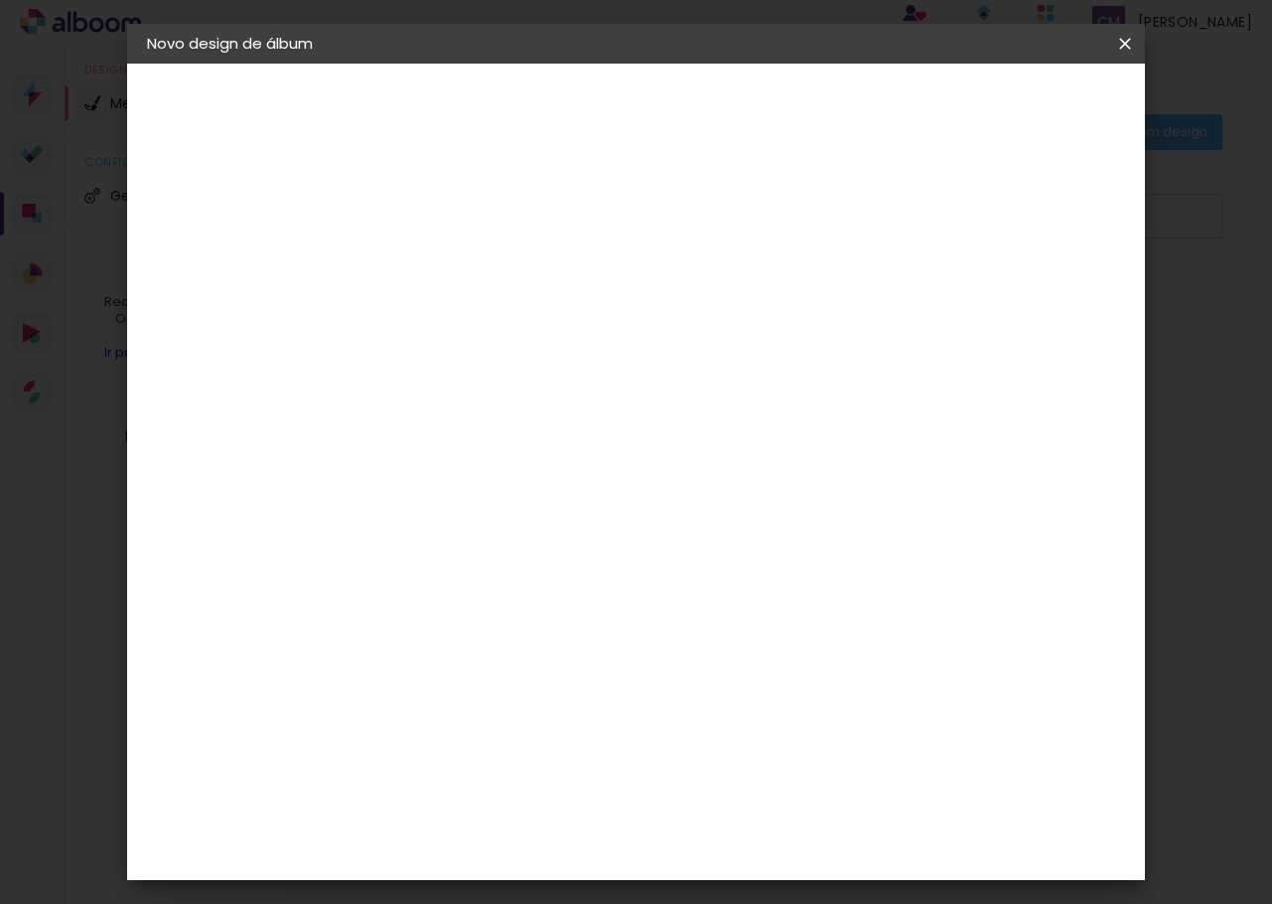
click at [1000, 109] on span "Iniciar design" at bounding box center [955, 105] width 90 height 14
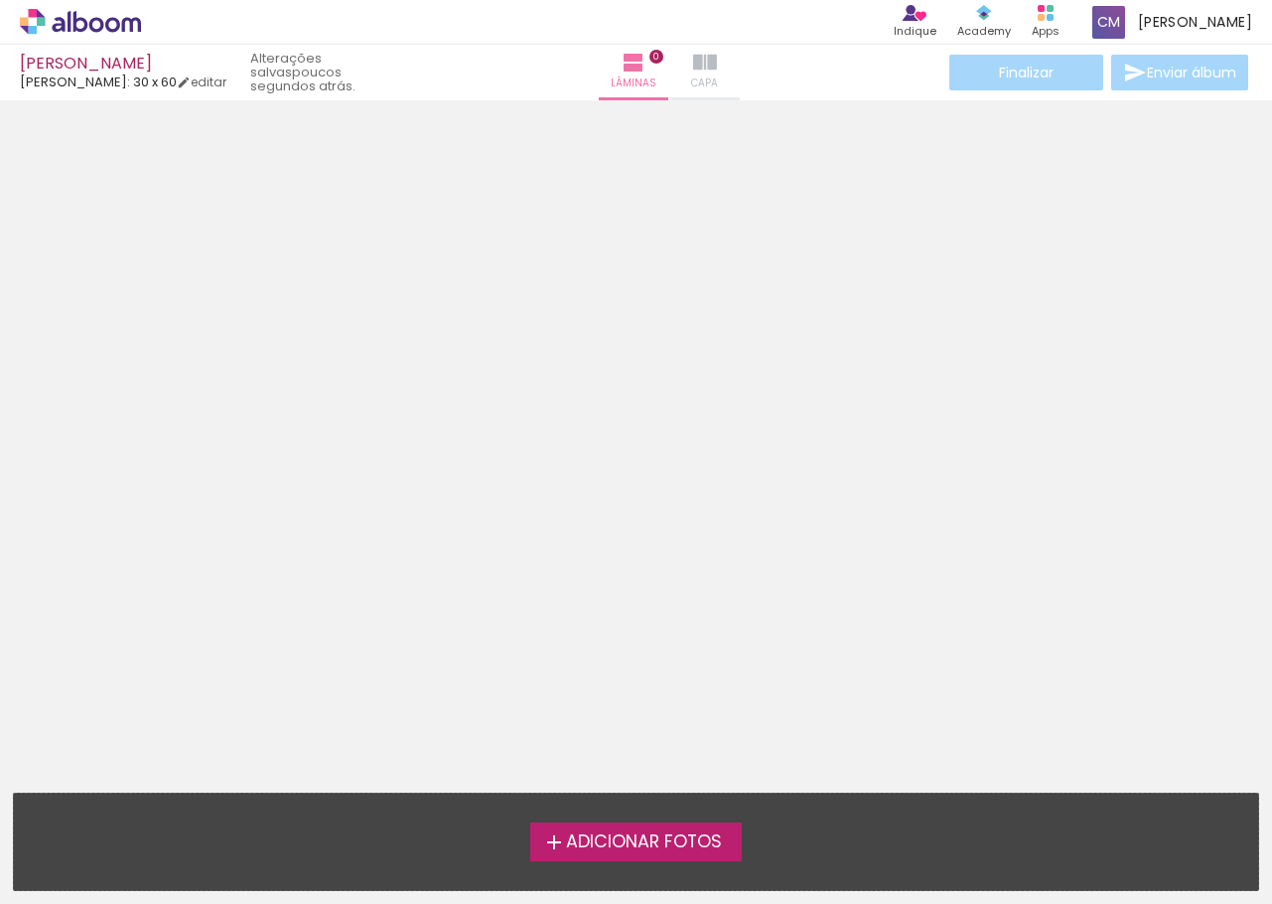
click at [693, 63] on iron-icon at bounding box center [705, 63] width 24 height 24
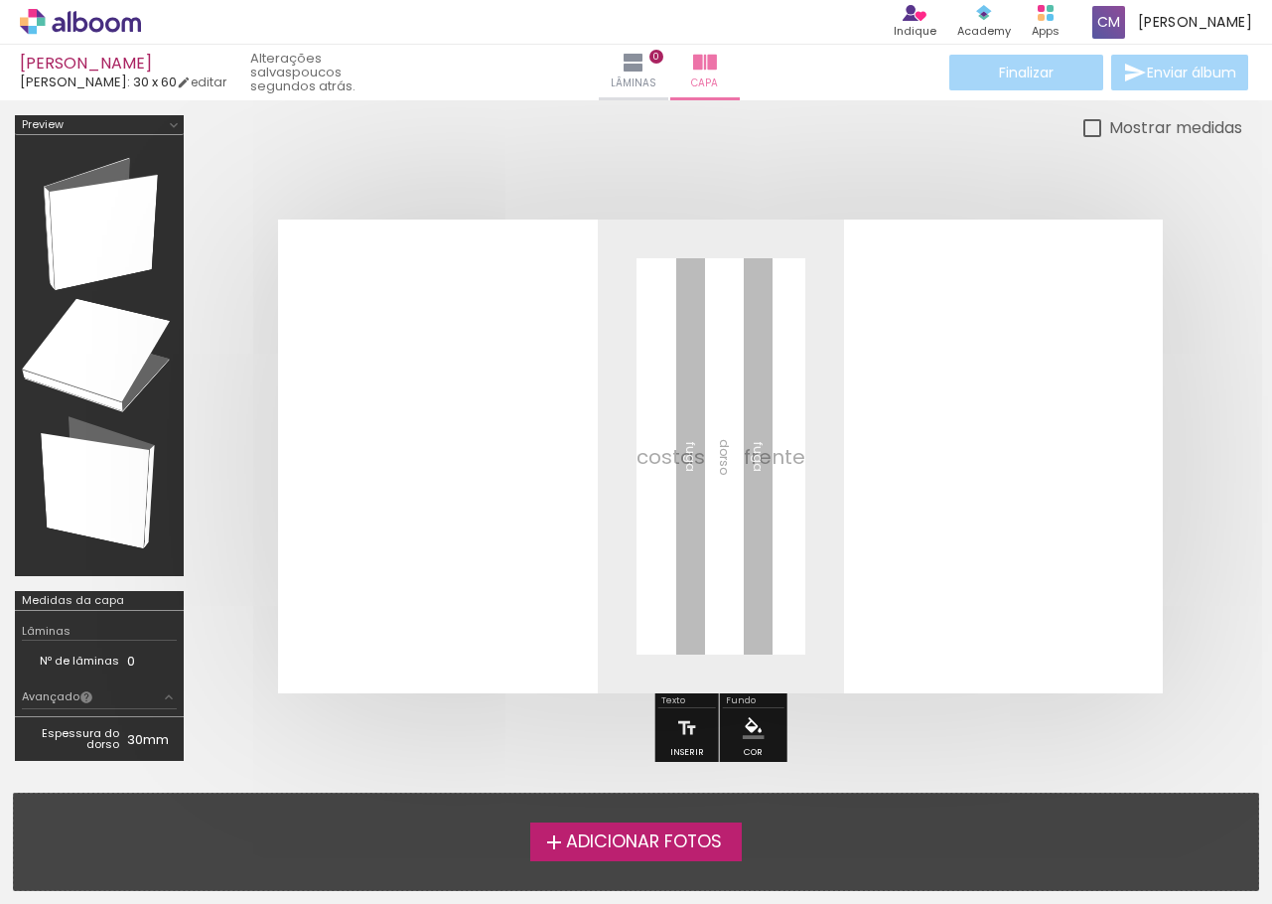
click at [627, 850] on span "Adicionar Fotos" at bounding box center [644, 842] width 156 height 18
click at [0, 0] on input "file" at bounding box center [0, 0] width 0 height 0
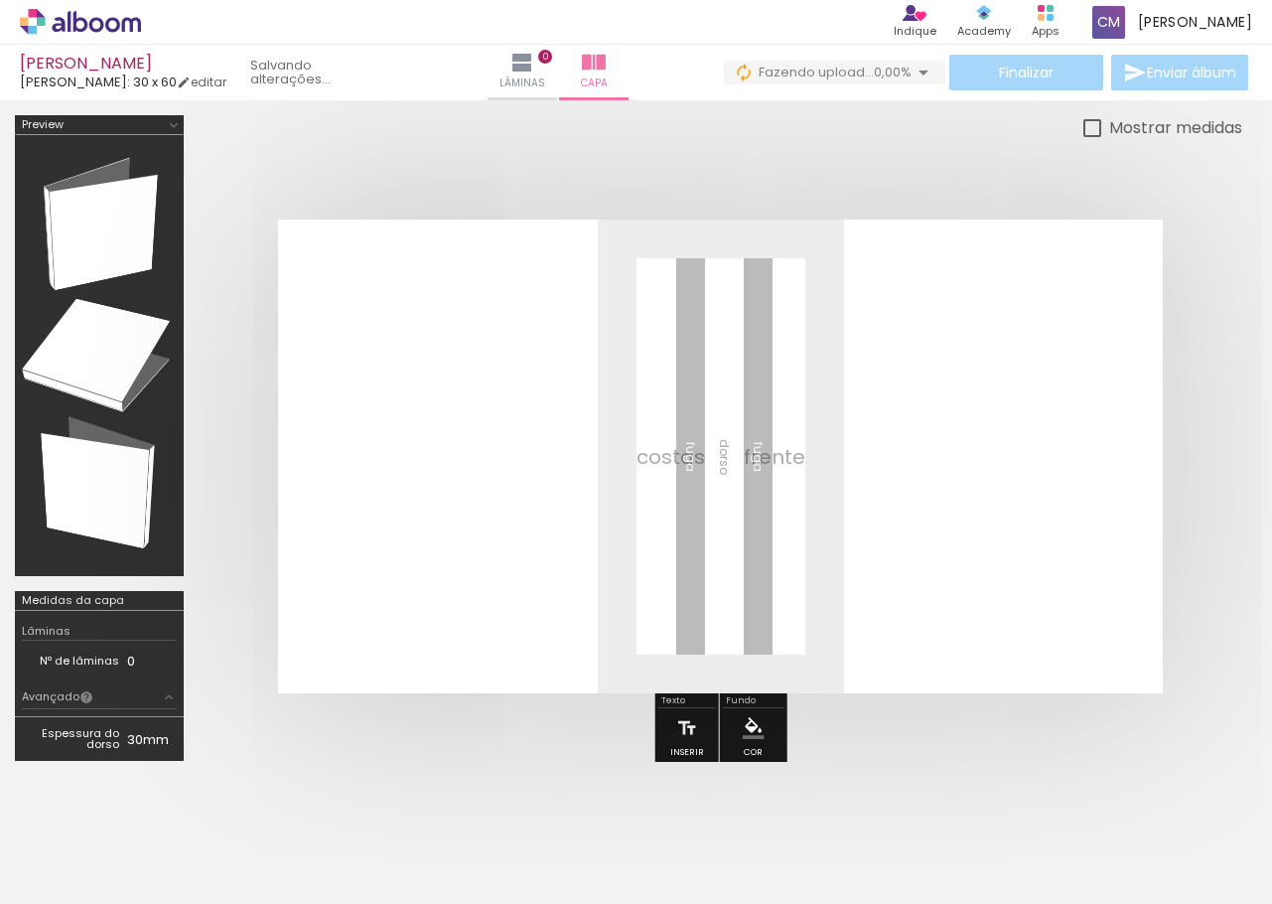
click at [71, 878] on span "Adicionar Fotos" at bounding box center [71, 877] width 60 height 22
click at [0, 0] on input "file" at bounding box center [0, 0] width 0 height 0
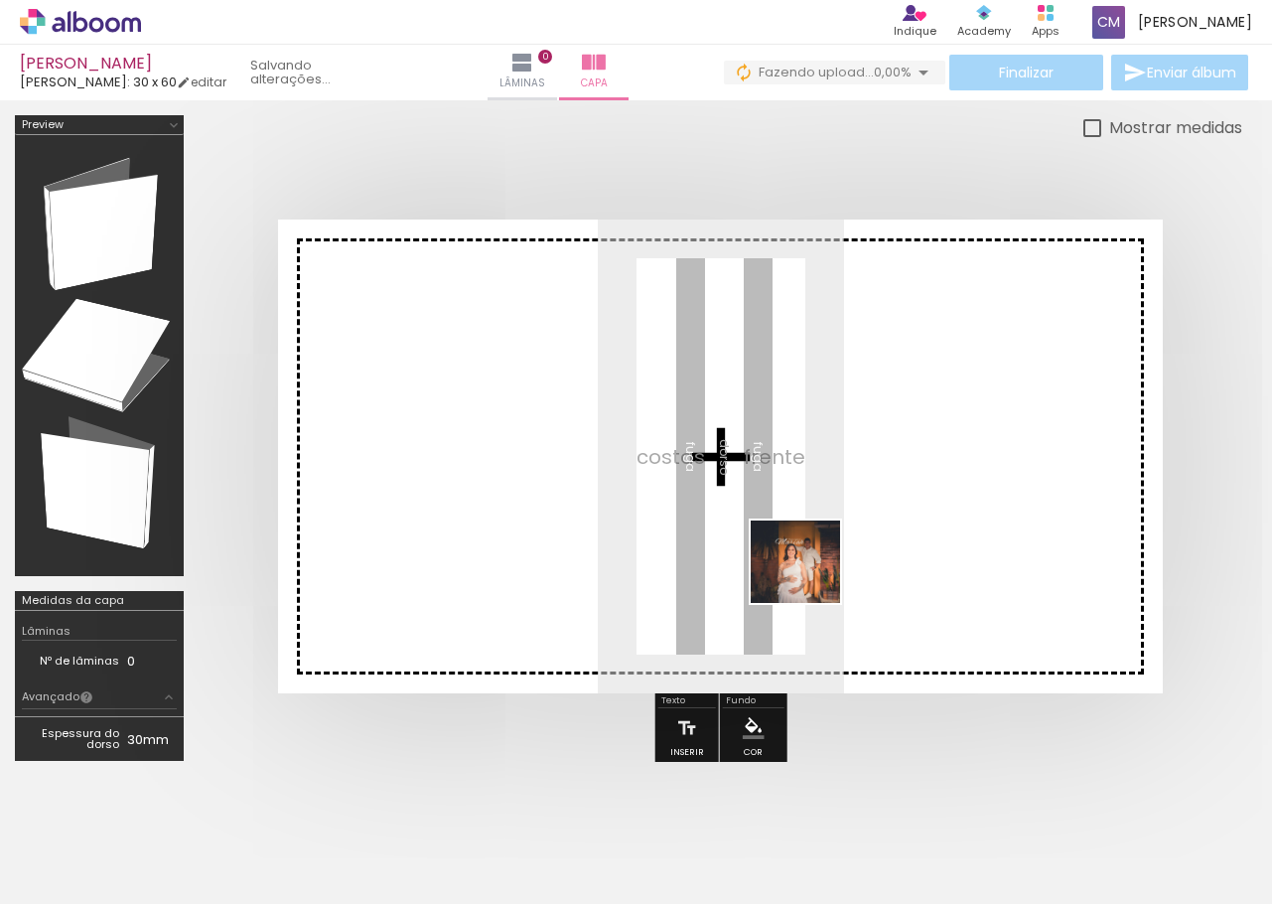
drag, startPoint x: 216, startPoint y: 843, endPoint x: 832, endPoint y: 542, distance: 686.3
click at [832, 542] on quentale-workspace at bounding box center [636, 452] width 1272 height 904
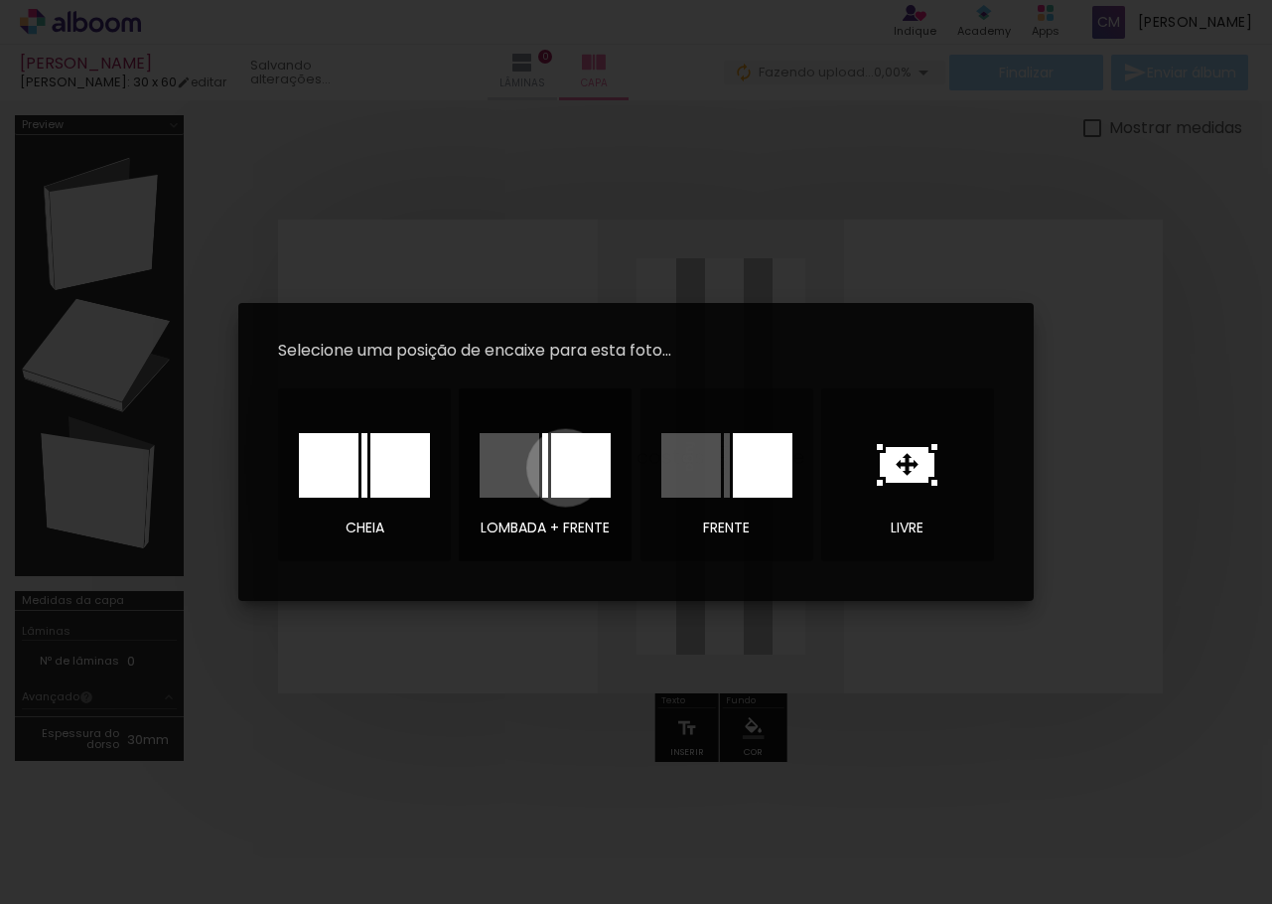
click at [566, 468] on div at bounding box center [581, 465] width 60 height 65
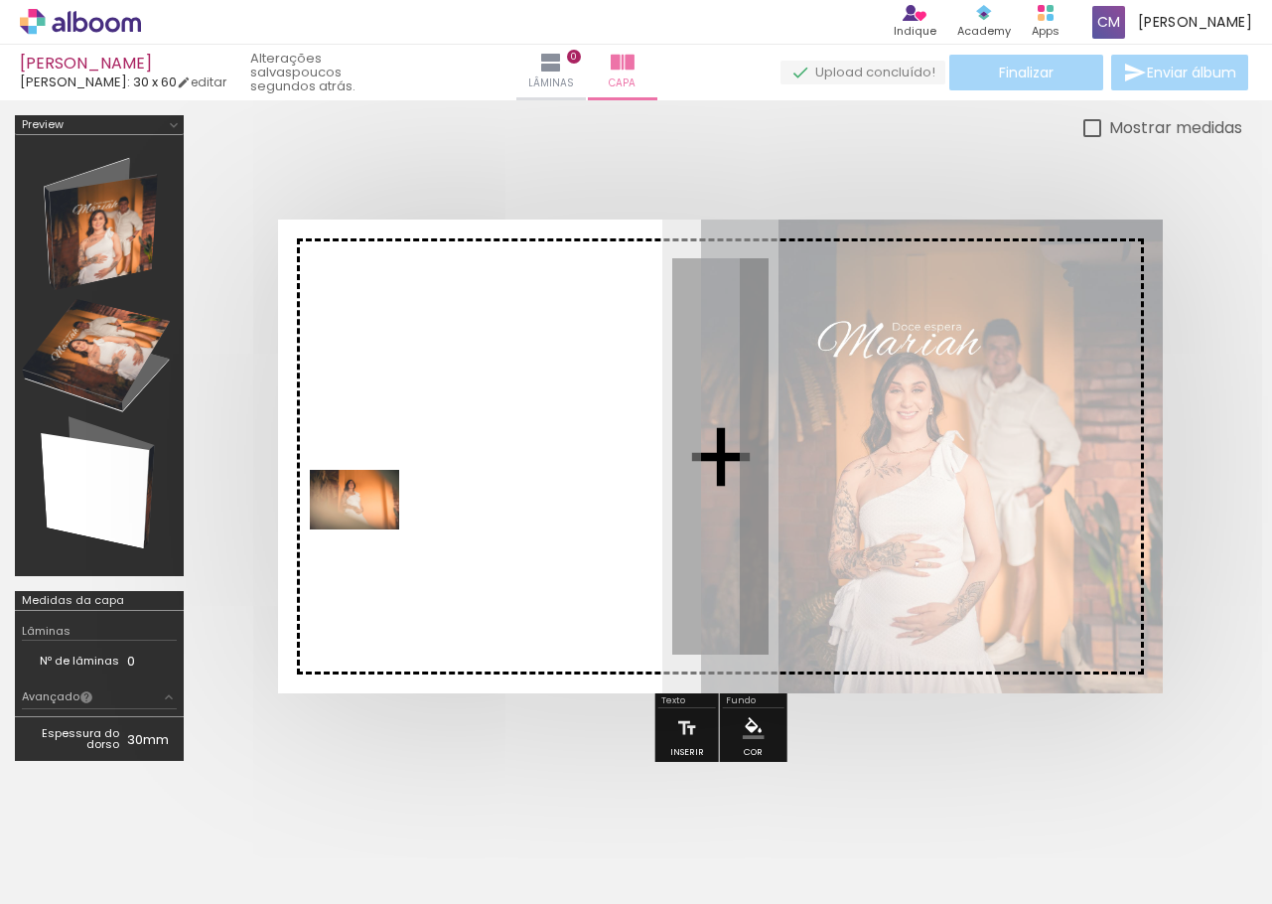
drag, startPoint x: 307, startPoint y: 852, endPoint x: 369, endPoint y: 529, distance: 328.8
click at [369, 529] on quentale-workspace at bounding box center [636, 452] width 1272 height 904
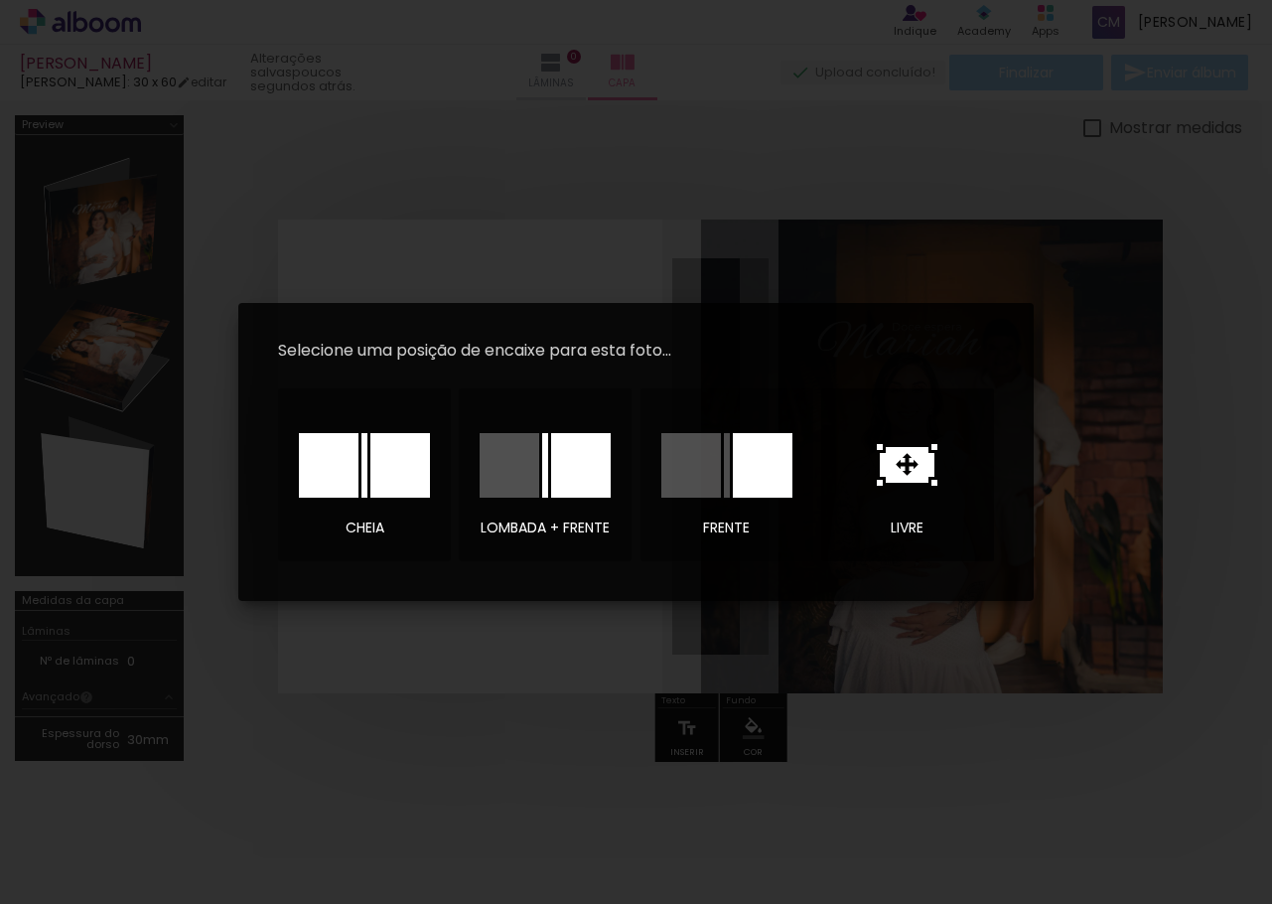
click at [906, 469] on icon at bounding box center [907, 465] width 61 height 42
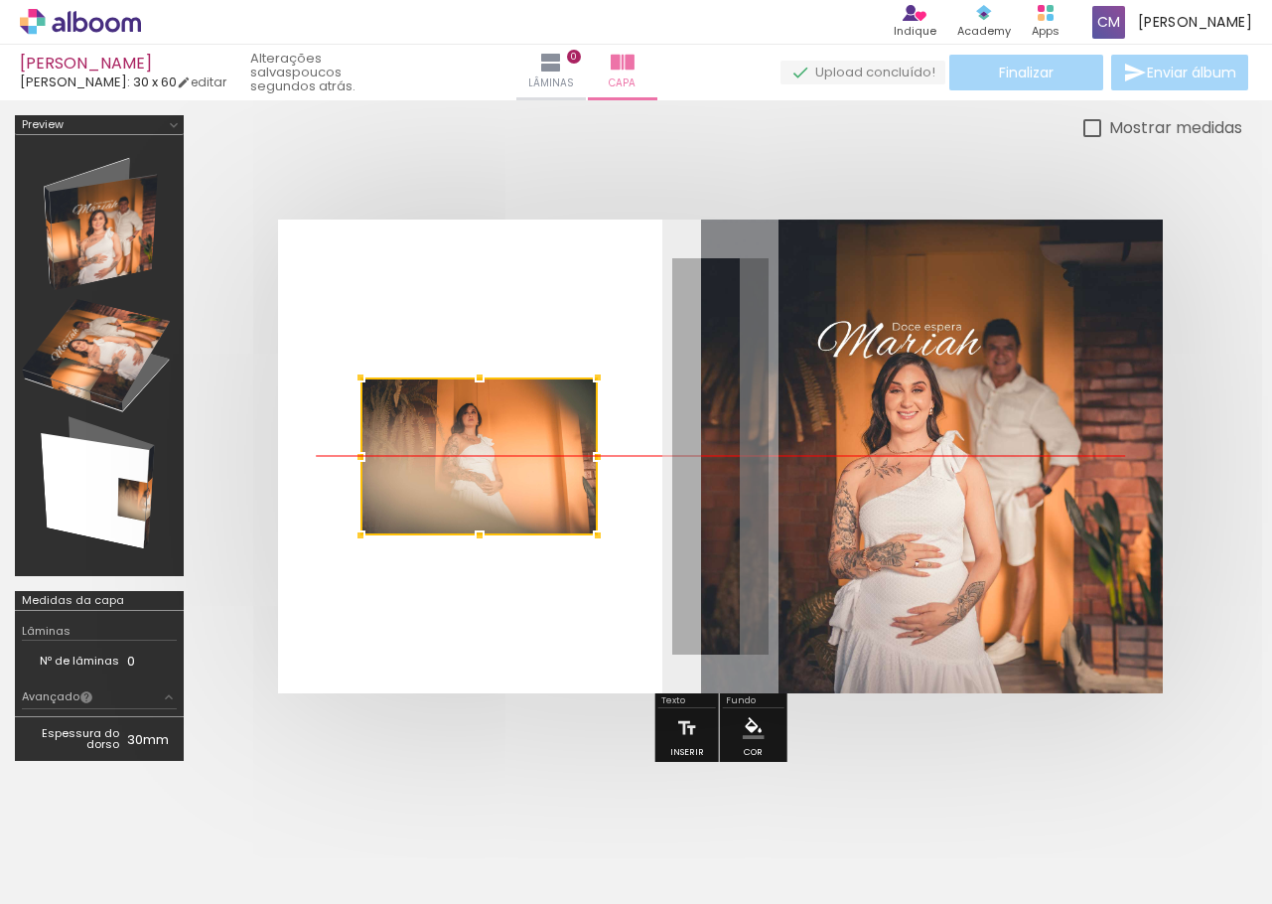
drag, startPoint x: 717, startPoint y: 463, endPoint x: 472, endPoint y: 463, distance: 245.3
click at [472, 463] on div at bounding box center [479, 456] width 237 height 158
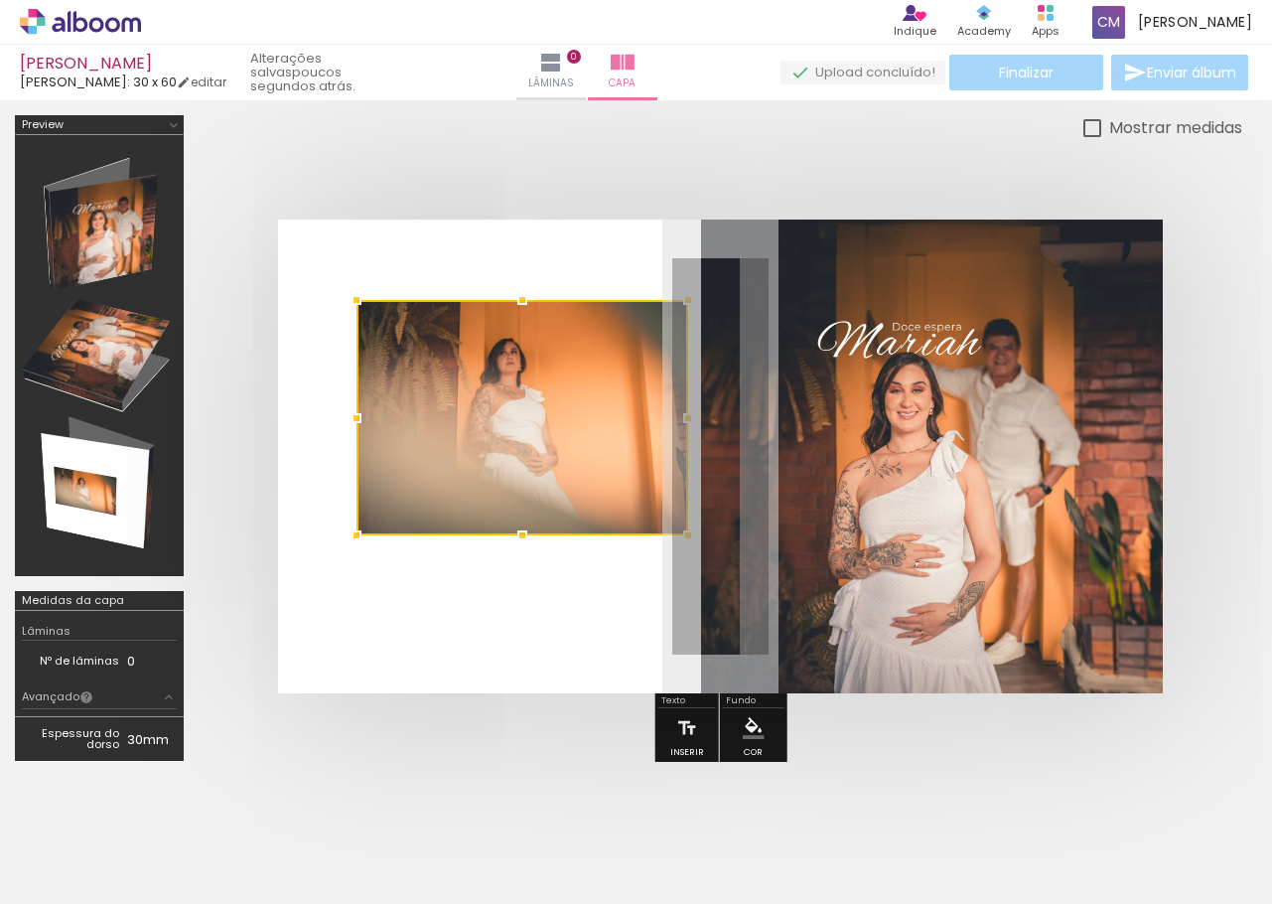
drag, startPoint x: 594, startPoint y: 373, endPoint x: 688, endPoint y: 294, distance: 123.4
click at [689, 295] on div at bounding box center [688, 300] width 40 height 40
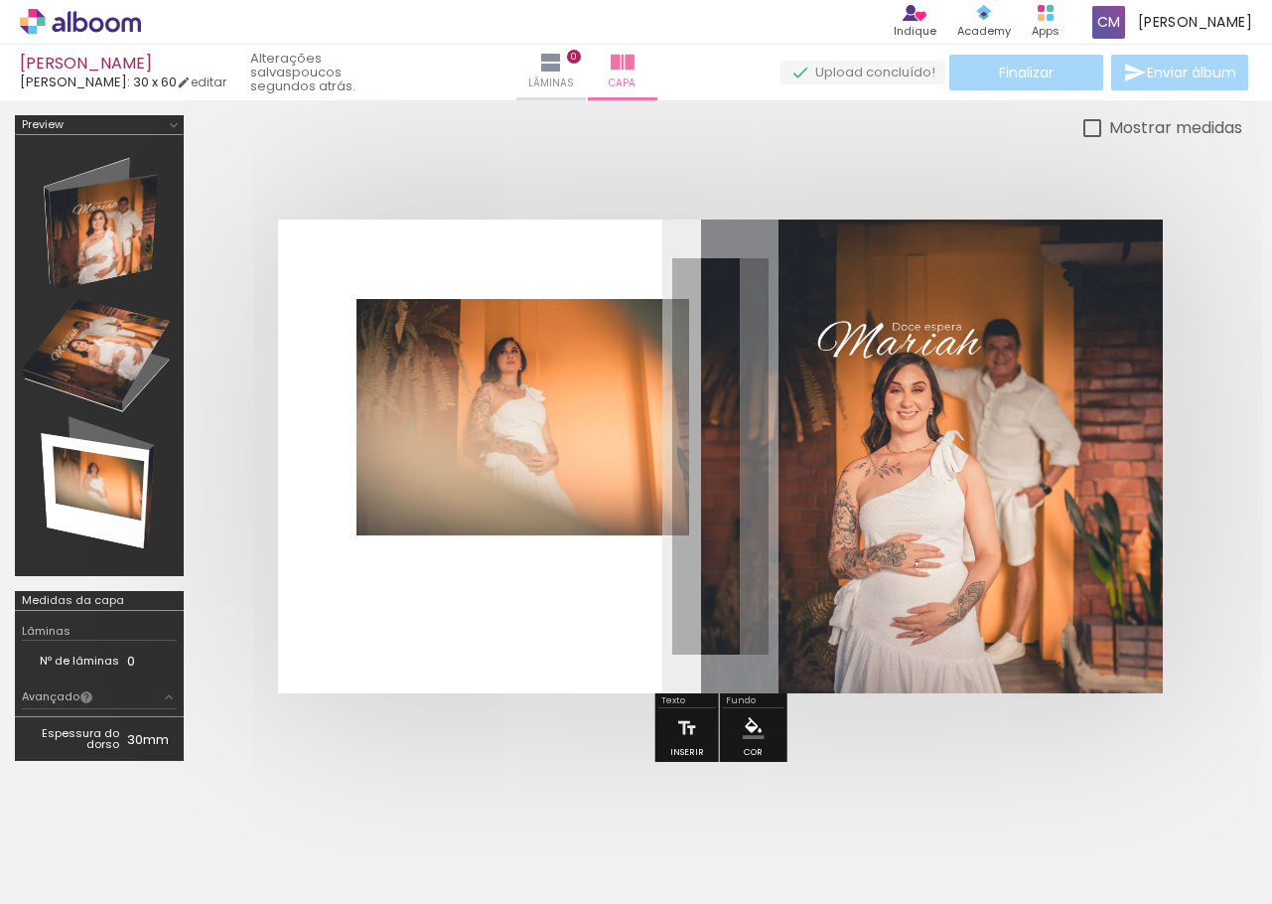
click at [394, 507] on quentale-photo at bounding box center [523, 417] width 333 height 236
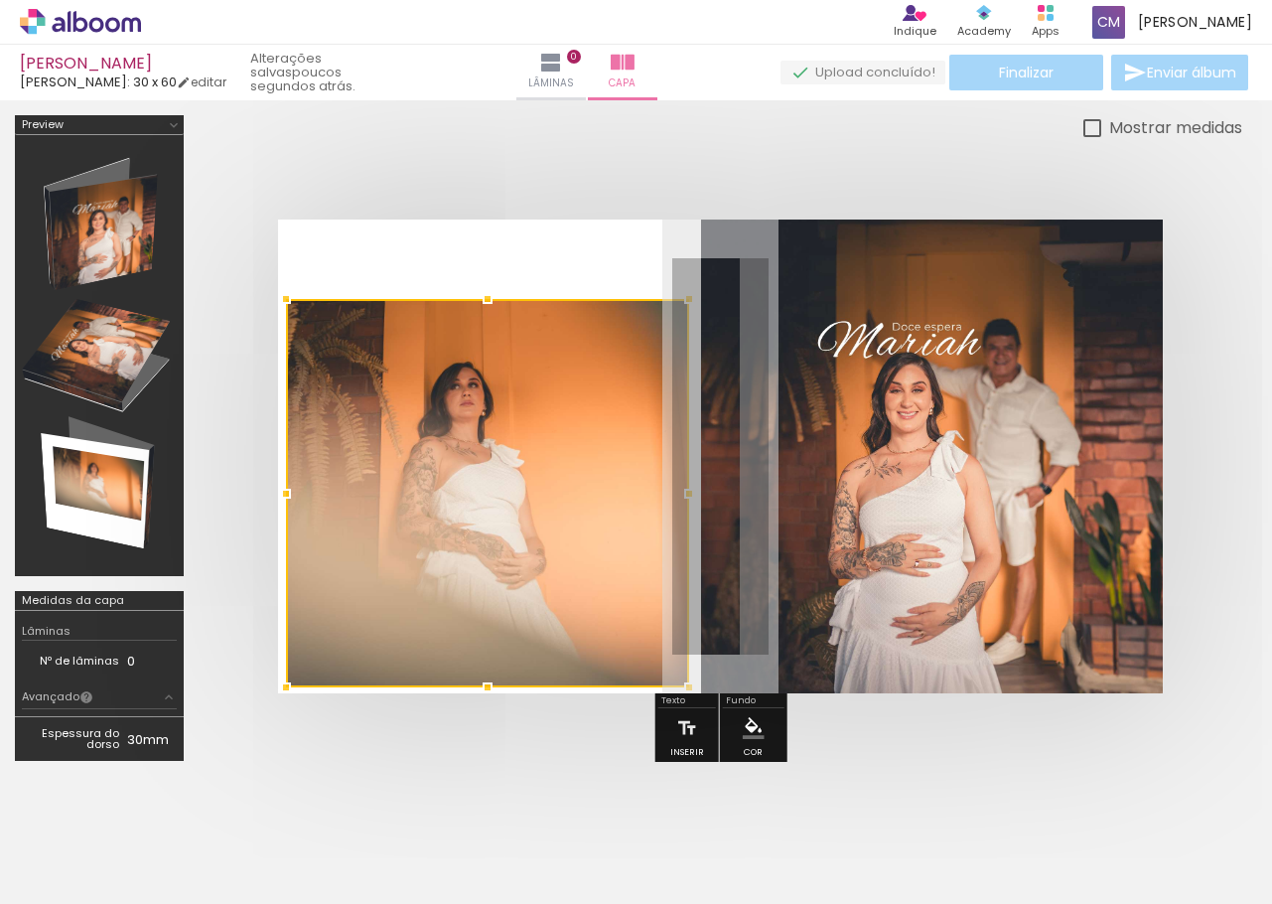
drag, startPoint x: 340, startPoint y: 557, endPoint x: 258, endPoint y: 705, distance: 168.9
click at [258, 705] on div at bounding box center [721, 456] width 1044 height 633
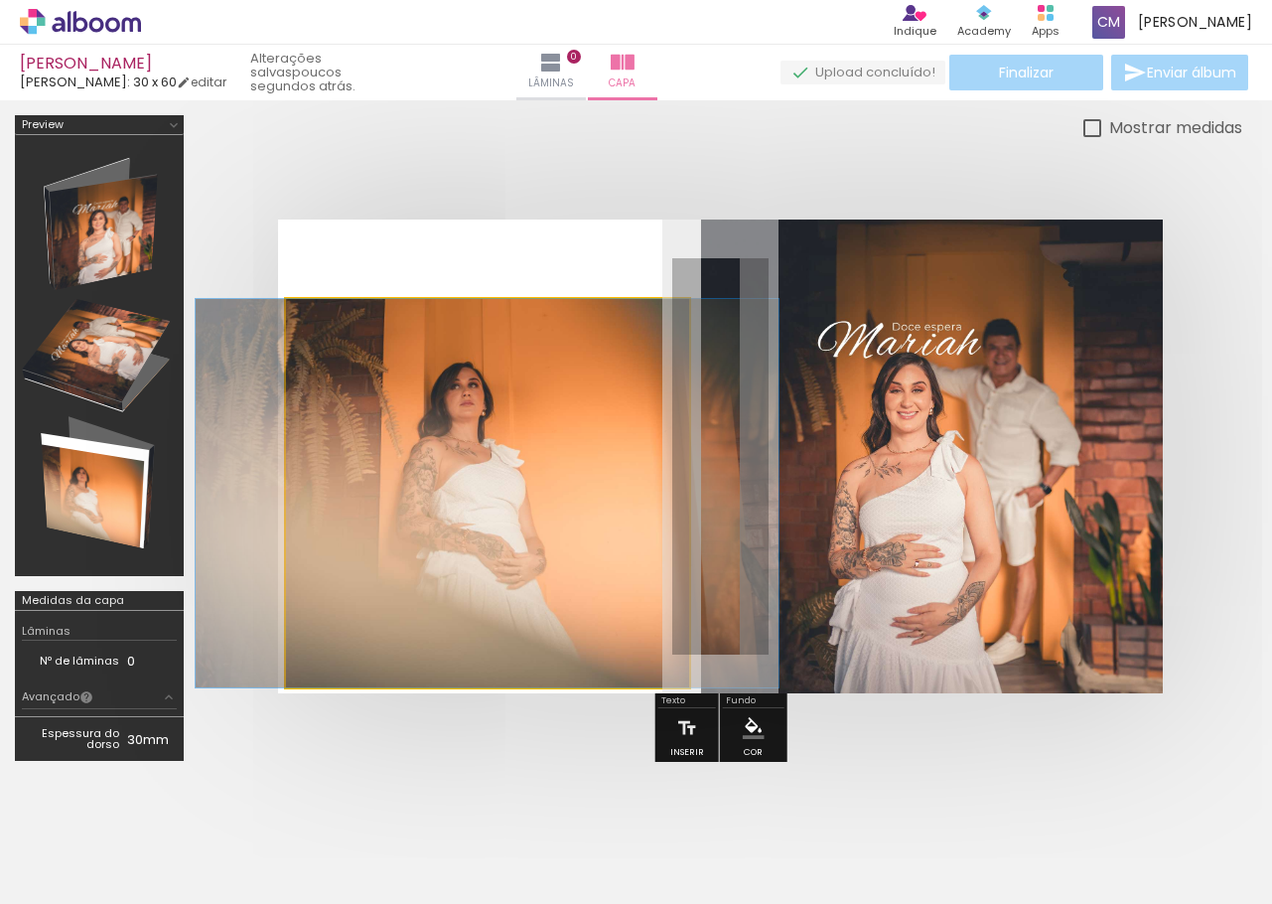
click at [514, 354] on quentale-photo at bounding box center [487, 493] width 403 height 388
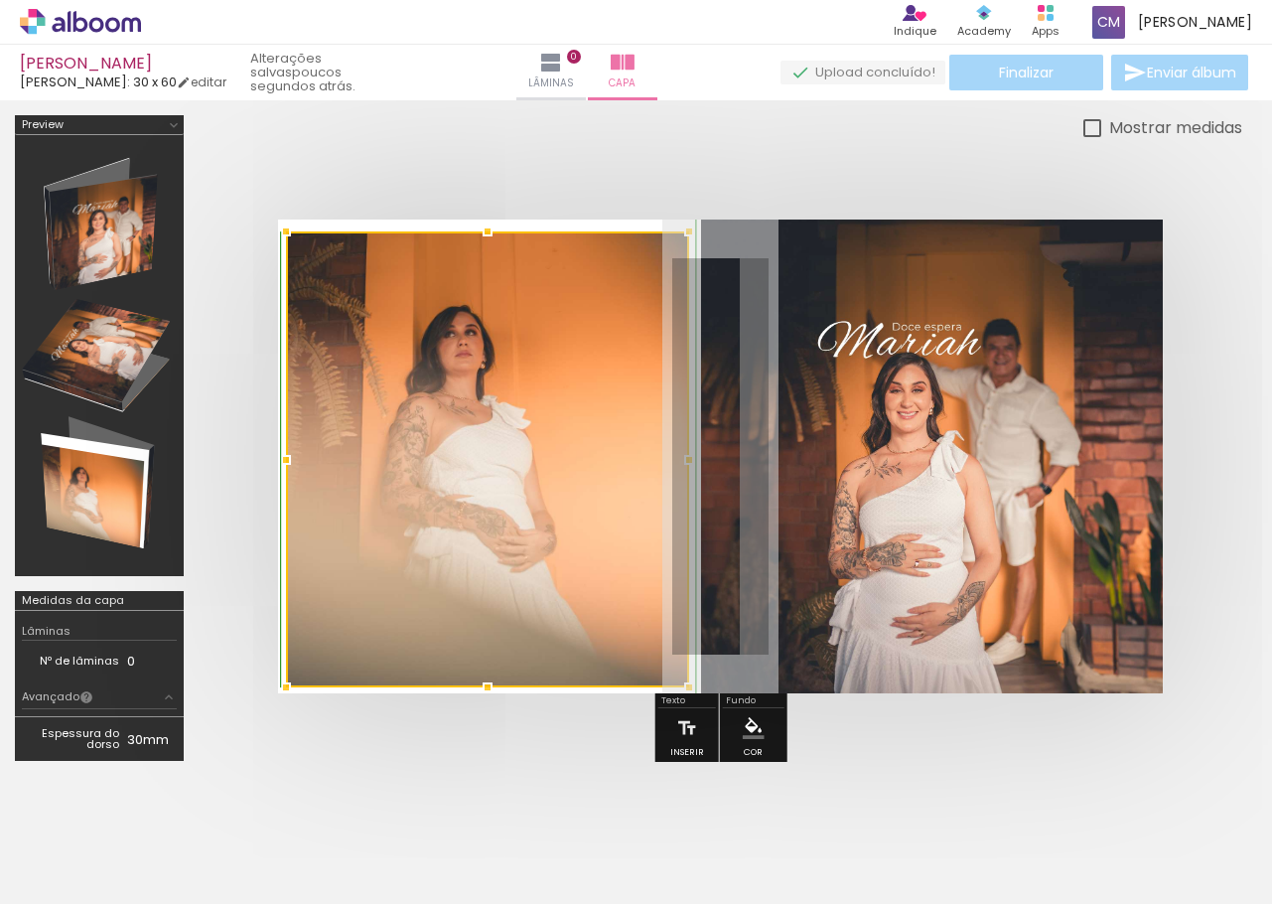
drag, startPoint x: 491, startPoint y: 299, endPoint x: 500, endPoint y: 211, distance: 88.8
click at [500, 211] on div at bounding box center [721, 456] width 1044 height 633
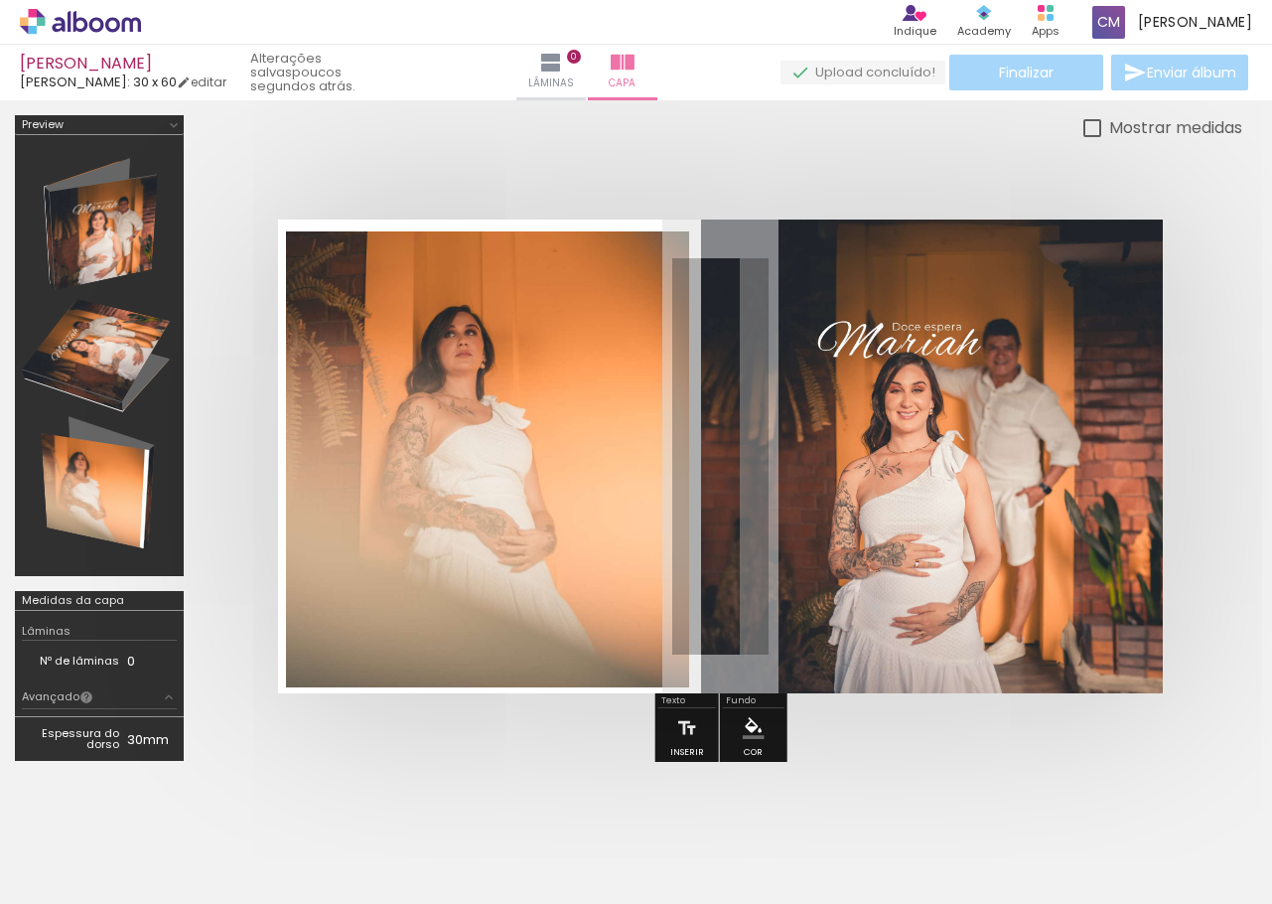
click at [615, 318] on quentale-photo at bounding box center [487, 459] width 403 height 456
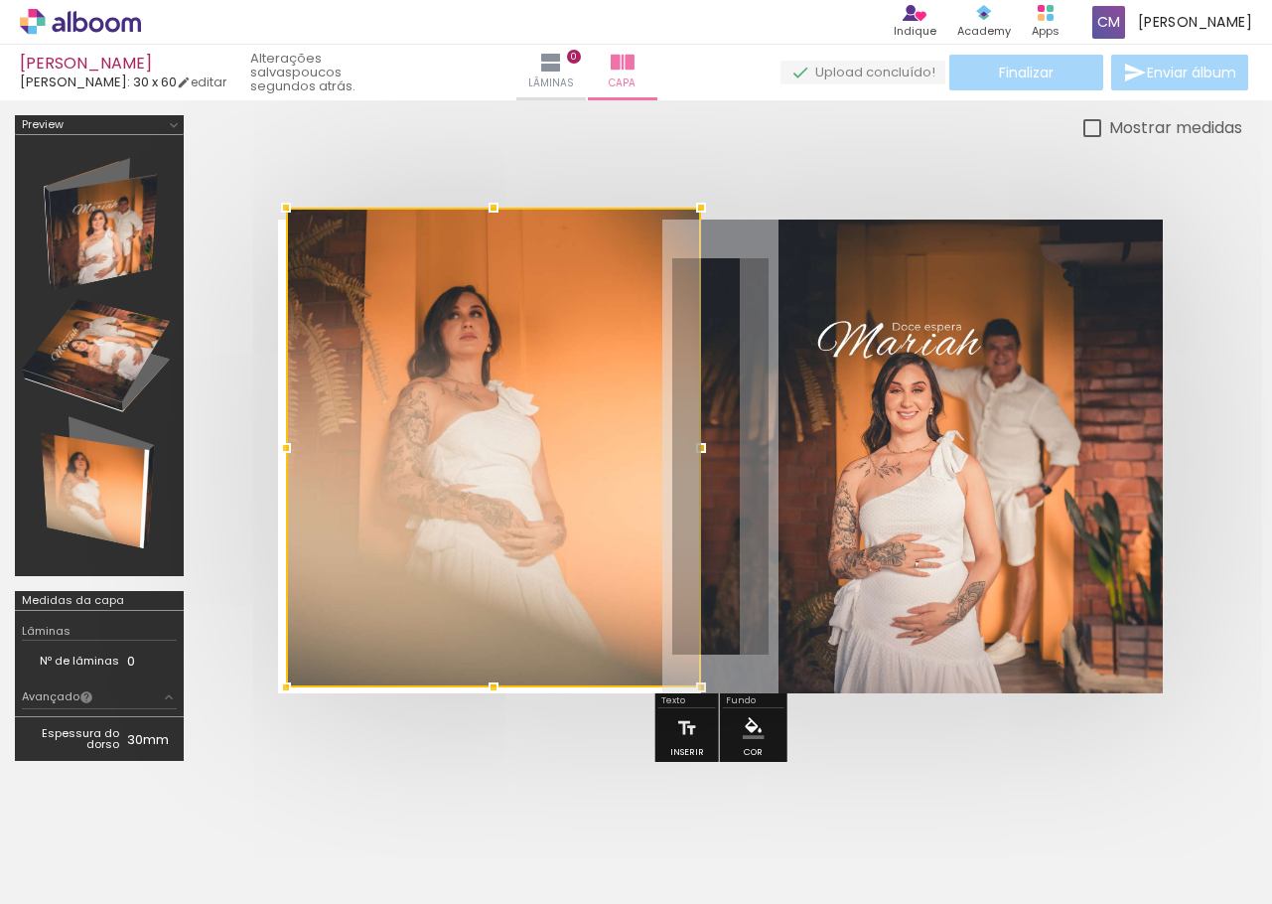
drag, startPoint x: 689, startPoint y: 233, endPoint x: 701, endPoint y: 218, distance: 19.9
click at [701, 218] on div at bounding box center [701, 208] width 40 height 40
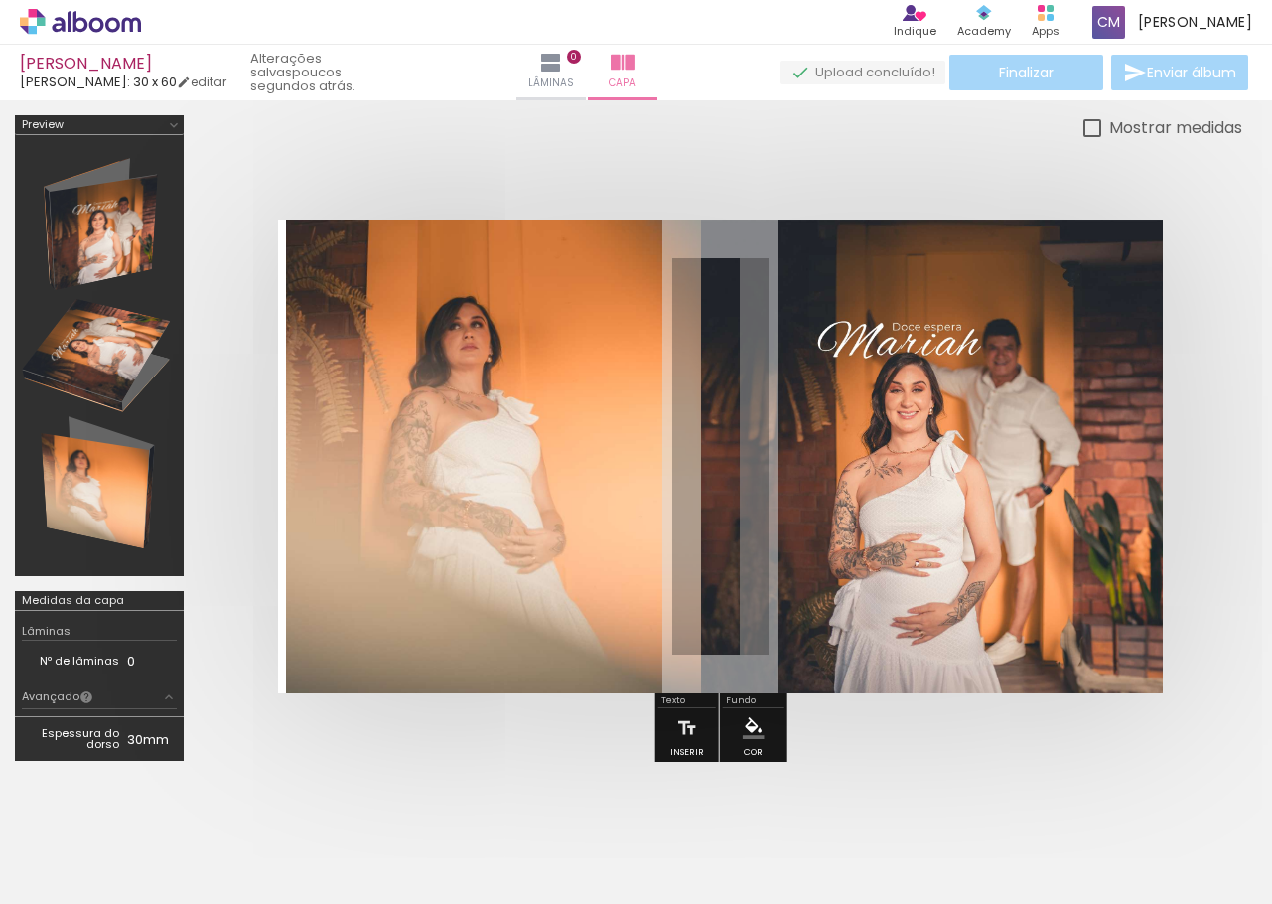
click at [437, 442] on quentale-photo at bounding box center [493, 457] width 415 height 474
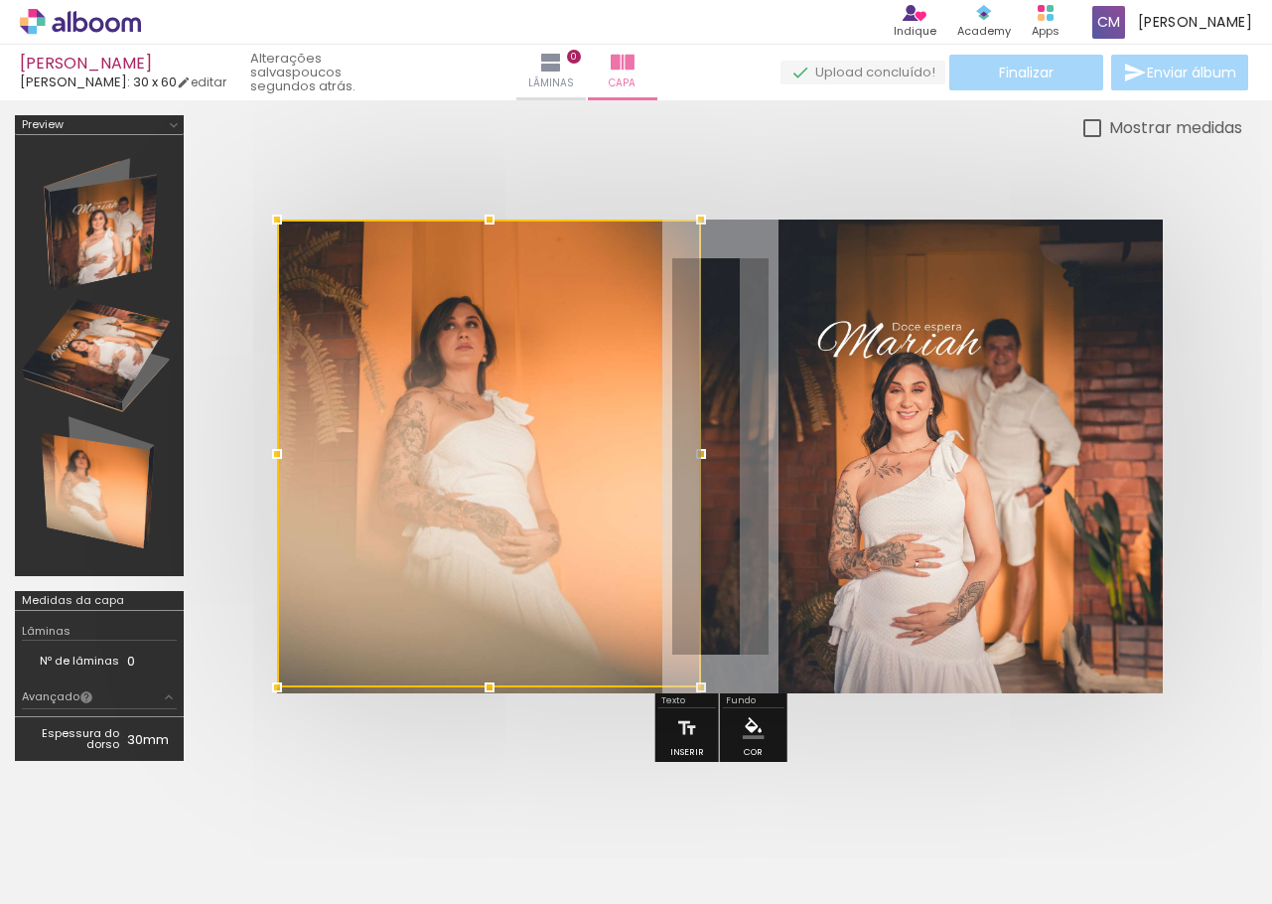
click at [277, 455] on div at bounding box center [277, 454] width 40 height 40
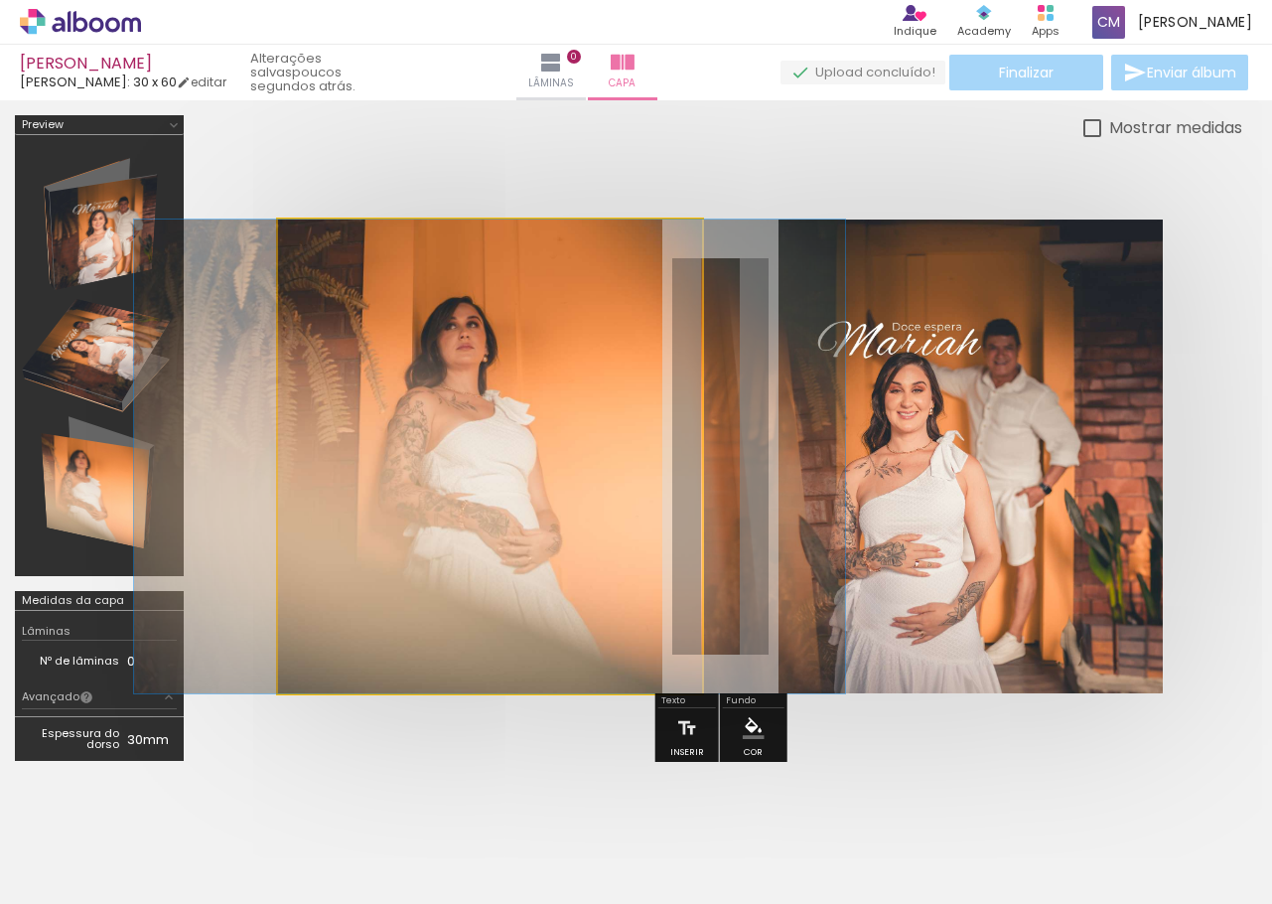
click at [498, 529] on quentale-photo at bounding box center [490, 457] width 424 height 474
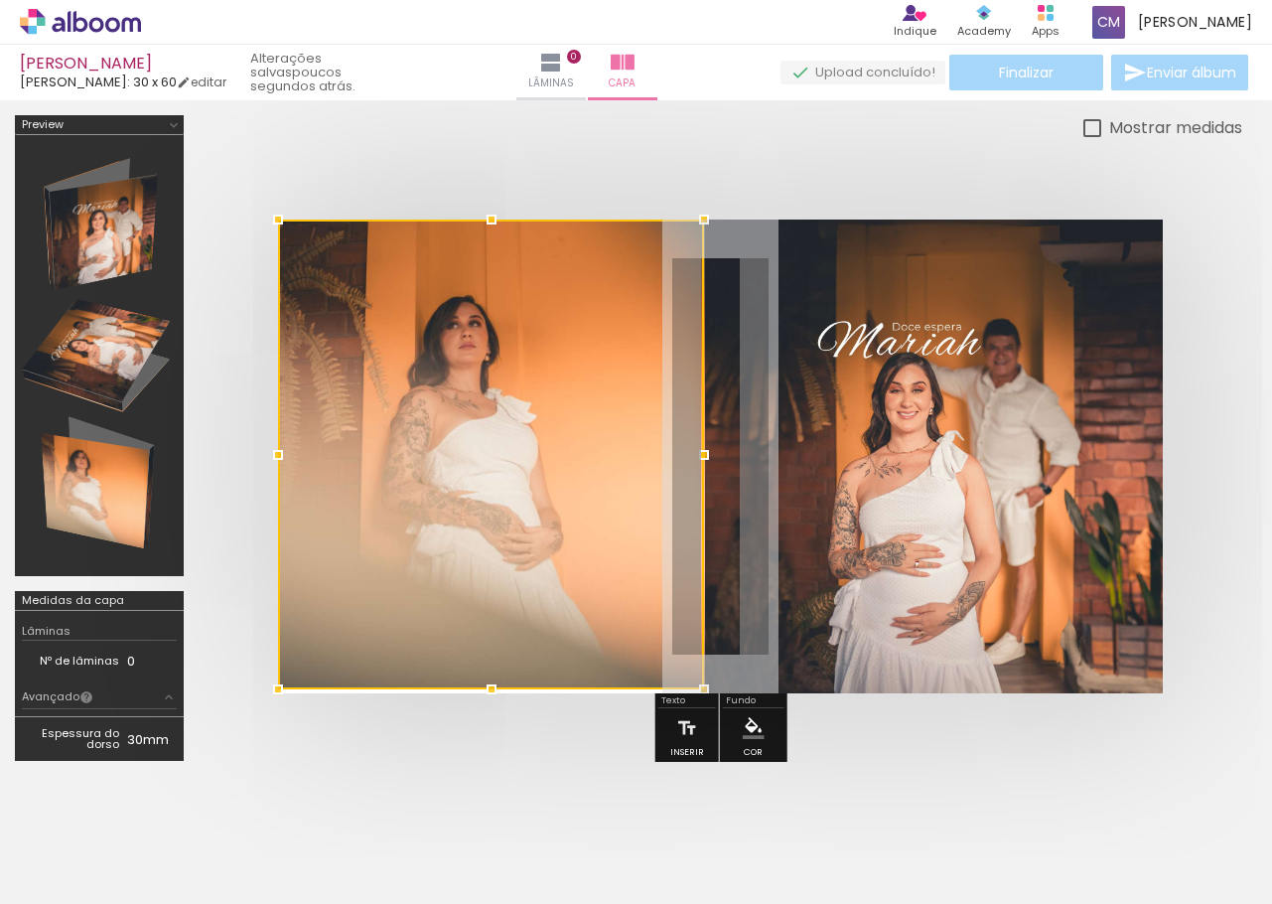
drag, startPoint x: 491, startPoint y: 697, endPoint x: 483, endPoint y: 723, distance: 27.0
click at [485, 729] on div at bounding box center [721, 456] width 1044 height 633
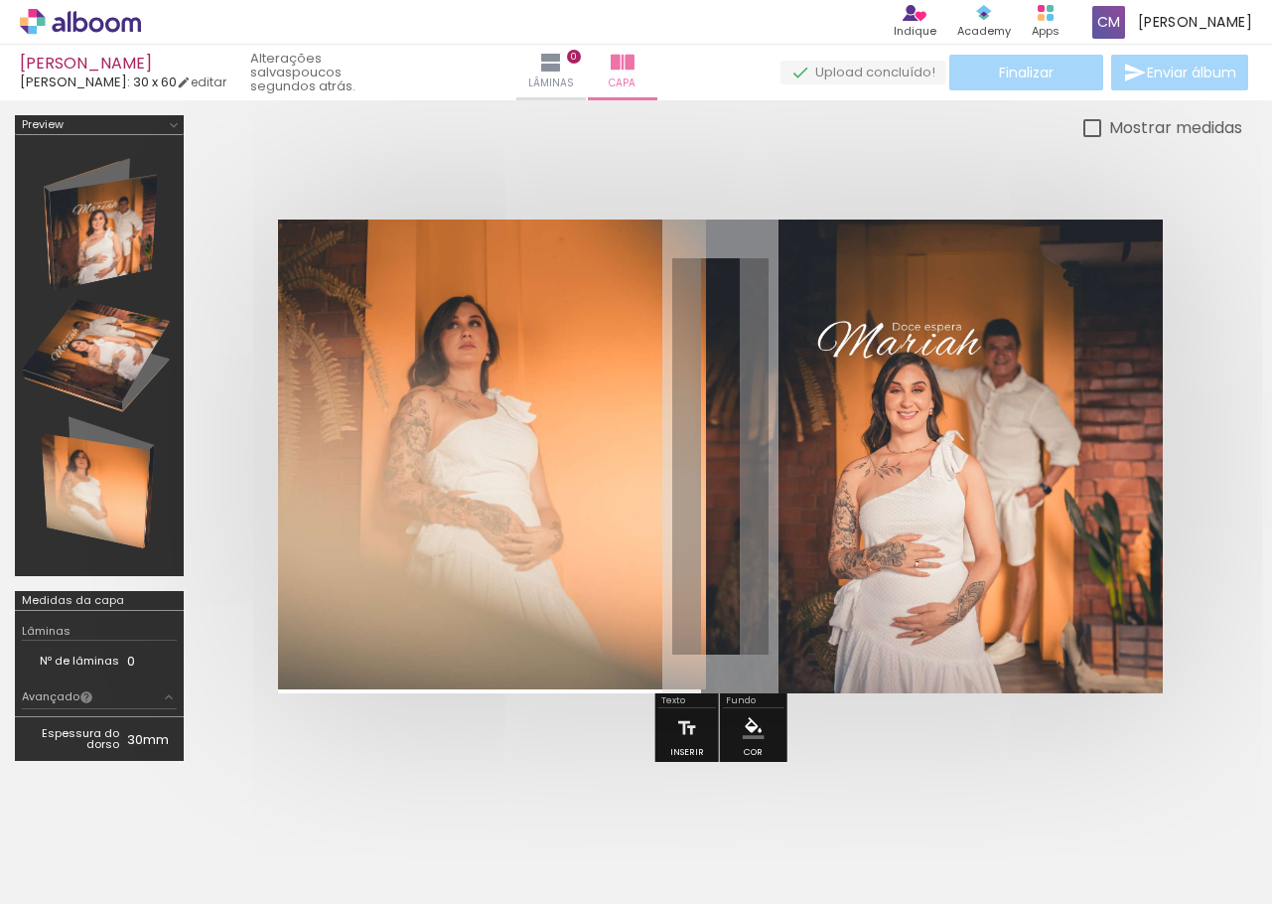
click at [491, 514] on quentale-photo at bounding box center [492, 455] width 428 height 470
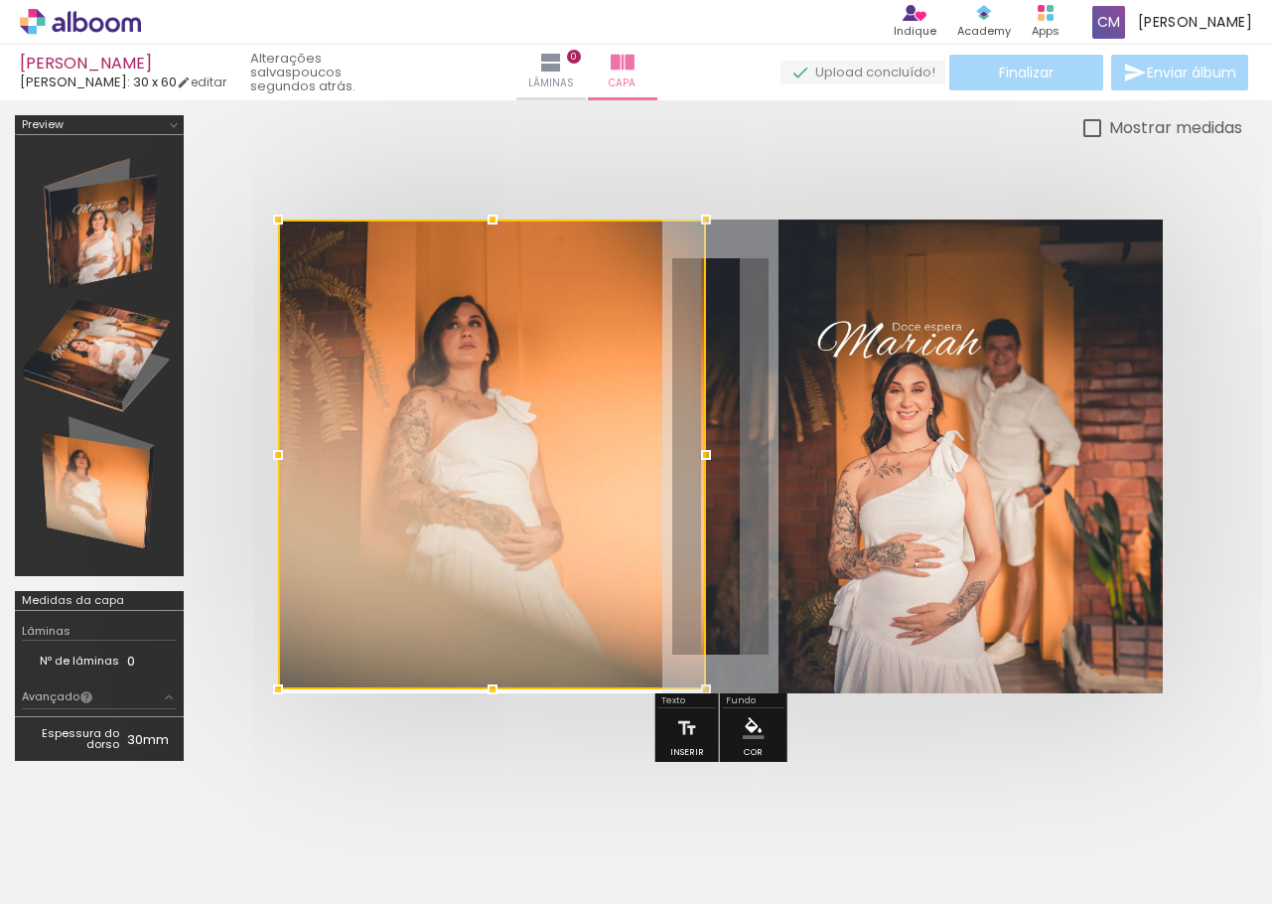
click at [491, 514] on div at bounding box center [492, 455] width 428 height 470
drag, startPoint x: 478, startPoint y: 432, endPoint x: 429, endPoint y: 389, distance: 64.8
click at [430, 389] on div at bounding box center [492, 455] width 428 height 470
click at [432, 401] on div at bounding box center [492, 455] width 428 height 470
click at [442, 167] on div at bounding box center [721, 456] width 1044 height 633
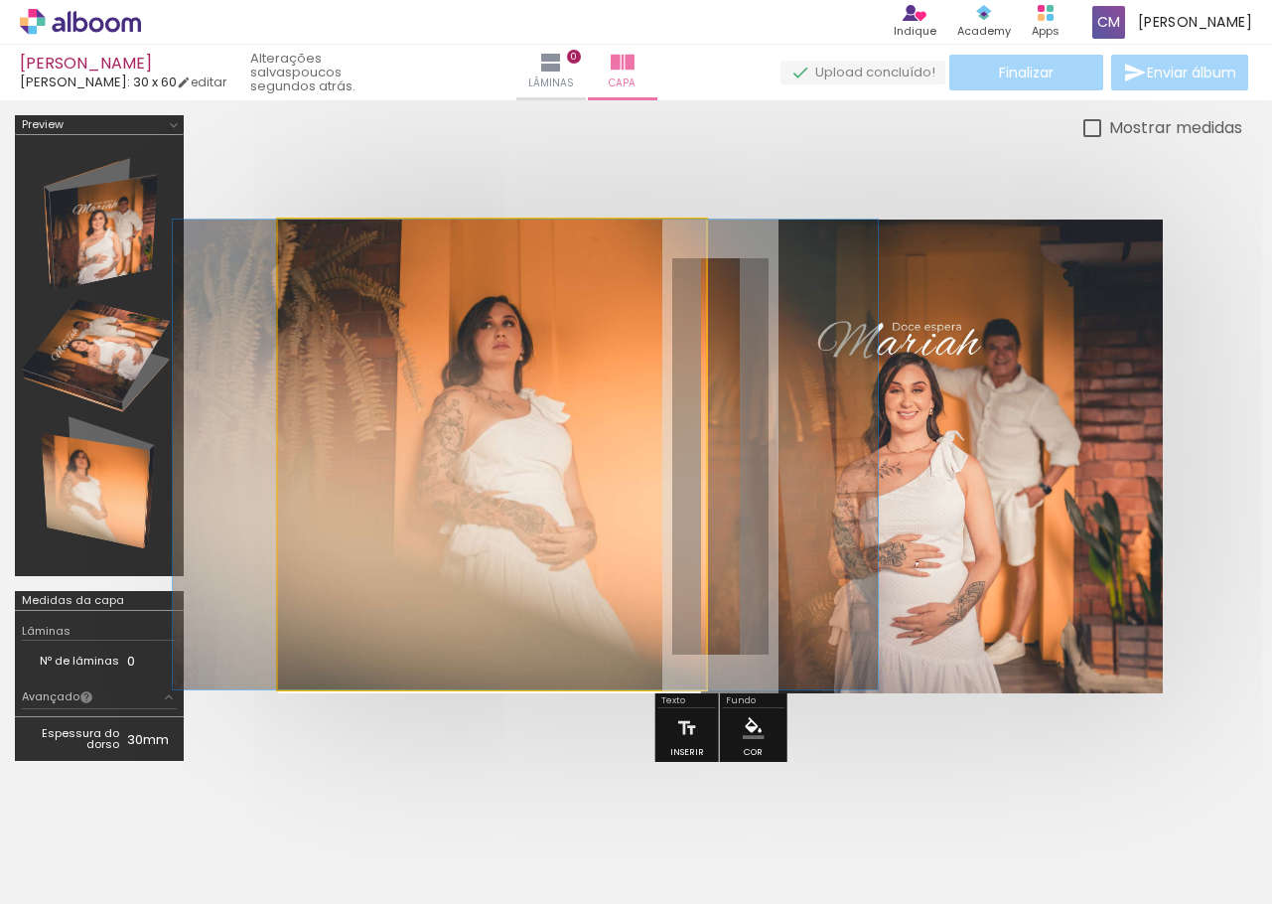
drag, startPoint x: 466, startPoint y: 373, endPoint x: 496, endPoint y: 451, distance: 83.0
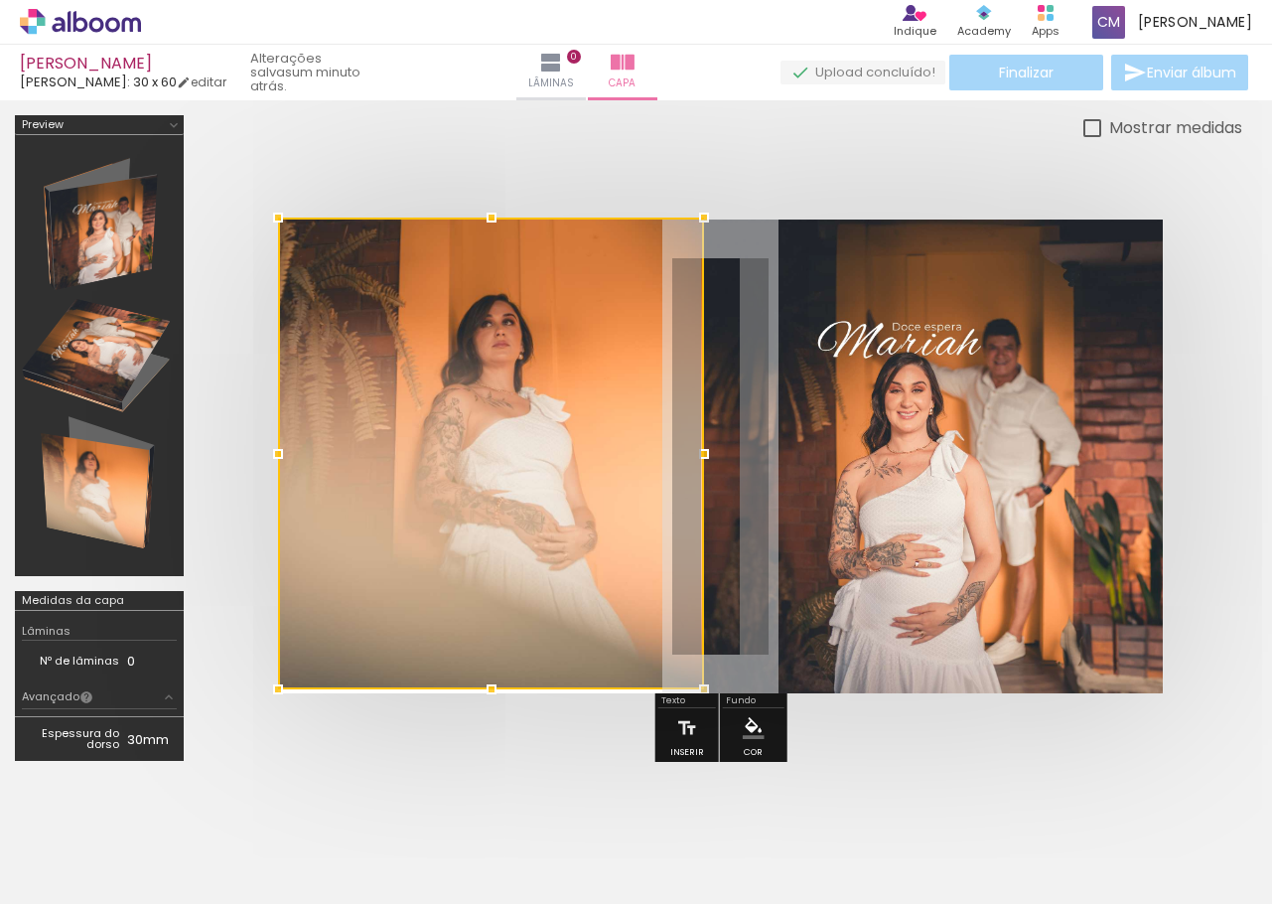
drag, startPoint x: 707, startPoint y: 220, endPoint x: 753, endPoint y: 261, distance: 61.2
click at [753, 261] on album-spread at bounding box center [720, 457] width 885 height 474
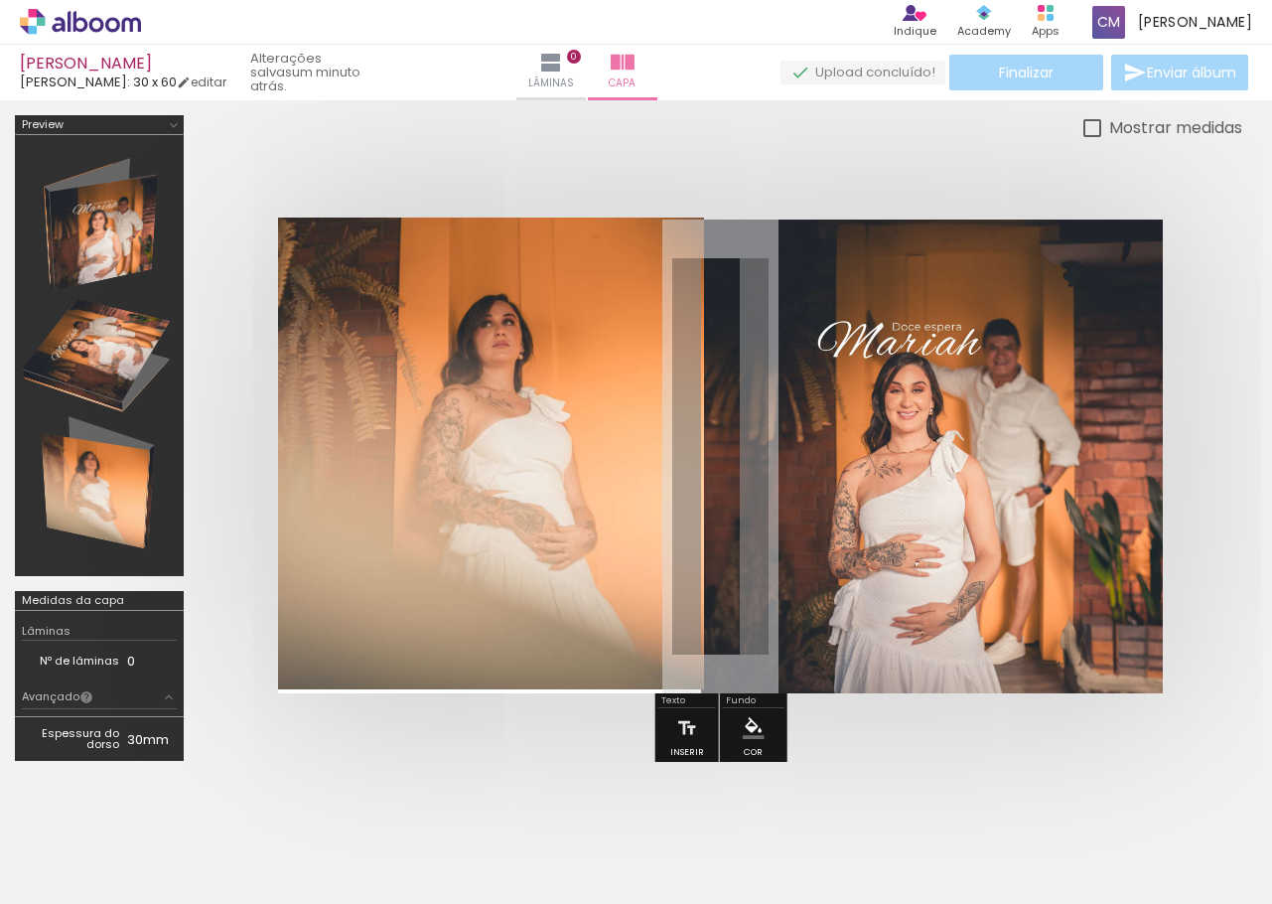
click at [503, 581] on quentale-photo at bounding box center [491, 454] width 426 height 472
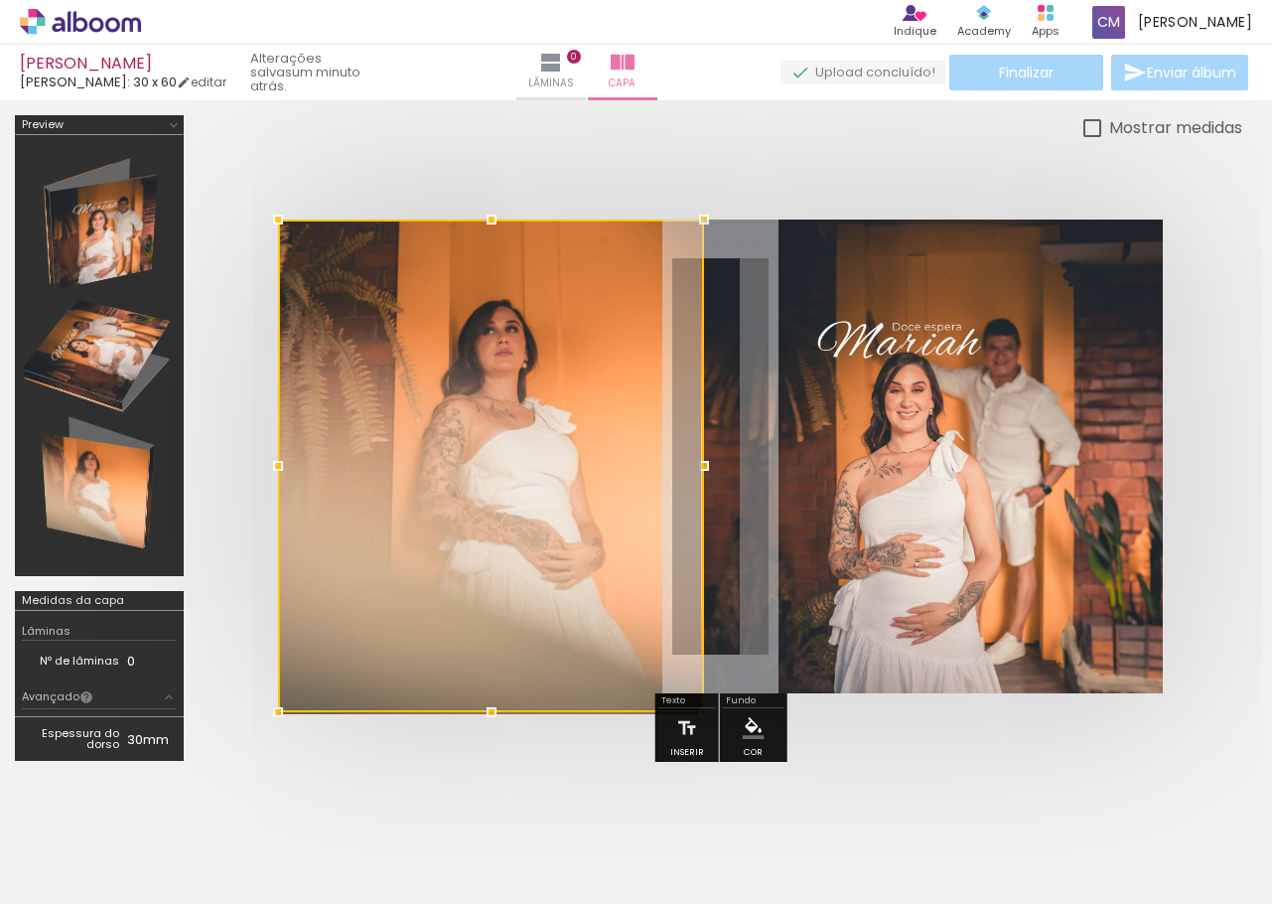
drag, startPoint x: 493, startPoint y: 701, endPoint x: 484, endPoint y: 640, distance: 62.2
click at [484, 640] on div at bounding box center [491, 466] width 426 height 493
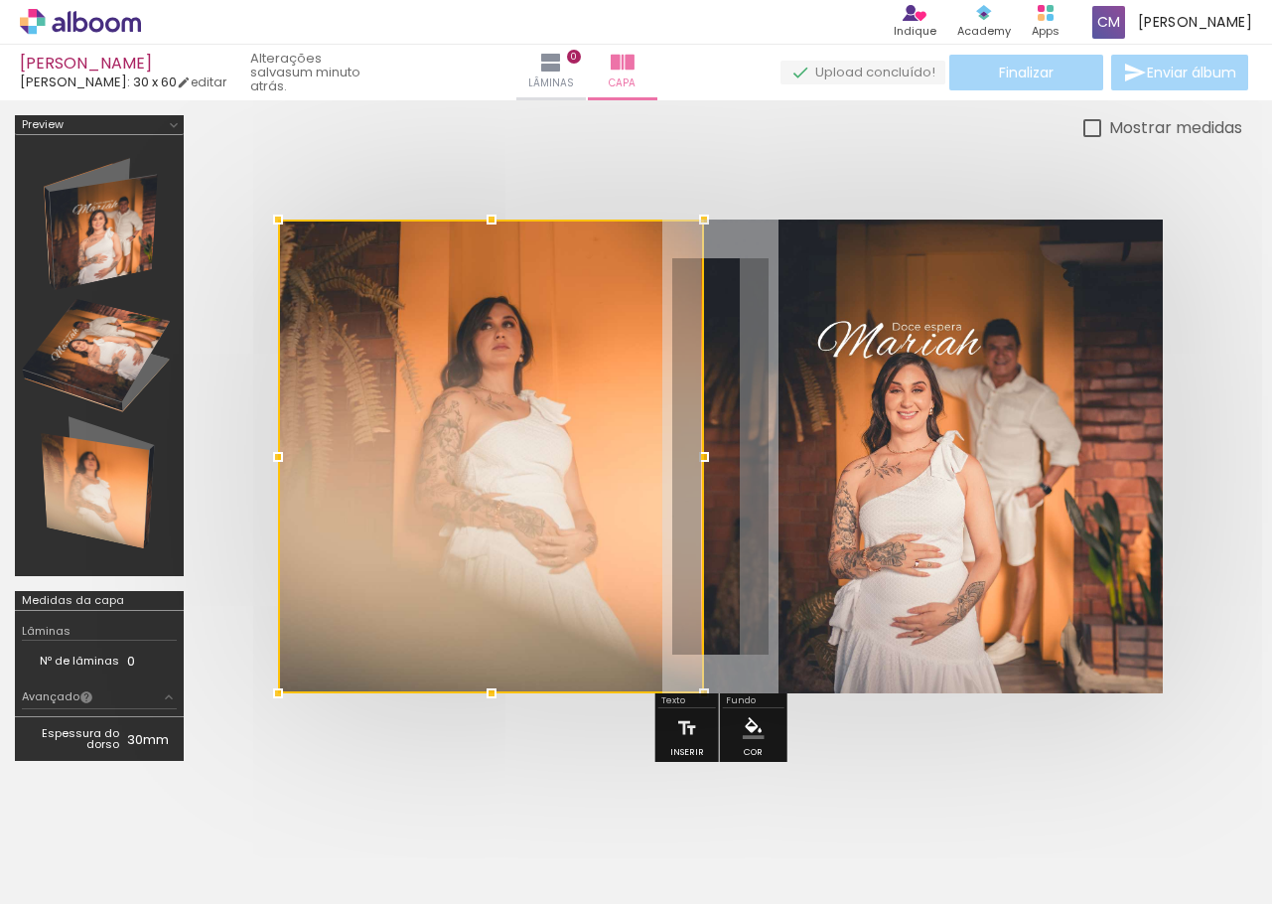
click at [226, 379] on div at bounding box center [721, 456] width 1044 height 633
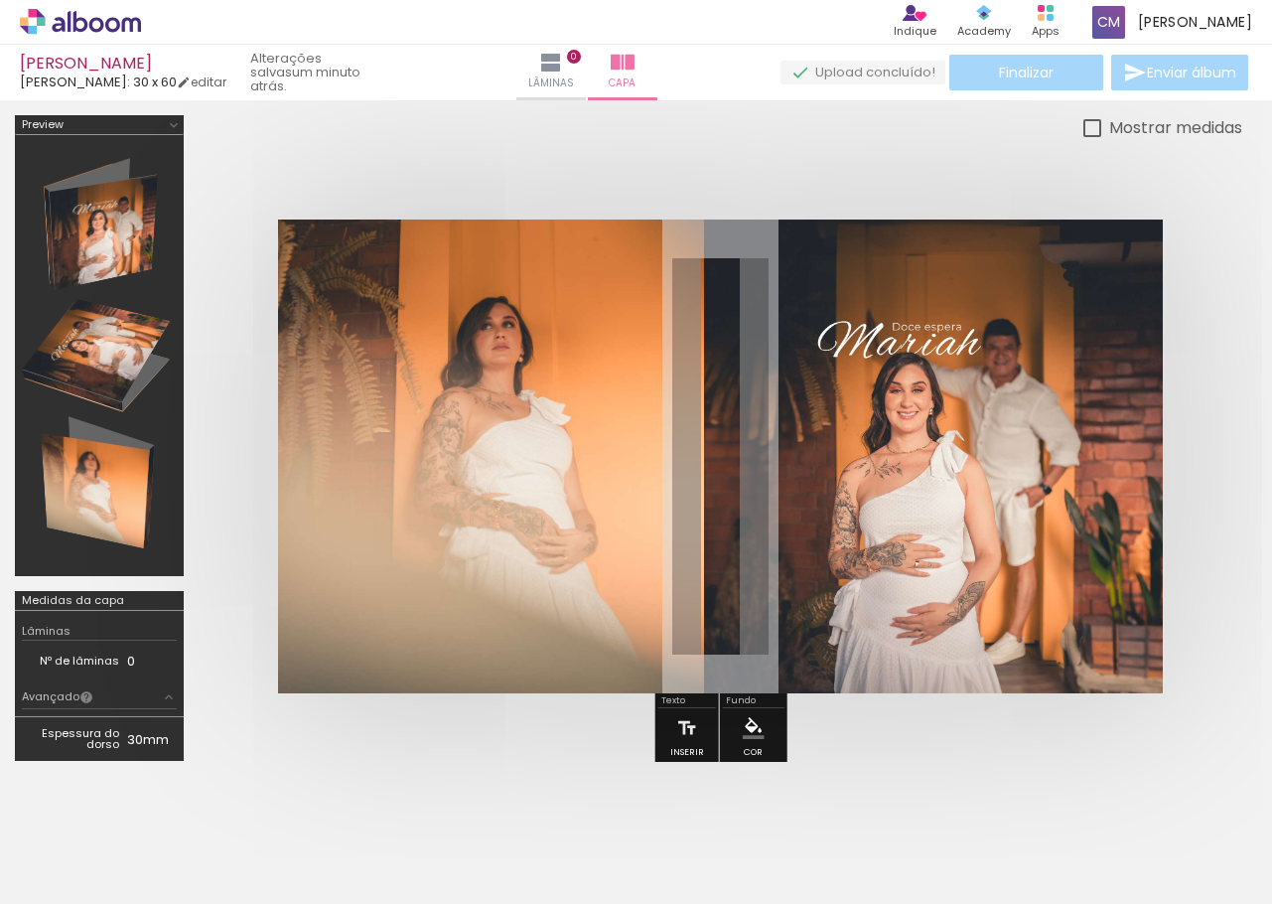
click at [485, 412] on quentale-photo at bounding box center [491, 457] width 426 height 474
click at [383, 155] on div at bounding box center [721, 456] width 1044 height 633
click at [0, 0] on slot "P&B" at bounding box center [0, 0] width 0 height 0
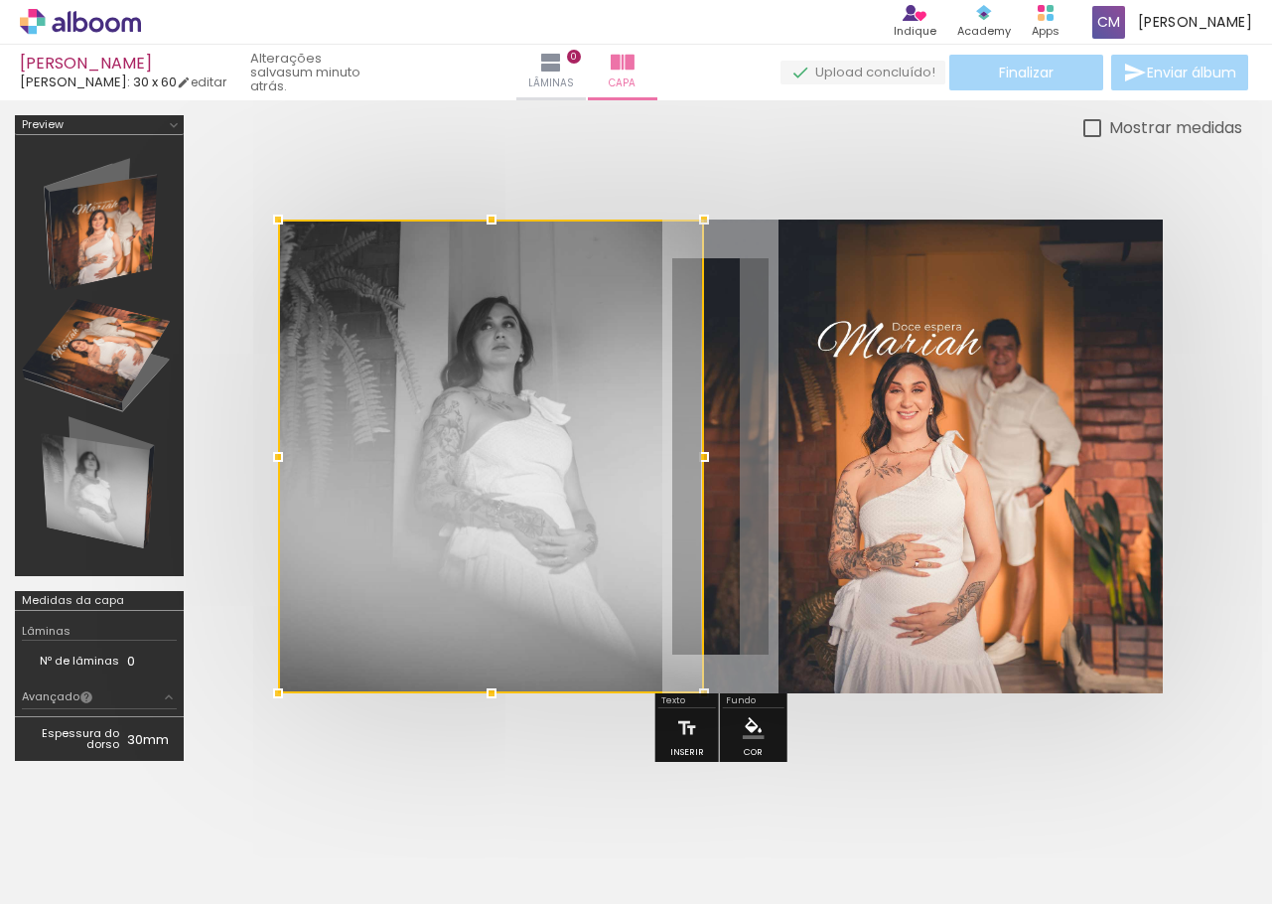
click at [473, 151] on div at bounding box center [721, 456] width 1044 height 633
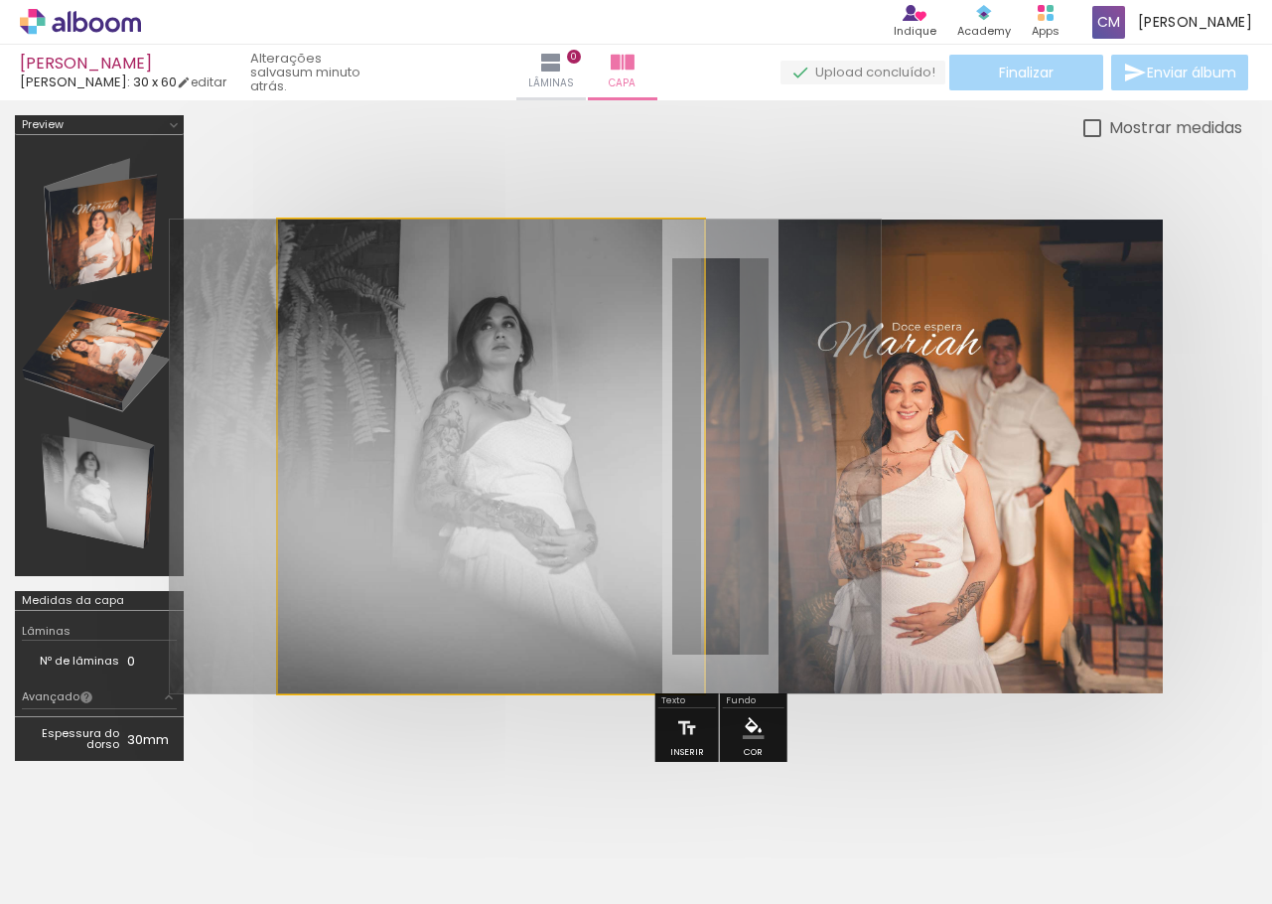
click at [595, 544] on quentale-photo at bounding box center [491, 457] width 426 height 474
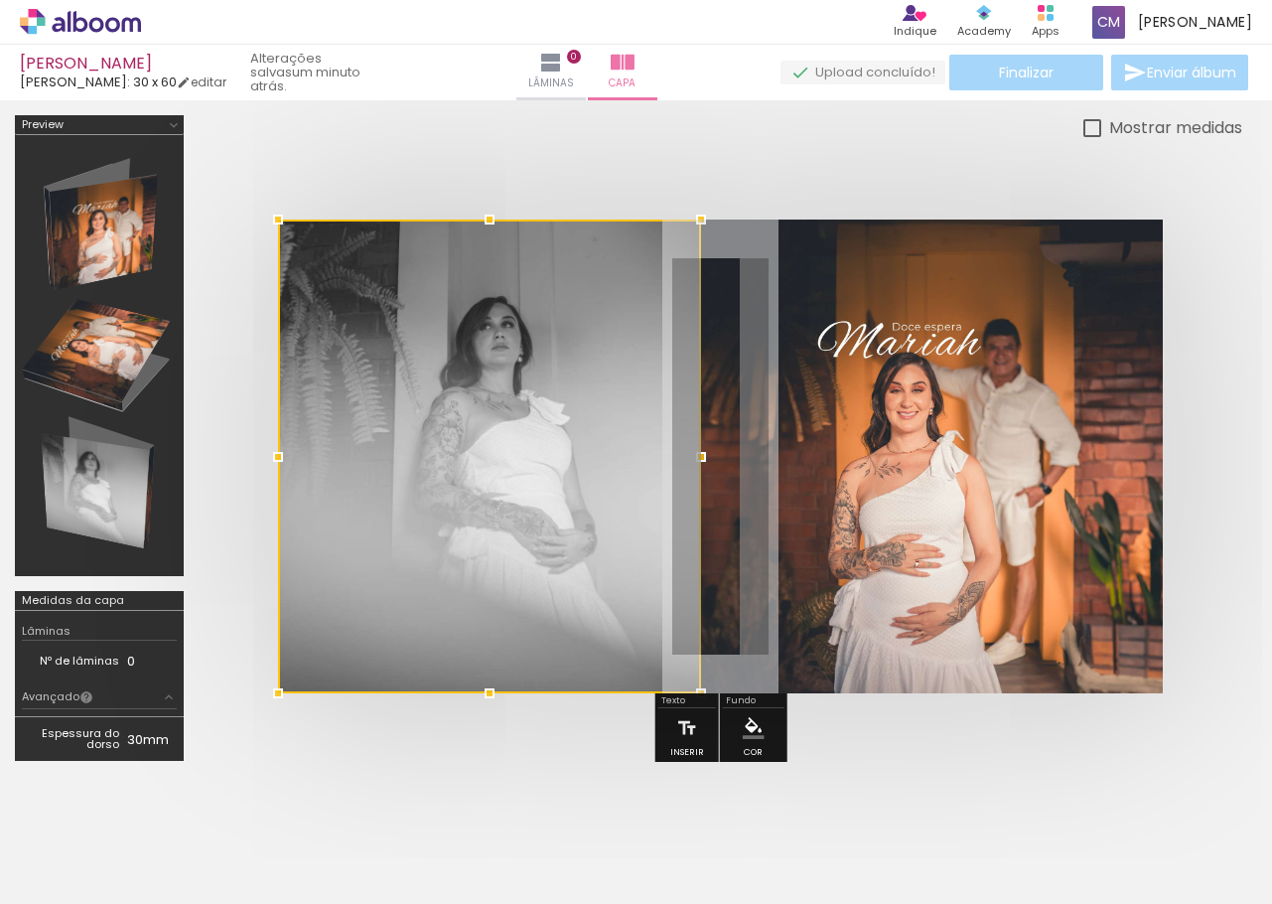
click at [700, 453] on div at bounding box center [701, 457] width 40 height 40
click at [580, 169] on div at bounding box center [721, 456] width 1044 height 633
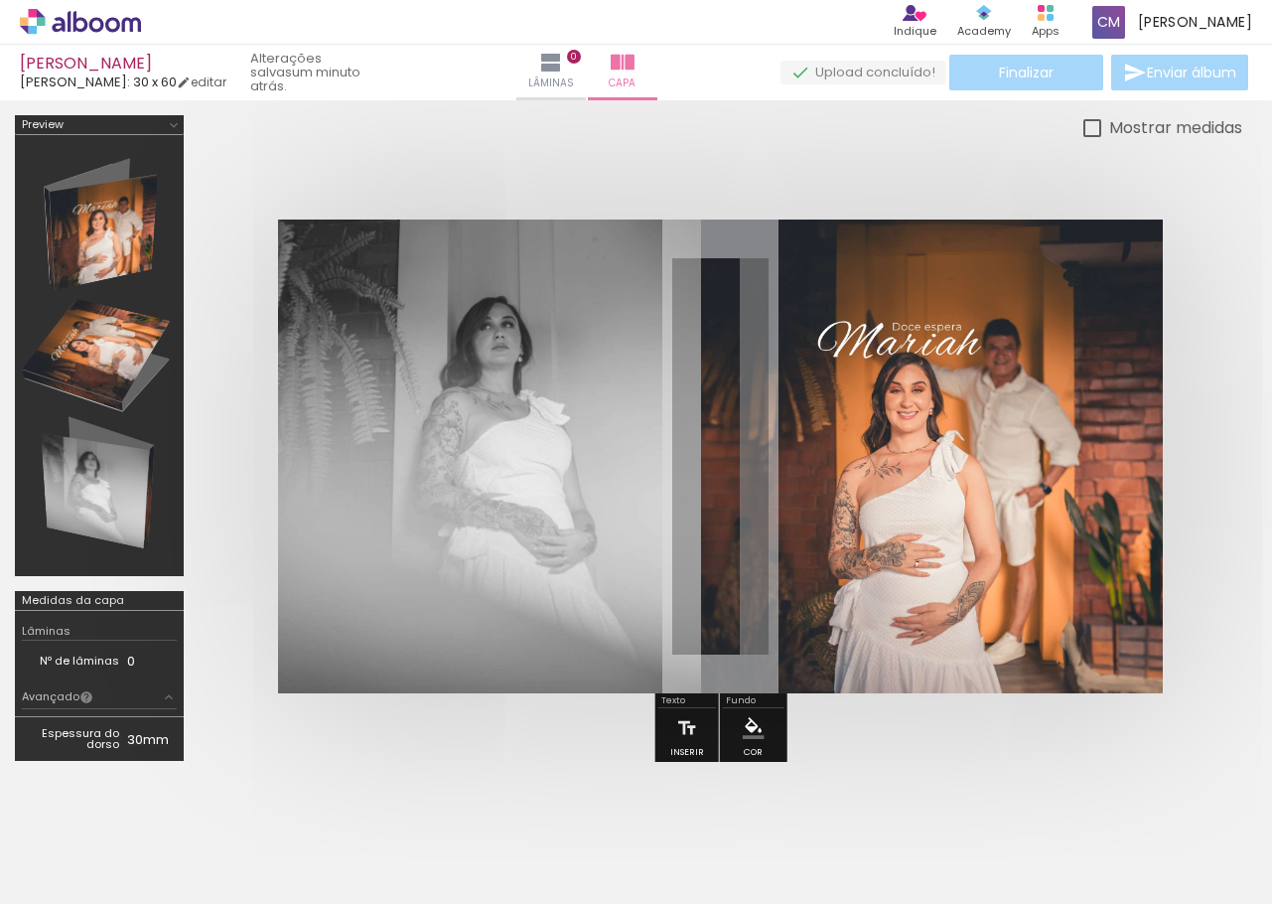
click at [932, 149] on div at bounding box center [721, 456] width 1044 height 633
drag, startPoint x: 925, startPoint y: 163, endPoint x: 992, endPoint y: 80, distance: 106.6
click at [929, 157] on div at bounding box center [721, 456] width 1044 height 633
click at [1011, 58] on div "Finalizar Enviar álbum" at bounding box center [1017, 73] width 472 height 36
click at [1007, 79] on div "Finalizar Enviar álbum" at bounding box center [1017, 73] width 472 height 36
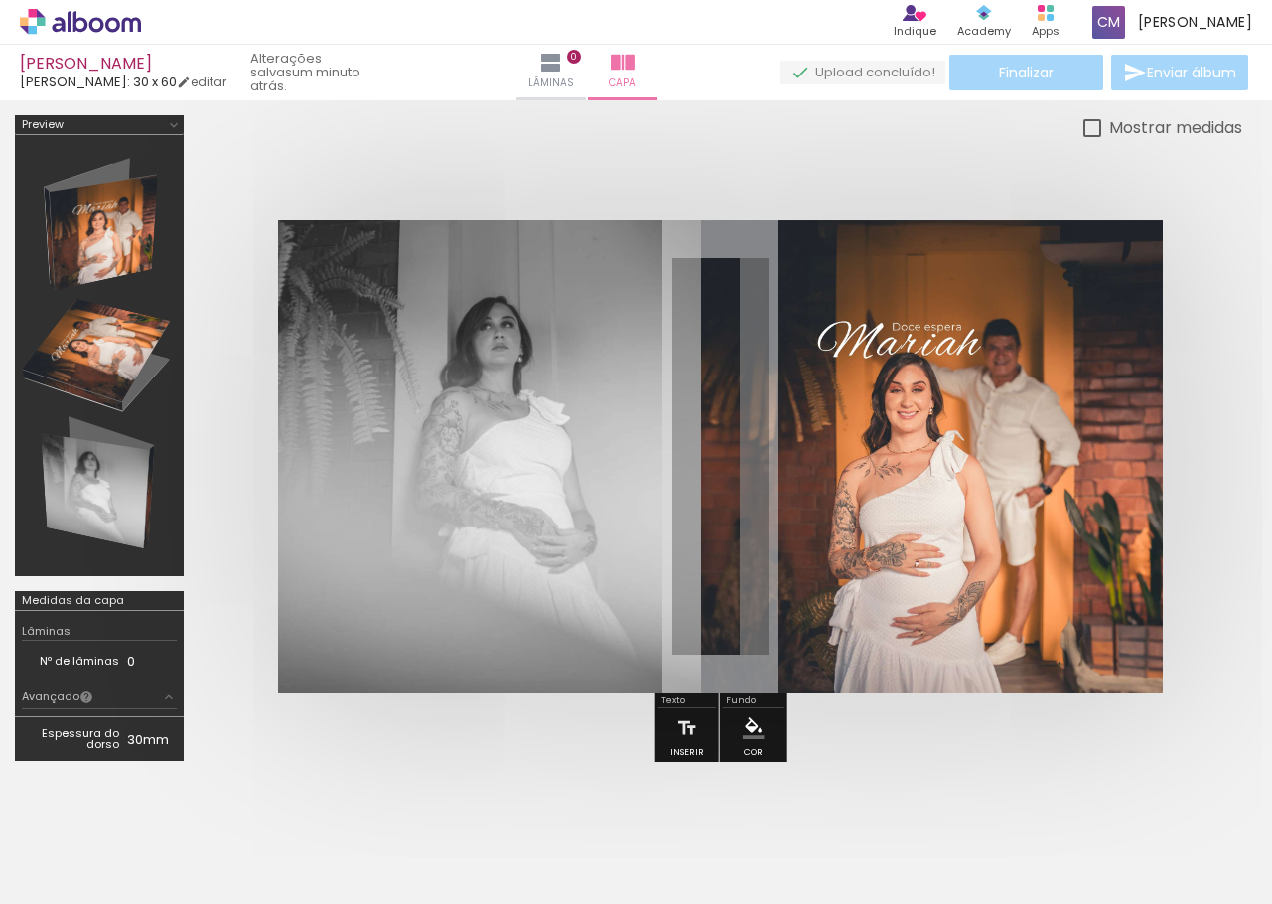
click at [1193, 61] on div "Finalizar Enviar álbum" at bounding box center [1017, 73] width 472 height 36
click at [1176, 73] on div "Finalizar Enviar álbum" at bounding box center [1017, 73] width 472 height 36
drag, startPoint x: 1176, startPoint y: 73, endPoint x: 1066, endPoint y: 95, distance: 112.6
click at [1175, 73] on div "Finalizar Enviar álbum" at bounding box center [1017, 73] width 472 height 36
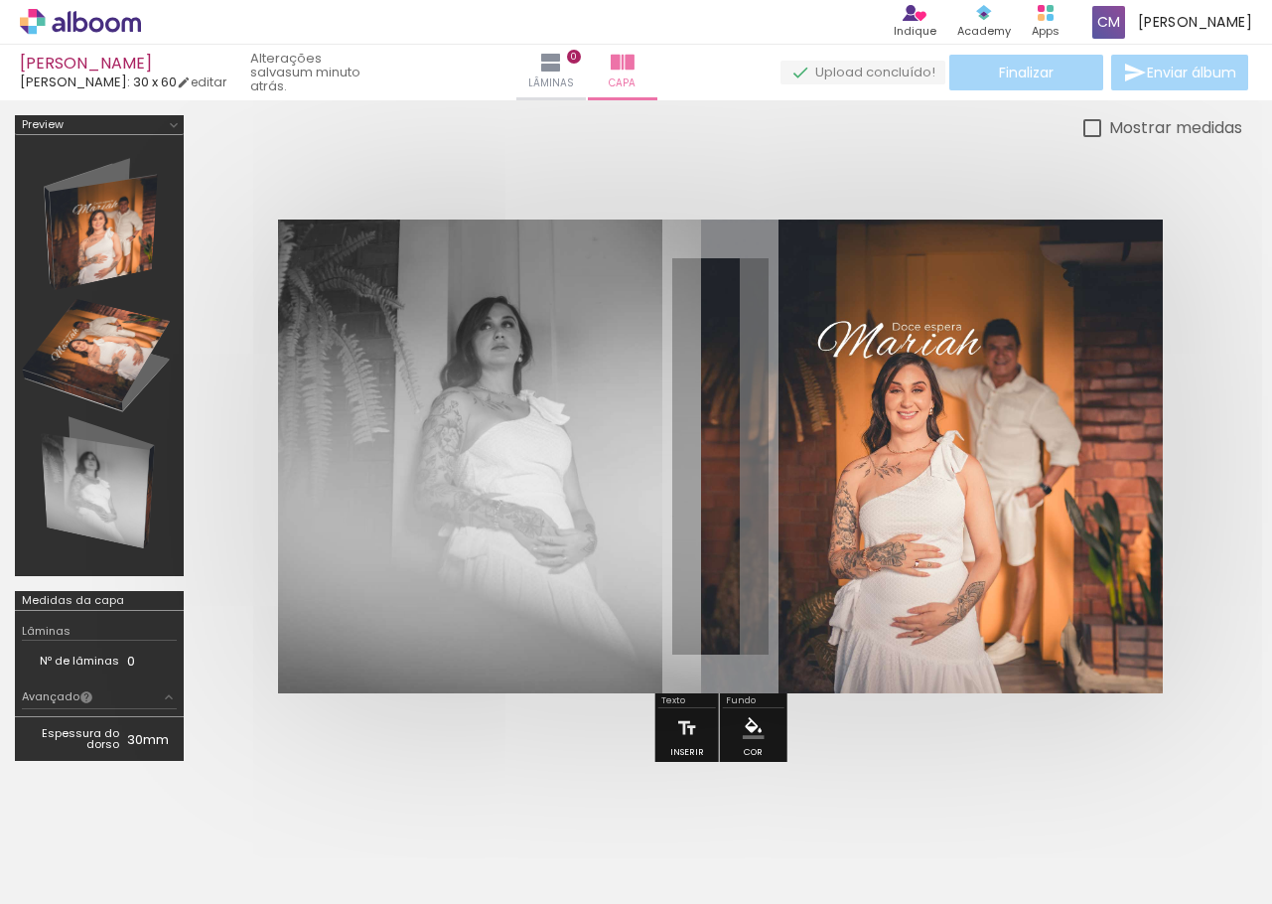
click at [543, 773] on quentale-cover-editor at bounding box center [721, 445] width 1044 height 661
click at [631, 138] on div "Mostrar medidas" at bounding box center [721, 127] width 1044 height 25
click at [1168, 54] on div "mariah capa Luiz Fotógrafo: 30 x 60 editar poucos segundos atrás. Lâminas 0 Cap…" at bounding box center [636, 50] width 1272 height 100
click at [1168, 69] on div "Finalizar Enviar álbum" at bounding box center [1017, 73] width 472 height 36
click at [554, 64] on iron-icon at bounding box center [551, 63] width 24 height 24
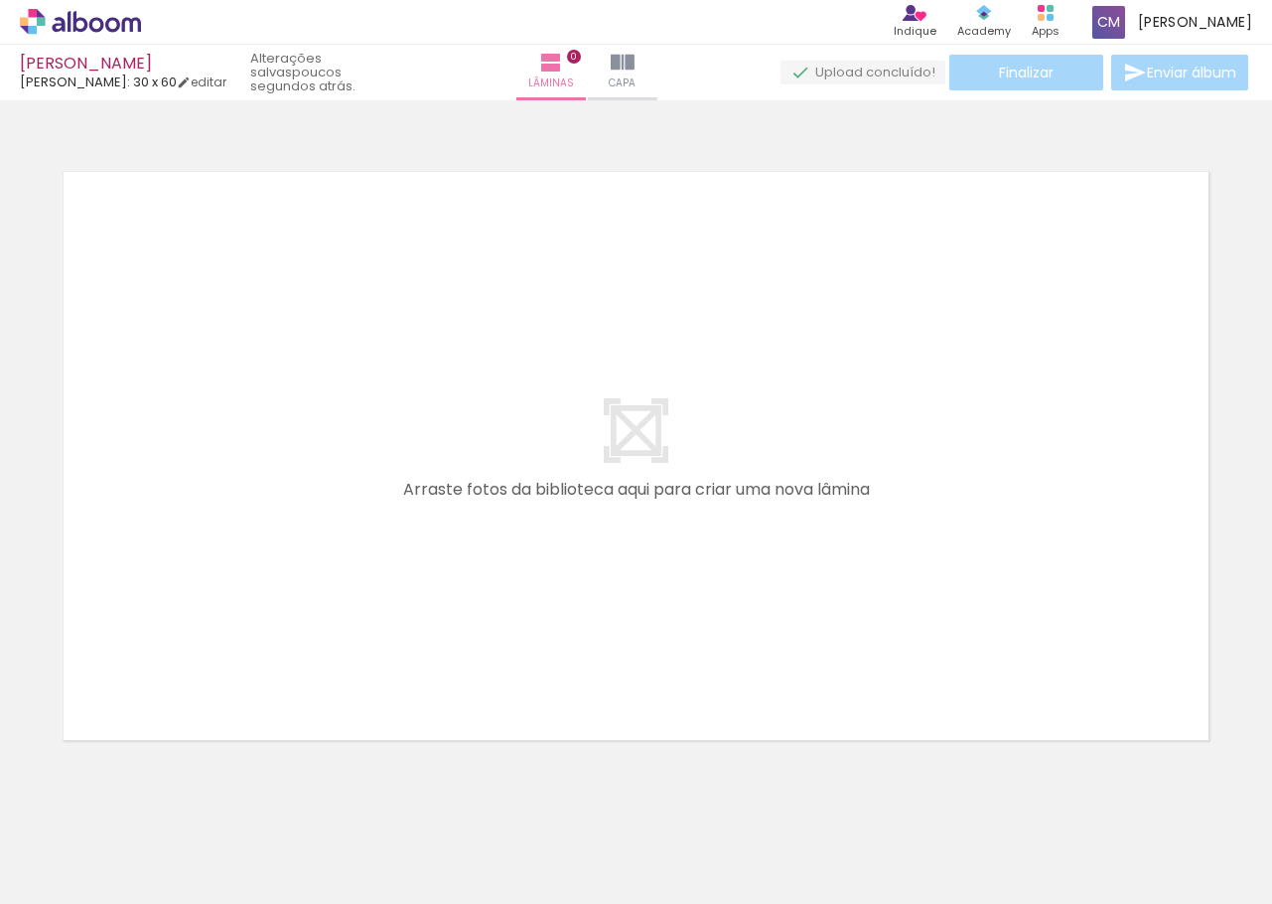
click at [609, 468] on quentale-layouter at bounding box center [636, 456] width 1173 height 596
click at [619, 493] on quentale-layouter at bounding box center [636, 456] width 1173 height 596
click at [346, 856] on div at bounding box center [310, 838] width 98 height 66
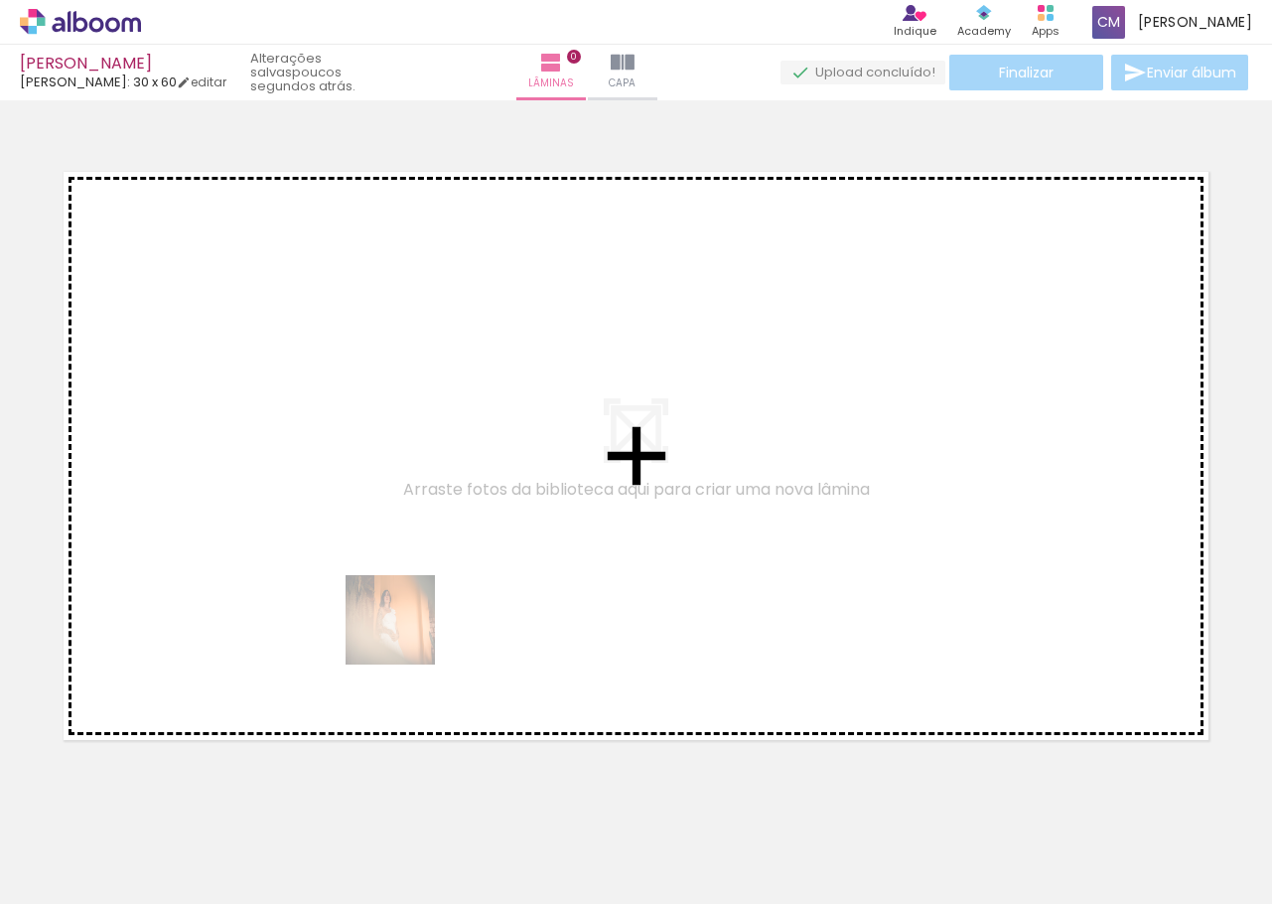
drag, startPoint x: 320, startPoint y: 825, endPoint x: 434, endPoint y: 541, distance: 306.2
click at [434, 541] on quentale-workspace at bounding box center [636, 452] width 1272 height 904
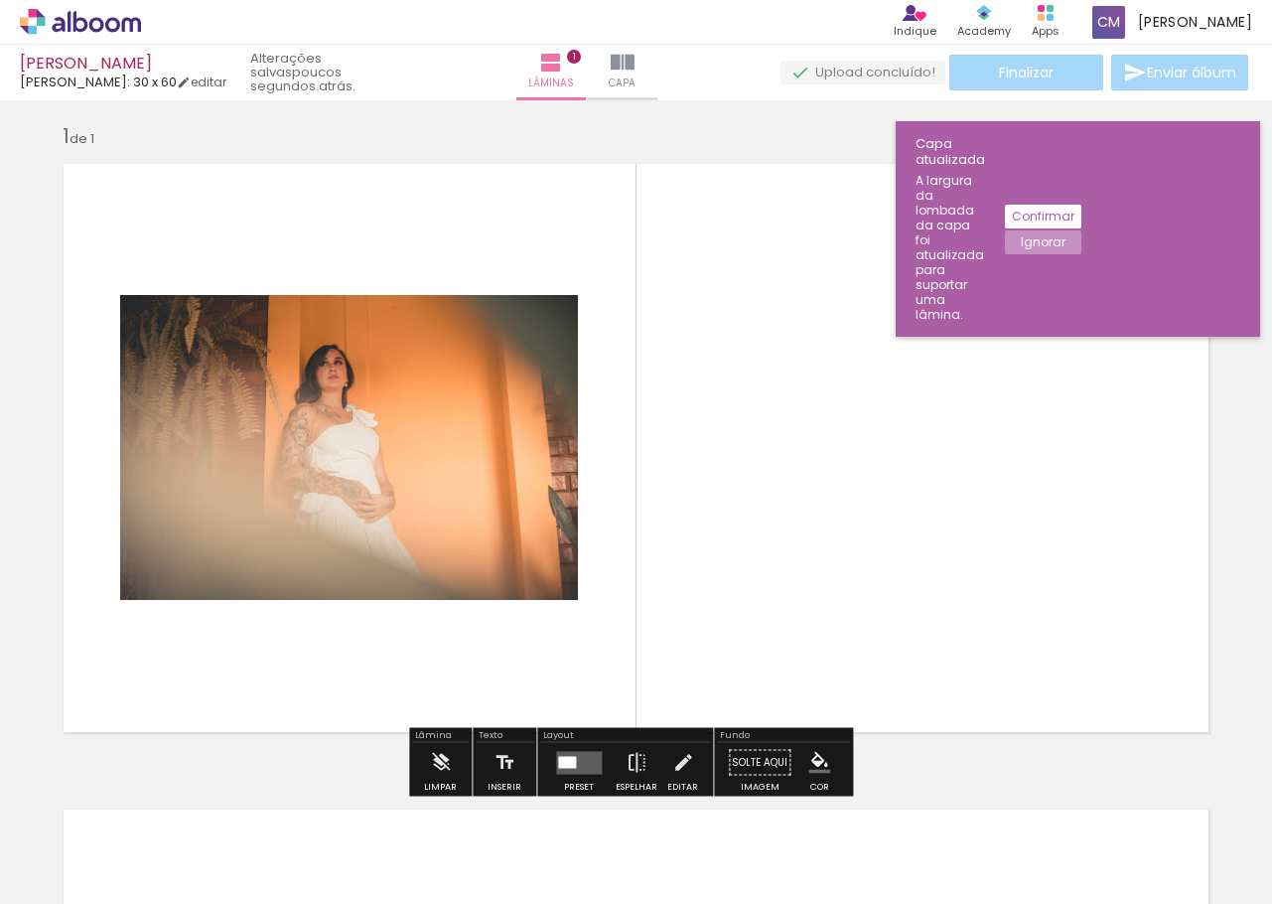
scroll to position [16, 0]
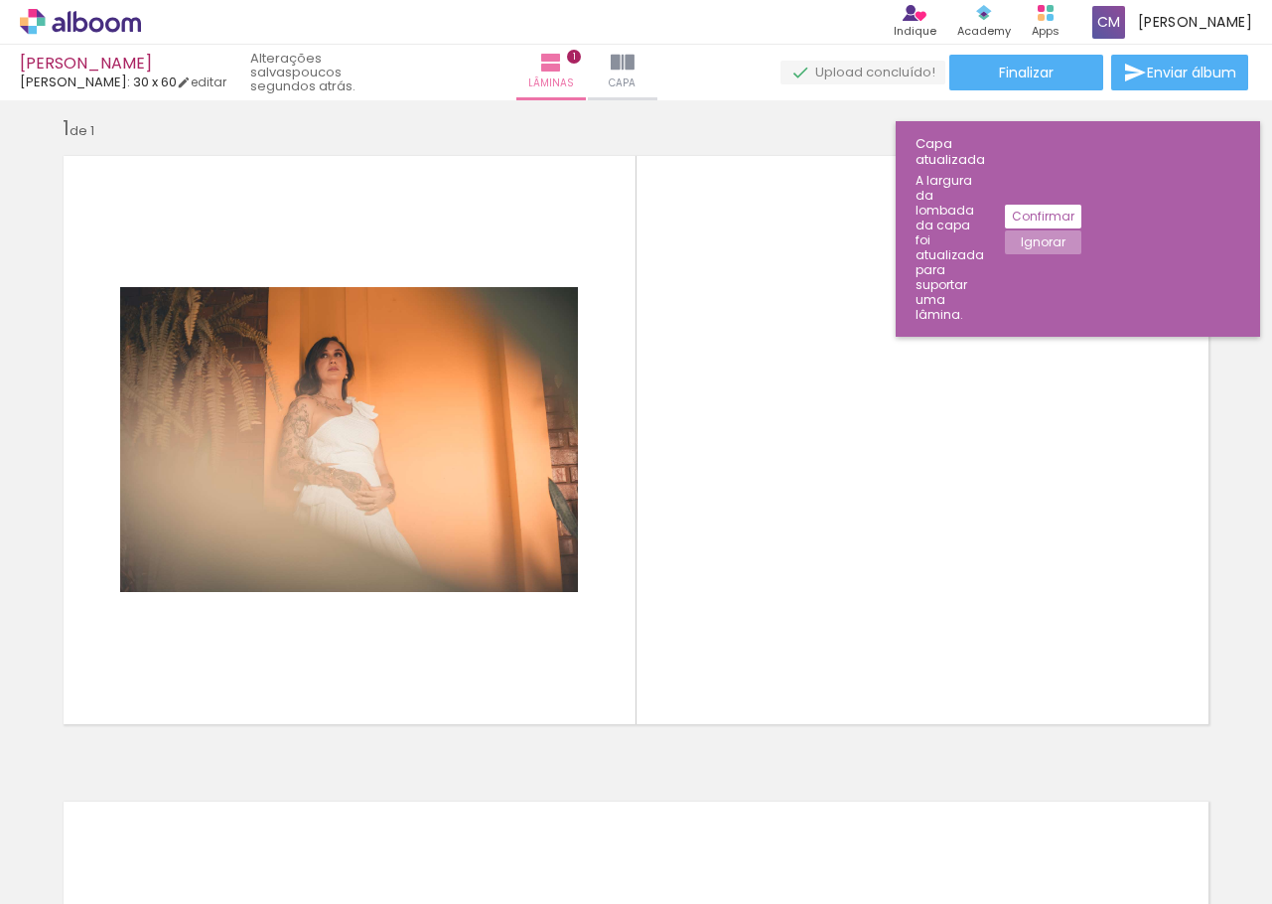
click at [0, 0] on slot "Confirmar" at bounding box center [0, 0] width 0 height 0
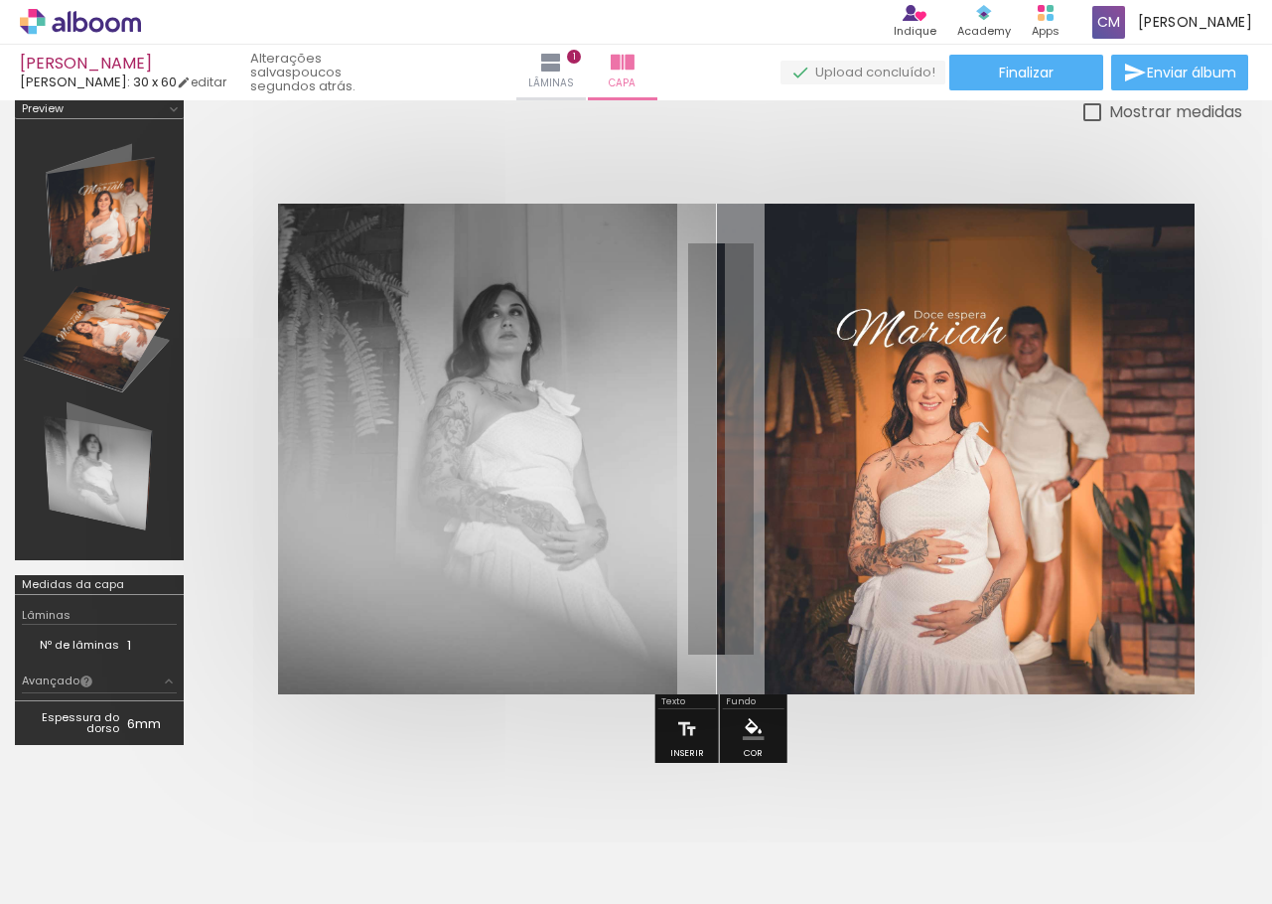
click at [664, 344] on quentale-photo at bounding box center [497, 449] width 438 height 491
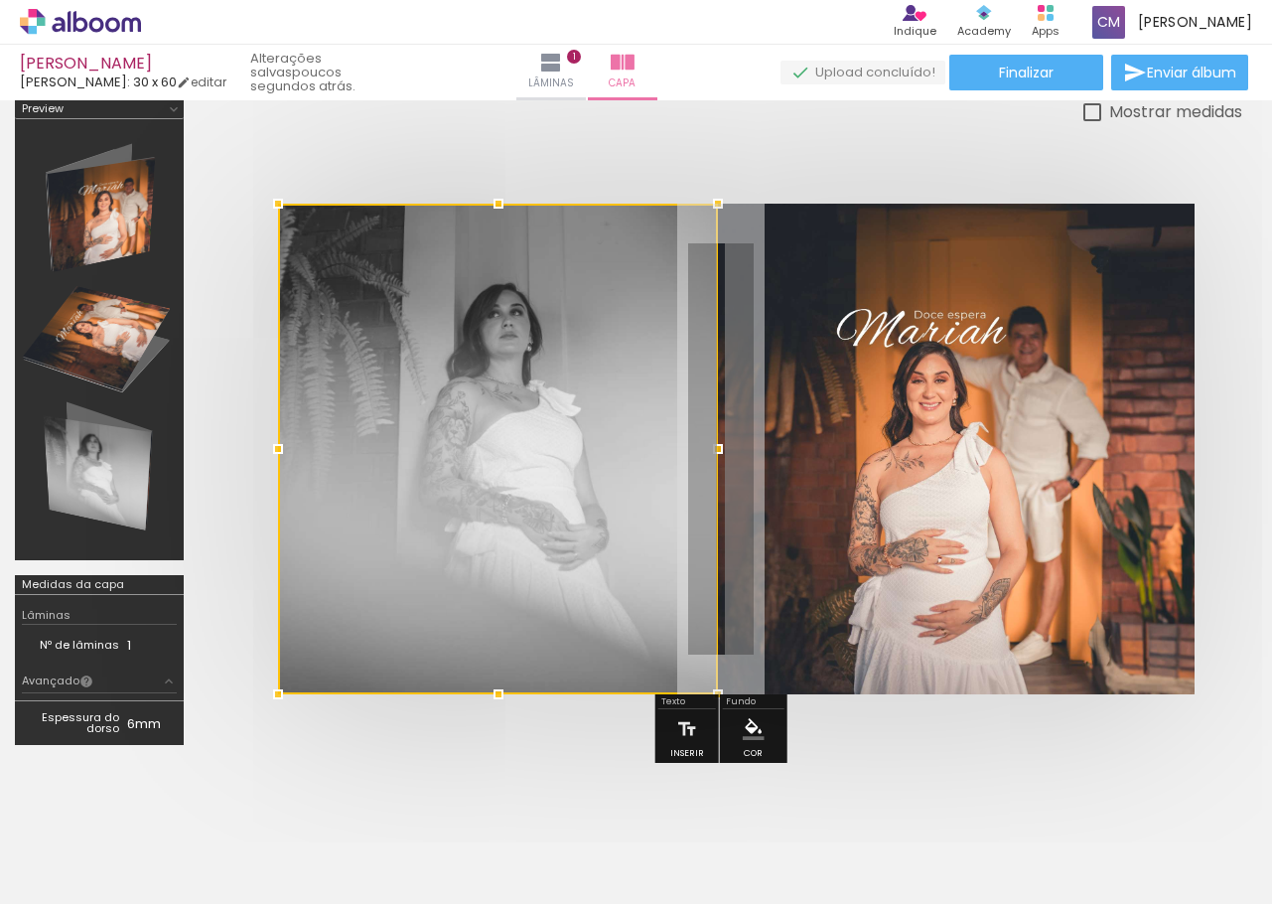
click at [721, 450] on div at bounding box center [718, 449] width 40 height 40
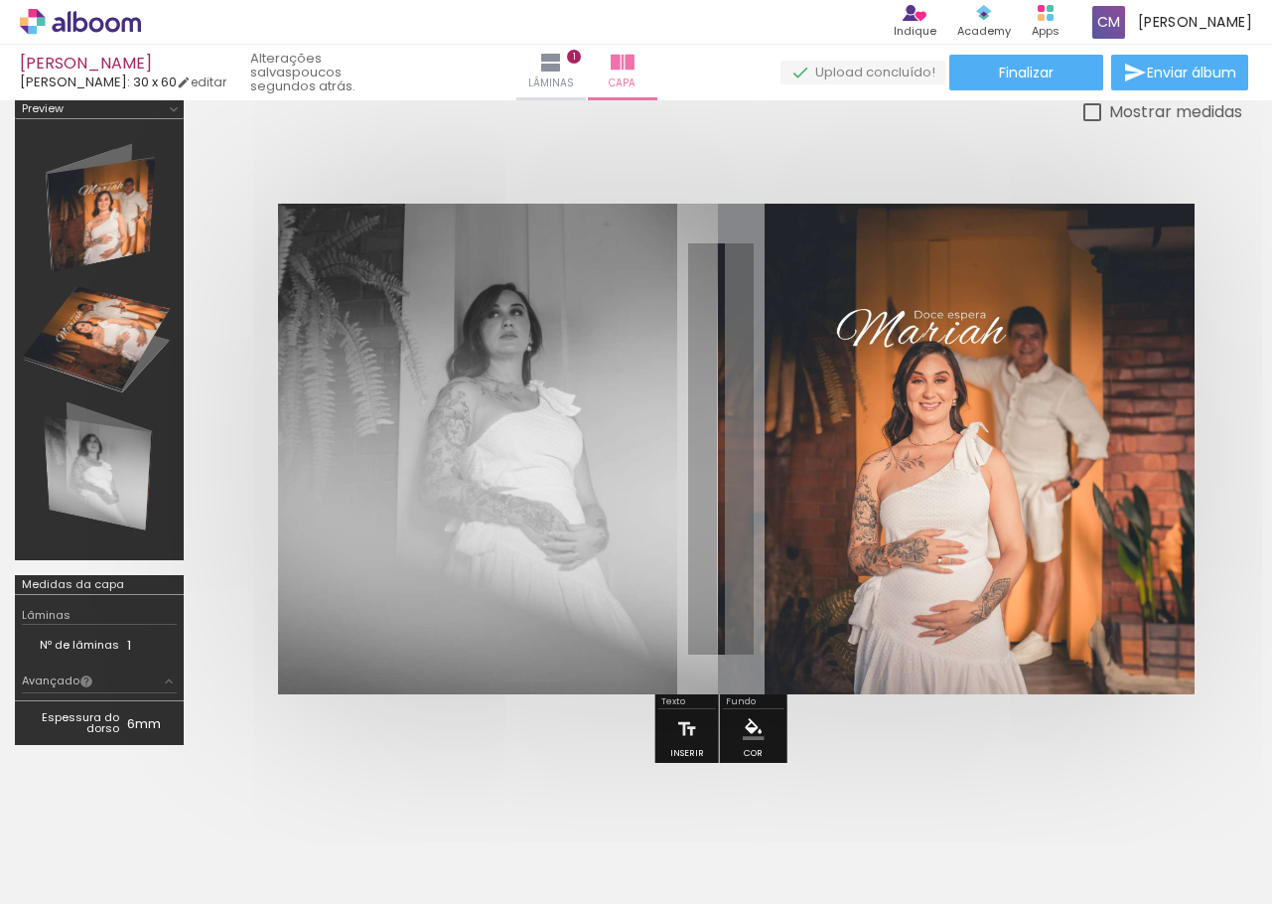
click at [630, 155] on div at bounding box center [721, 449] width 1044 height 650
click at [679, 153] on div at bounding box center [721, 449] width 1044 height 650
click at [767, 441] on quentale-photo at bounding box center [956, 449] width 478 height 491
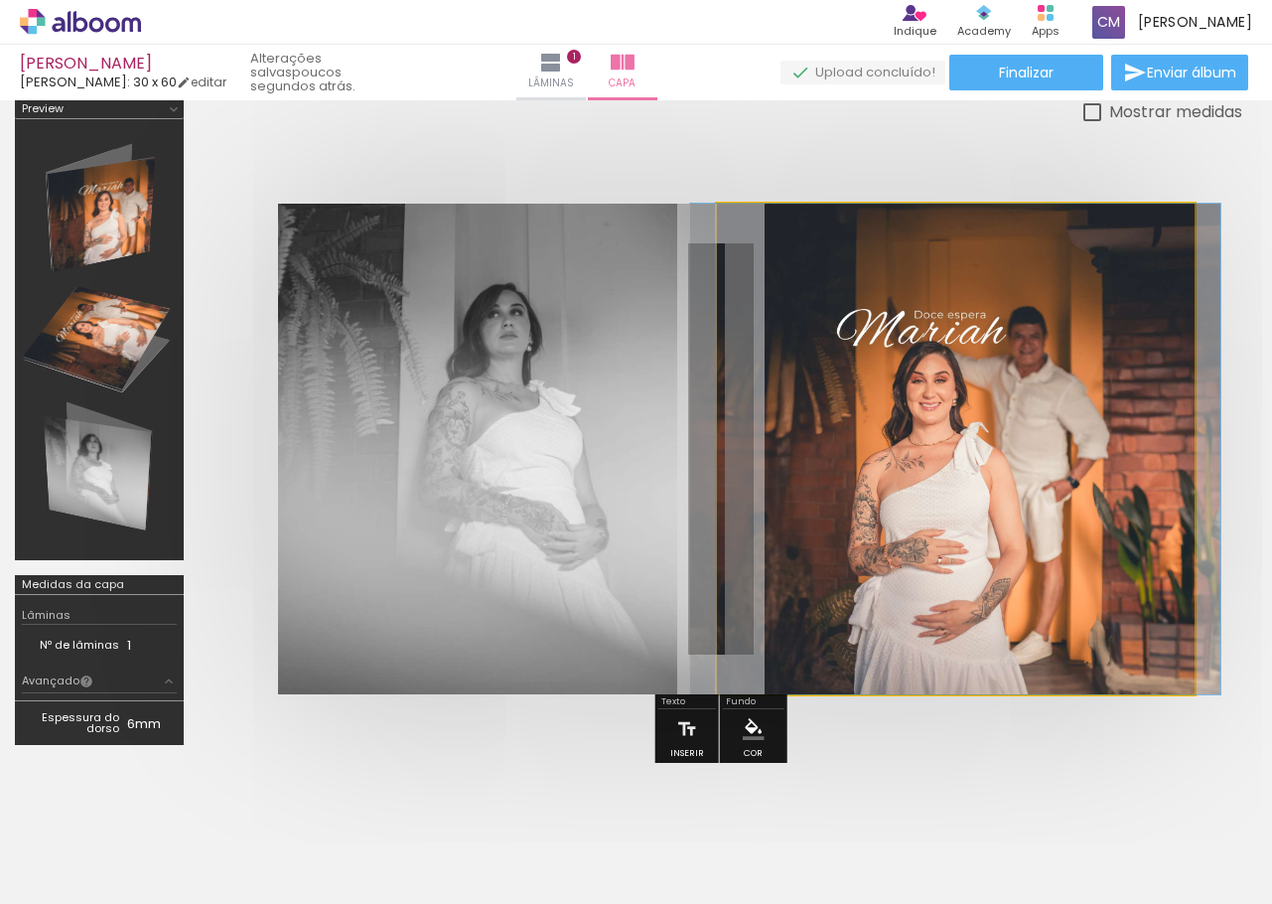
click at [802, 429] on quentale-photo at bounding box center [956, 449] width 478 height 491
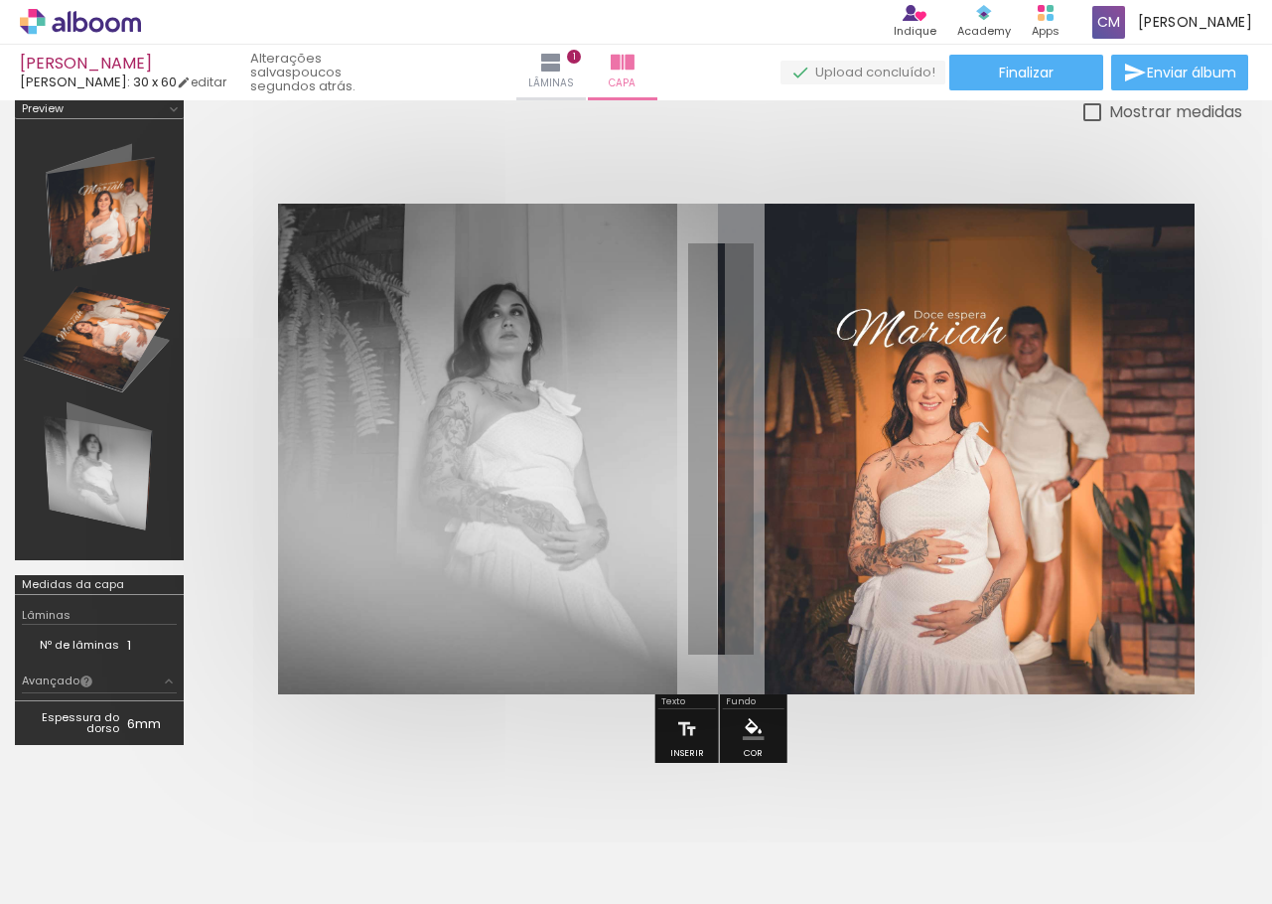
click at [754, 115] on div "Mostrar medidas" at bounding box center [721, 111] width 1044 height 25
click at [1004, 70] on span "Finalizar" at bounding box center [1026, 73] width 55 height 14
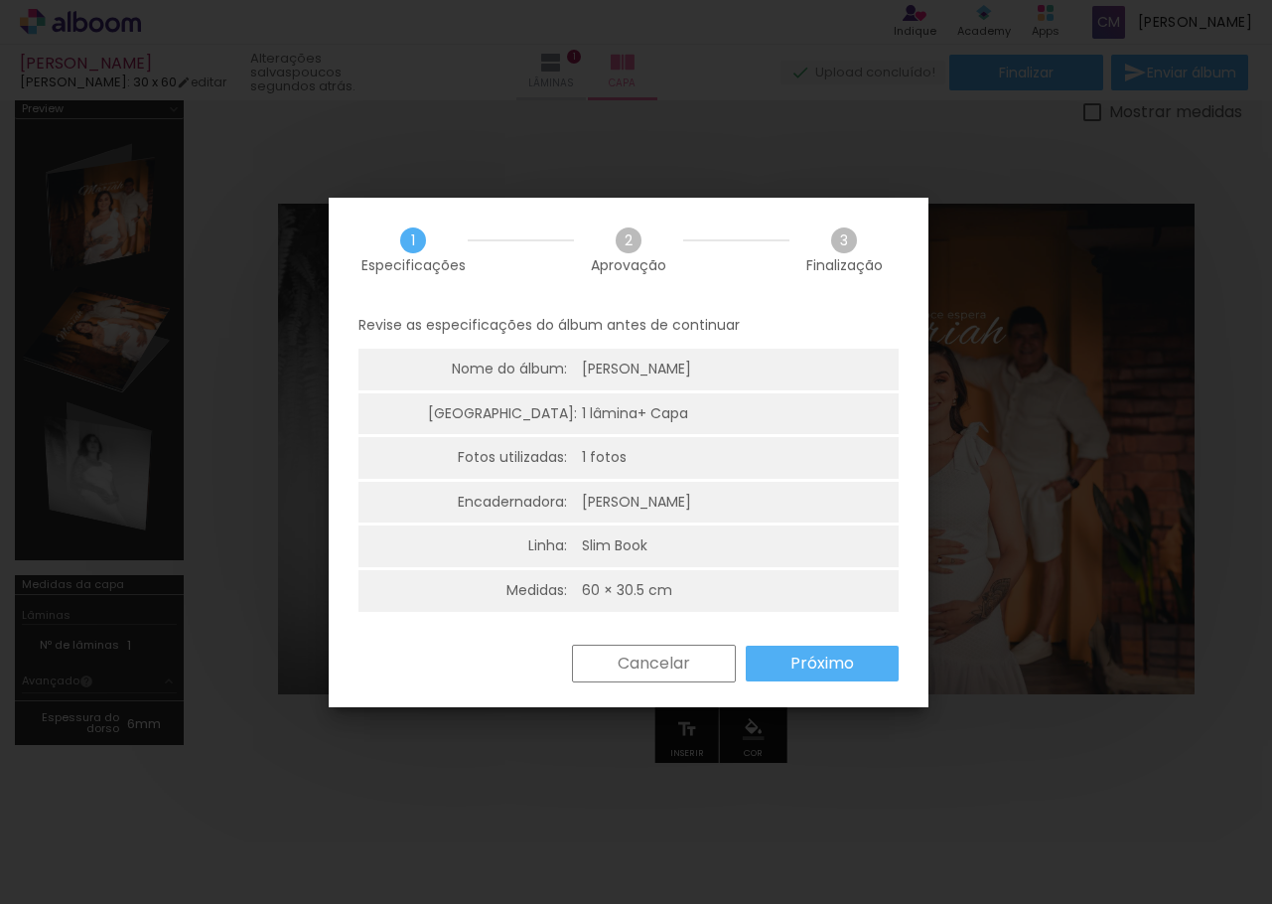
click at [0, 0] on slot "Próximo" at bounding box center [0, 0] width 0 height 0
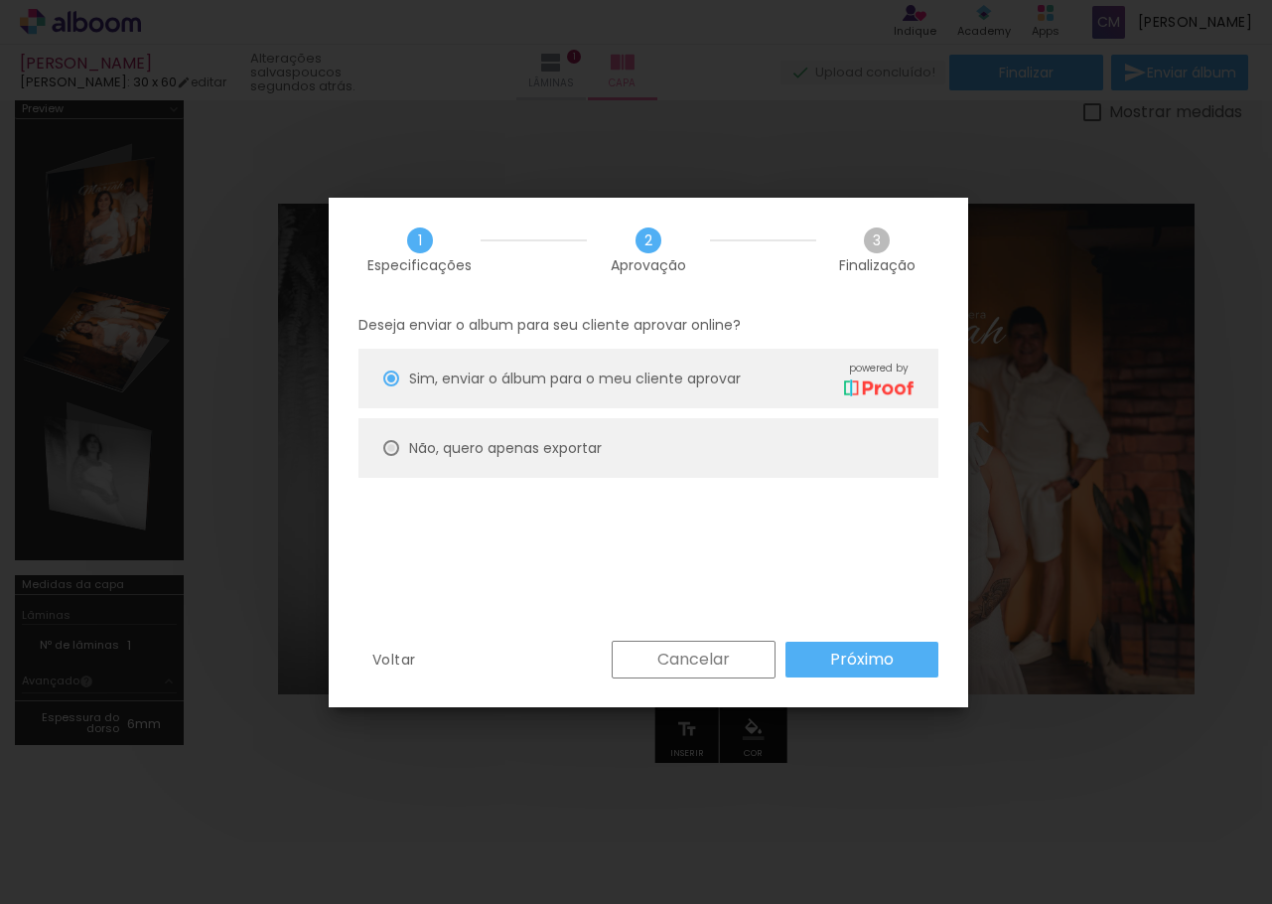
click at [388, 451] on div at bounding box center [391, 448] width 16 height 16
type paper-radio-button "on"
click at [0, 0] on slot "Próximo" at bounding box center [0, 0] width 0 height 0
type input "Alta, 300 DPI"
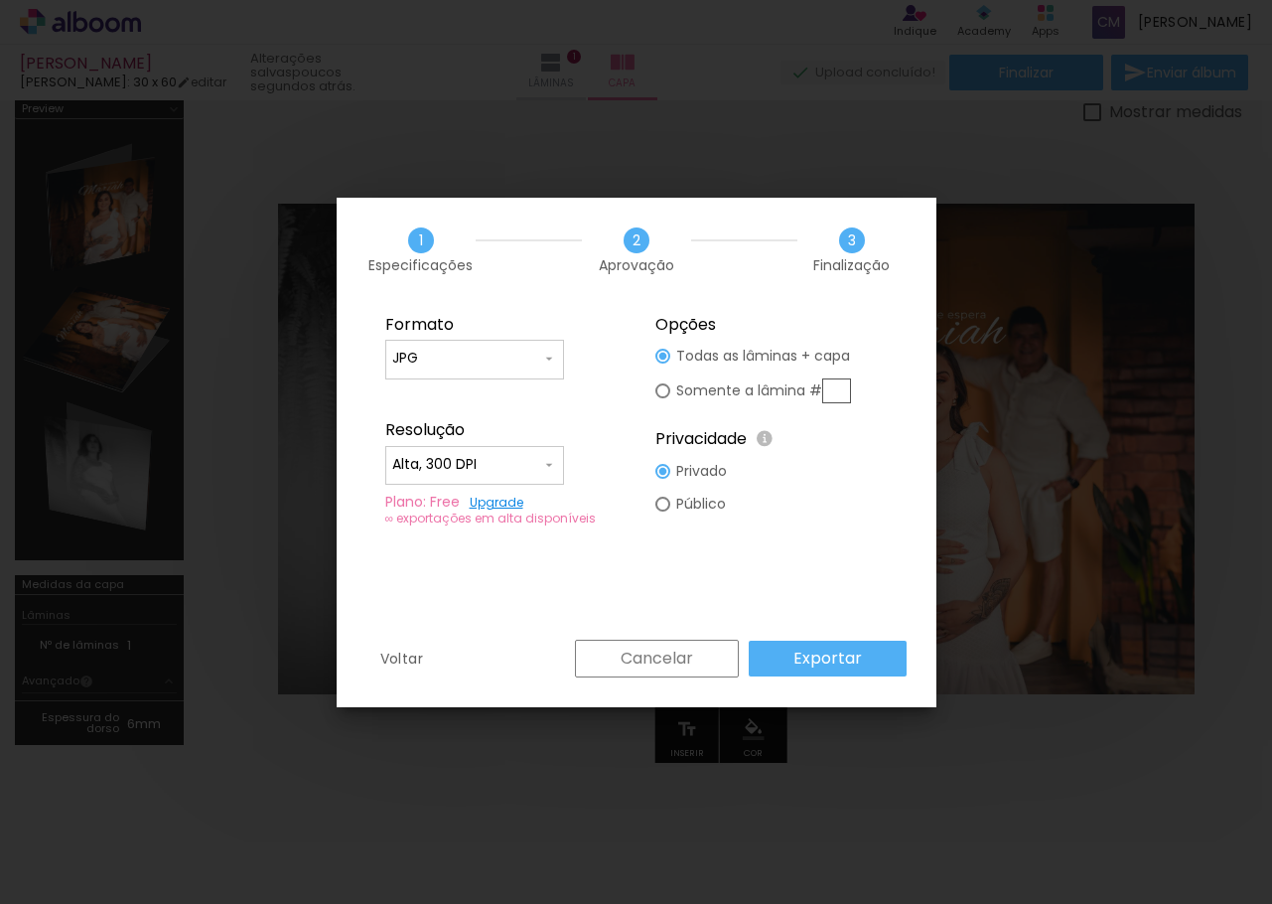
click at [662, 493] on paper-radio-button "Público" at bounding box center [692, 504] width 72 height 33
type paper-radio-button "on"
click at [0, 0] on slot "Exportar" at bounding box center [0, 0] width 0 height 0
